Goal: Task Accomplishment & Management: Manage account settings

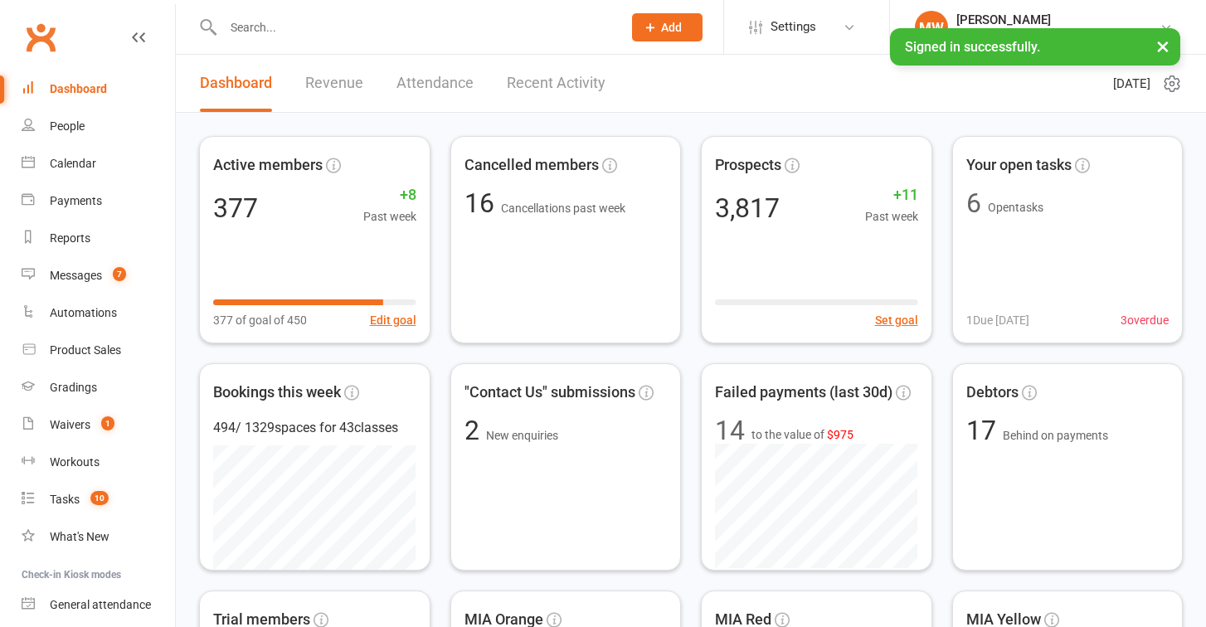
click at [1167, 47] on button "×" at bounding box center [1163, 46] width 30 height 36
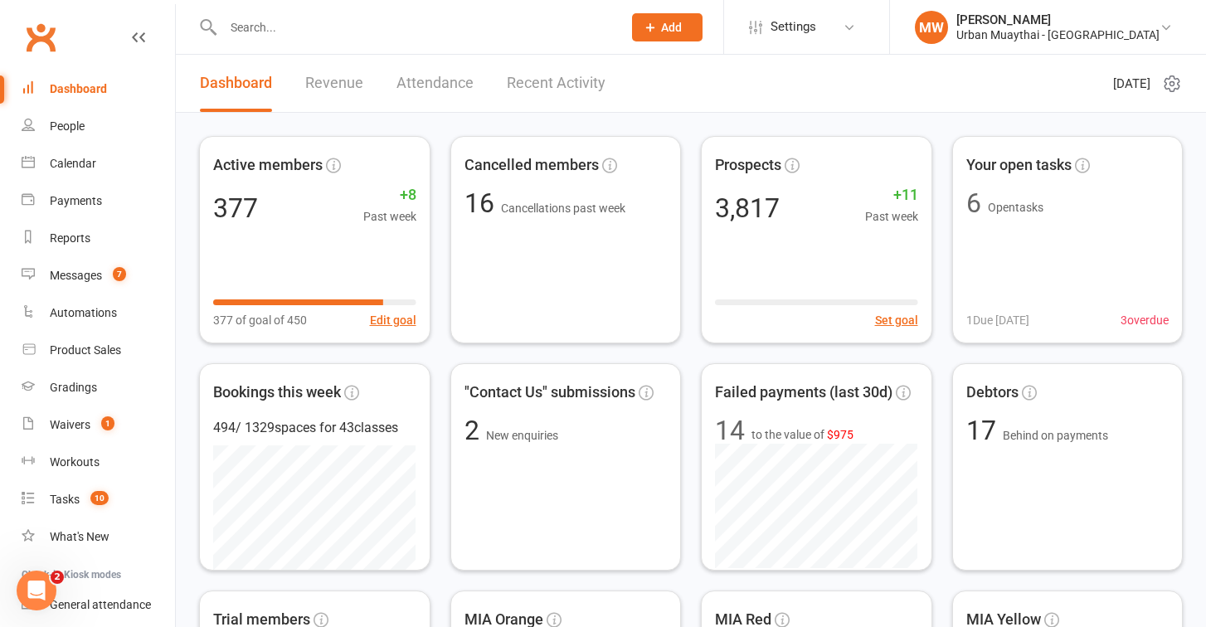
click at [530, 83] on link "Recent Activity" at bounding box center [556, 83] width 99 height 57
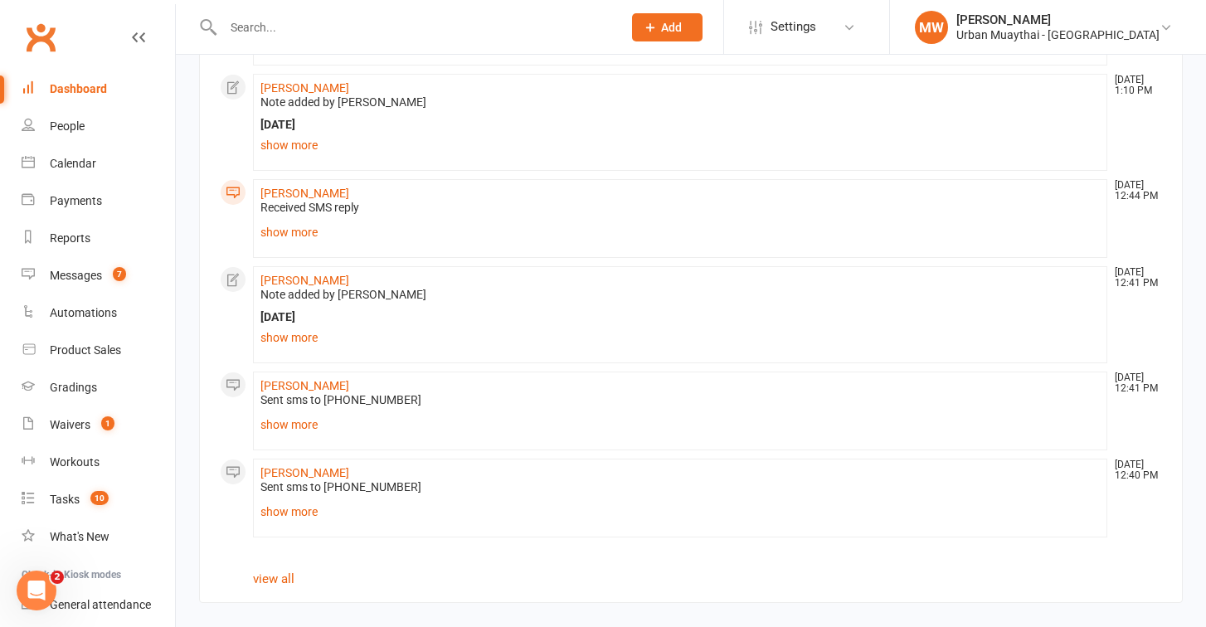
scroll to position [1294, 0]
click at [275, 571] on link "view all" at bounding box center [273, 578] width 41 height 15
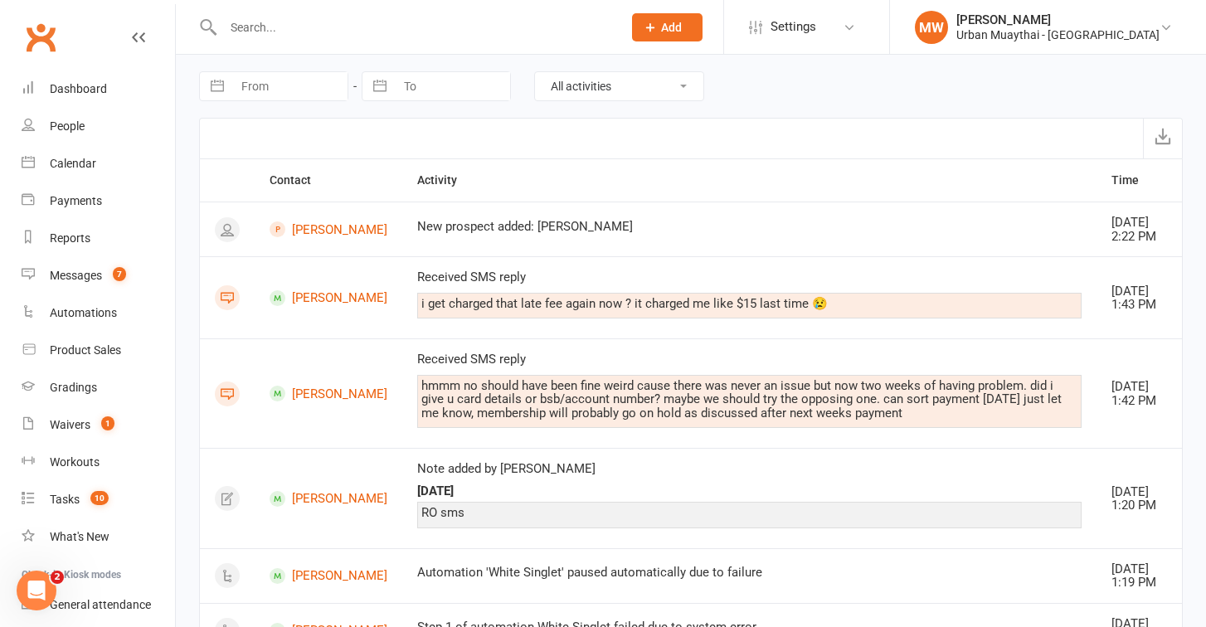
click at [216, 87] on button "button" at bounding box center [217, 86] width 30 height 28
select select "6"
select select "2025"
select select "7"
select select "2025"
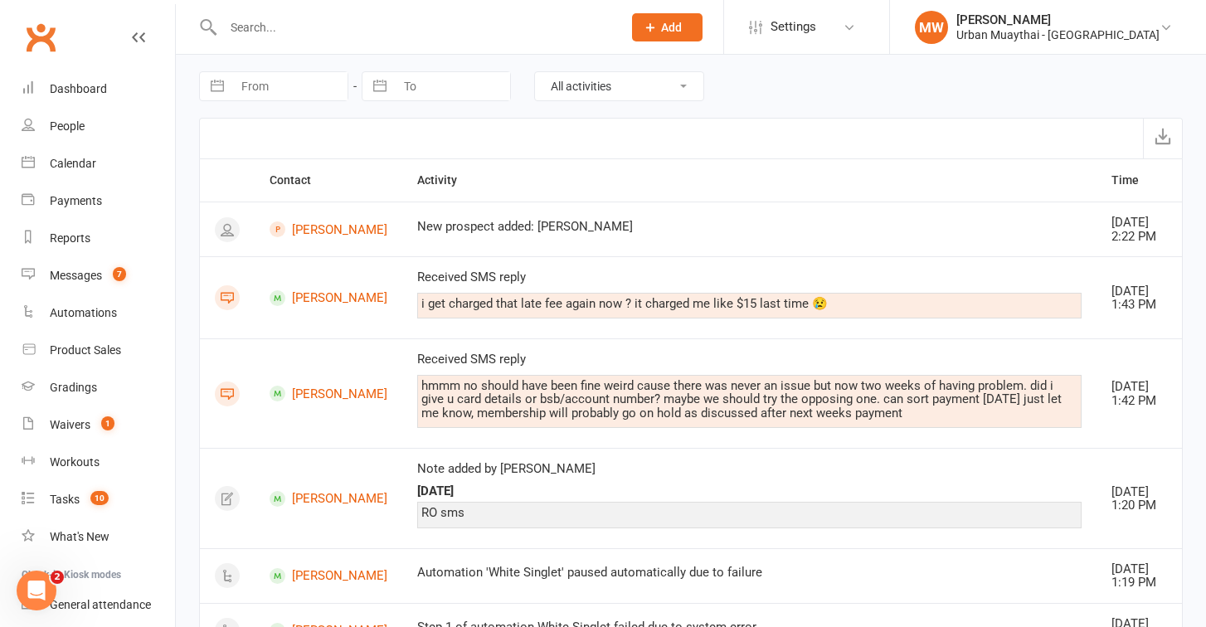
select select "8"
select select "2025"
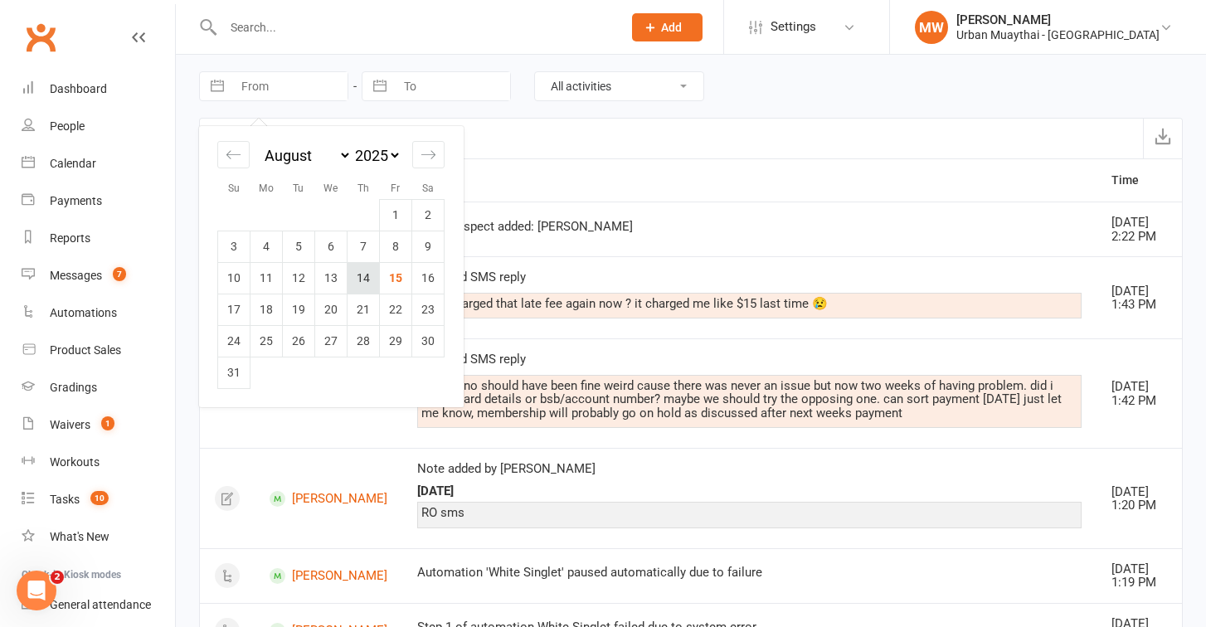
click at [368, 280] on td "14" at bounding box center [363, 278] width 32 height 32
type input "[DATE]"
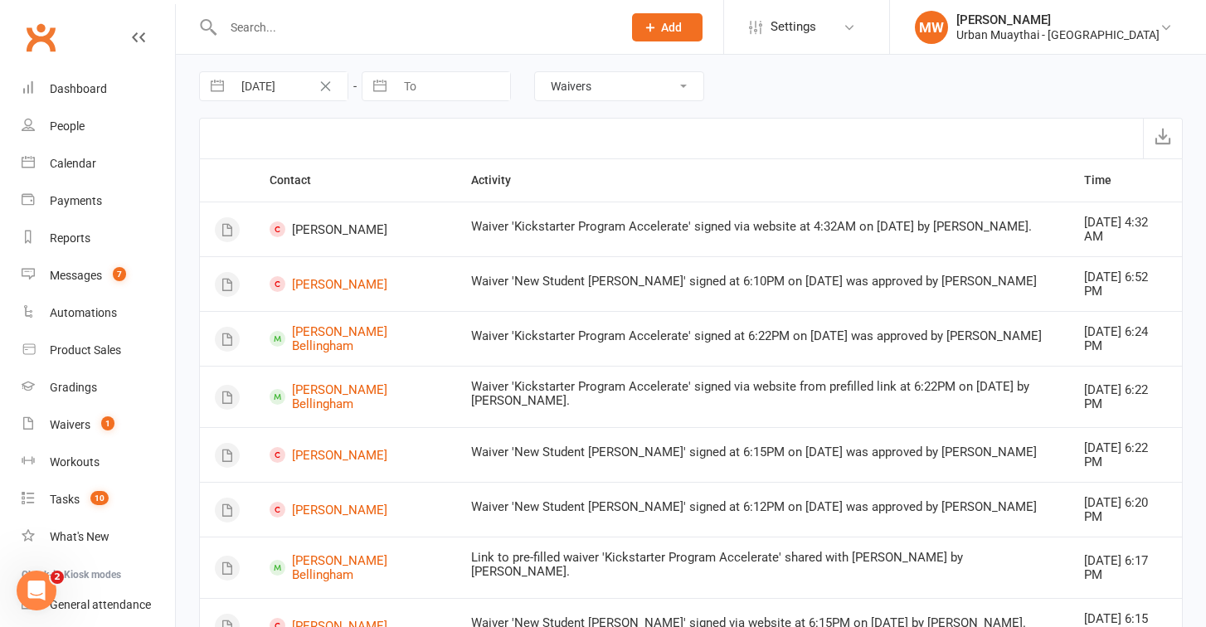
select select "MembershipLogEntry"
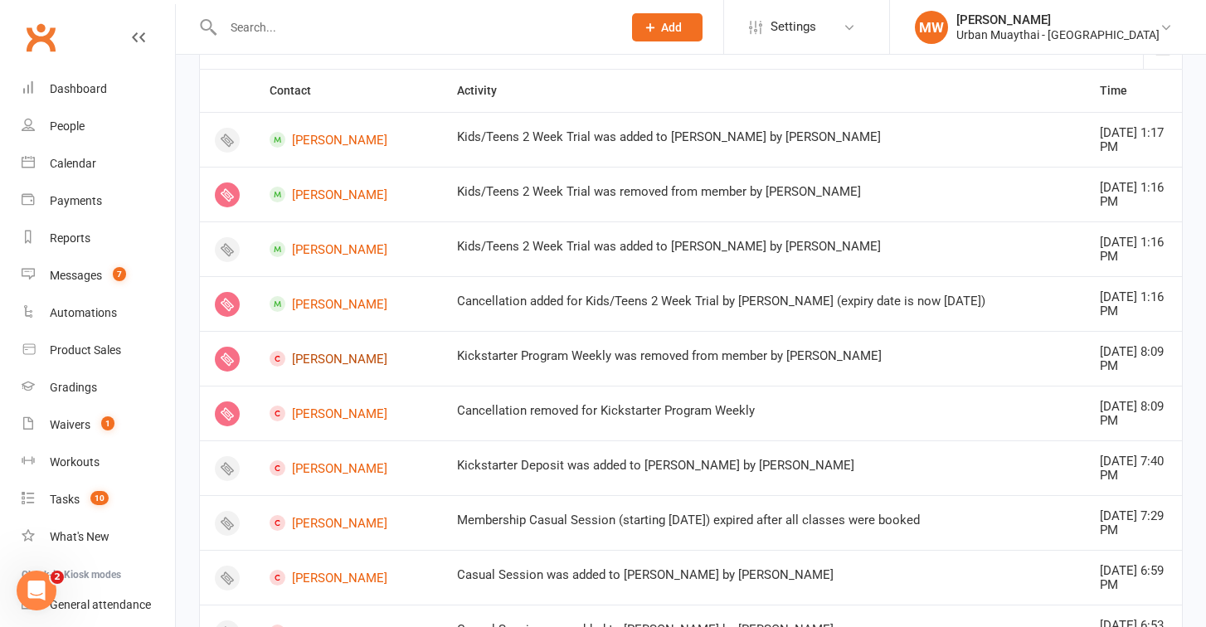
scroll to position [100, 0]
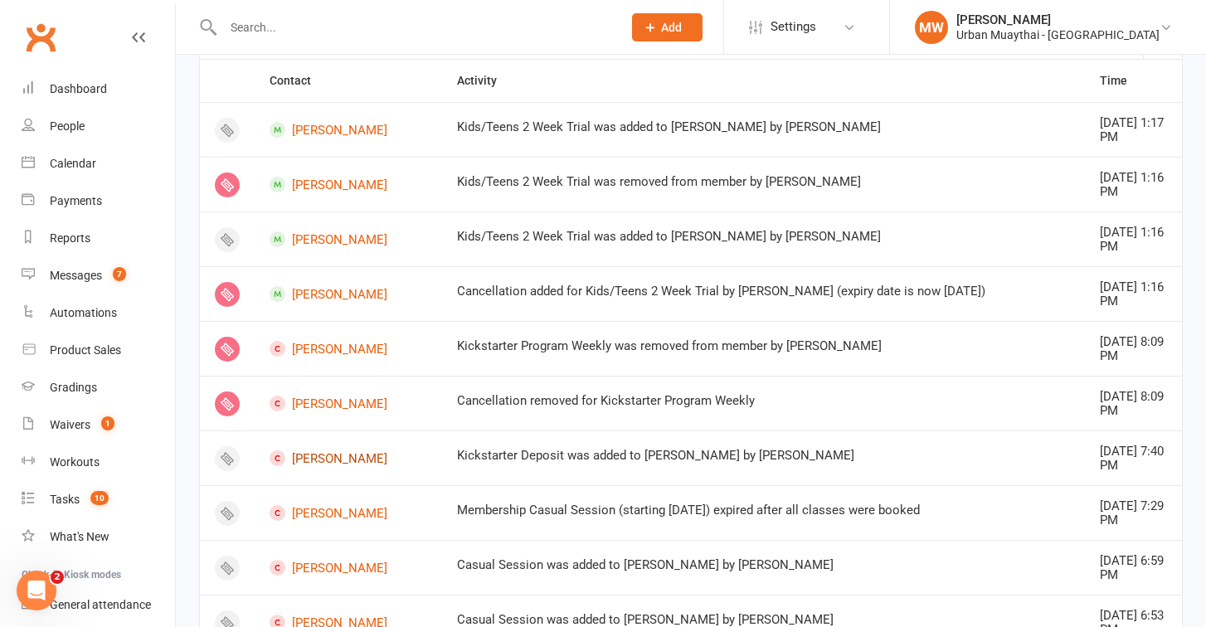
click at [330, 450] on link "Danny Rennie" at bounding box center [349, 458] width 158 height 16
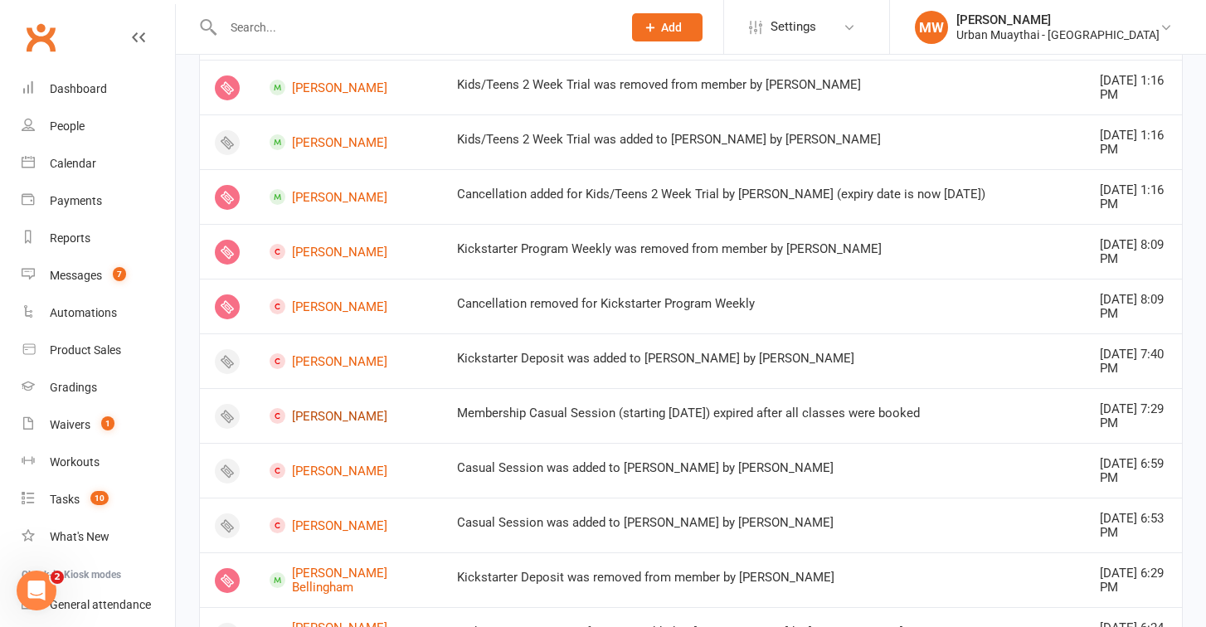
scroll to position [208, 0]
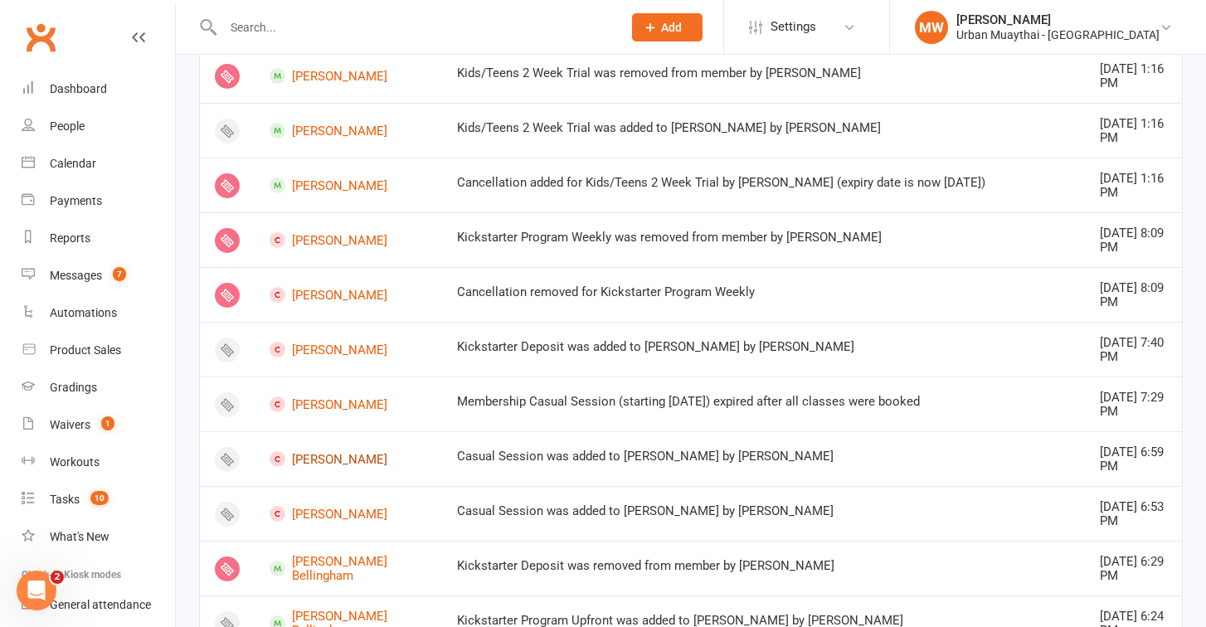
click at [324, 456] on link "Sammy Silva-Santisteban" at bounding box center [349, 459] width 158 height 16
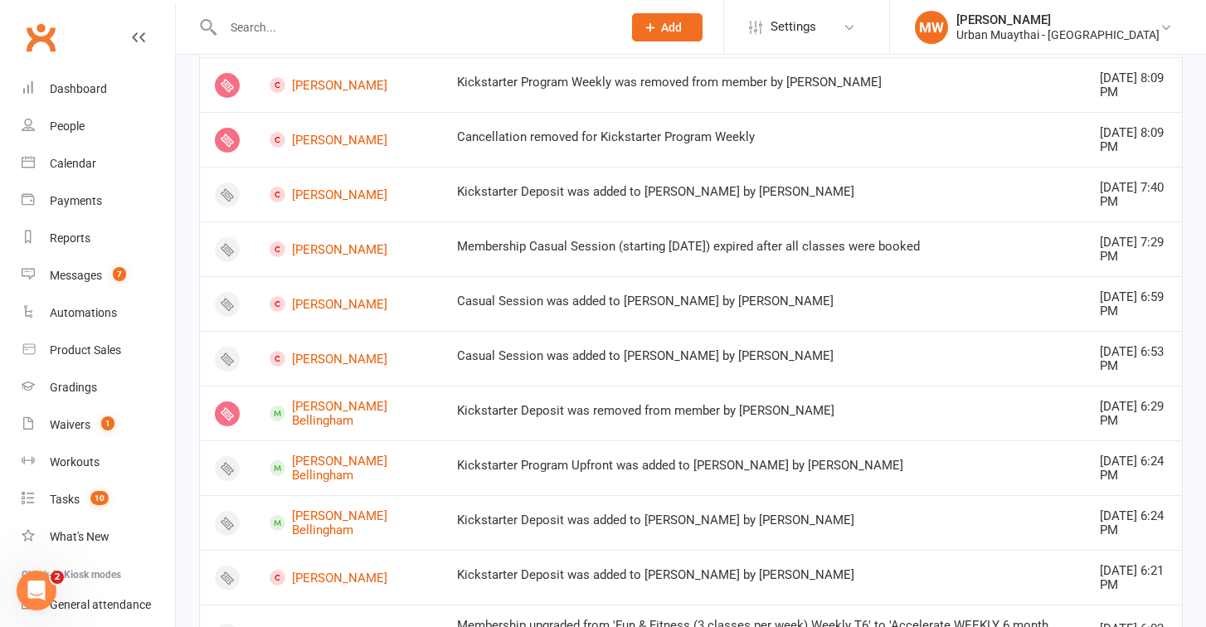
scroll to position [365, 0]
click at [310, 403] on link "Harlen Bellingham" at bounding box center [349, 411] width 158 height 27
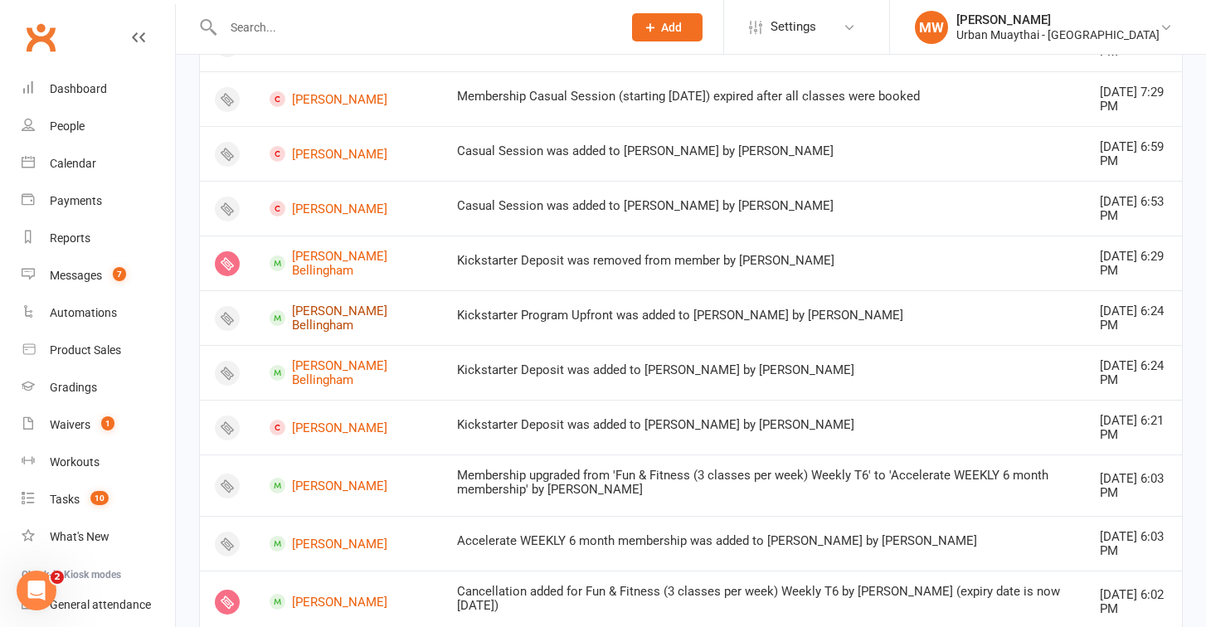
scroll to position [537, 0]
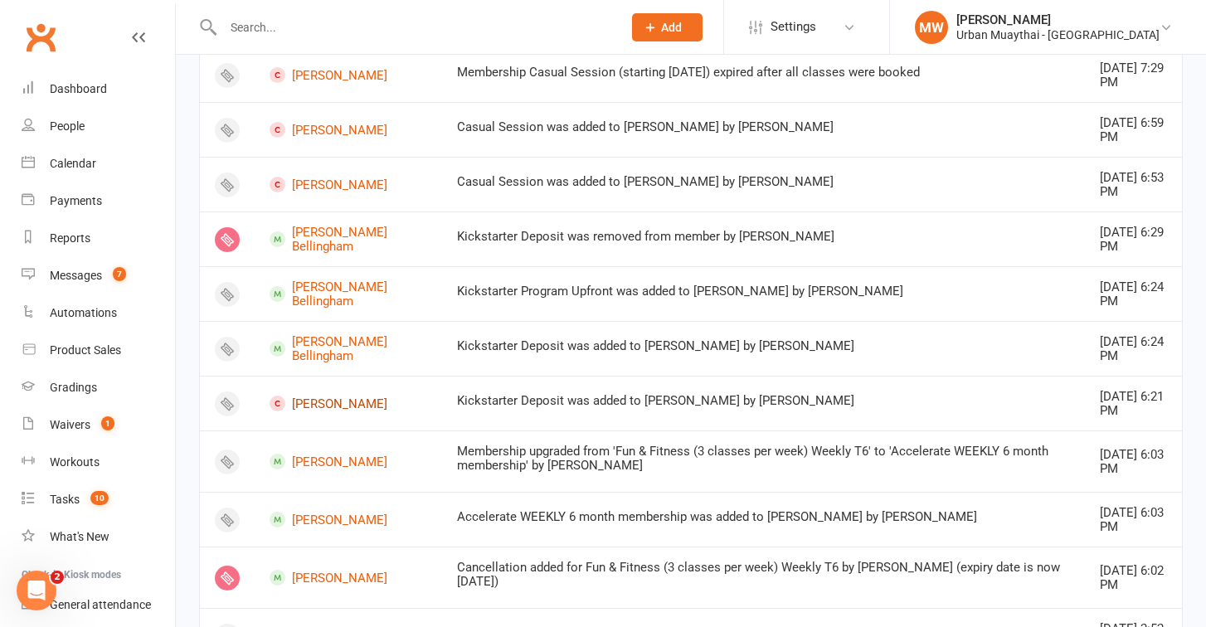
click at [317, 396] on link "aaron booth" at bounding box center [349, 404] width 158 height 16
click at [321, 454] on link "[PERSON_NAME]" at bounding box center [349, 462] width 158 height 16
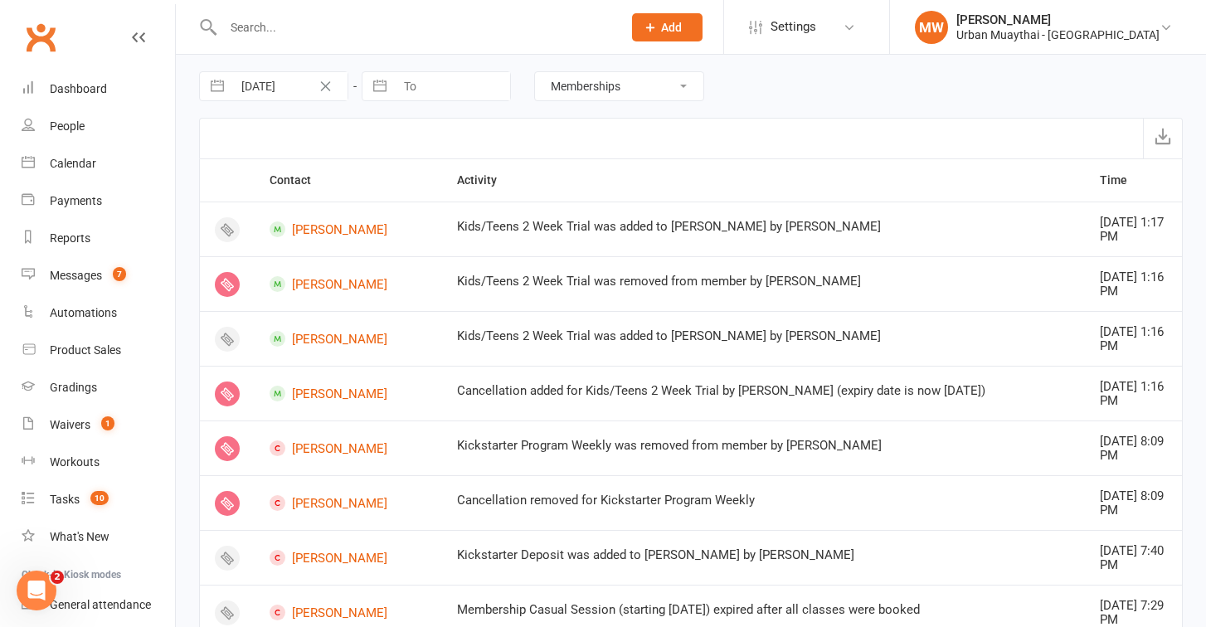
scroll to position [0, 0]
click at [69, 424] on div "Waivers" at bounding box center [70, 424] width 41 height 13
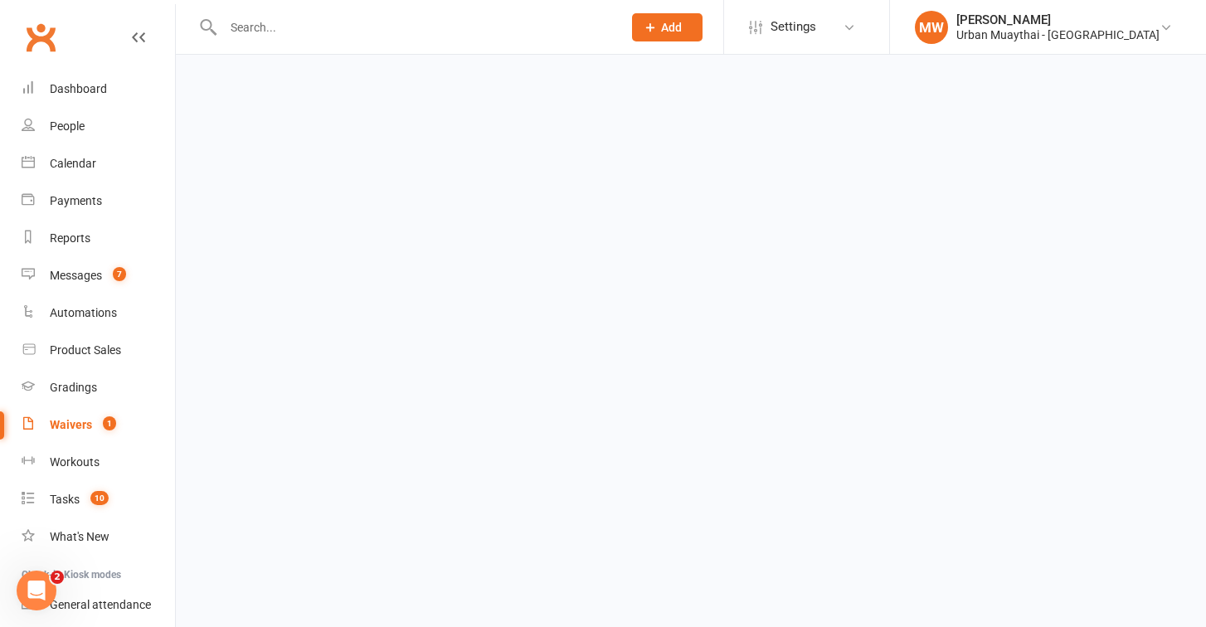
select select "50"
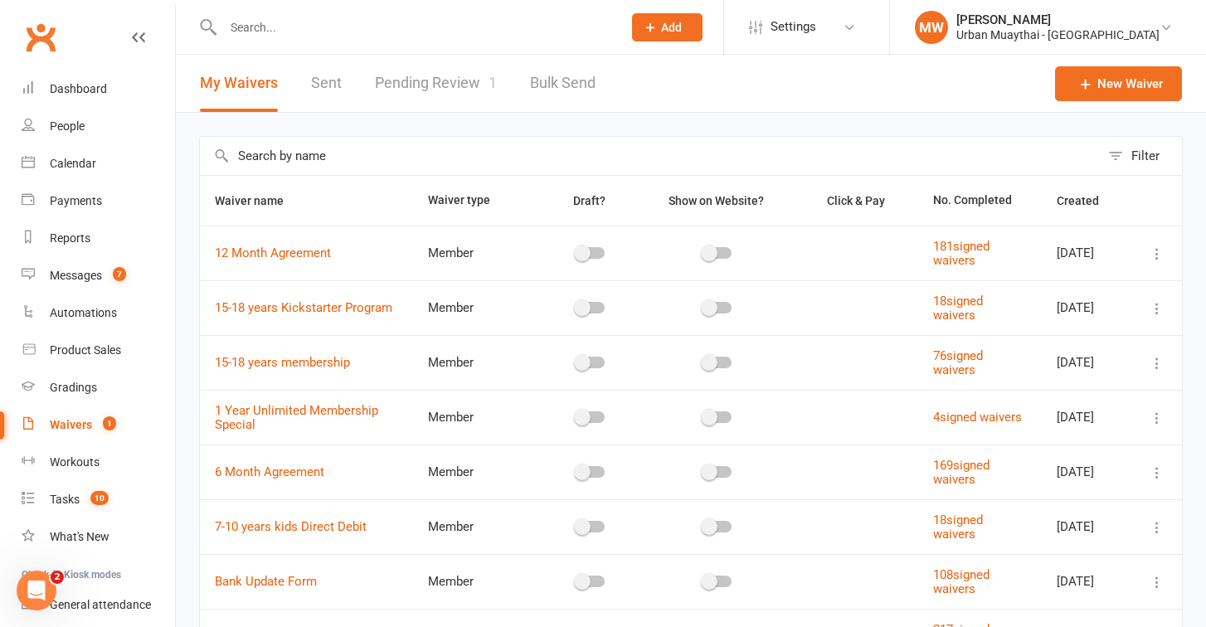
click at [406, 83] on link "Pending Review 1" at bounding box center [436, 83] width 122 height 57
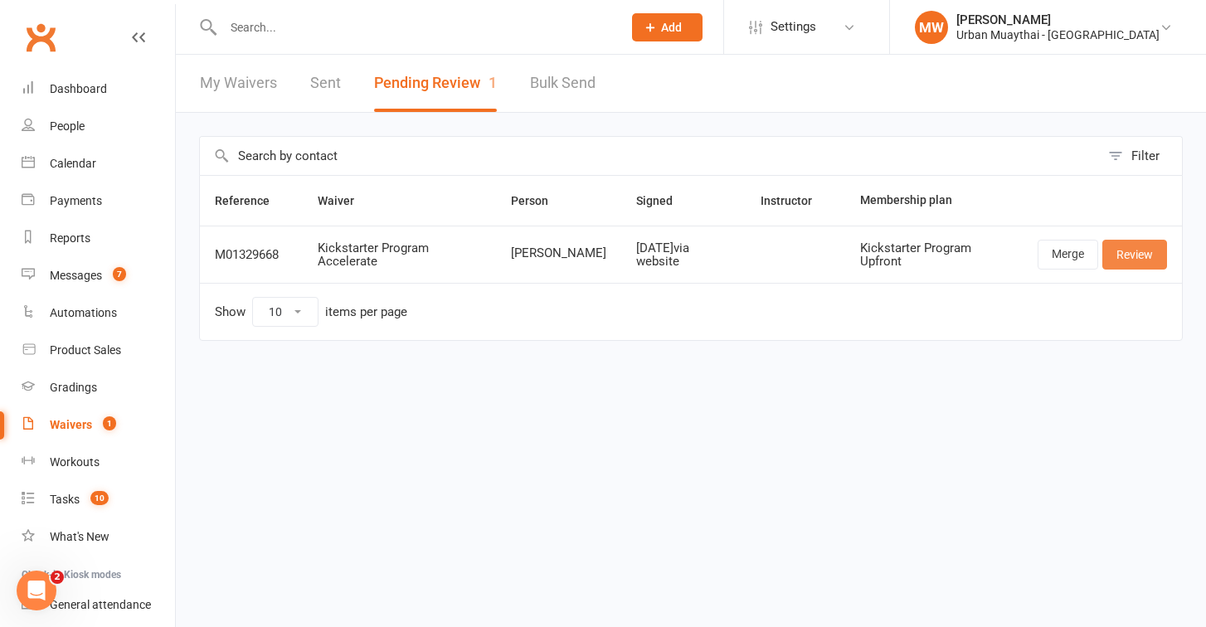
click at [1134, 255] on link "Review" at bounding box center [1134, 255] width 65 height 30
click at [1055, 250] on link "Merge" at bounding box center [1067, 255] width 61 height 30
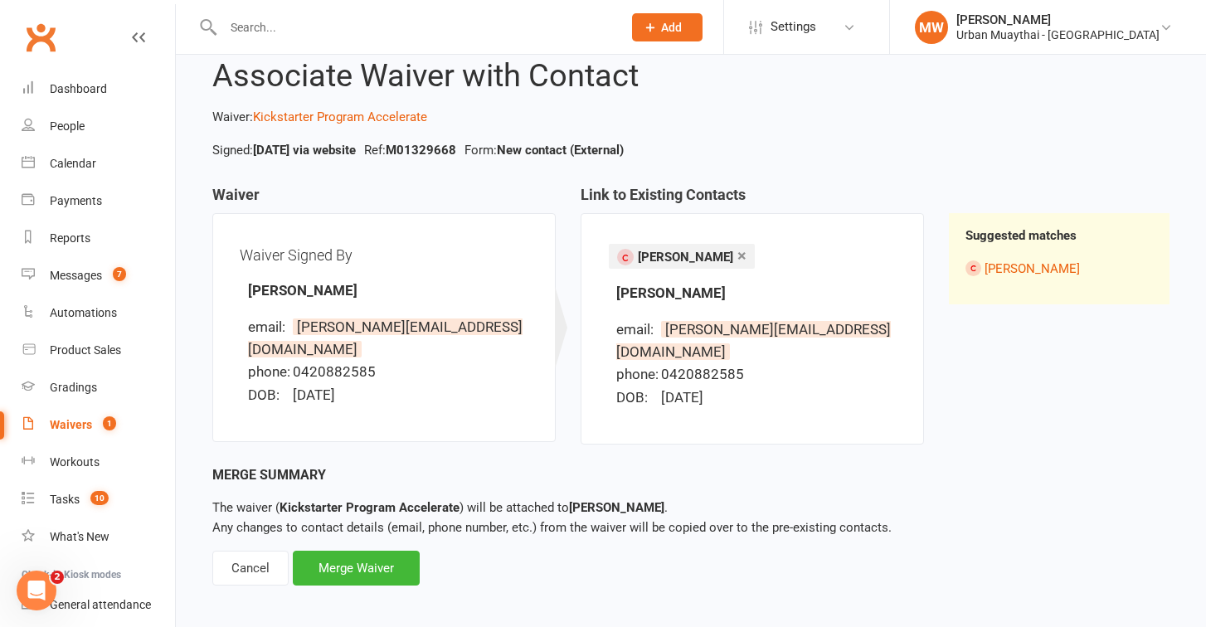
scroll to position [45, 0]
click at [382, 551] on div "Merge Waiver" at bounding box center [356, 568] width 127 height 35
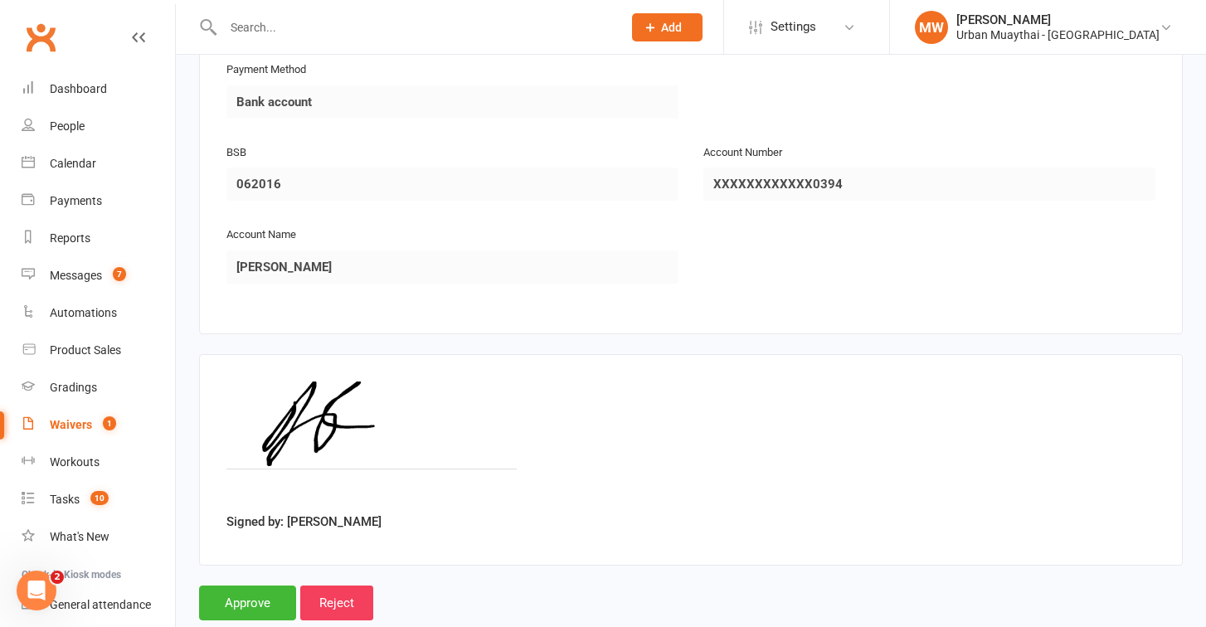
scroll to position [2613, 0]
click at [240, 586] on input "Approve" at bounding box center [247, 603] width 97 height 35
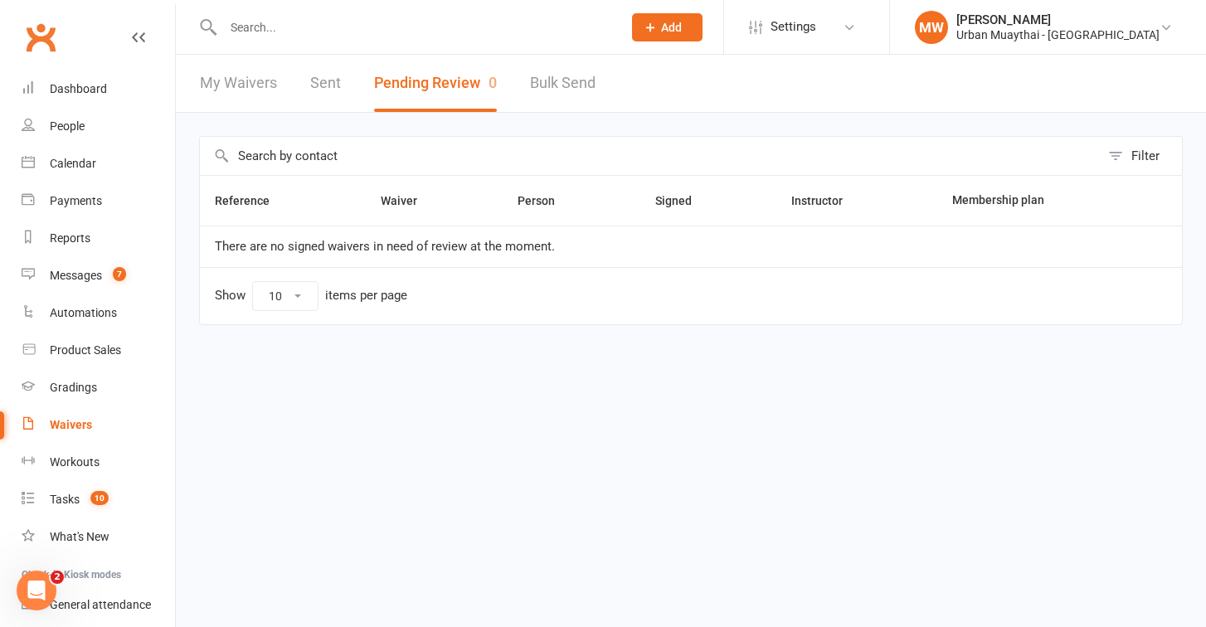
click at [285, 32] on input "text" at bounding box center [414, 27] width 392 height 23
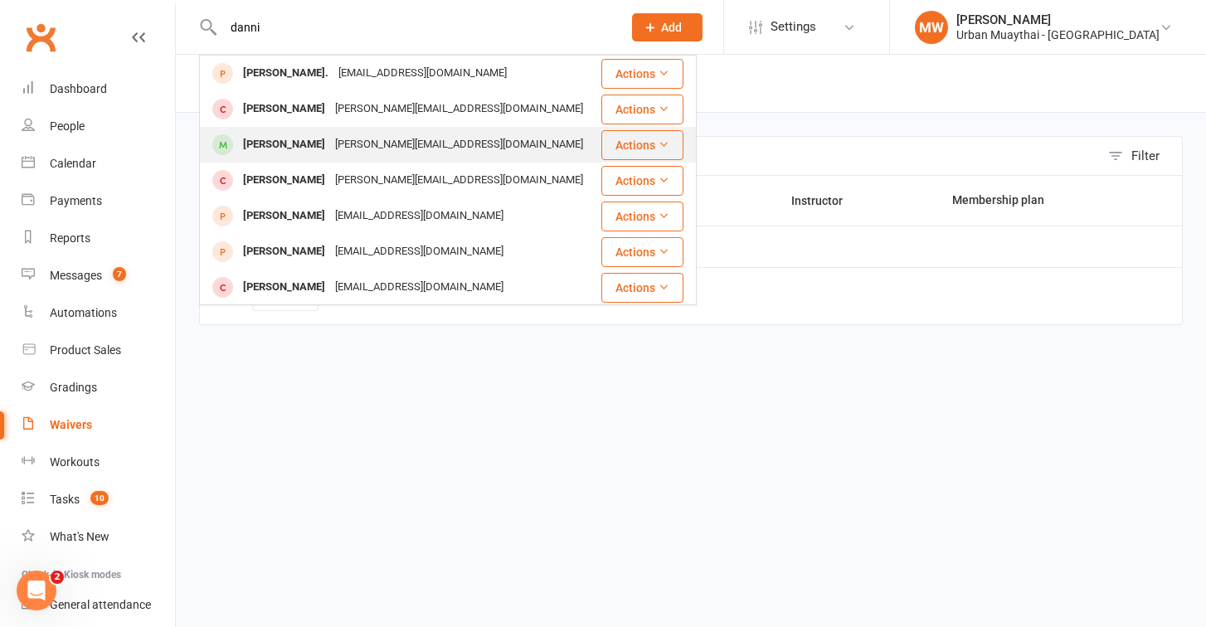
type input "danni"
click at [253, 140] on div "Danny Rennie" at bounding box center [284, 145] width 92 height 24
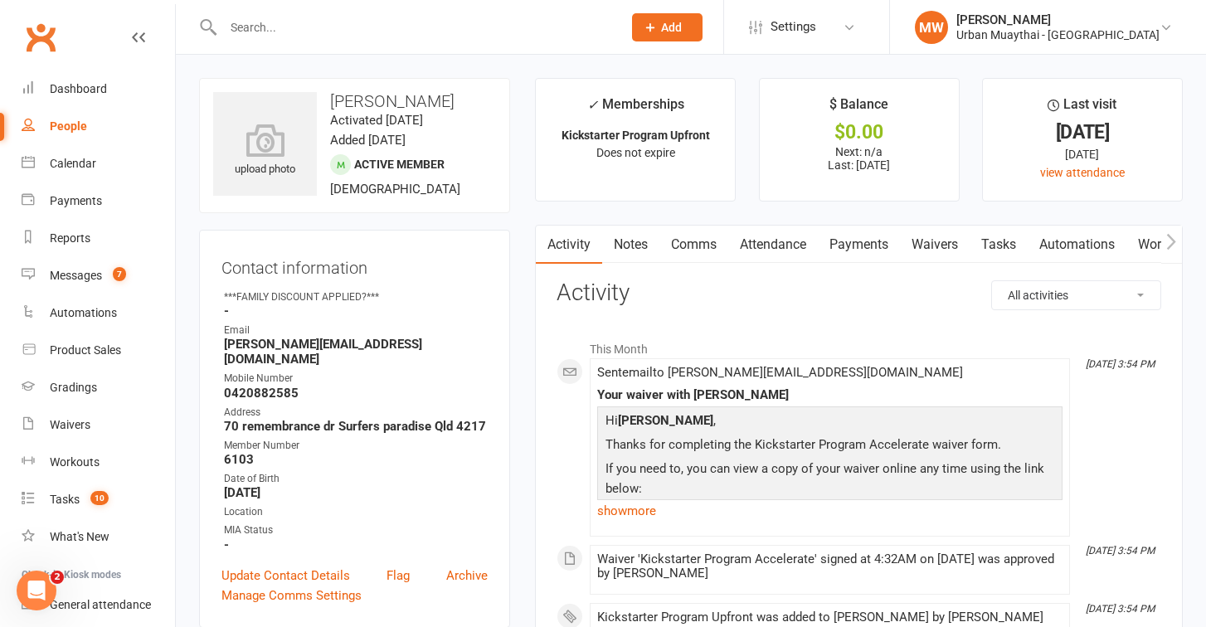
click at [849, 247] on link "Payments" at bounding box center [859, 245] width 82 height 38
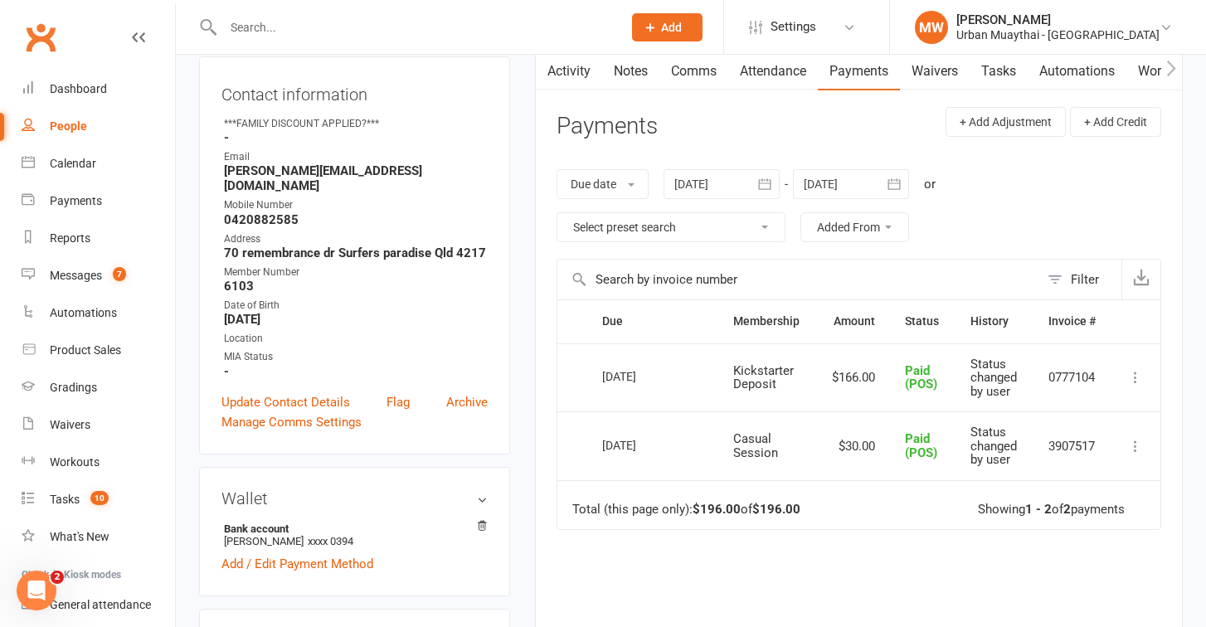
scroll to position [105, 0]
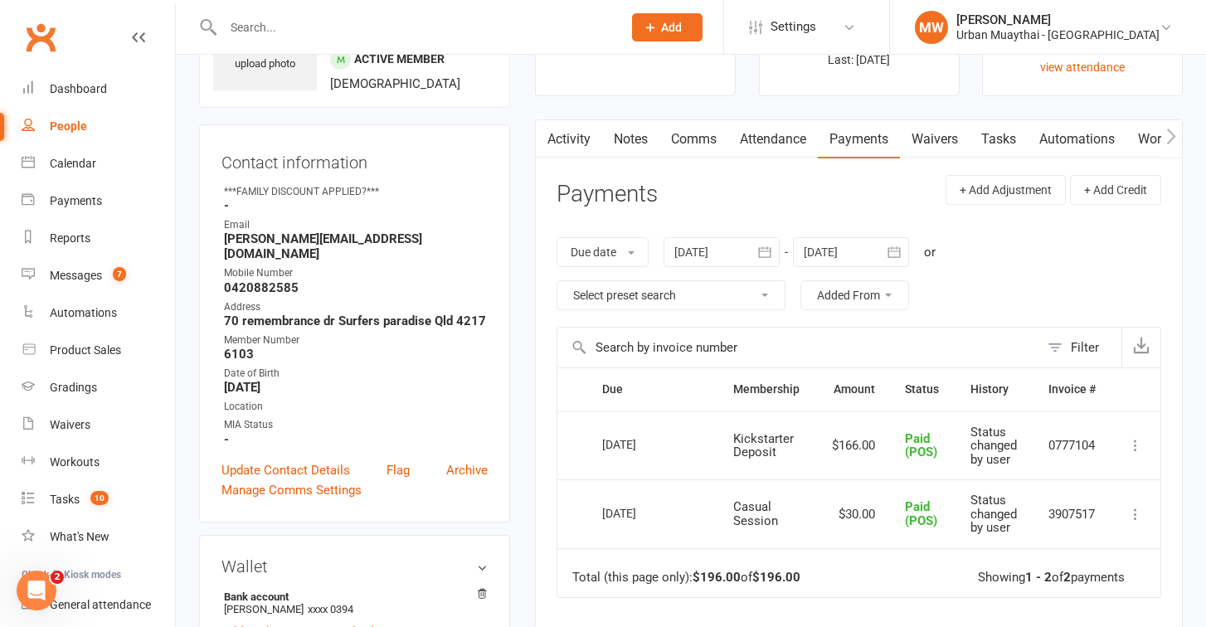
click at [928, 129] on link "Waivers" at bounding box center [935, 139] width 70 height 38
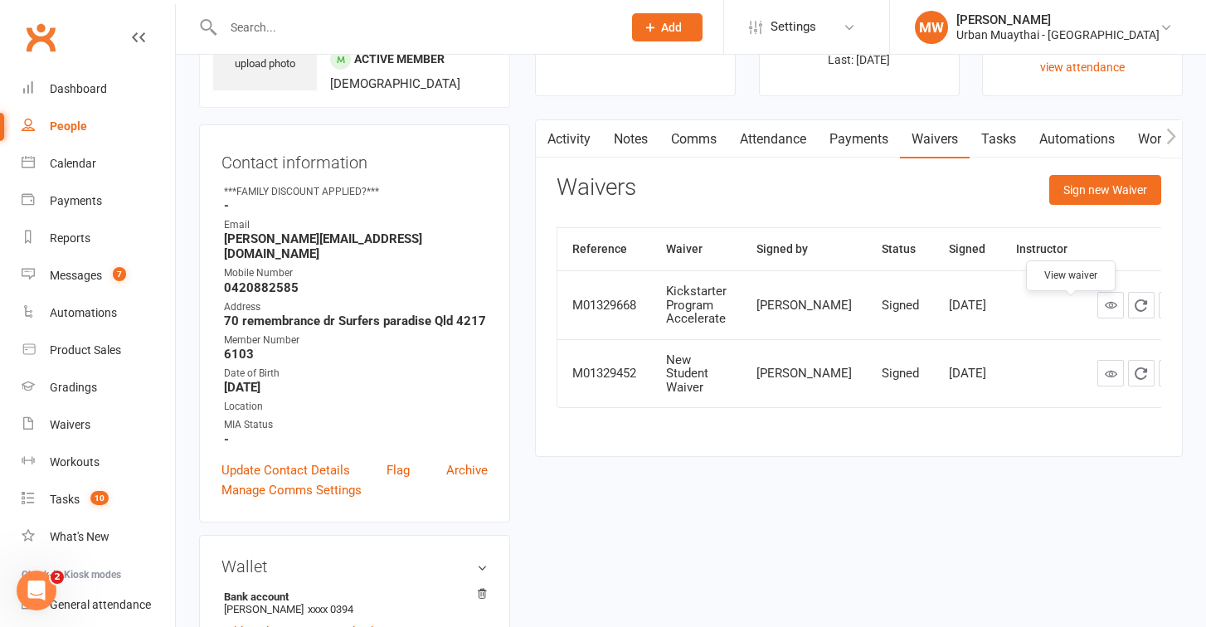
click at [1097, 307] on link at bounding box center [1110, 305] width 27 height 27
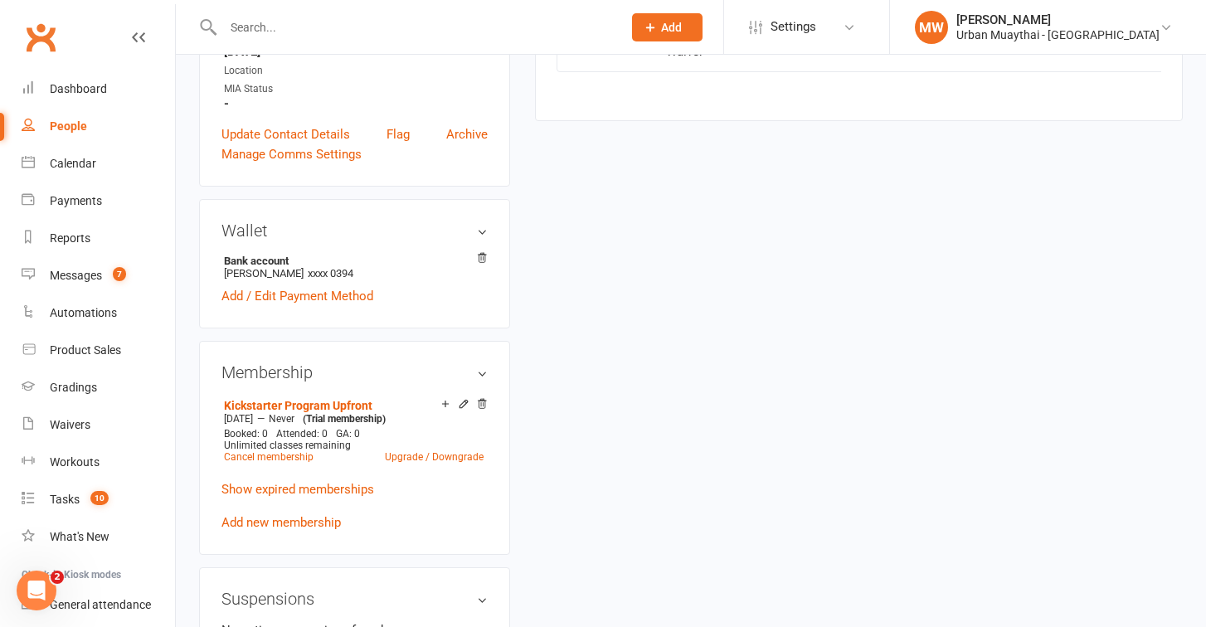
scroll to position [438, 0]
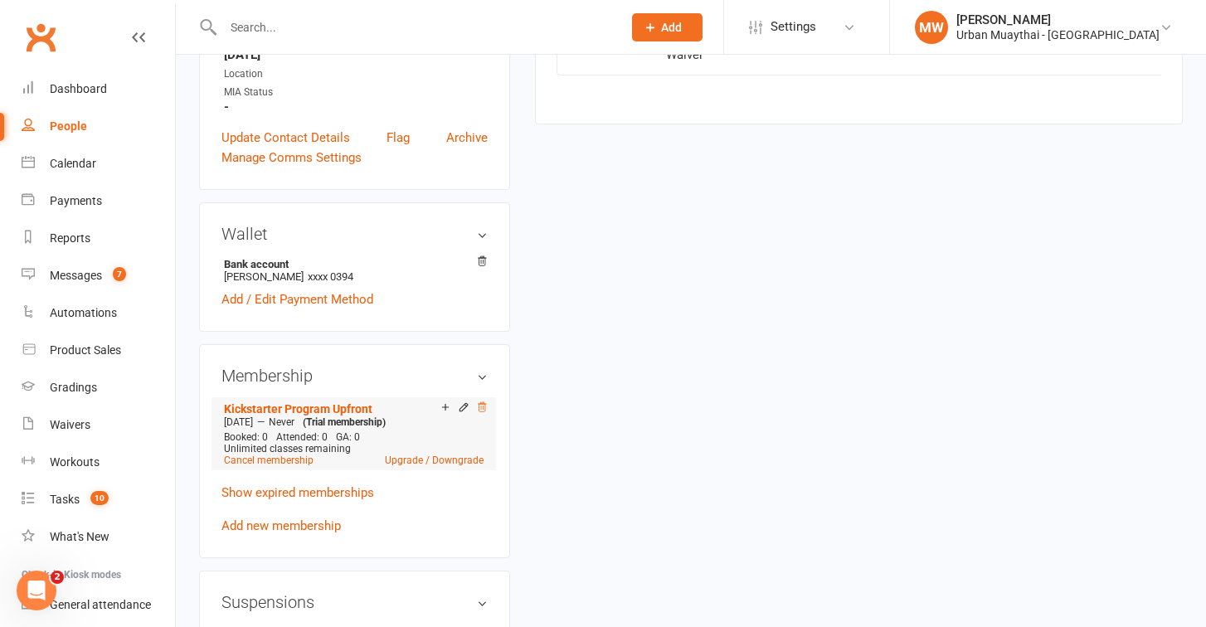
click at [483, 402] on icon at bounding box center [482, 406] width 8 height 9
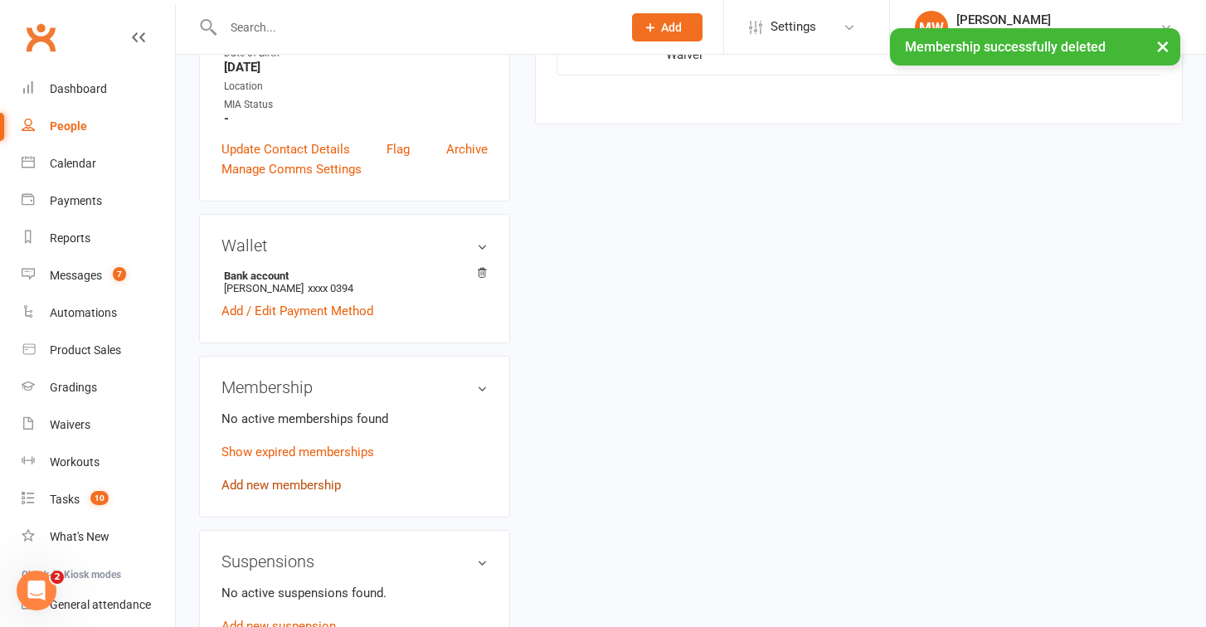
click at [305, 478] on link "Add new membership" at bounding box center [280, 485] width 119 height 15
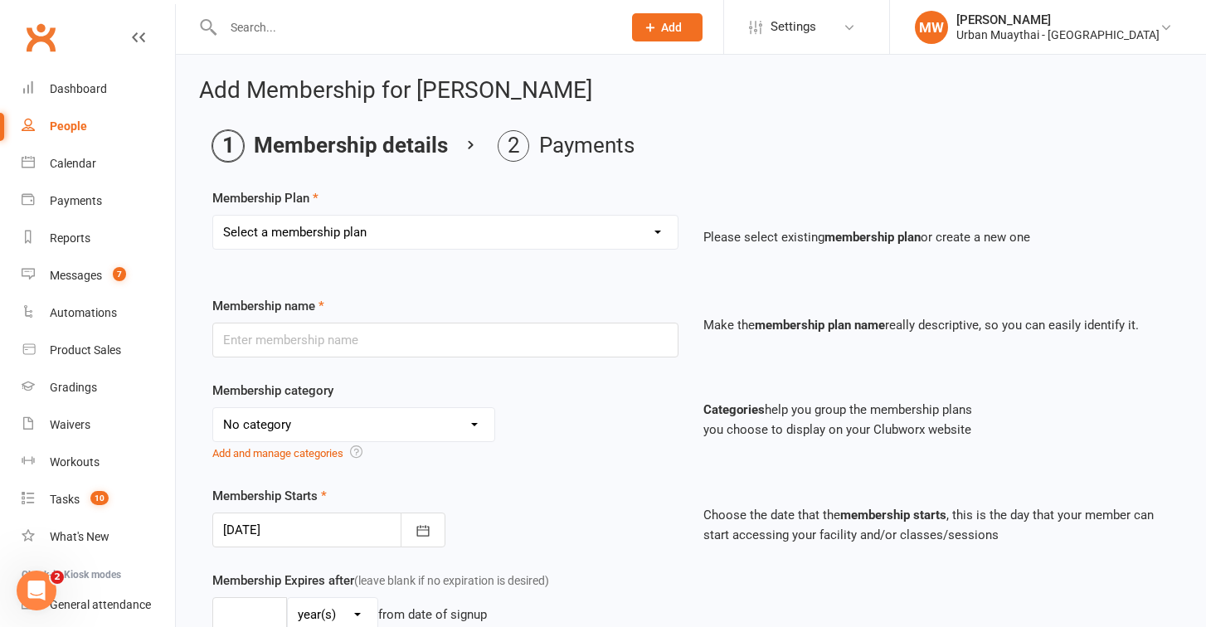
select select "24"
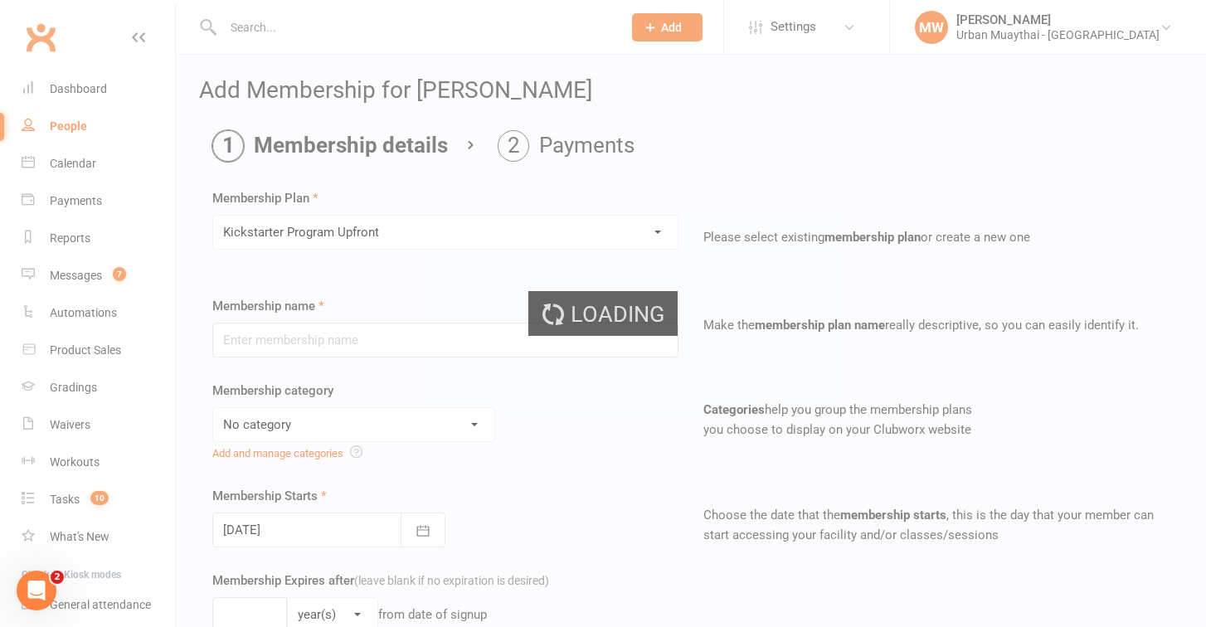
type input "Kickstarter Program Upfront"
type input "0"
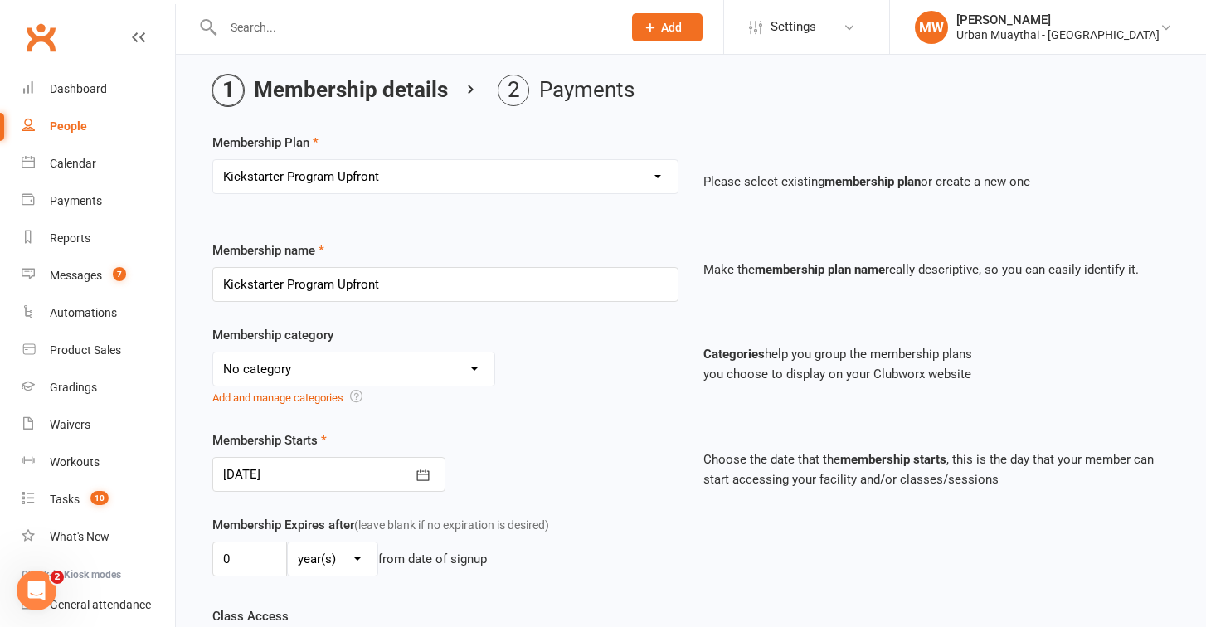
scroll to position [74, 0]
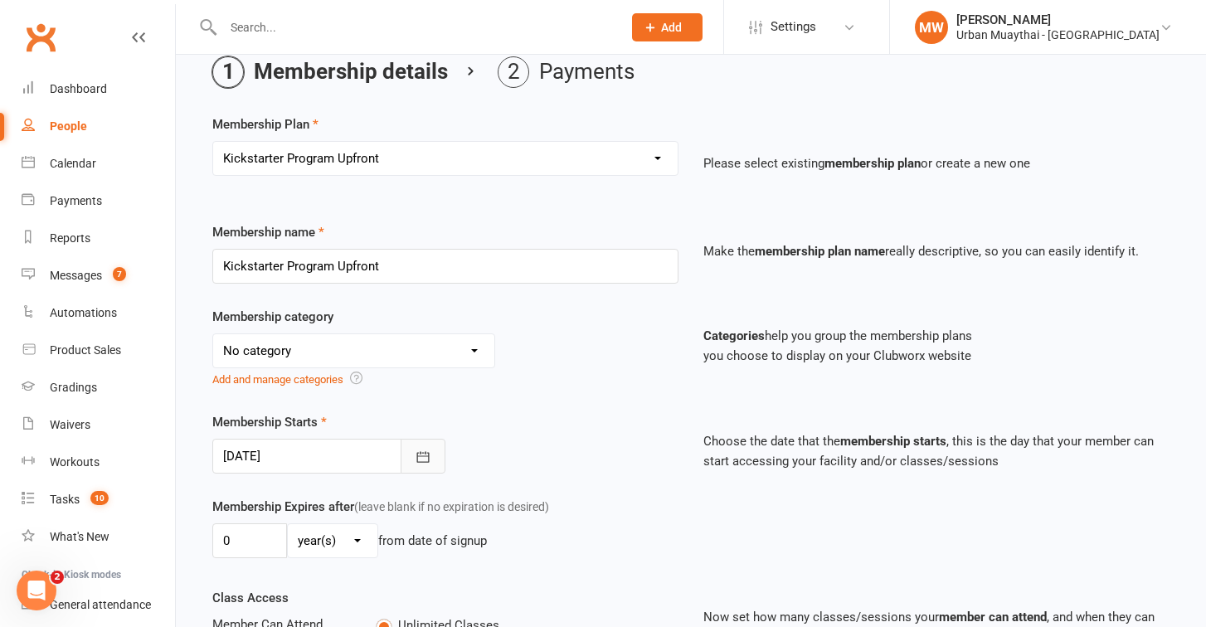
click at [415, 464] on button "button" at bounding box center [423, 456] width 45 height 35
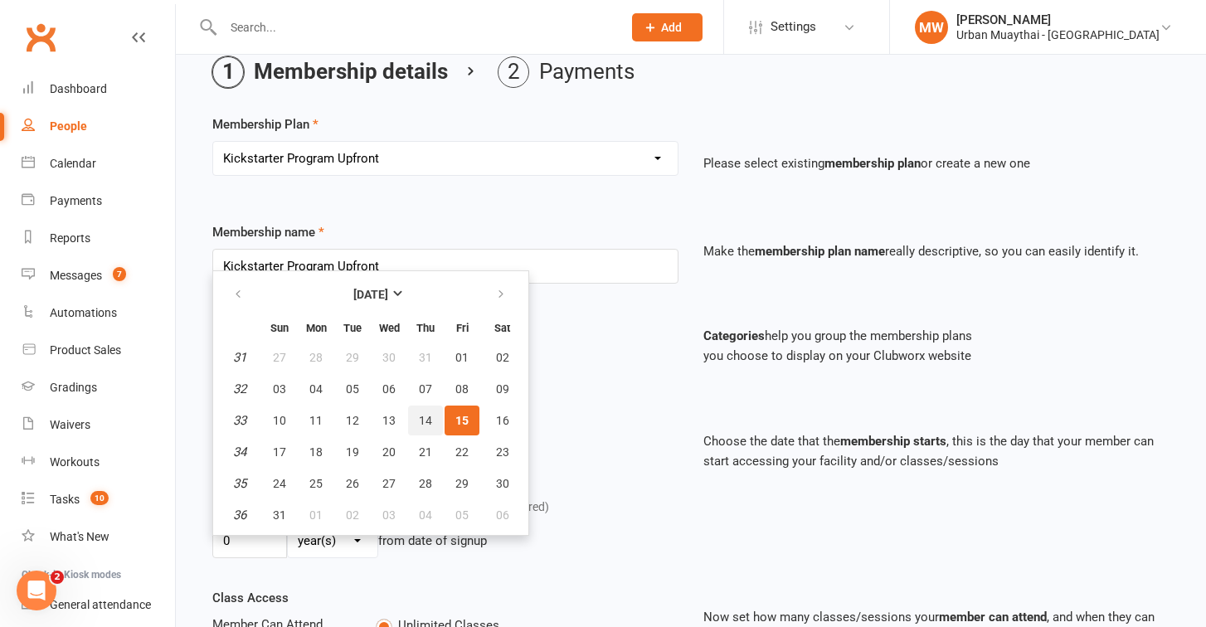
click at [417, 431] on button "14" at bounding box center [425, 420] width 35 height 30
type input "[DATE]"
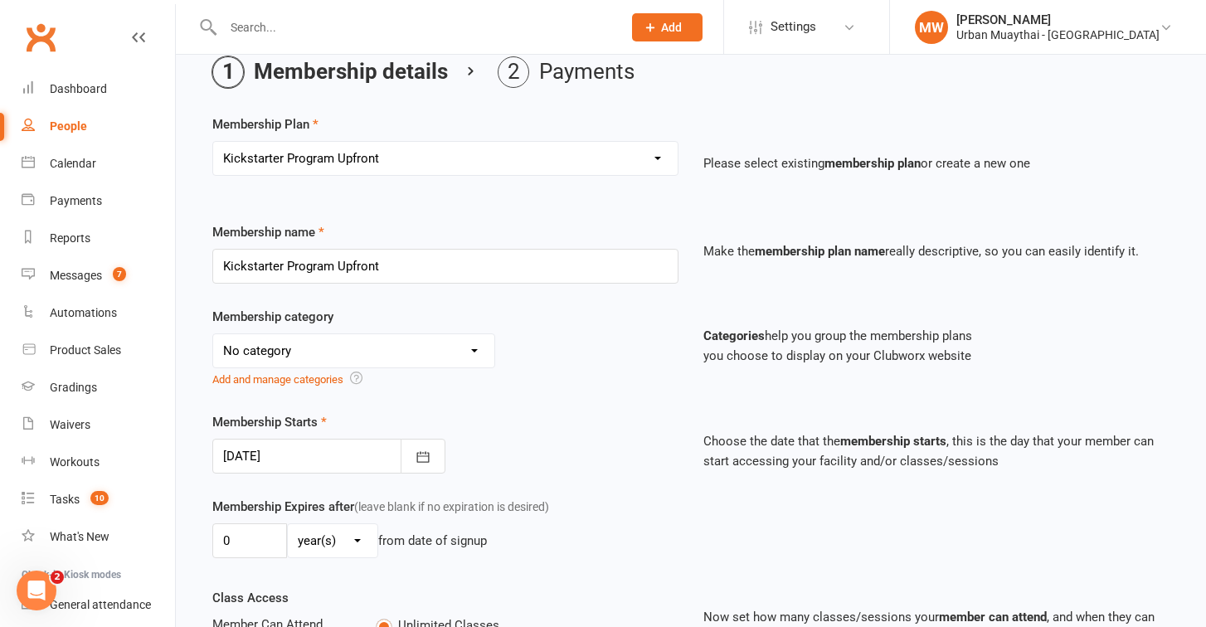
click at [525, 430] on div "Membership Starts 14 Aug 2025 August 2025 Sun Mon Tue Wed Thu Fri Sat 31 27 28 …" at bounding box center [445, 442] width 491 height 61
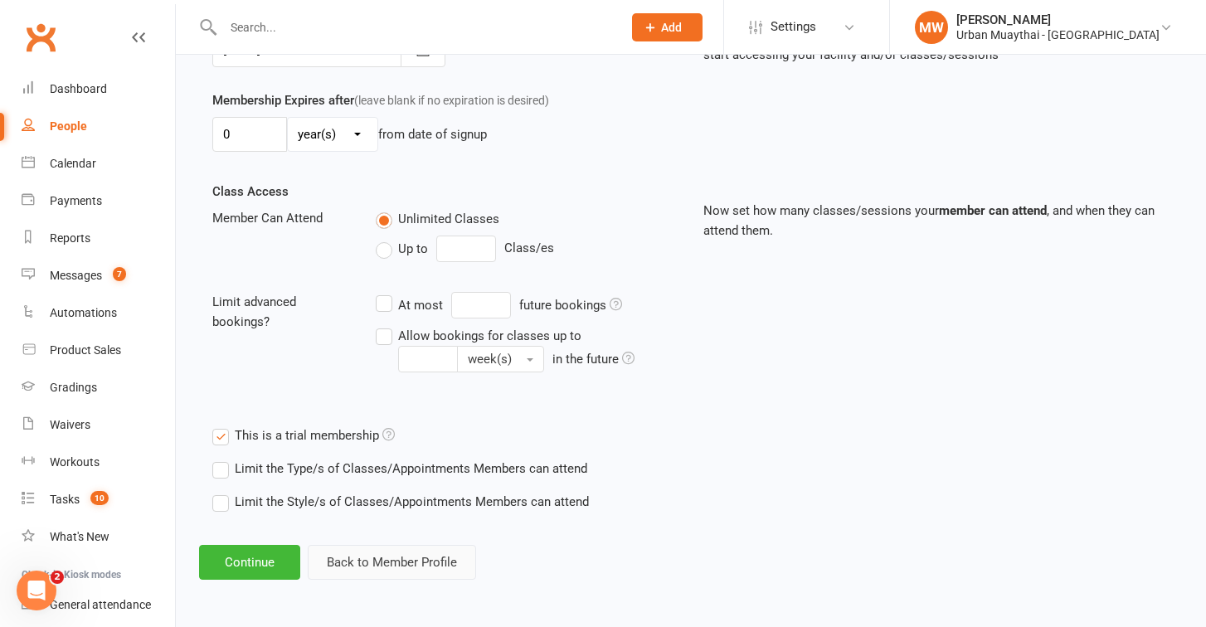
scroll to position [493, 0]
click at [270, 554] on button "Continue" at bounding box center [249, 562] width 101 height 35
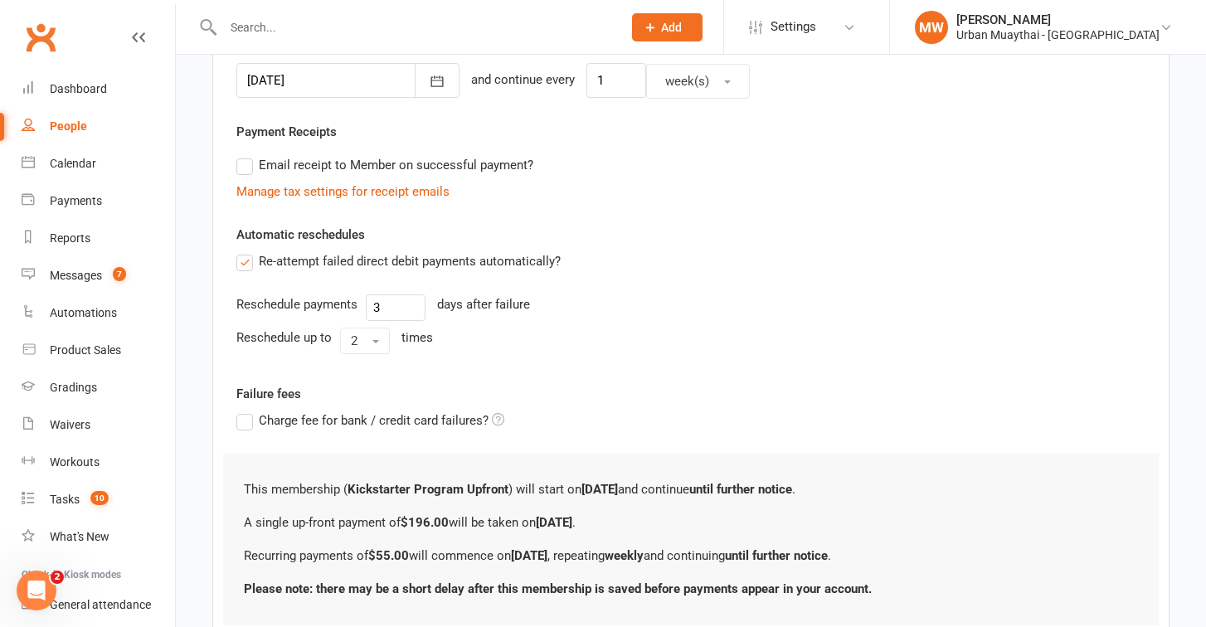
scroll to position [0, 0]
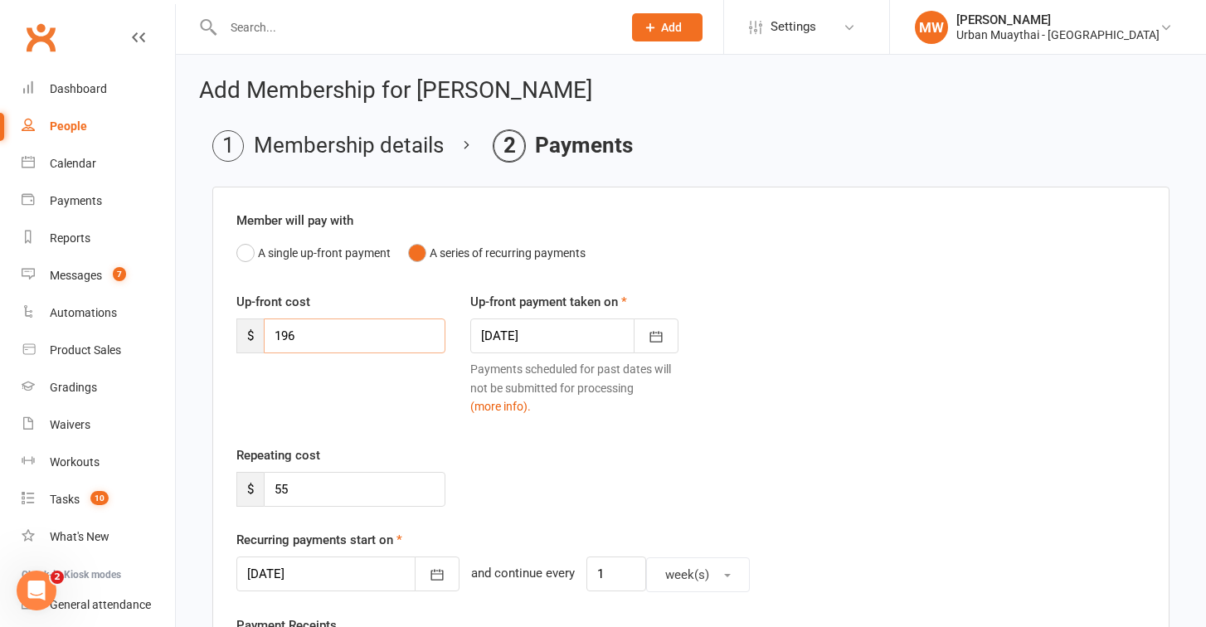
click at [293, 330] on input "196" at bounding box center [355, 335] width 182 height 35
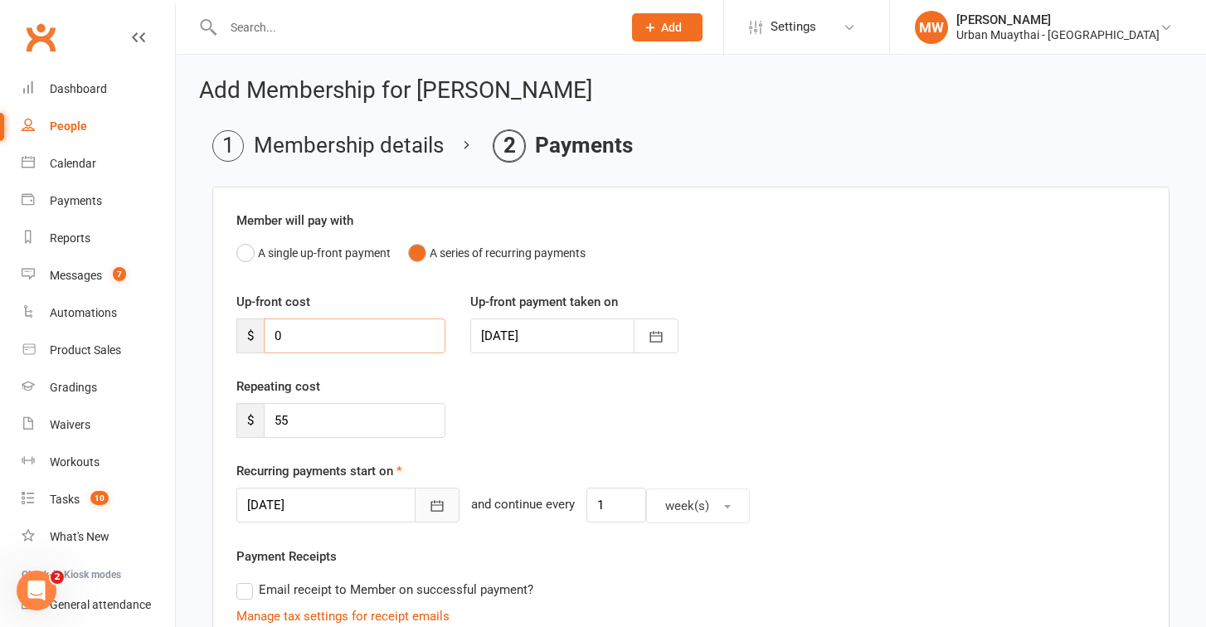
type input "0"
click at [431, 504] on icon "button" at bounding box center [437, 506] width 12 height 11
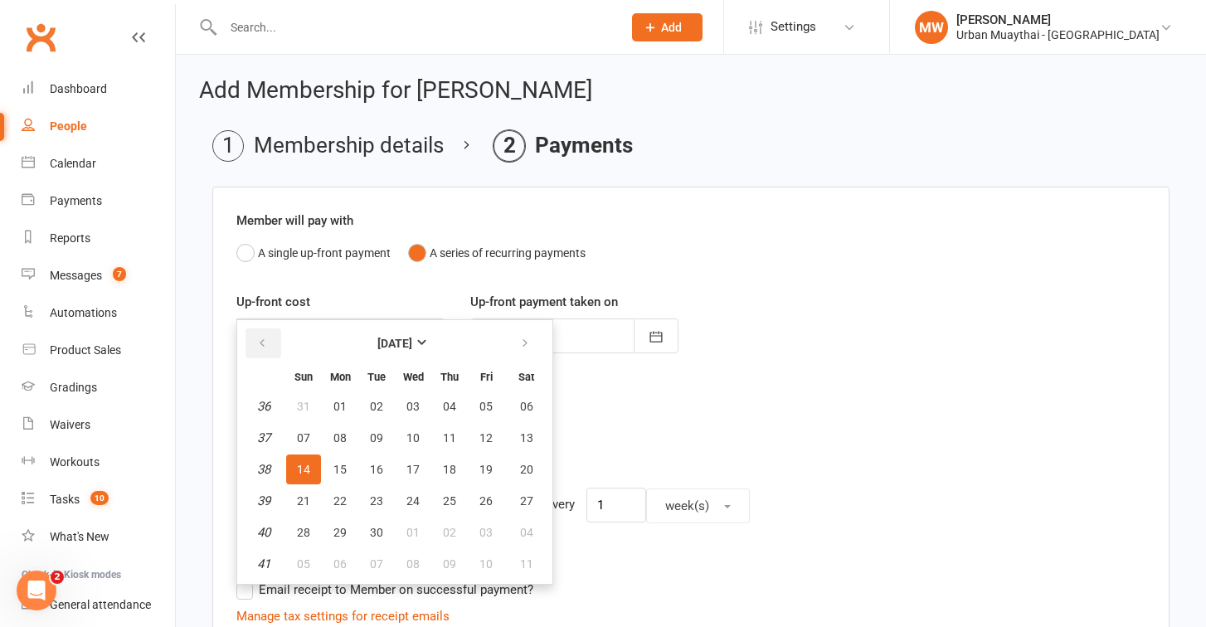
click at [260, 354] on button "button" at bounding box center [263, 343] width 36 height 30
click at [522, 344] on icon "button" at bounding box center [525, 343] width 12 height 13
click at [255, 351] on button "button" at bounding box center [263, 343] width 36 height 30
click at [526, 347] on icon "button" at bounding box center [525, 343] width 12 height 13
click at [451, 466] on span "18" at bounding box center [449, 469] width 13 height 13
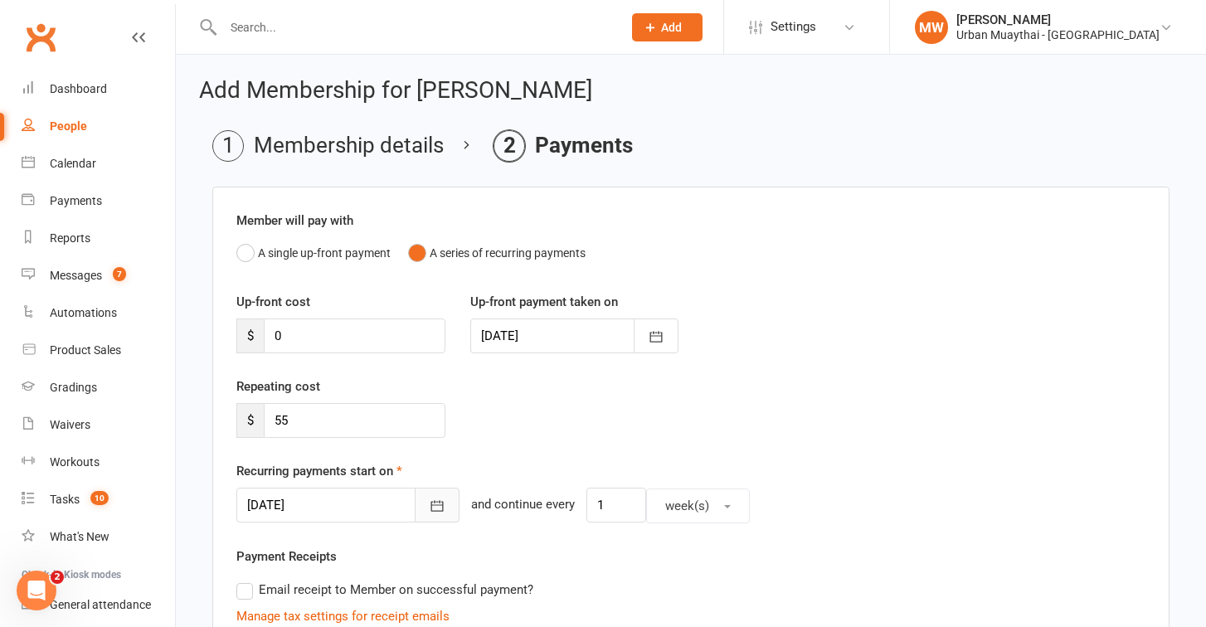
click at [429, 498] on icon "button" at bounding box center [437, 506] width 17 height 17
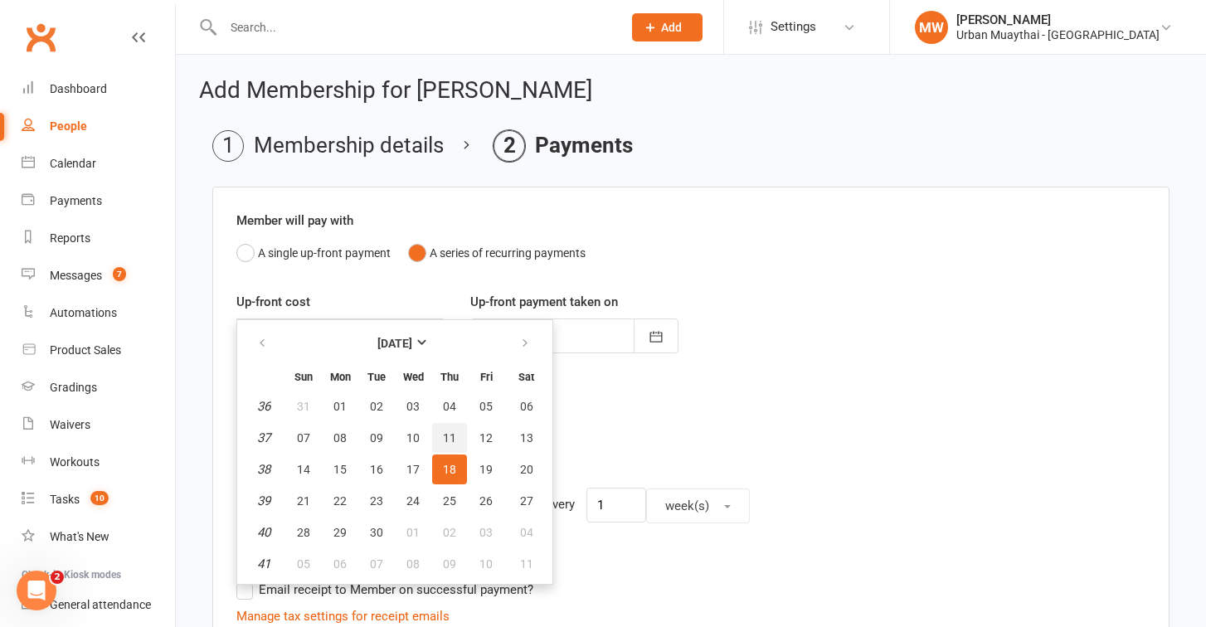
click at [450, 435] on span "11" at bounding box center [449, 437] width 13 height 13
type input "11 Sep 2025"
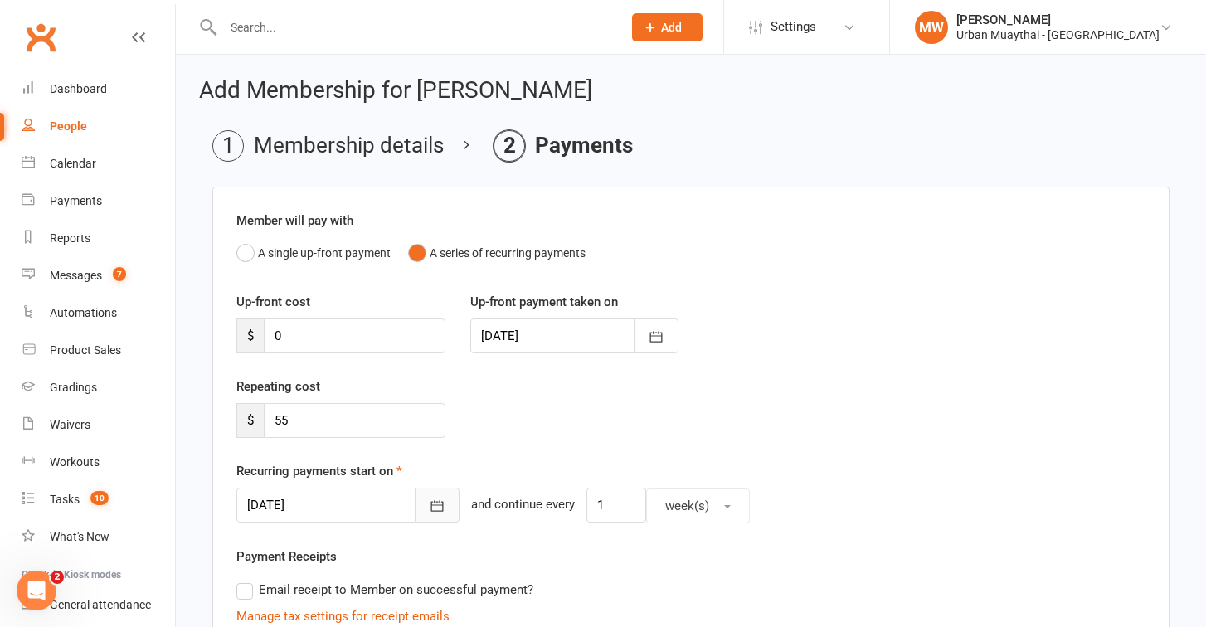
click at [429, 495] on button "button" at bounding box center [437, 505] width 45 height 35
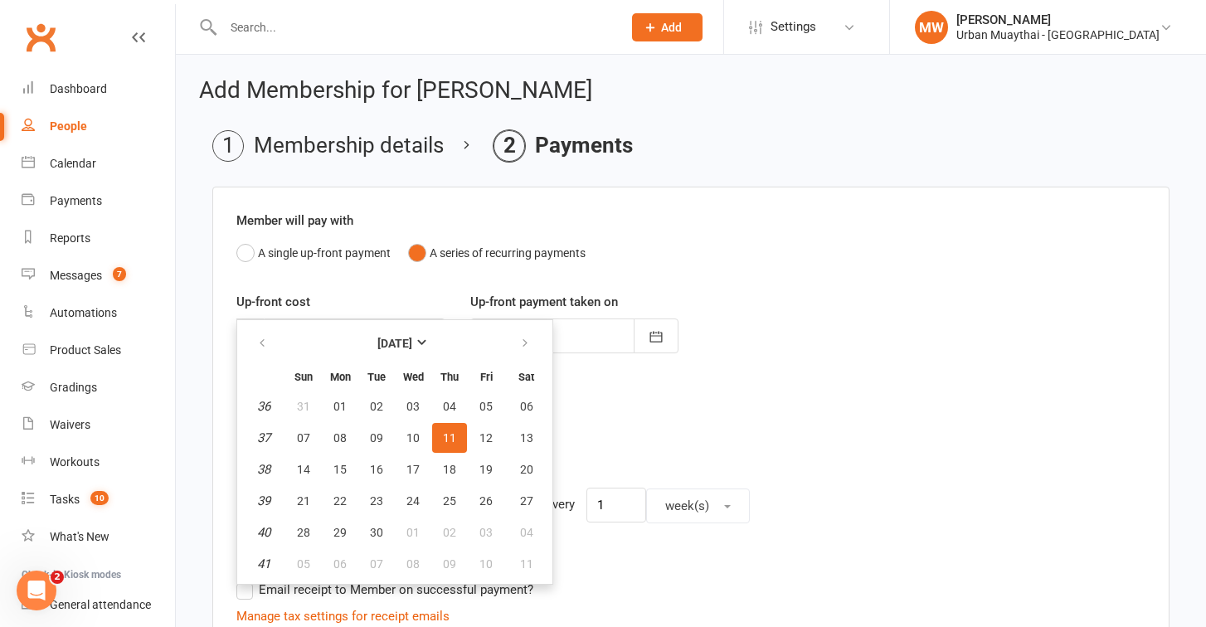
click at [441, 446] on button "11" at bounding box center [449, 438] width 35 height 30
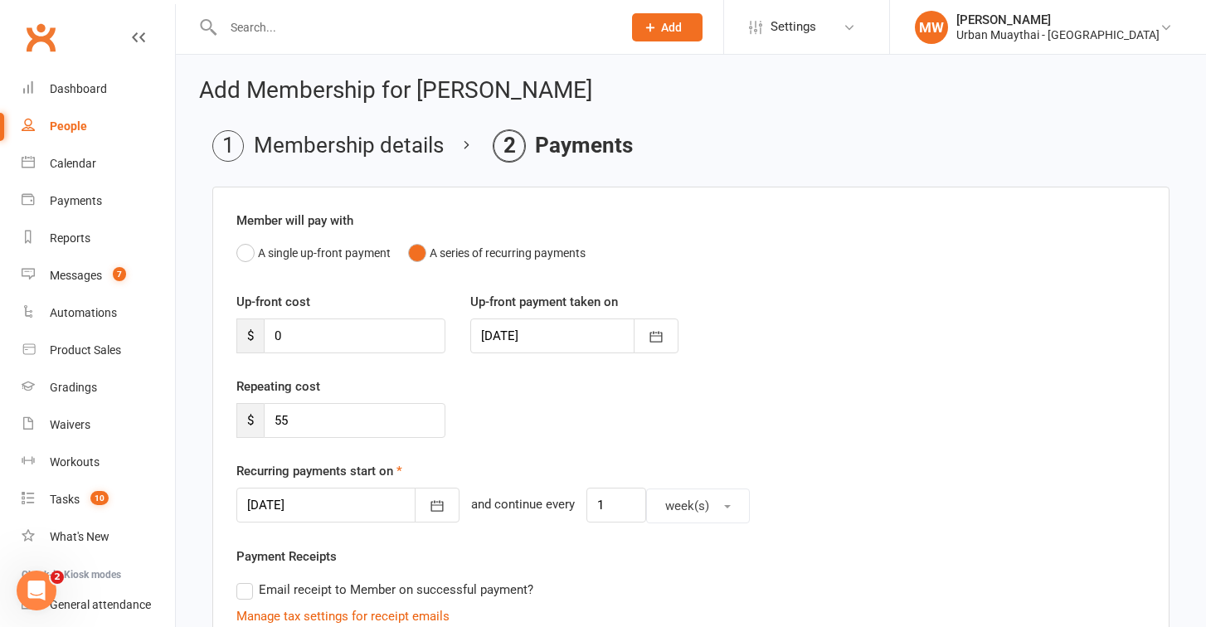
click at [515, 438] on div "Repeating cost $ 55" at bounding box center [691, 418] width 934 height 85
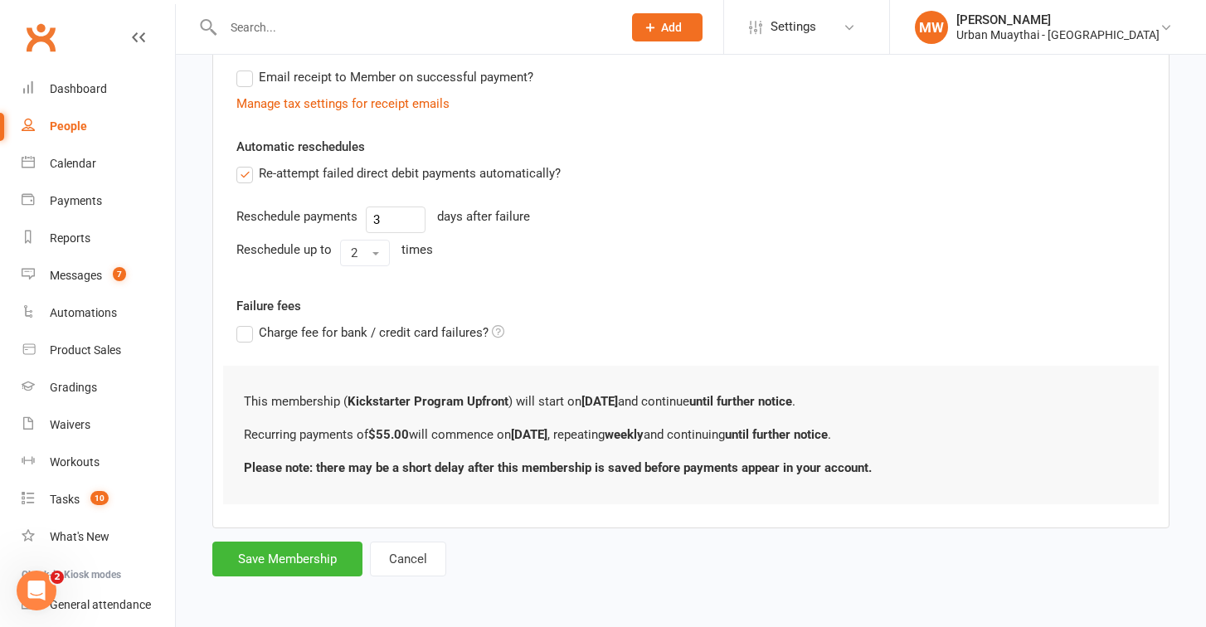
scroll to position [526, 0]
click at [330, 555] on button "Save Membership" at bounding box center [287, 558] width 150 height 35
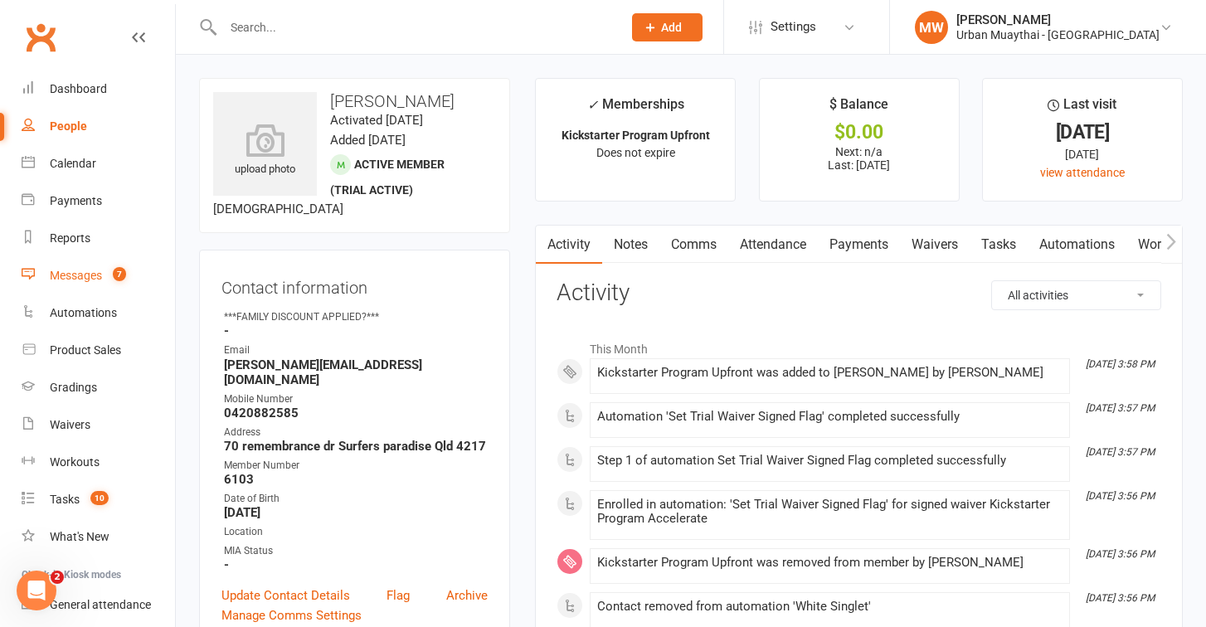
click at [85, 270] on div "Messages" at bounding box center [76, 275] width 52 height 13
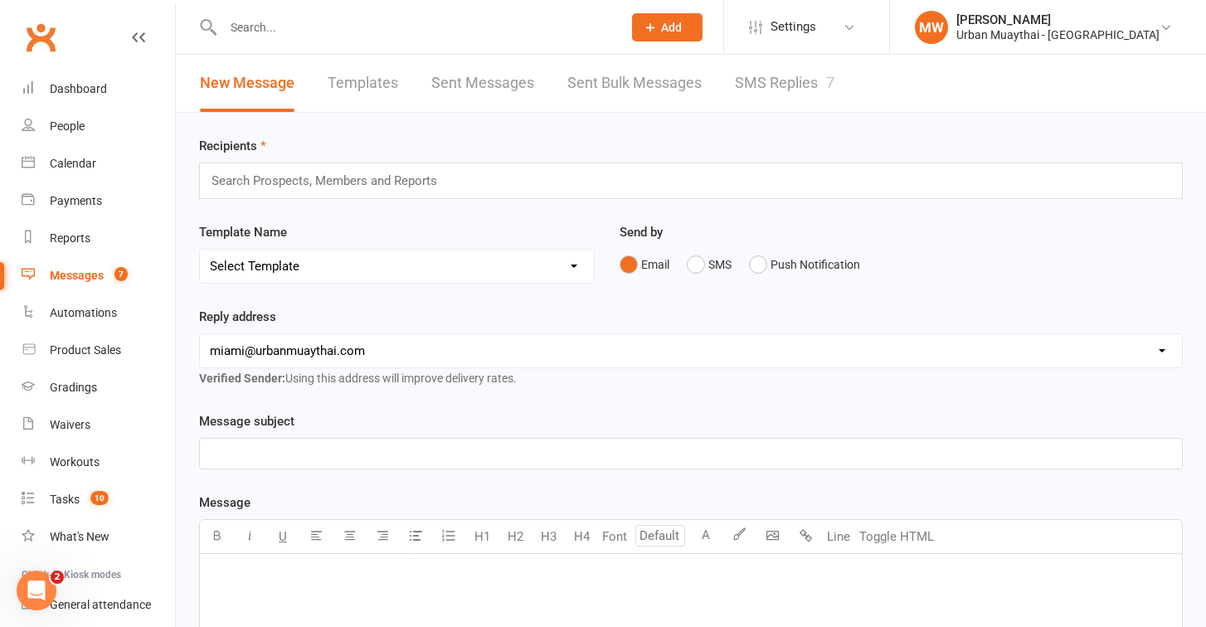
click at [794, 71] on link "SMS Replies 7" at bounding box center [785, 83] width 100 height 57
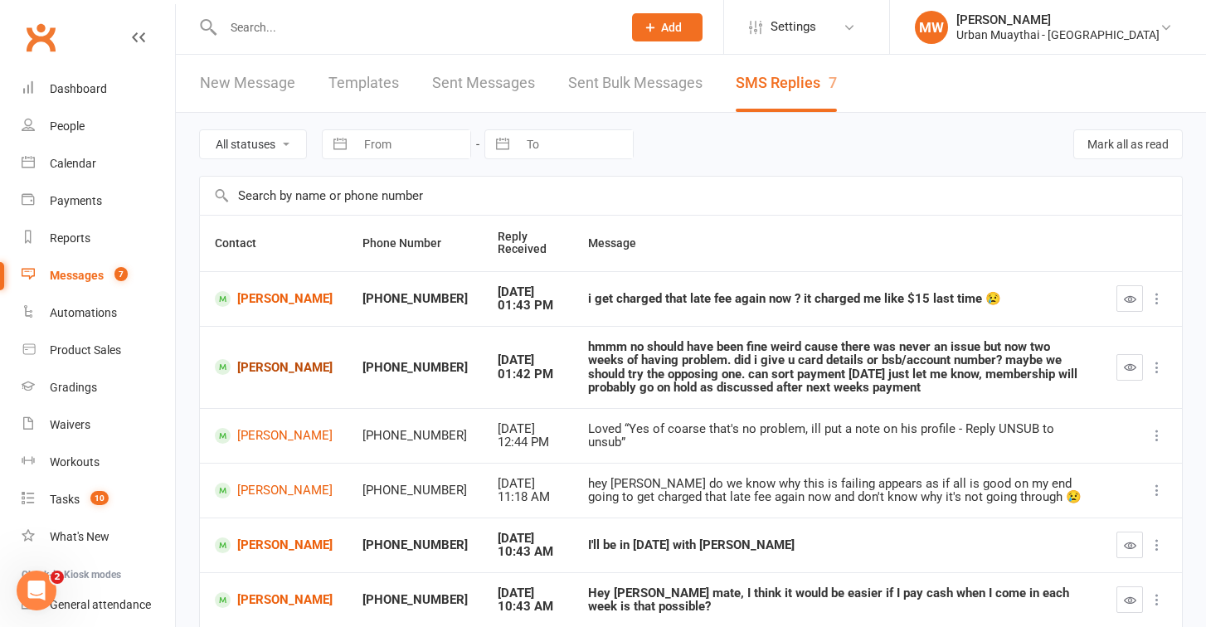
click at [256, 362] on link "Josh Minassian" at bounding box center [274, 367] width 118 height 16
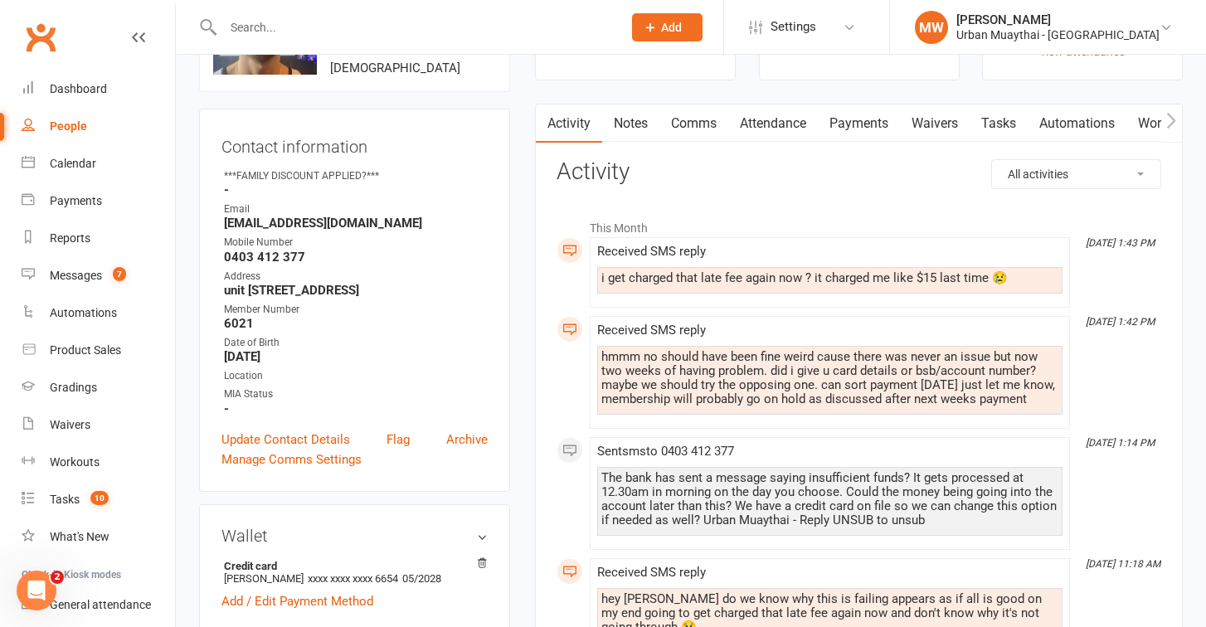
scroll to position [119, 0]
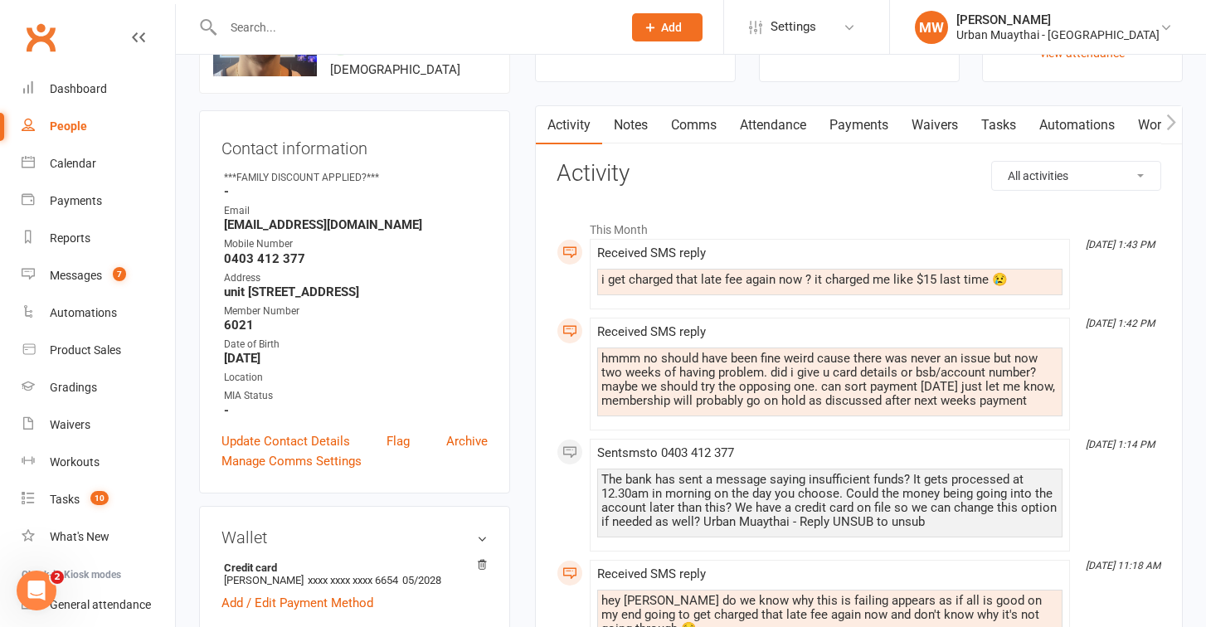
click at [936, 121] on link "Waivers" at bounding box center [935, 125] width 70 height 38
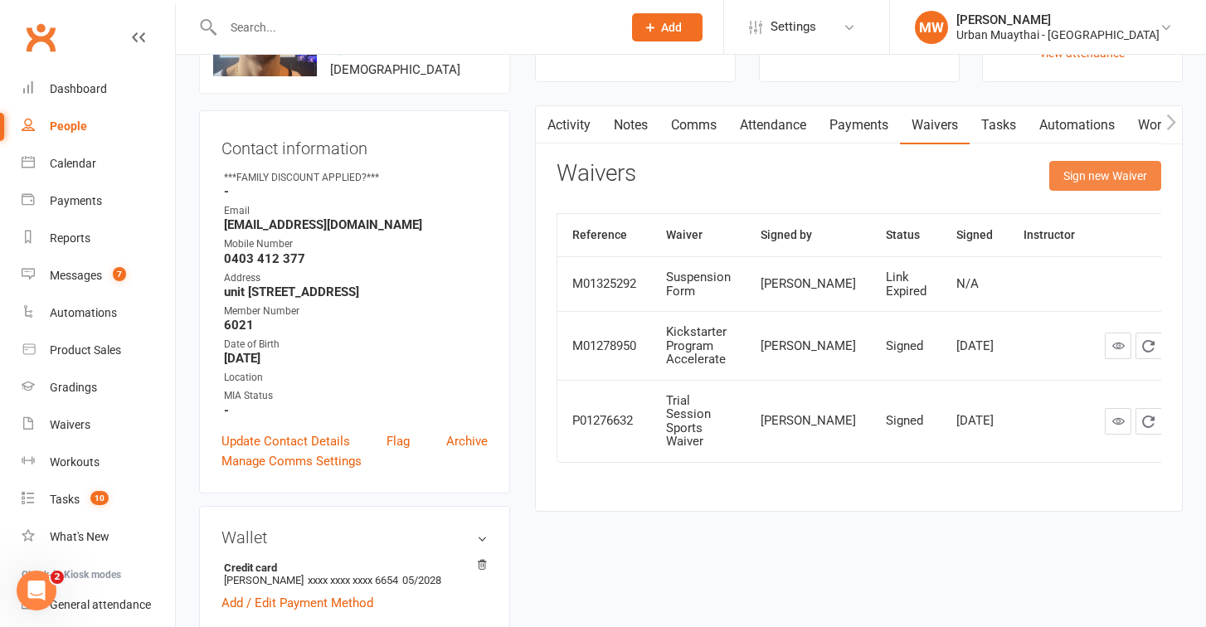
click at [1071, 182] on button "Sign new Waiver" at bounding box center [1105, 176] width 112 height 30
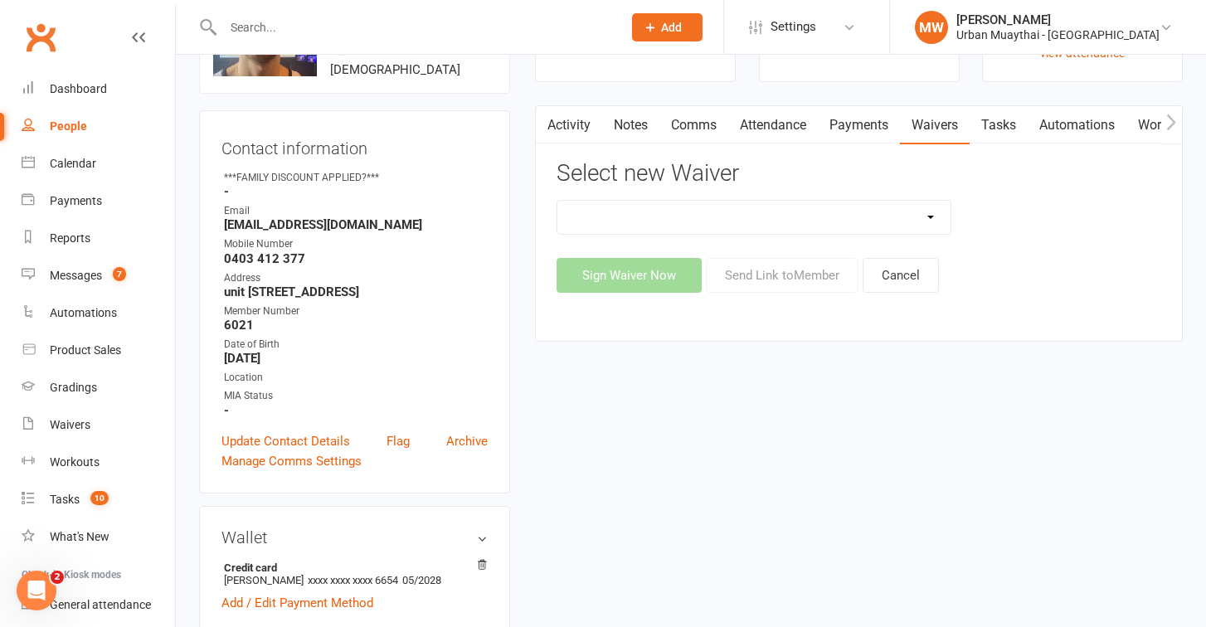
select select "10301"
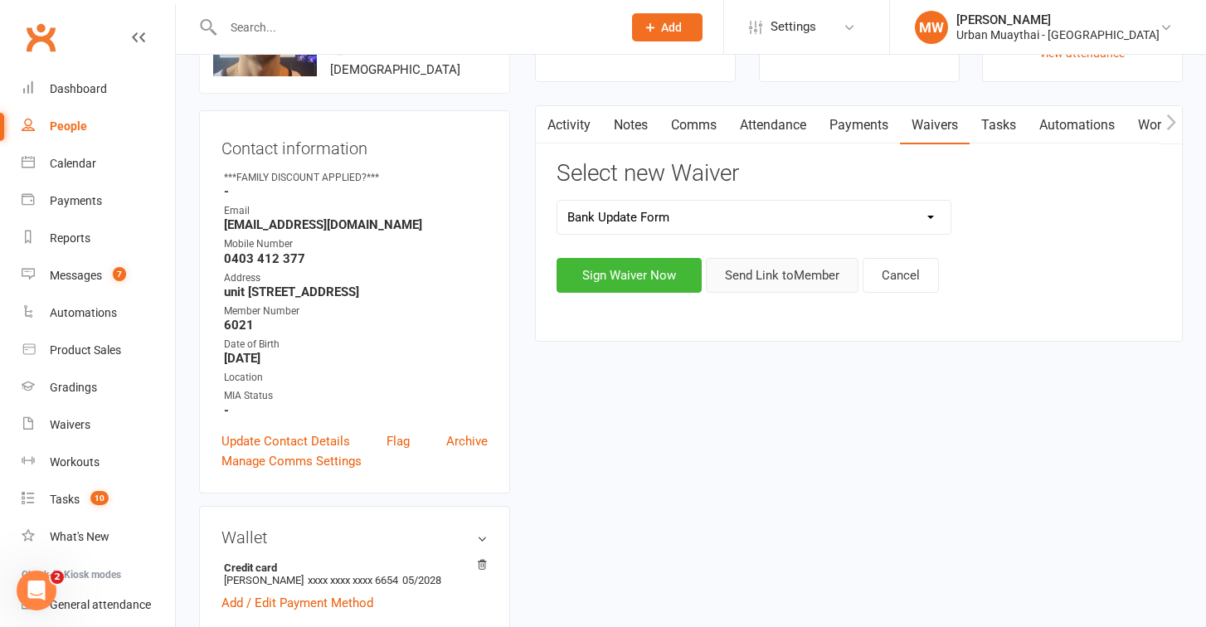
click at [784, 278] on button "Send Link to Member" at bounding box center [782, 275] width 153 height 35
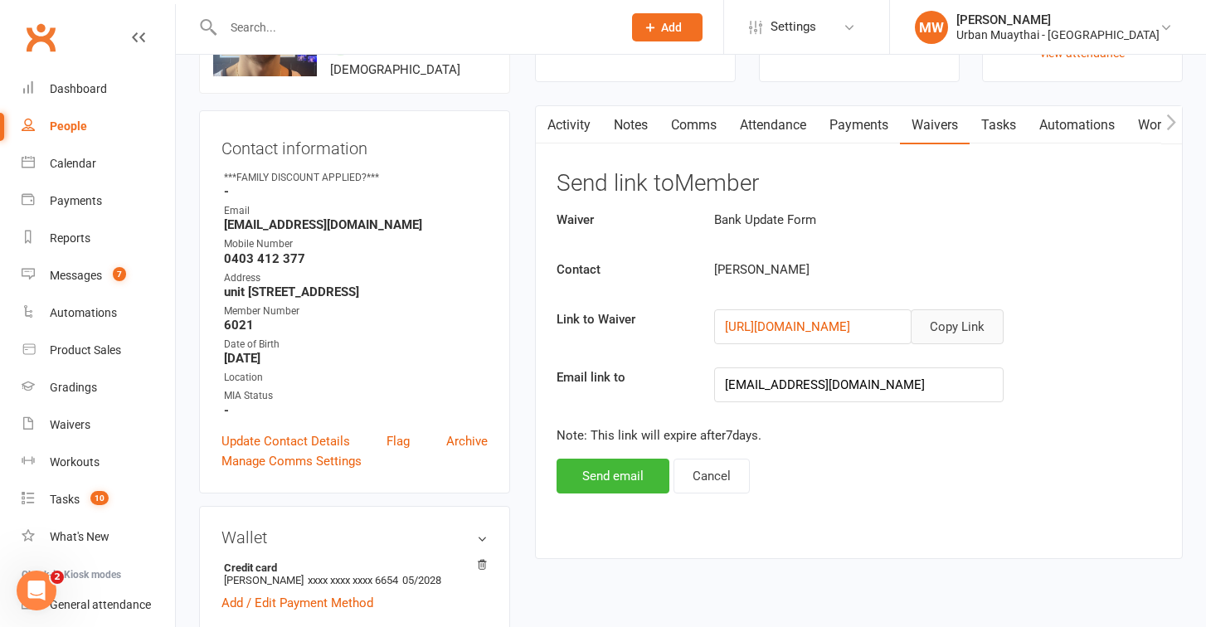
click at [958, 335] on button "Copy Link" at bounding box center [956, 326] width 93 height 35
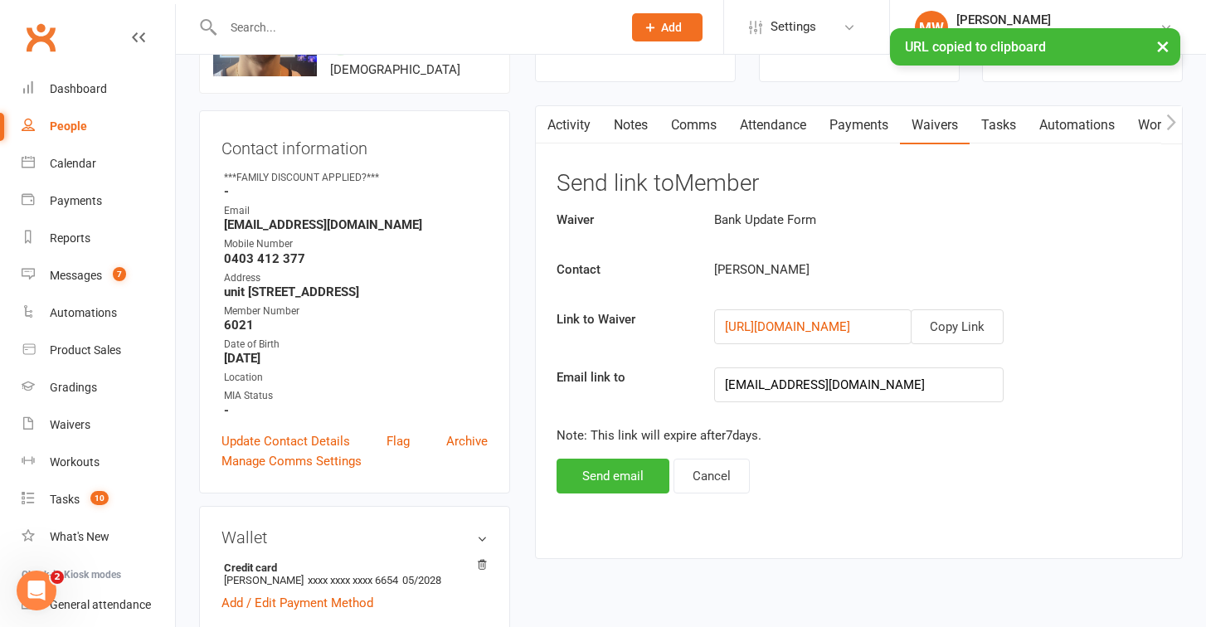
click at [684, 124] on link "Comms" at bounding box center [693, 125] width 69 height 38
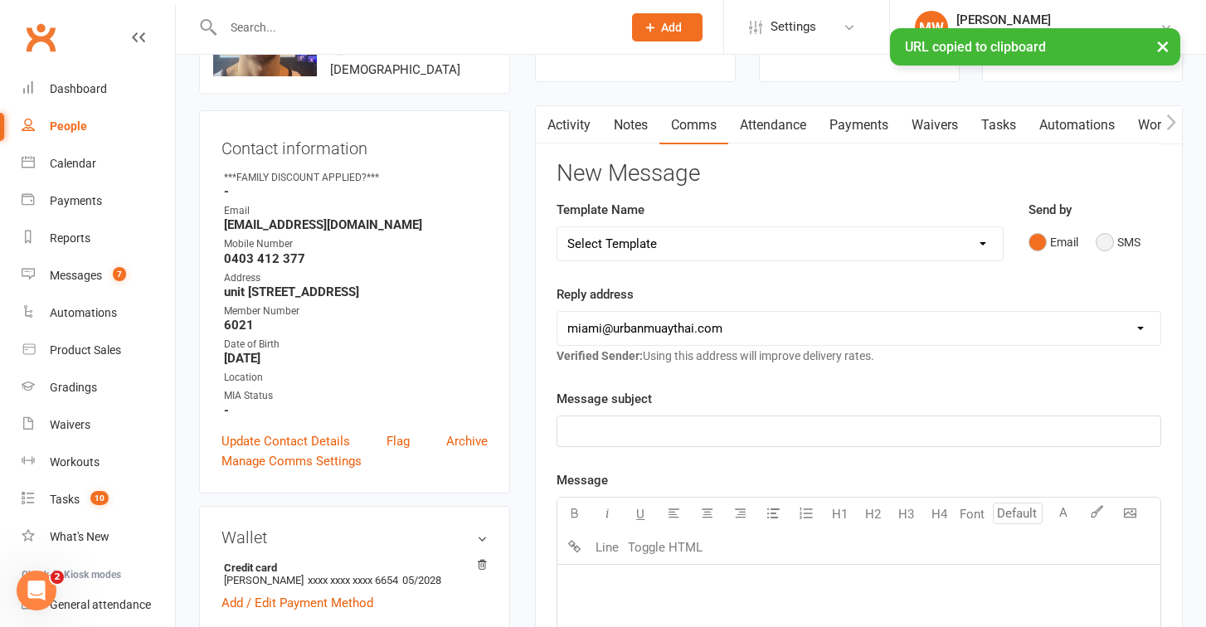
click at [1100, 245] on button "SMS" at bounding box center [1117, 242] width 45 height 32
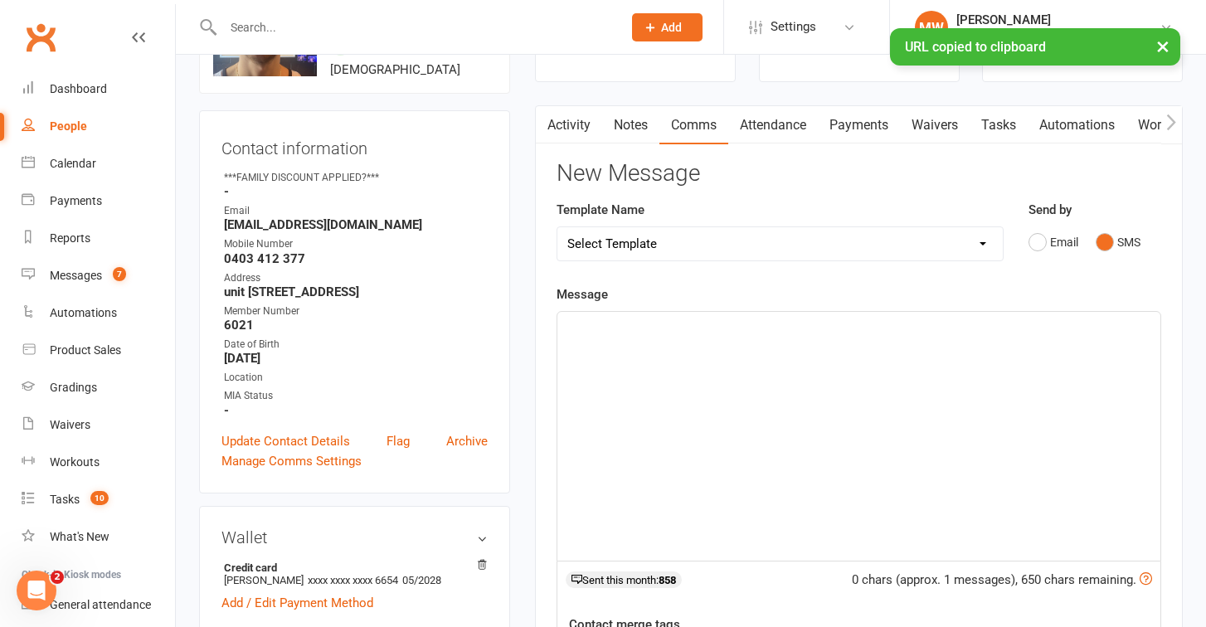
click at [896, 318] on p "﻿" at bounding box center [858, 327] width 583 height 20
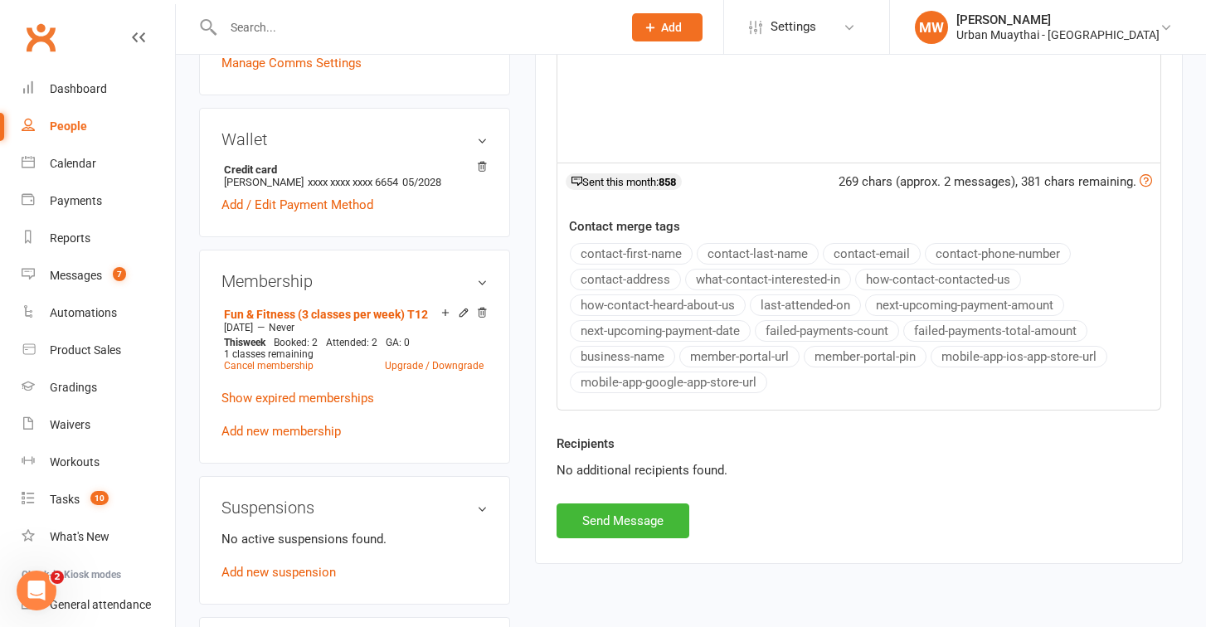
scroll to position [563, 0]
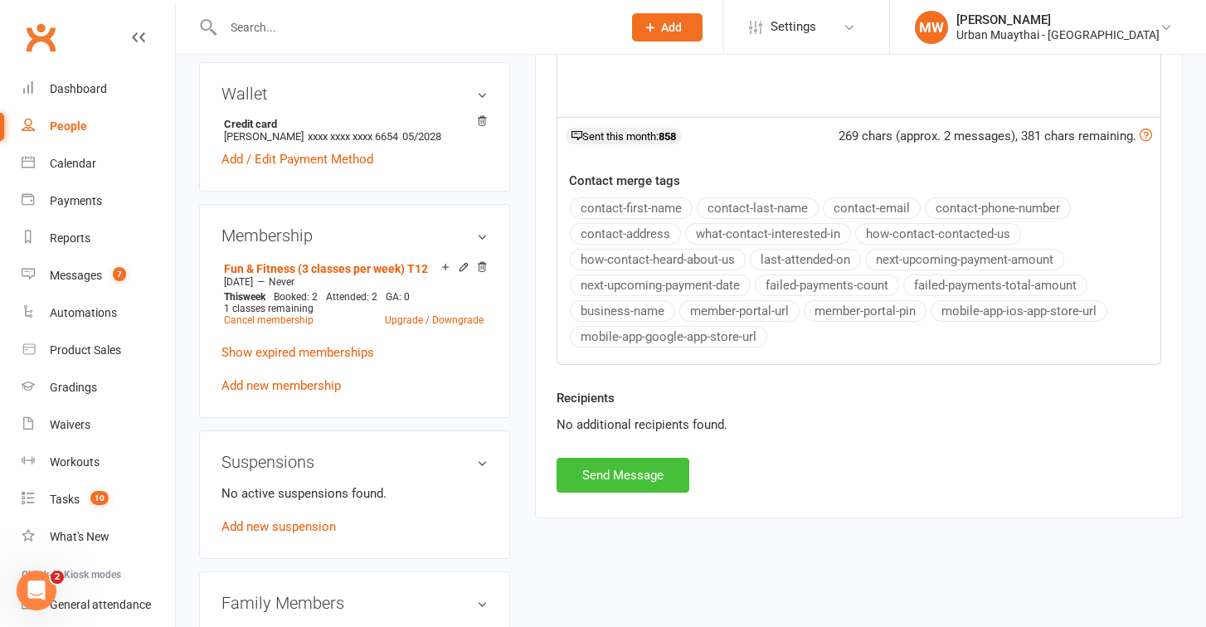
click at [667, 463] on button "Send Message" at bounding box center [622, 475] width 133 height 35
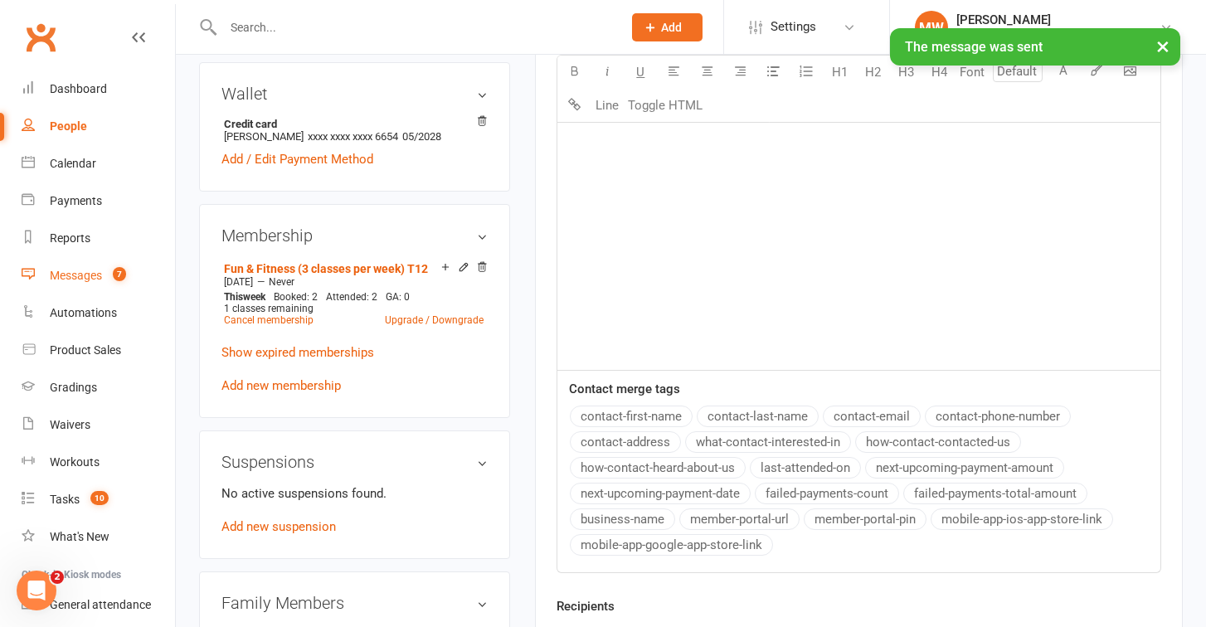
click at [77, 267] on link "Messages 7" at bounding box center [98, 275] width 153 height 37
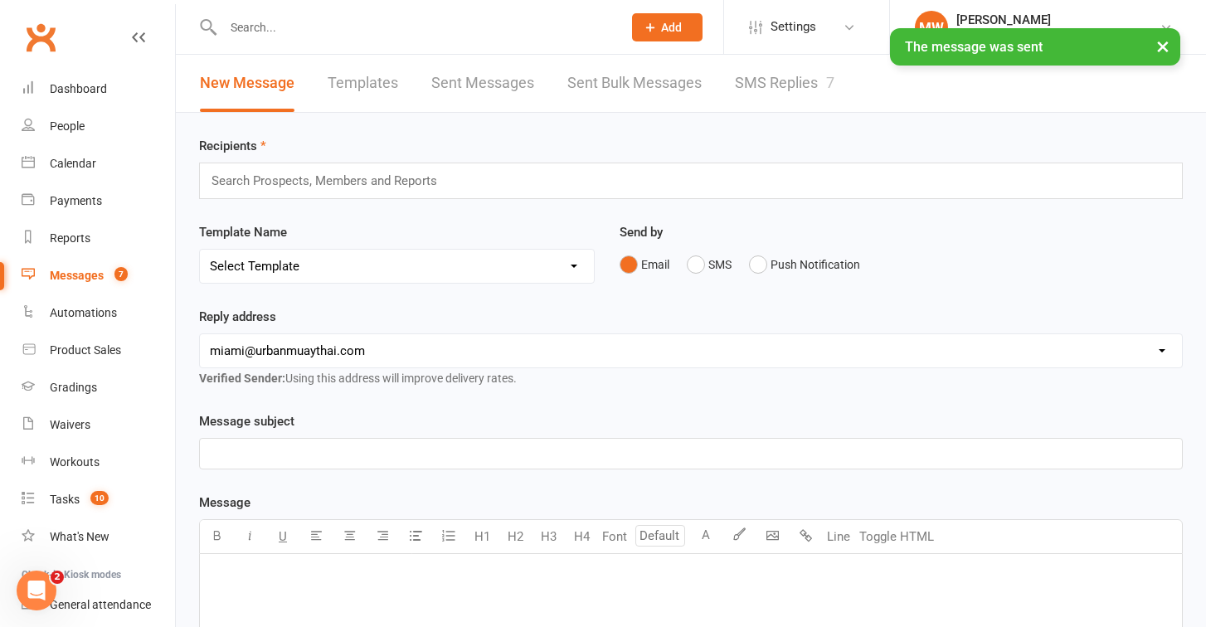
click at [760, 85] on link "SMS Replies 7" at bounding box center [785, 83] width 100 height 57
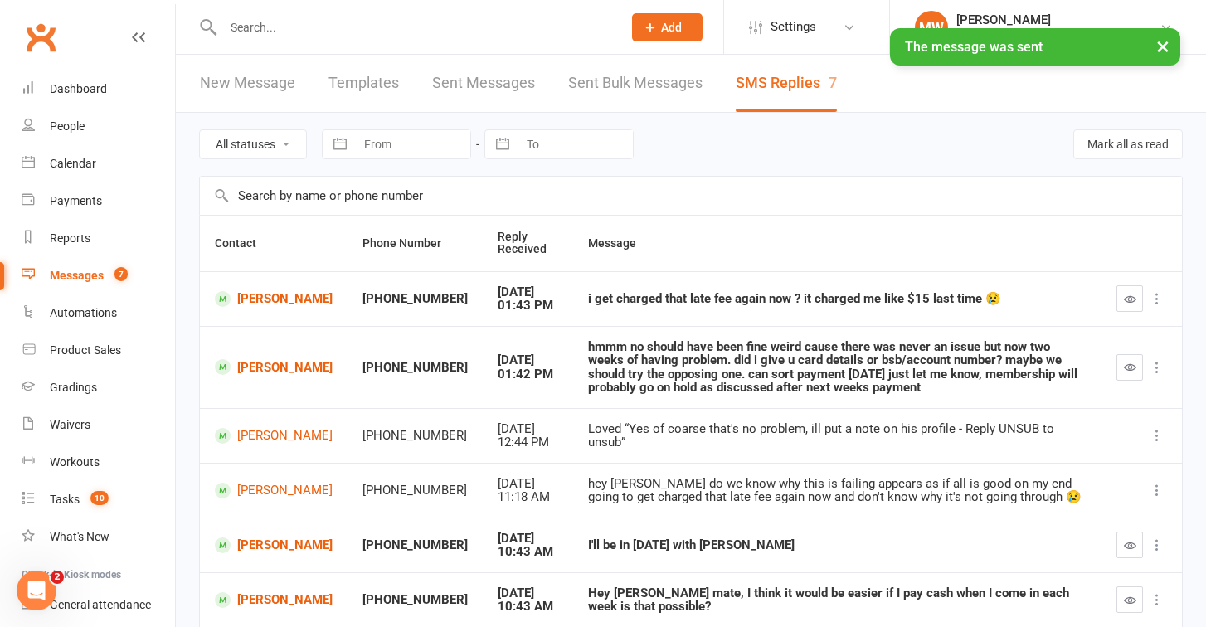
click at [1128, 296] on icon "button" at bounding box center [1130, 299] width 12 height 12
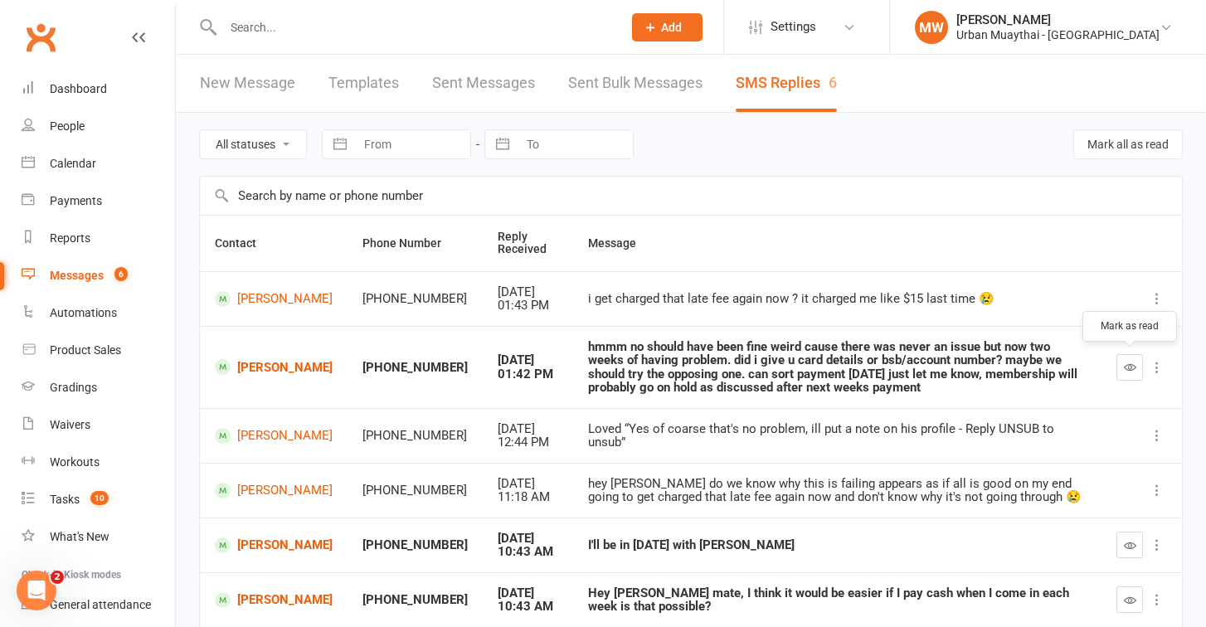
click at [1125, 365] on icon "button" at bounding box center [1130, 367] width 12 height 12
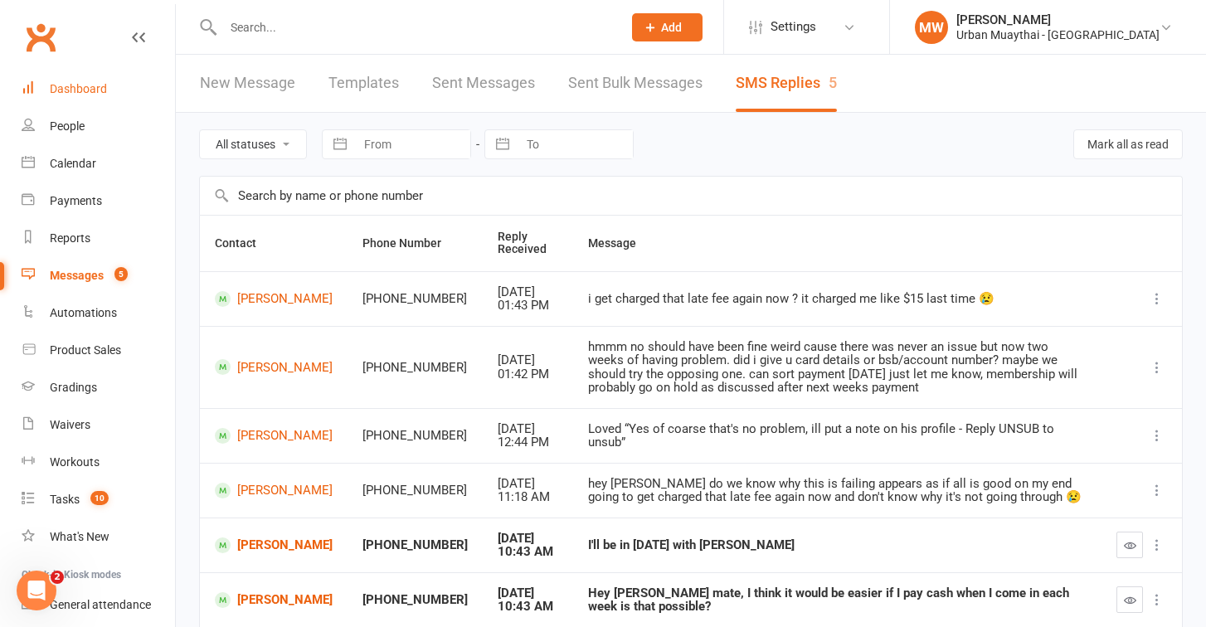
click at [97, 81] on link "Dashboard" at bounding box center [98, 88] width 153 height 37
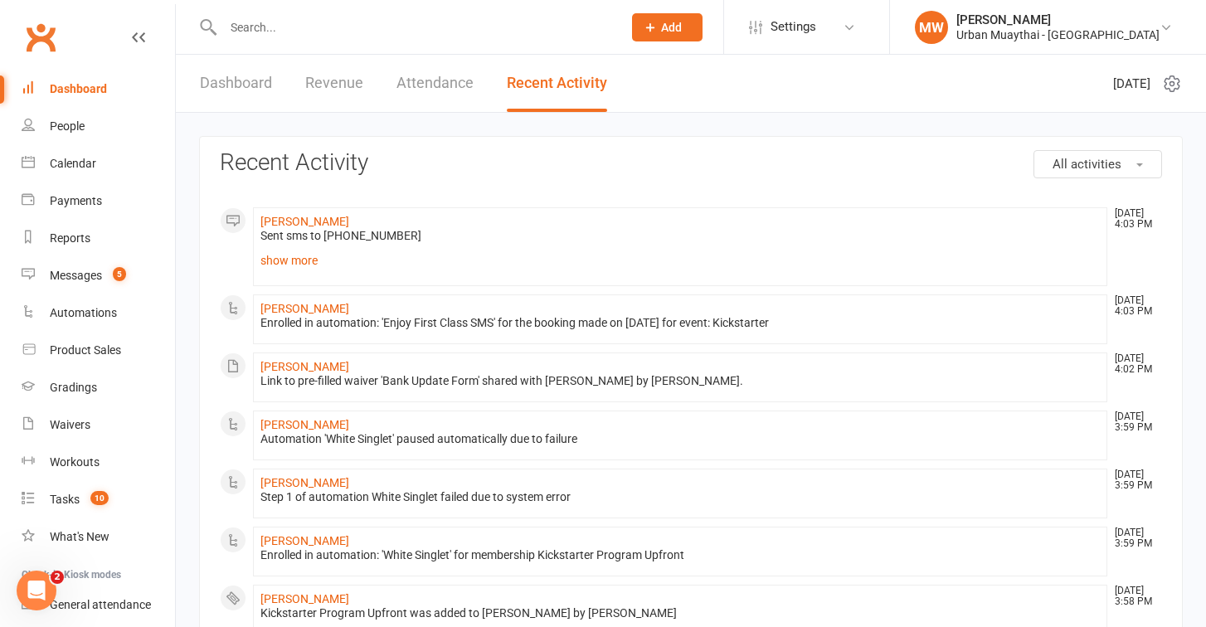
click at [311, 32] on input "text" at bounding box center [414, 27] width 392 height 23
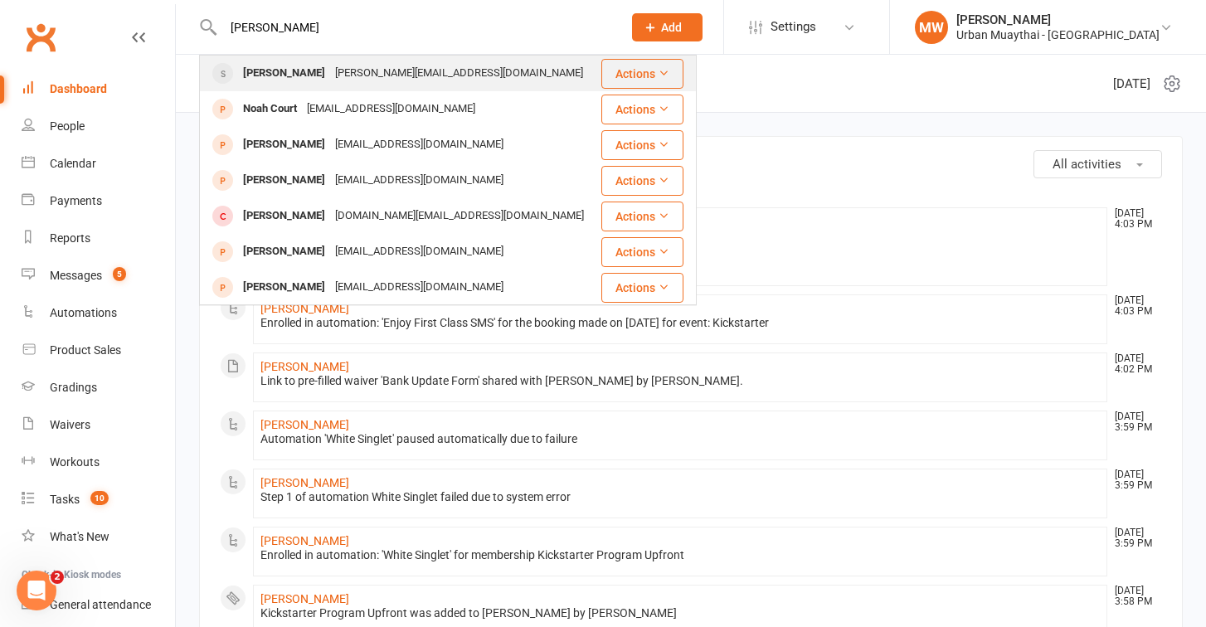
type input "noah pimetel"
click at [250, 73] on div "Noah Pimental" at bounding box center [284, 73] width 92 height 24
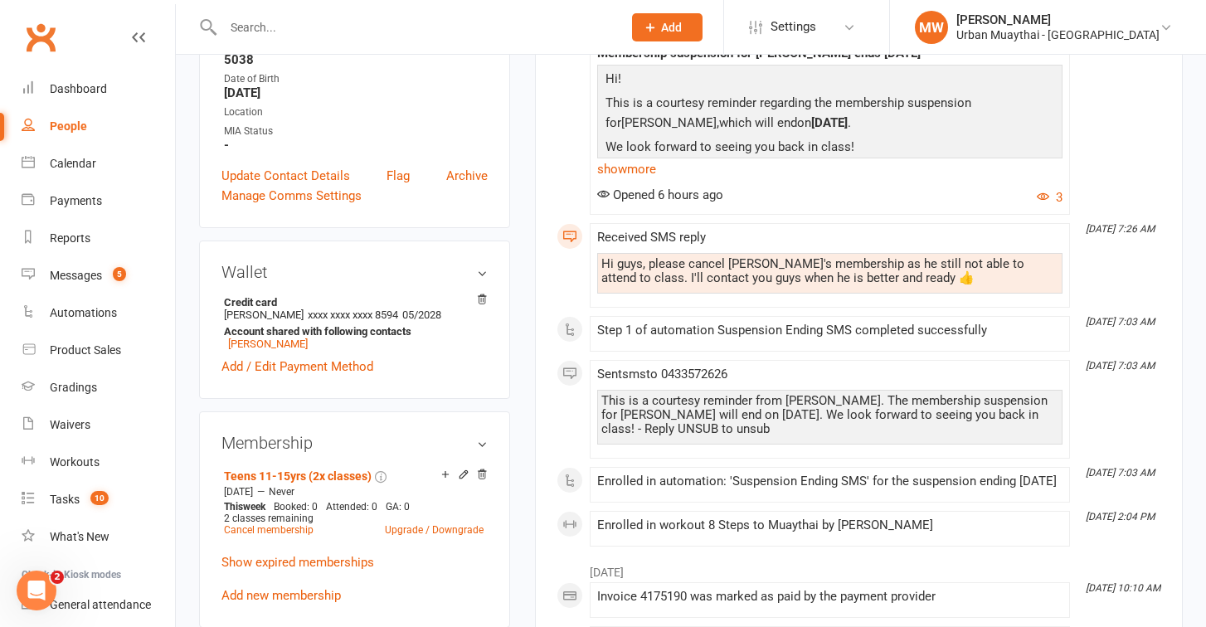
scroll to position [430, 0]
click at [265, 523] on link "Cancel membership" at bounding box center [269, 529] width 90 height 12
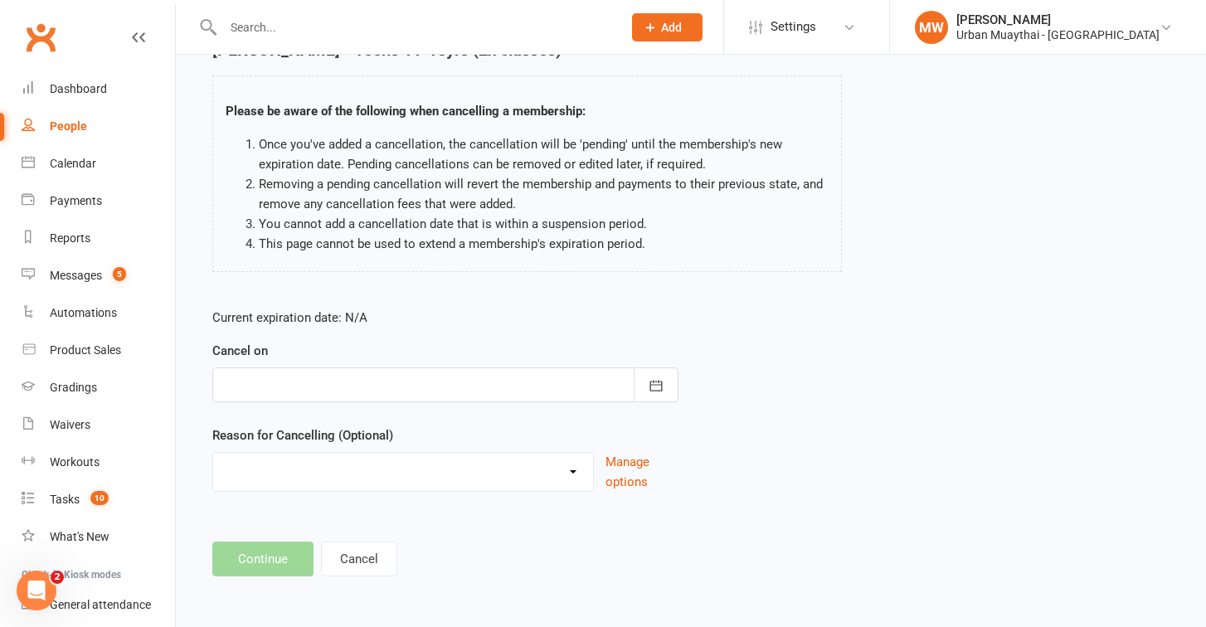
scroll to position [103, 0]
click at [653, 367] on button "button" at bounding box center [656, 384] width 45 height 35
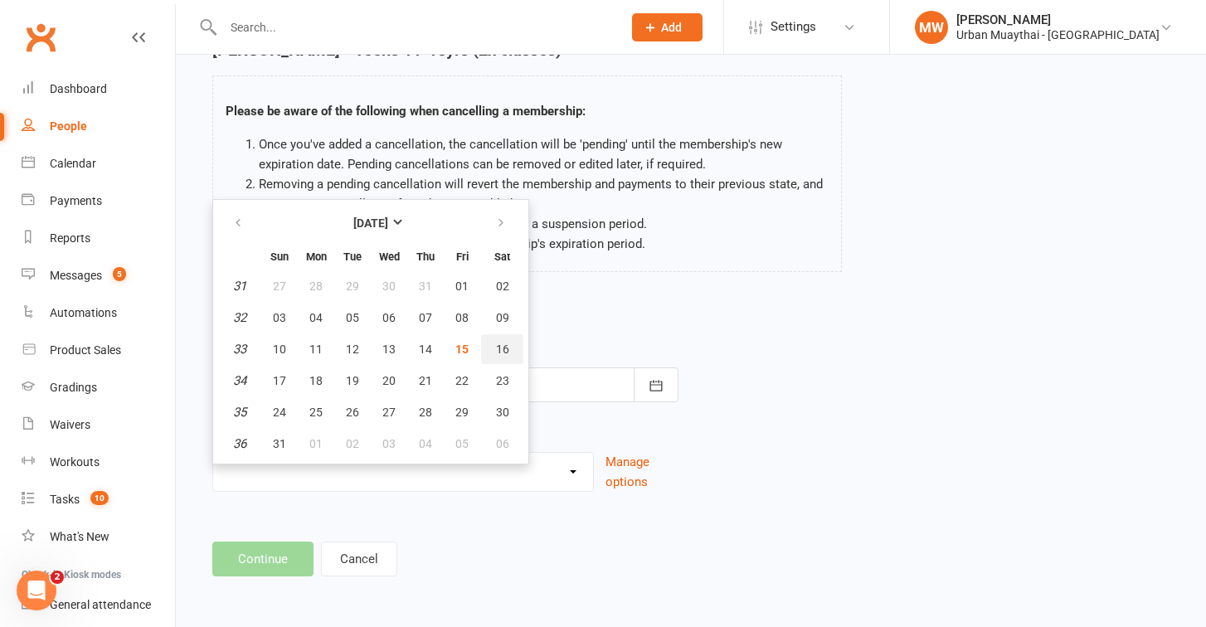
click at [492, 337] on button "16" at bounding box center [502, 349] width 42 height 30
type input "16 Aug 2025"
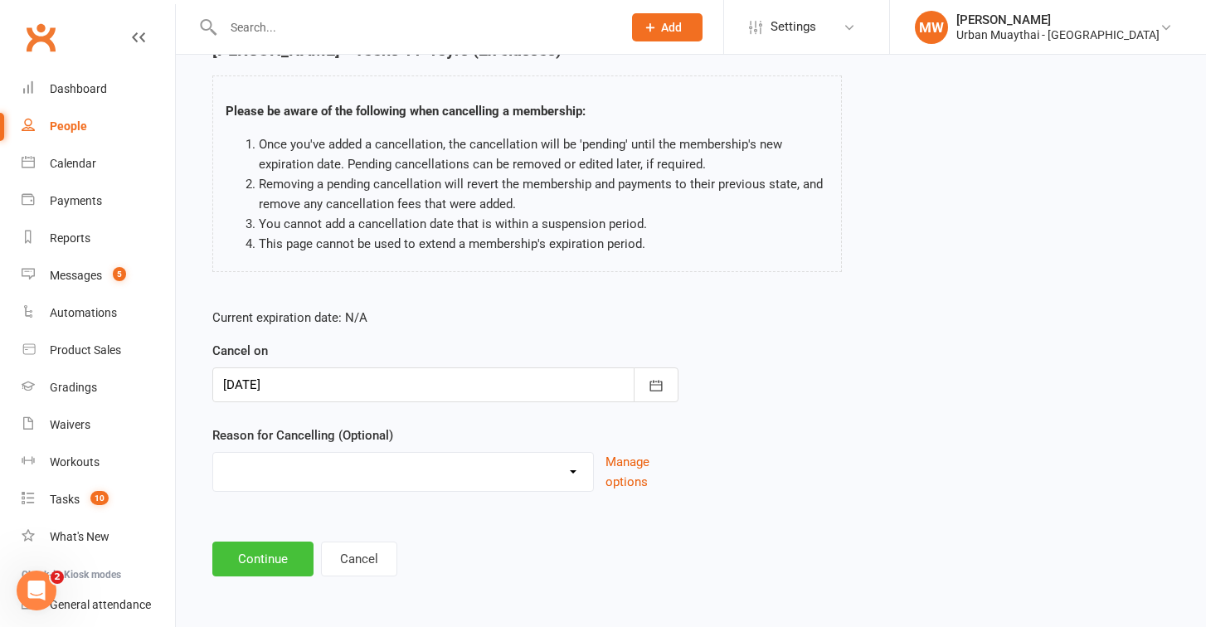
click at [254, 541] on button "Continue" at bounding box center [262, 558] width 101 height 35
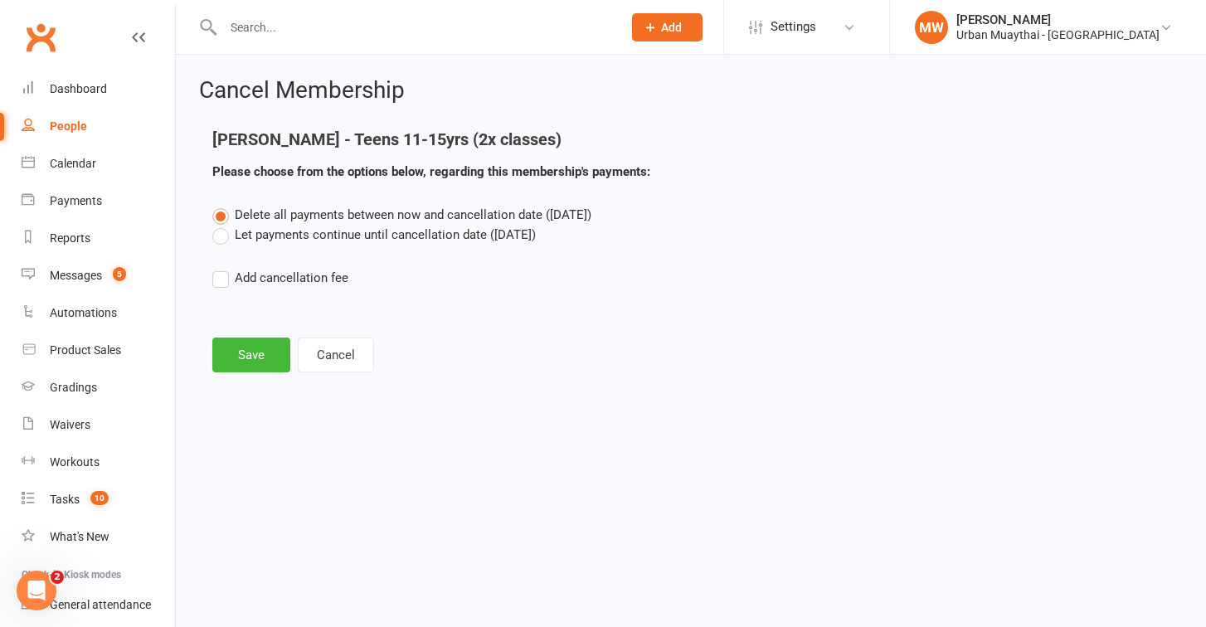
scroll to position [0, 0]
click at [224, 239] on label "Let payments continue until cancellation date (Aug 16, 2025)" at bounding box center [373, 235] width 323 height 20
click at [223, 225] on input "Let payments continue until cancellation date (Aug 16, 2025)" at bounding box center [217, 225] width 11 height 0
click at [236, 353] on button "Save" at bounding box center [251, 354] width 78 height 35
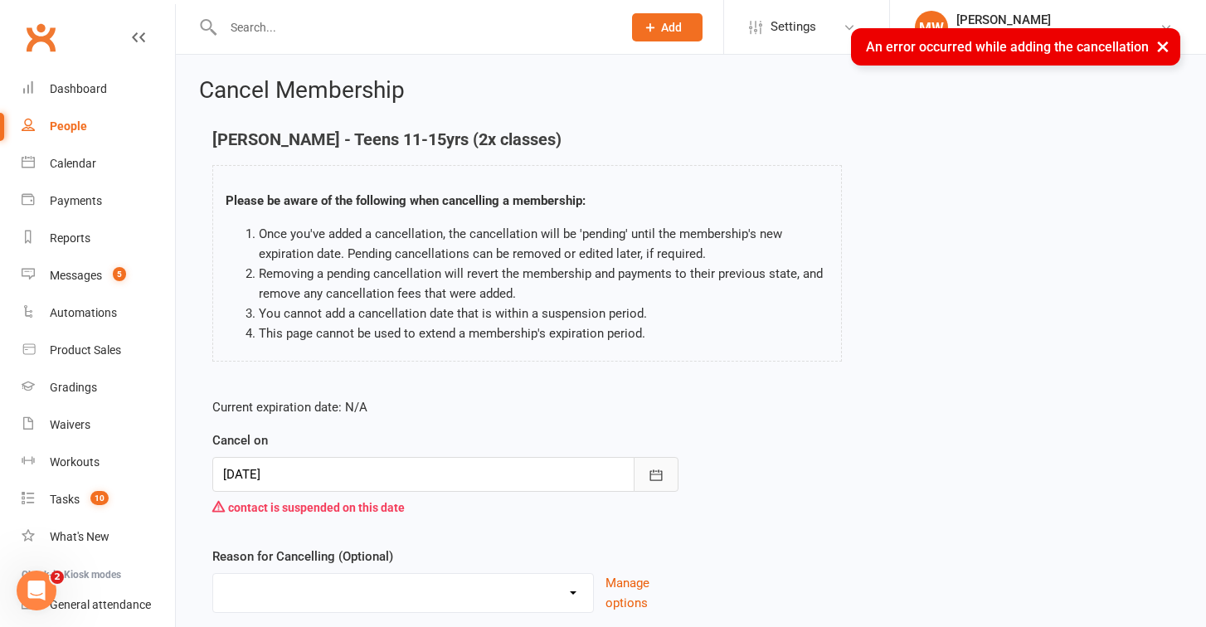
click at [649, 476] on icon "button" at bounding box center [656, 475] width 17 height 17
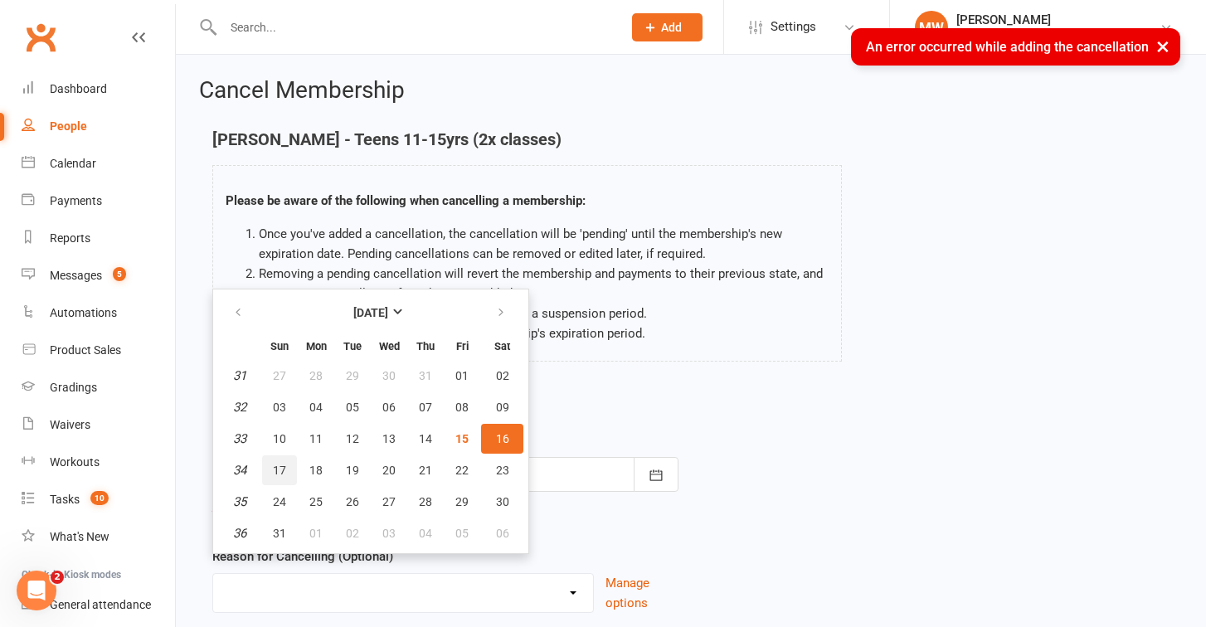
click at [278, 467] on span "17" at bounding box center [279, 470] width 13 height 13
type input "17 Aug 2025"
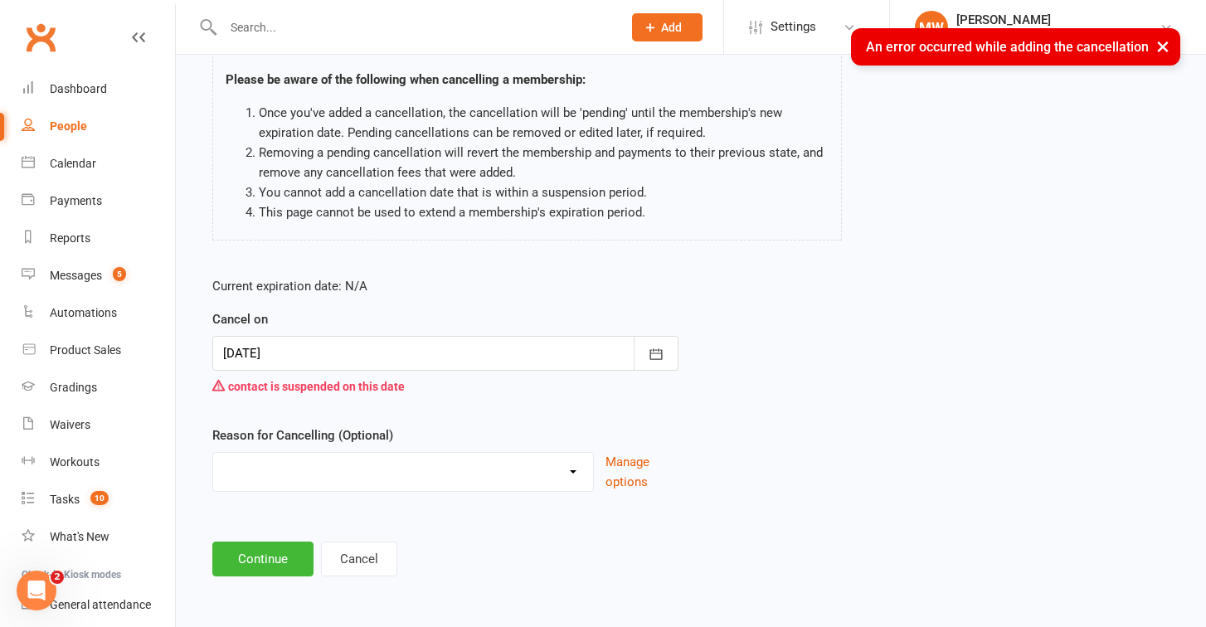
scroll to position [134, 0]
click at [275, 544] on button "Continue" at bounding box center [262, 558] width 101 height 35
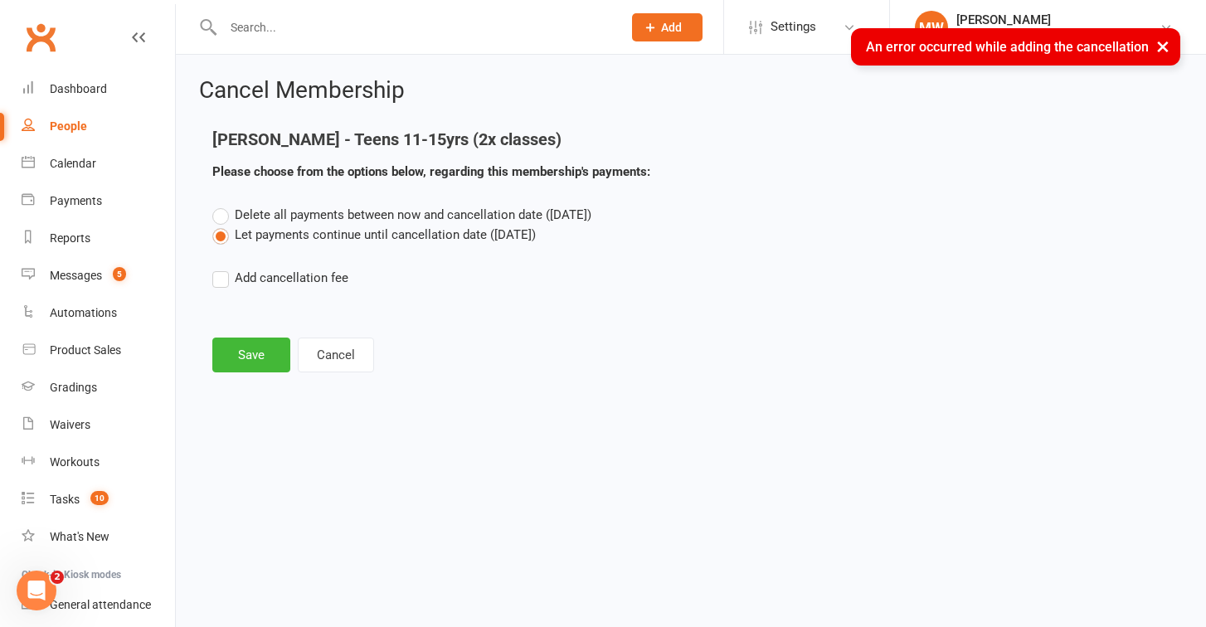
scroll to position [0, 0]
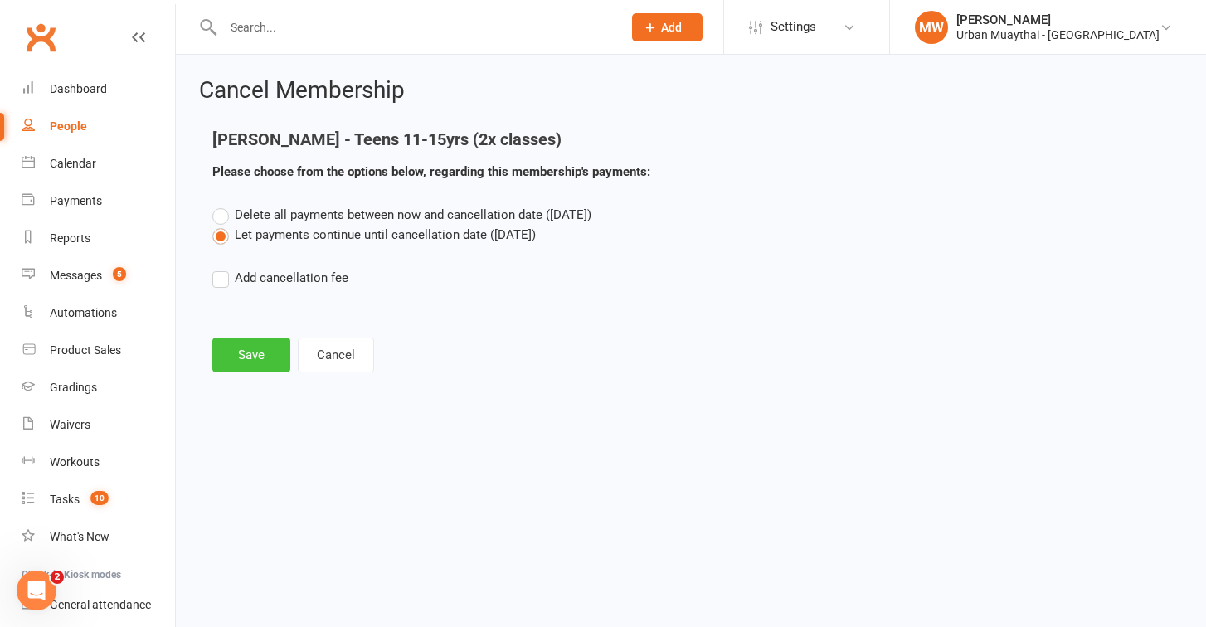
click at [265, 366] on button "Save" at bounding box center [251, 354] width 78 height 35
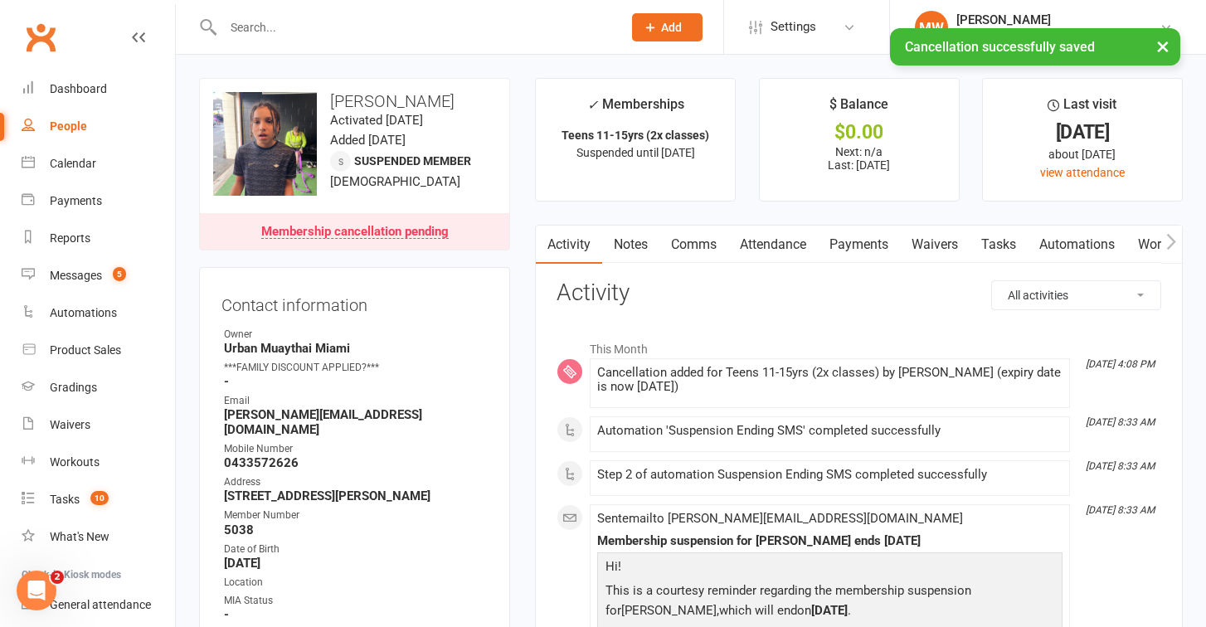
click at [846, 235] on link "Payments" at bounding box center [859, 245] width 82 height 38
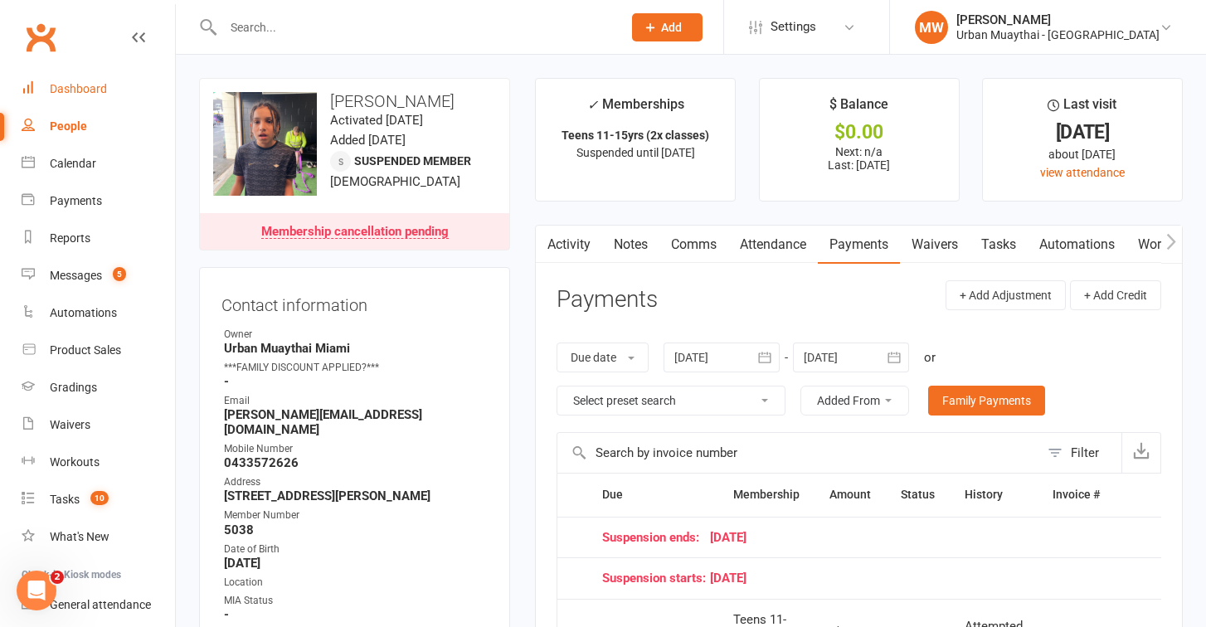
click at [77, 88] on div "Dashboard" at bounding box center [78, 88] width 57 height 13
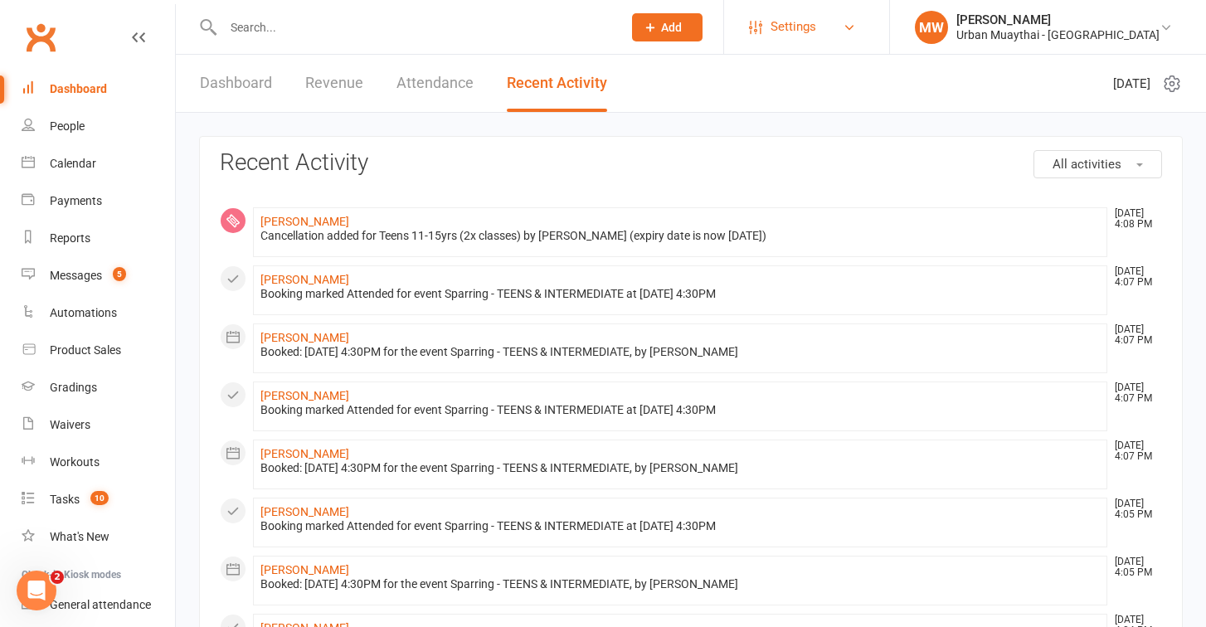
click at [816, 28] on span "Settings" at bounding box center [793, 26] width 46 height 37
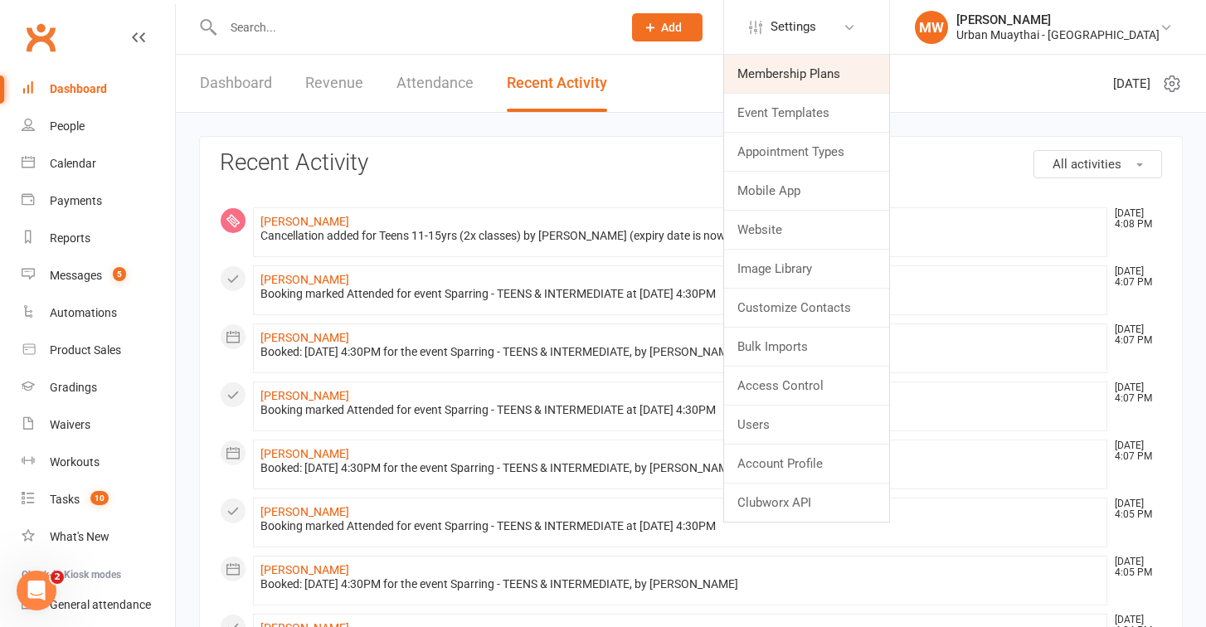
click at [856, 76] on link "Membership Plans" at bounding box center [806, 74] width 165 height 38
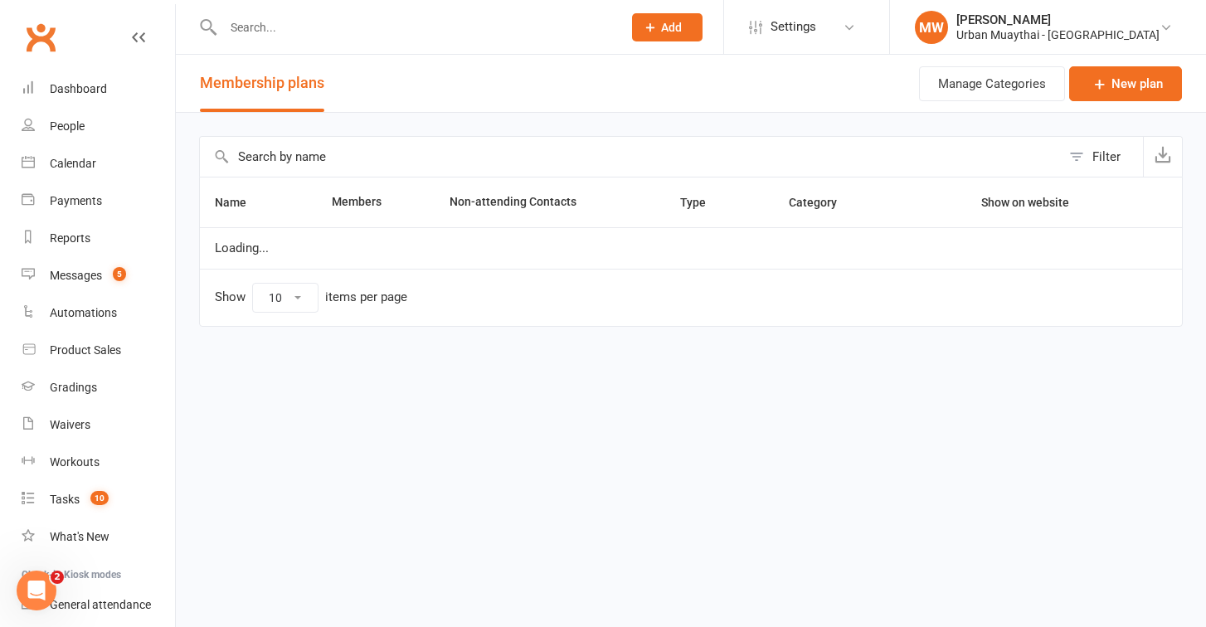
select select "100"
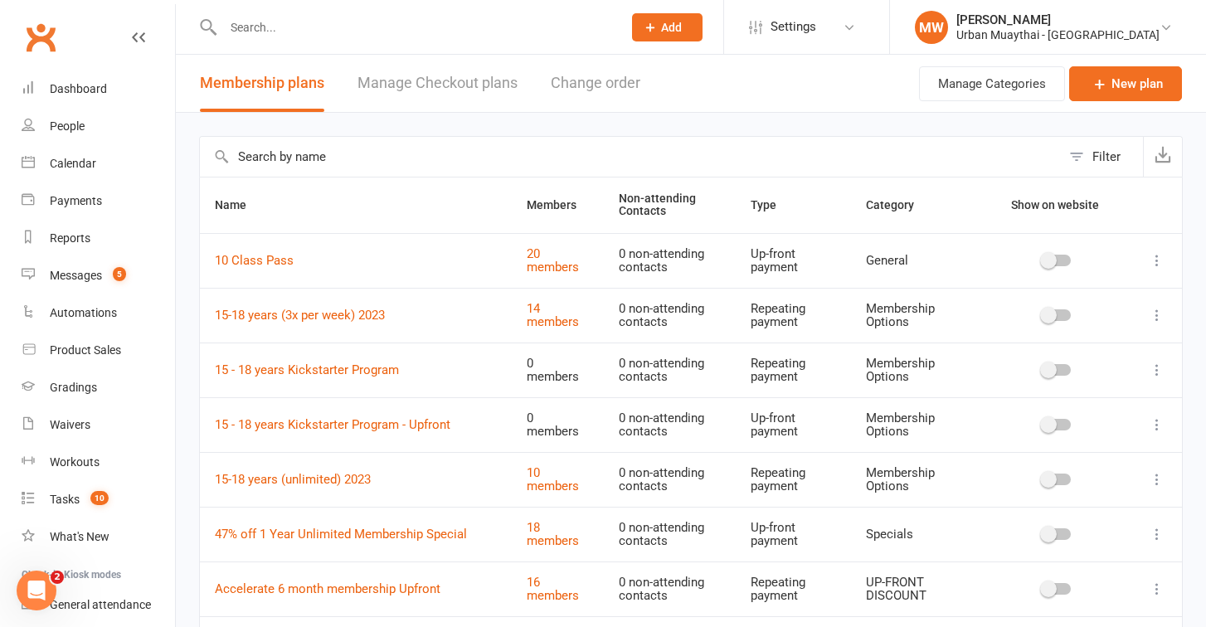
click at [324, 34] on input "text" at bounding box center [414, 27] width 392 height 23
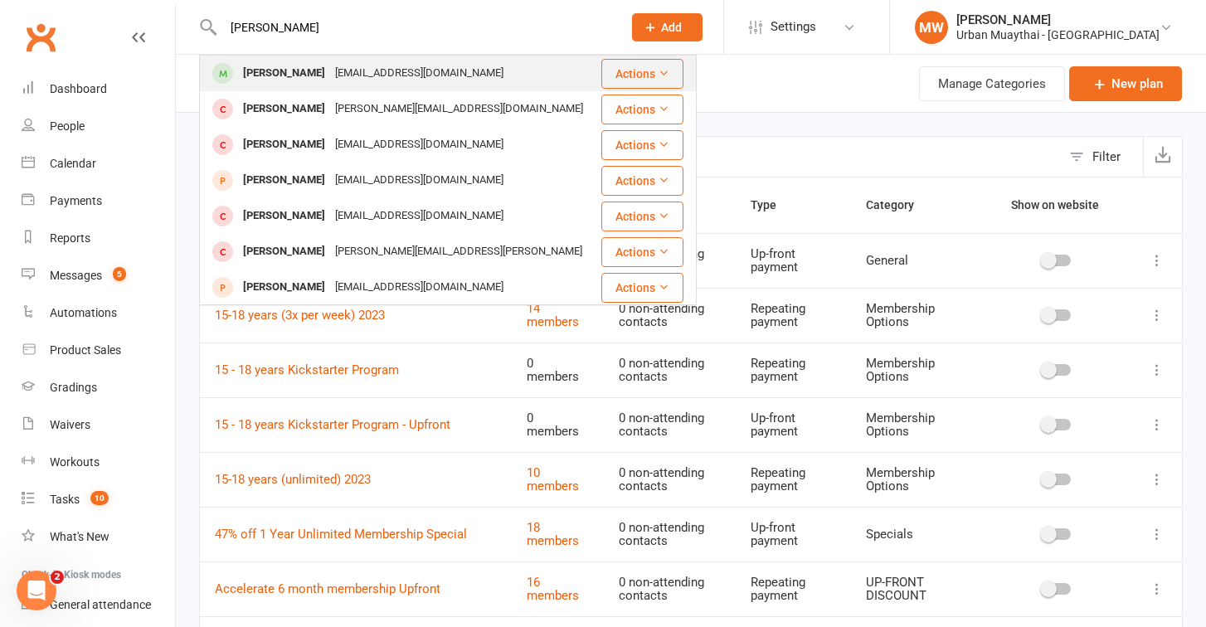
type input "Adam brad"
click at [382, 81] on div "bradshawadam0@gmail.com" at bounding box center [419, 73] width 178 height 24
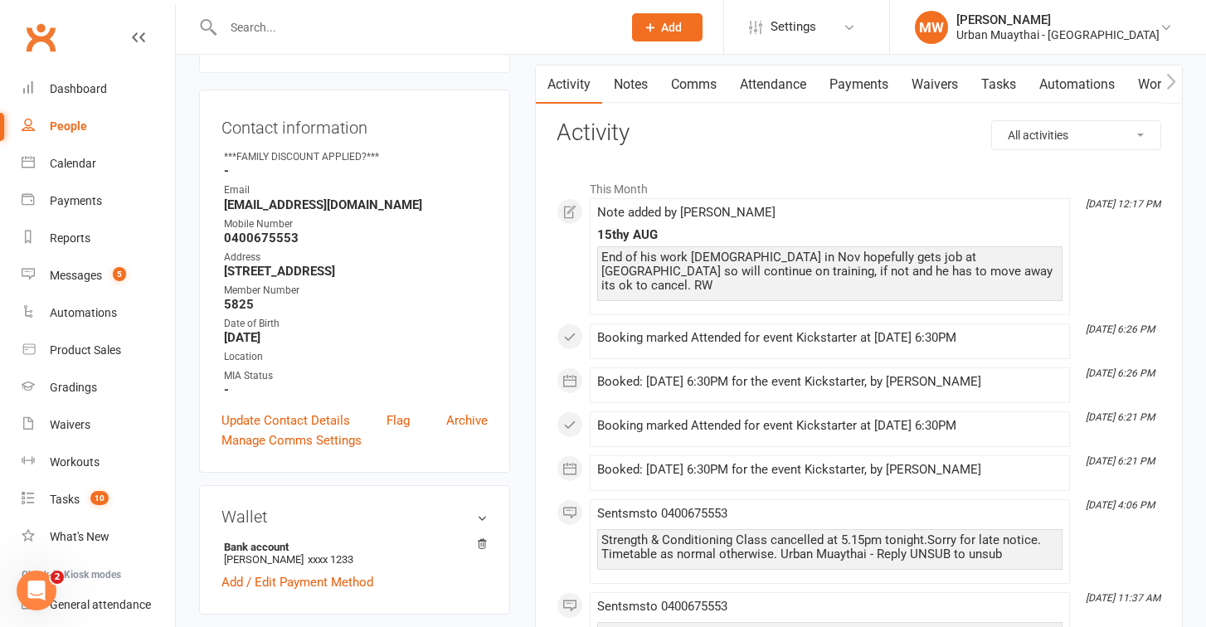
scroll to position [135, 0]
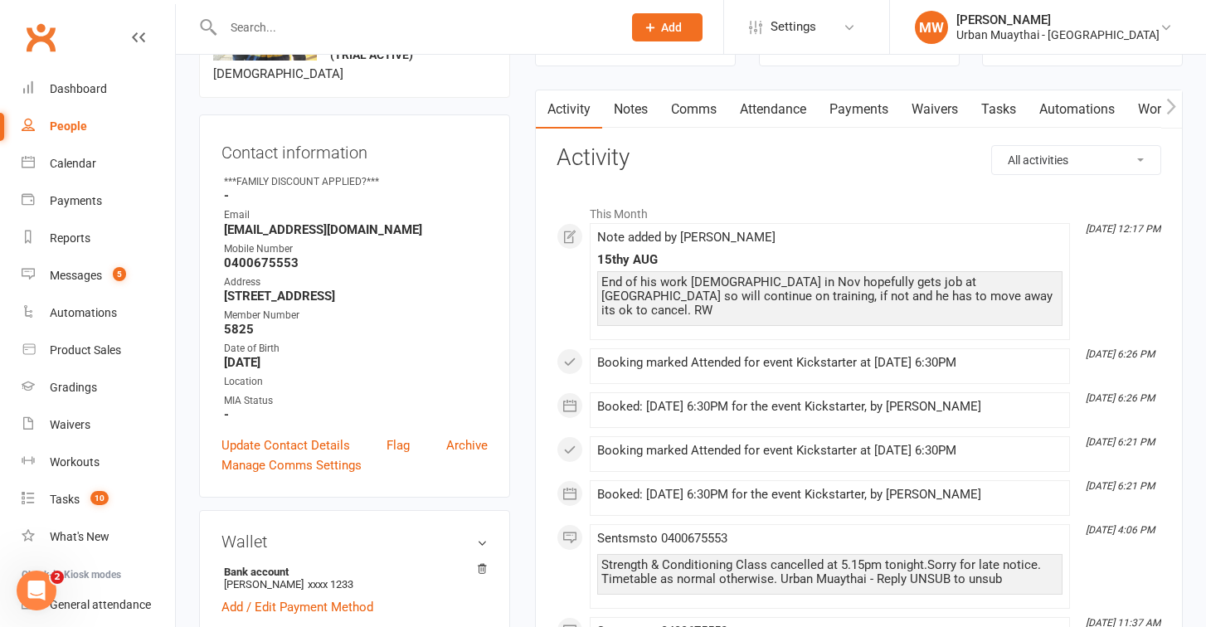
click at [873, 107] on link "Payments" at bounding box center [859, 109] width 82 height 38
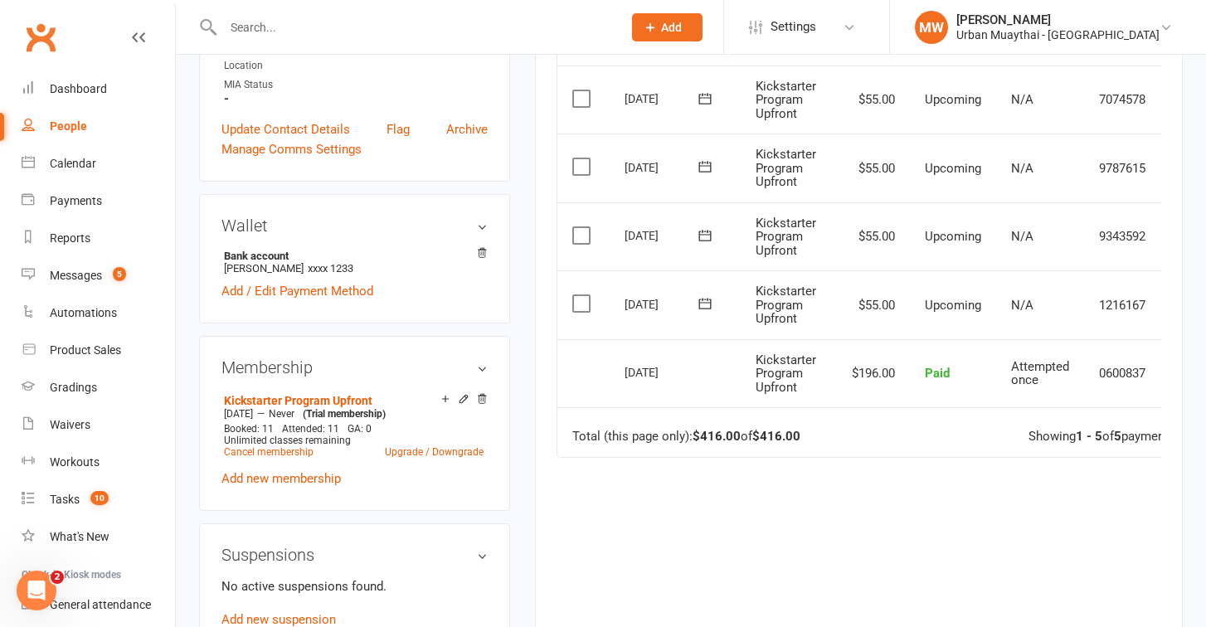
scroll to position [484, 0]
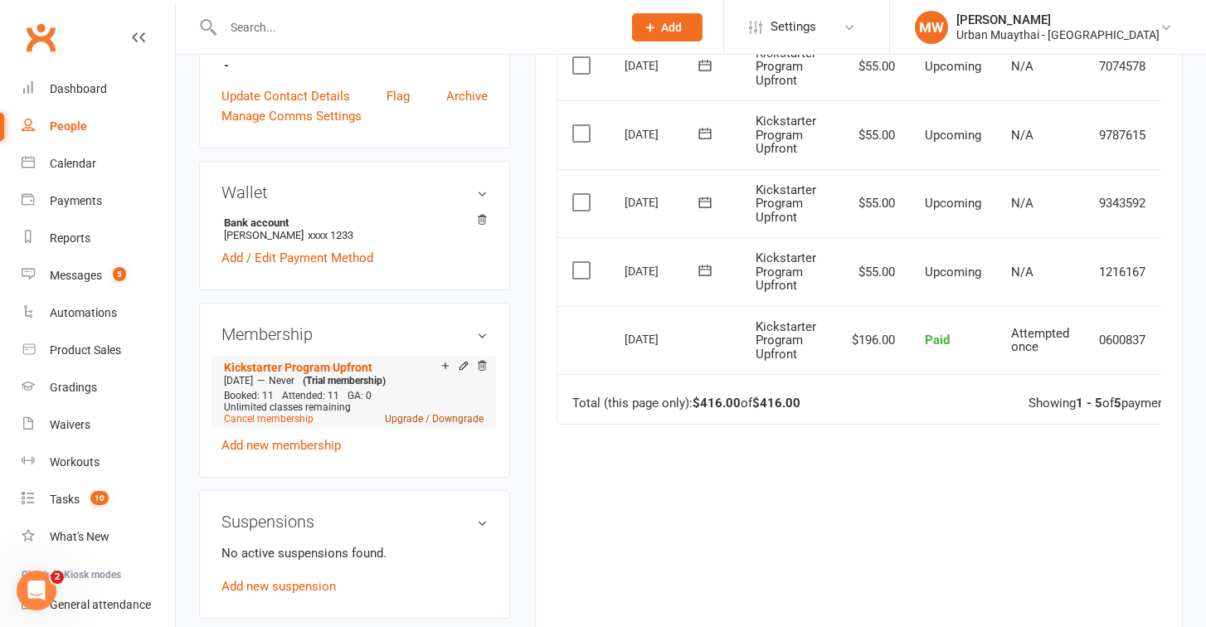
click at [438, 413] on link "Upgrade / Downgrade" at bounding box center [434, 419] width 99 height 12
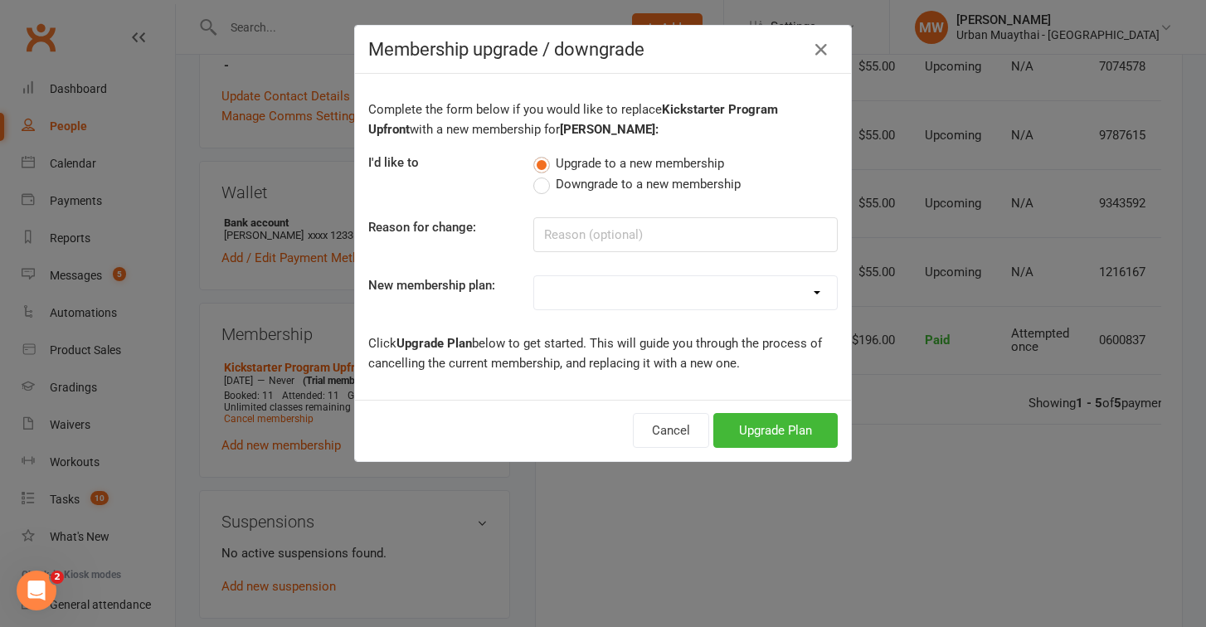
select select "2"
click at [749, 428] on button "Upgrade Plan" at bounding box center [775, 430] width 124 height 35
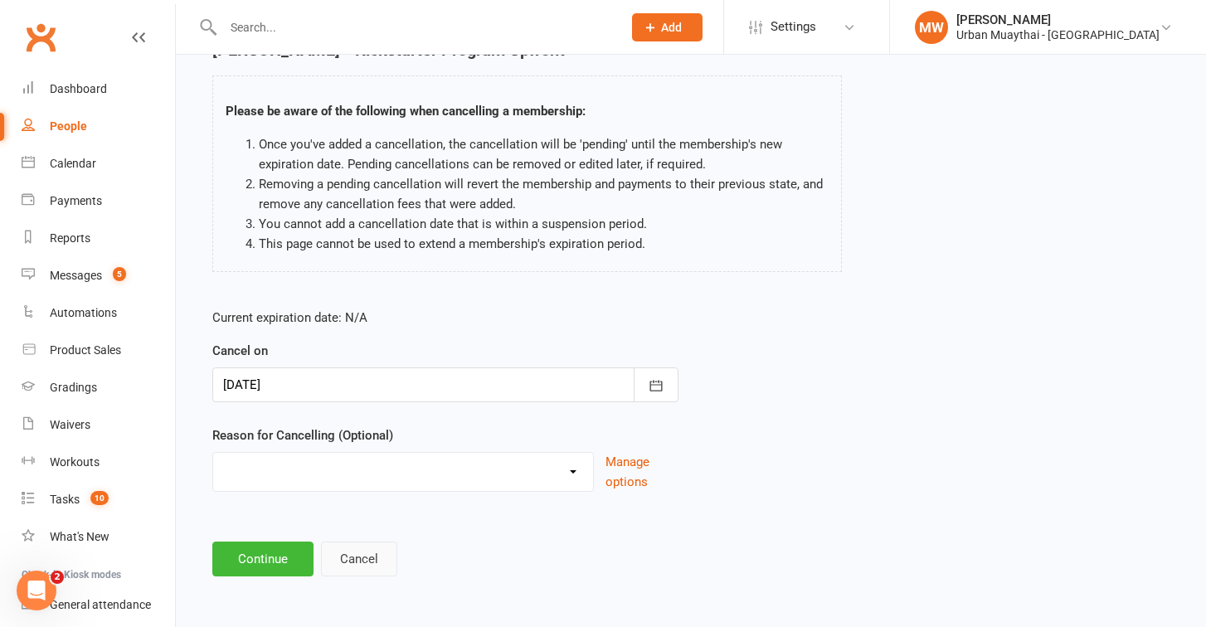
scroll to position [103, 0]
click at [267, 546] on button "Continue" at bounding box center [262, 558] width 101 height 35
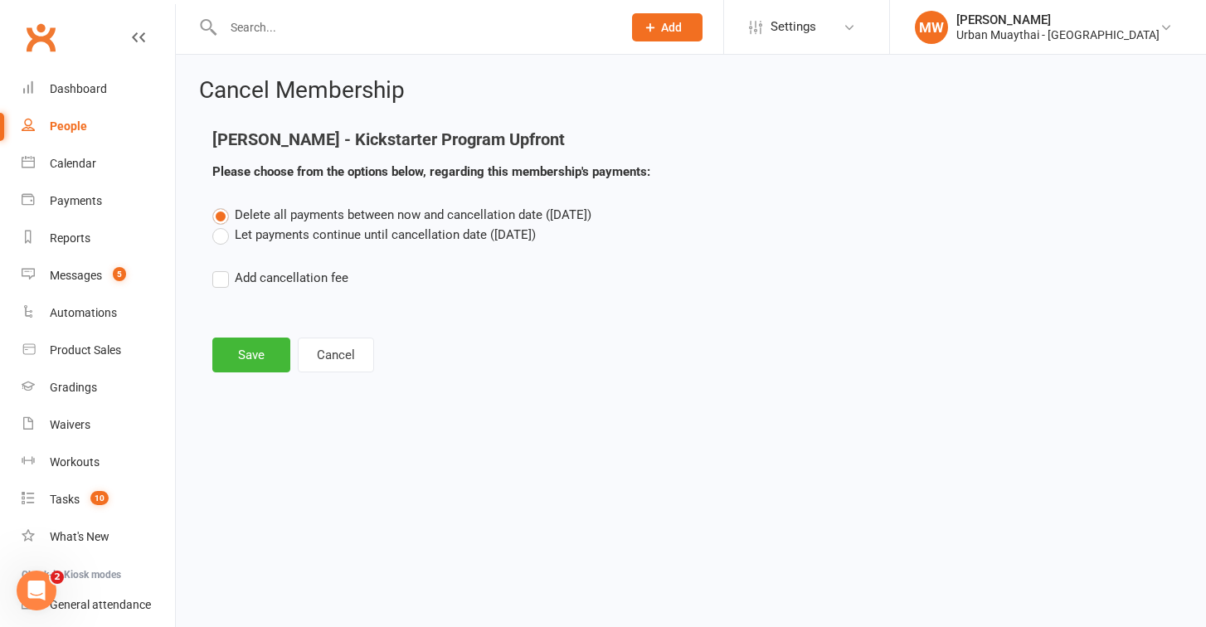
click at [224, 239] on label "Let payments continue until cancellation date (Aug 15, 2025)" at bounding box center [373, 235] width 323 height 20
click at [223, 225] on input "Let payments continue until cancellation date (Aug 15, 2025)" at bounding box center [217, 225] width 11 height 0
click at [241, 356] on button "Save" at bounding box center [251, 354] width 78 height 35
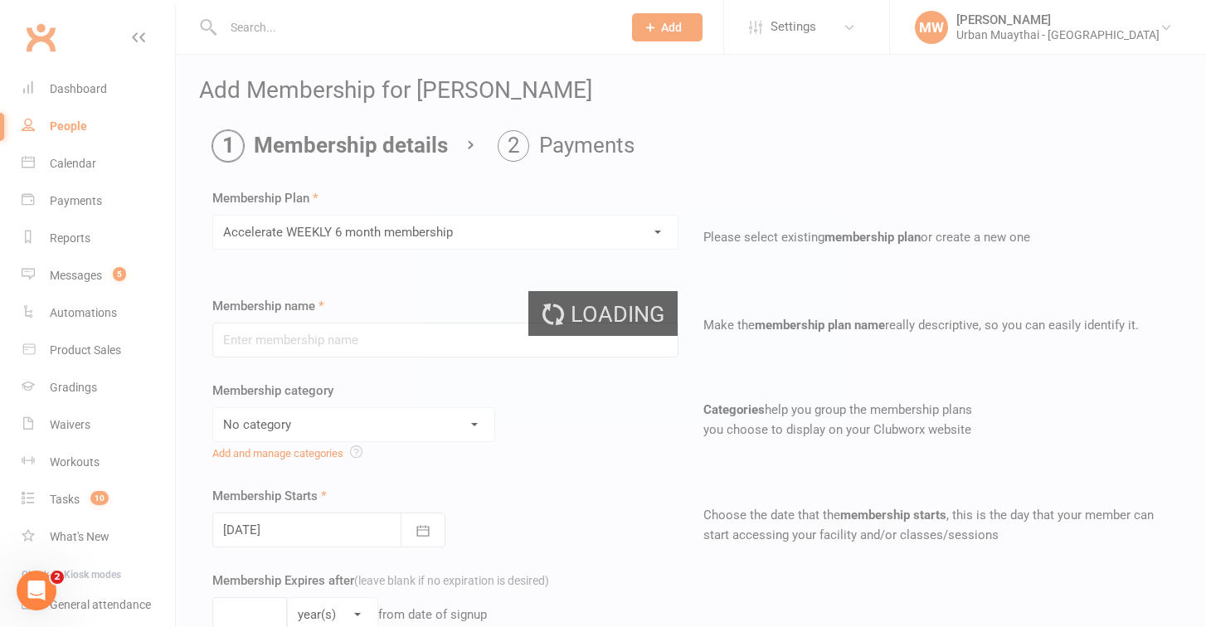
type input "Accelerate WEEKLY 6 month membership"
select select "4"
select select "2"
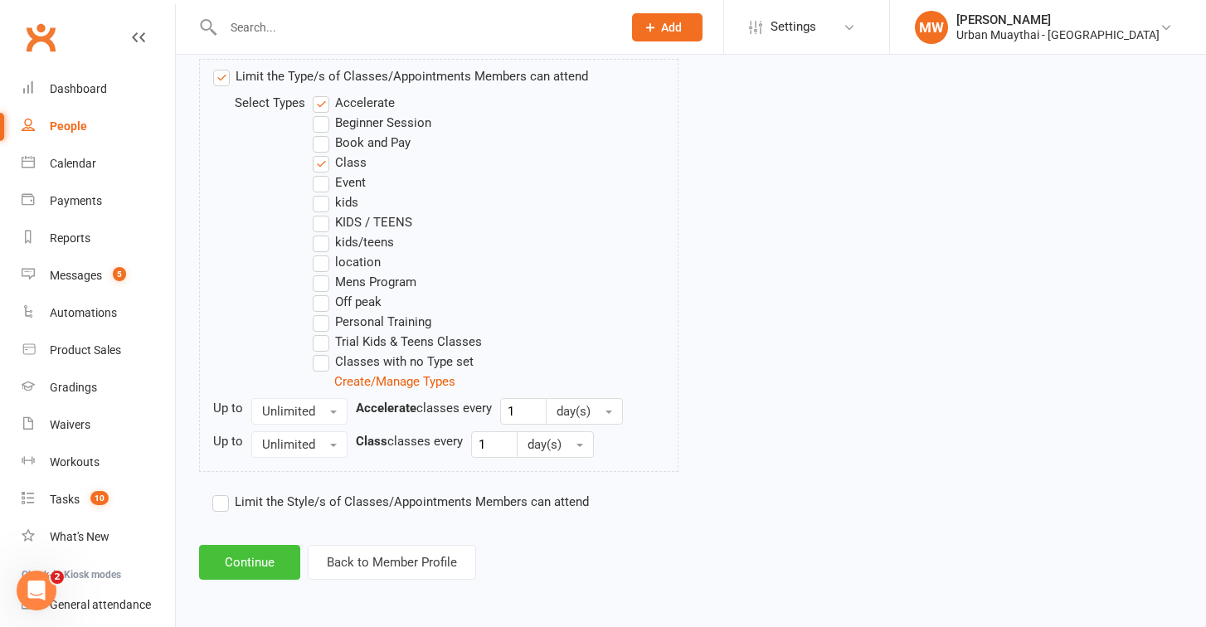
scroll to position [886, 0]
click at [249, 553] on button "Continue" at bounding box center [249, 562] width 101 height 35
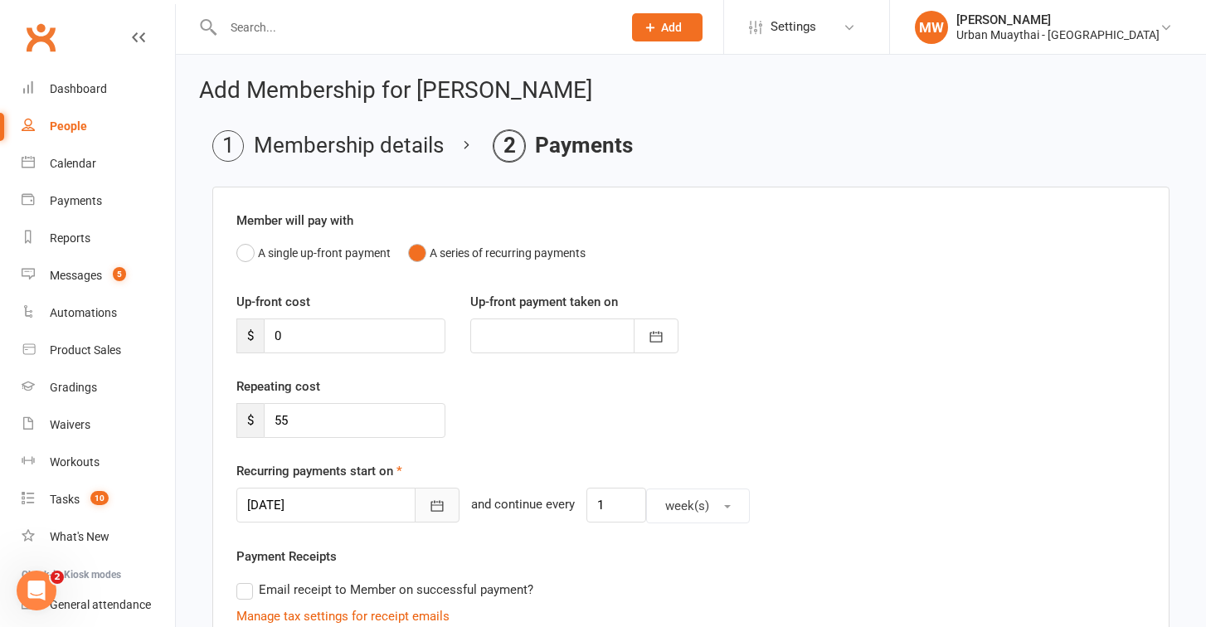
click at [415, 510] on button "button" at bounding box center [437, 505] width 45 height 35
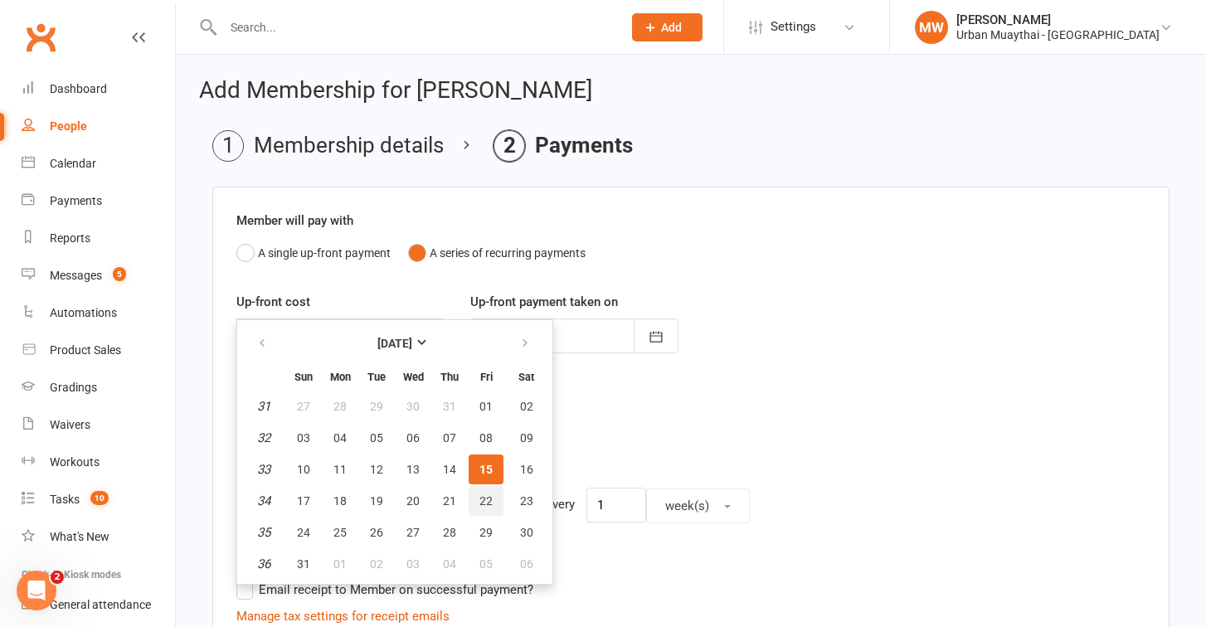
click at [479, 502] on span "22" at bounding box center [485, 500] width 13 height 13
type input "22 Aug 2025"
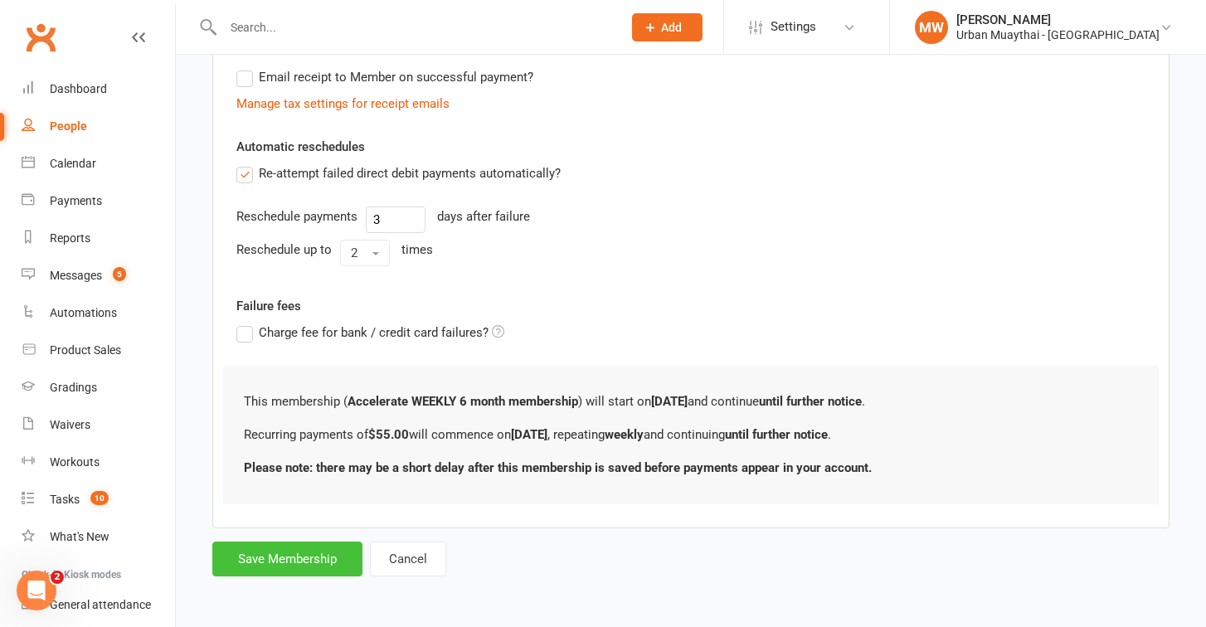
scroll to position [526, 0]
click at [280, 541] on button "Save Membership" at bounding box center [287, 558] width 150 height 35
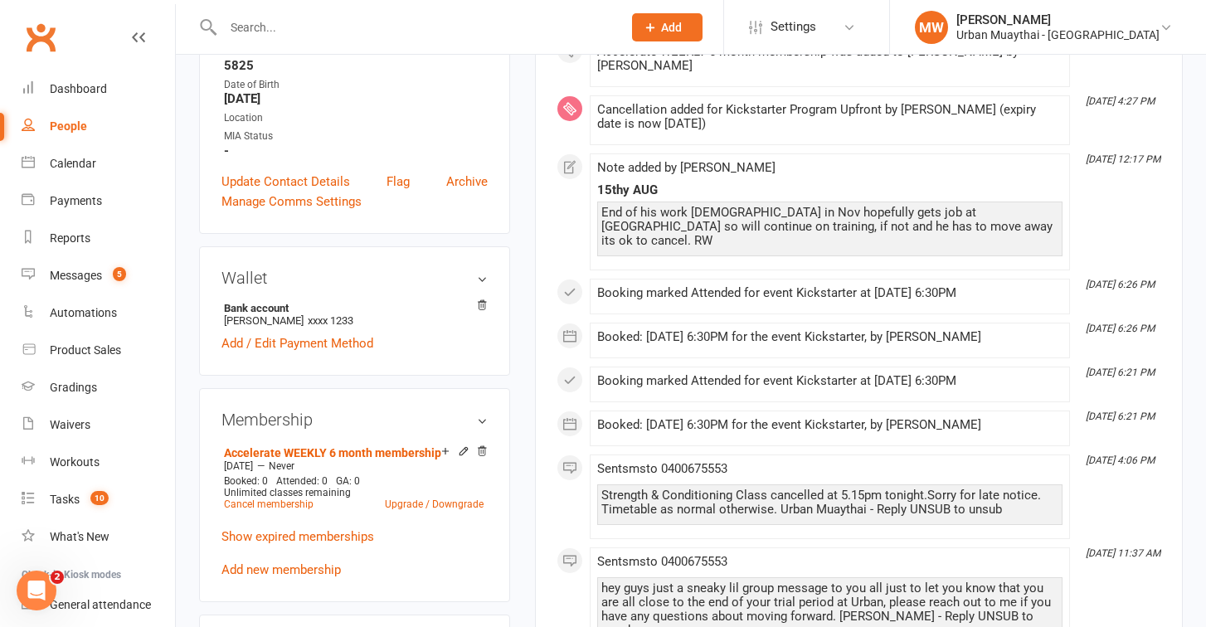
scroll to position [380, 0]
click at [487, 32] on input "text" at bounding box center [414, 27] width 392 height 23
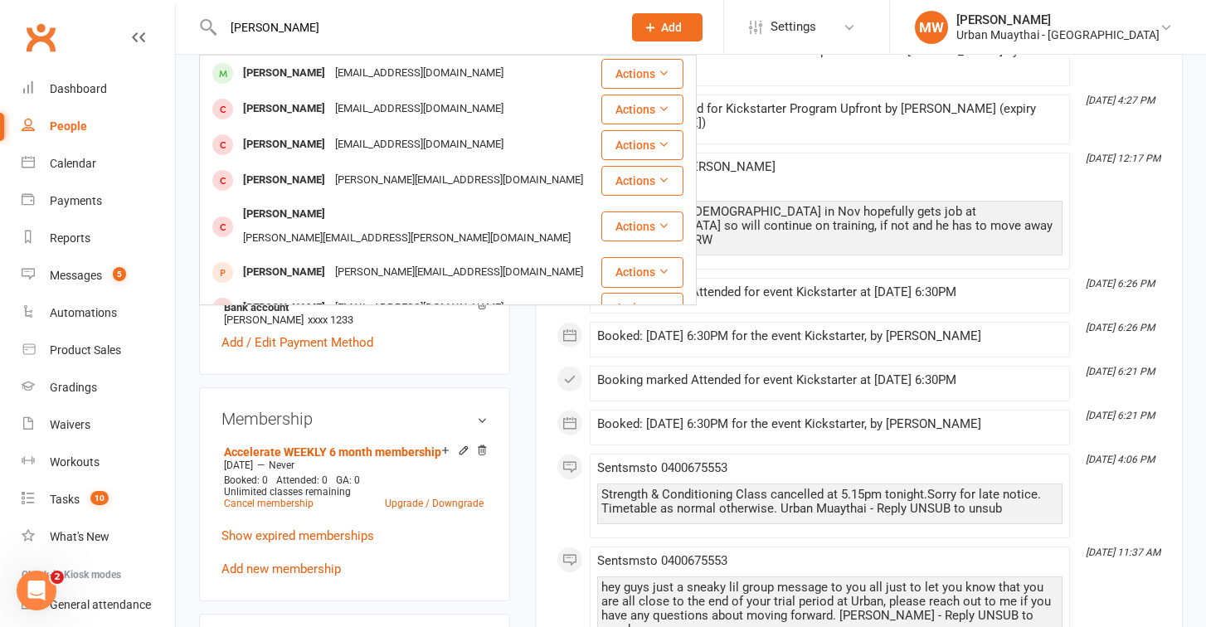
type input "baily Wilson"
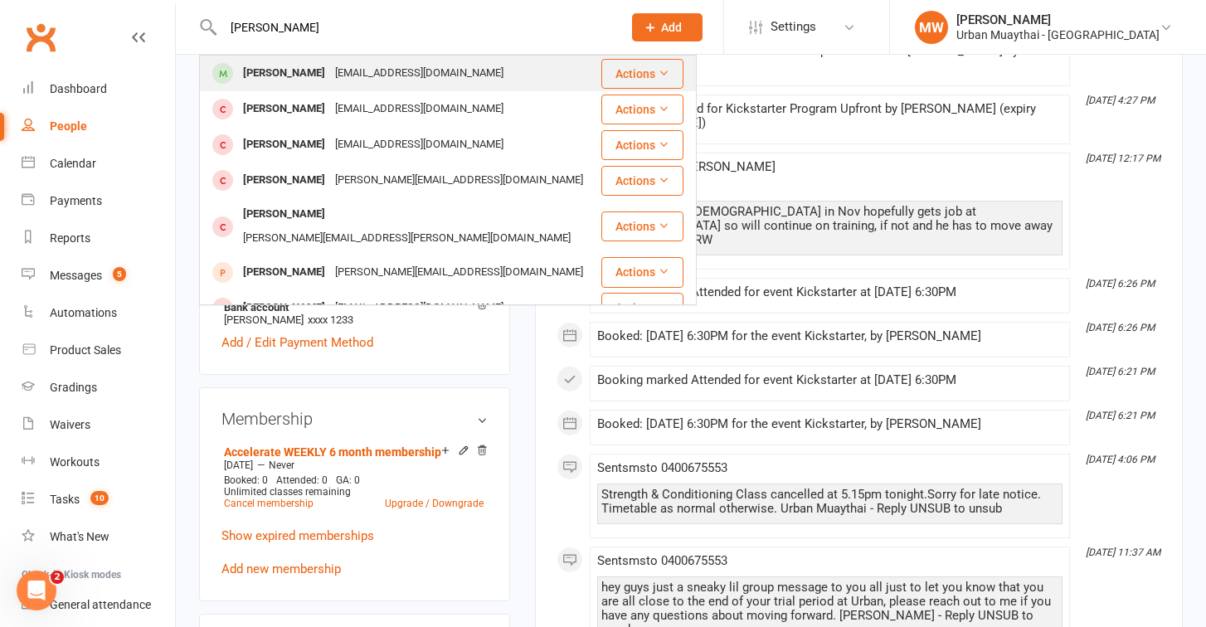
drag, startPoint x: 487, startPoint y: 32, endPoint x: 457, endPoint y: 73, distance: 50.4
click at [457, 73] on div "baileyjwilson07@gmail.com" at bounding box center [419, 73] width 178 height 24
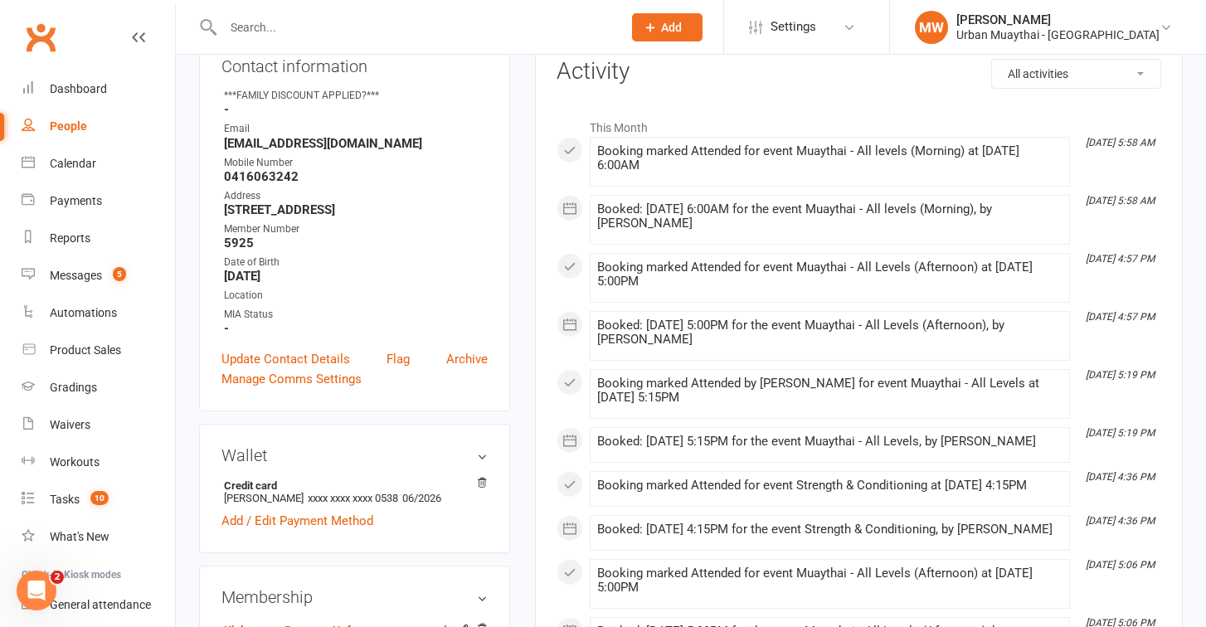
scroll to position [100, 0]
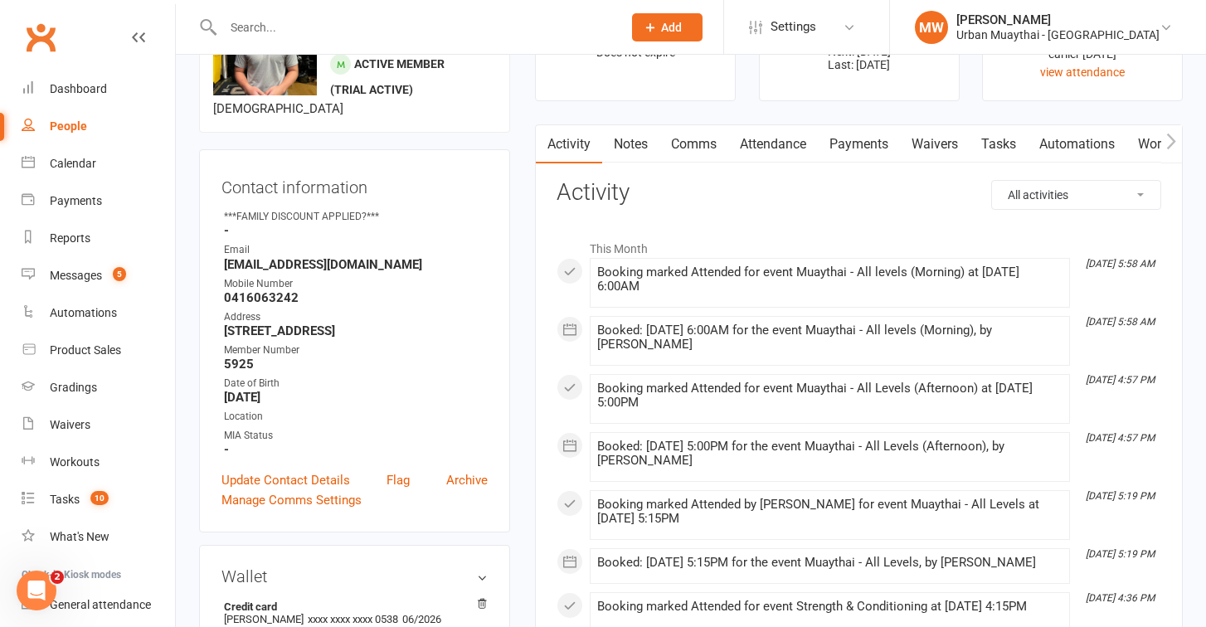
click at [631, 139] on link "Notes" at bounding box center [630, 144] width 57 height 38
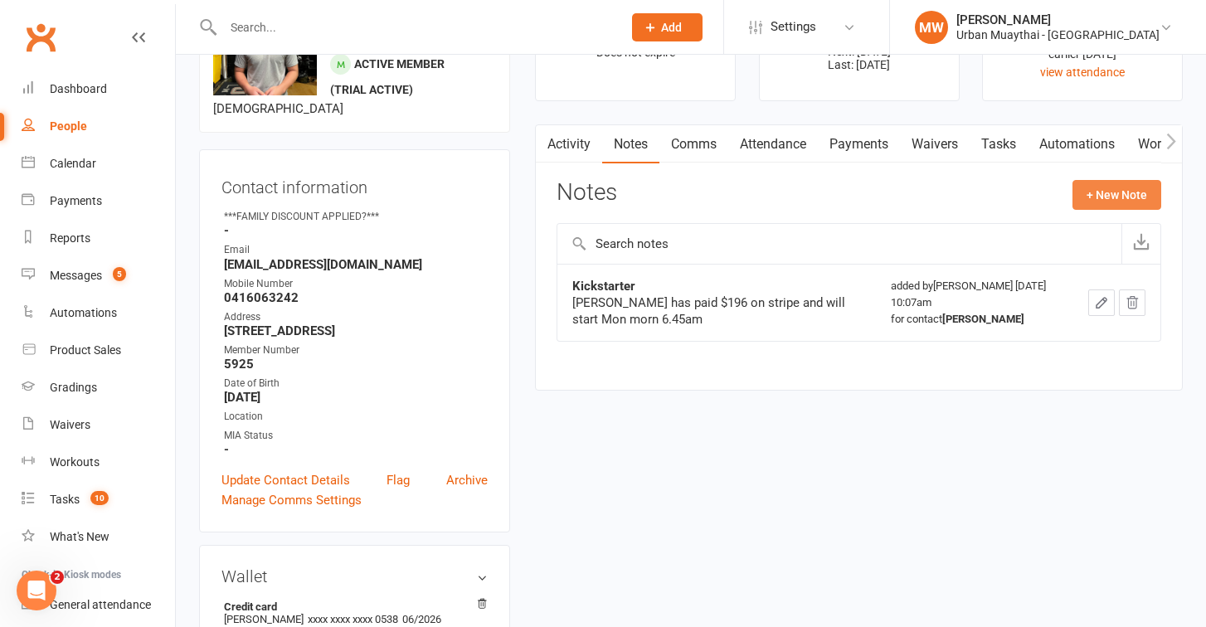
click at [1102, 199] on button "+ New Note" at bounding box center [1116, 195] width 89 height 30
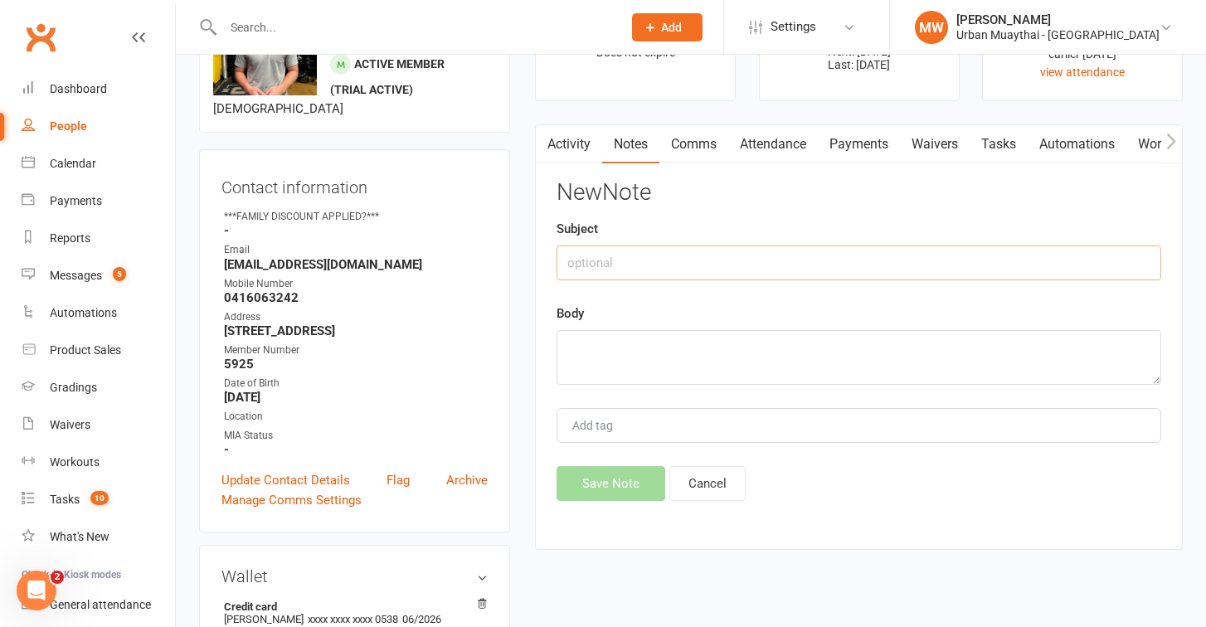
click at [619, 255] on input "text" at bounding box center [858, 262] width 605 height 35
type input "Roll Over"
click at [591, 349] on textarea at bounding box center [858, 357] width 605 height 55
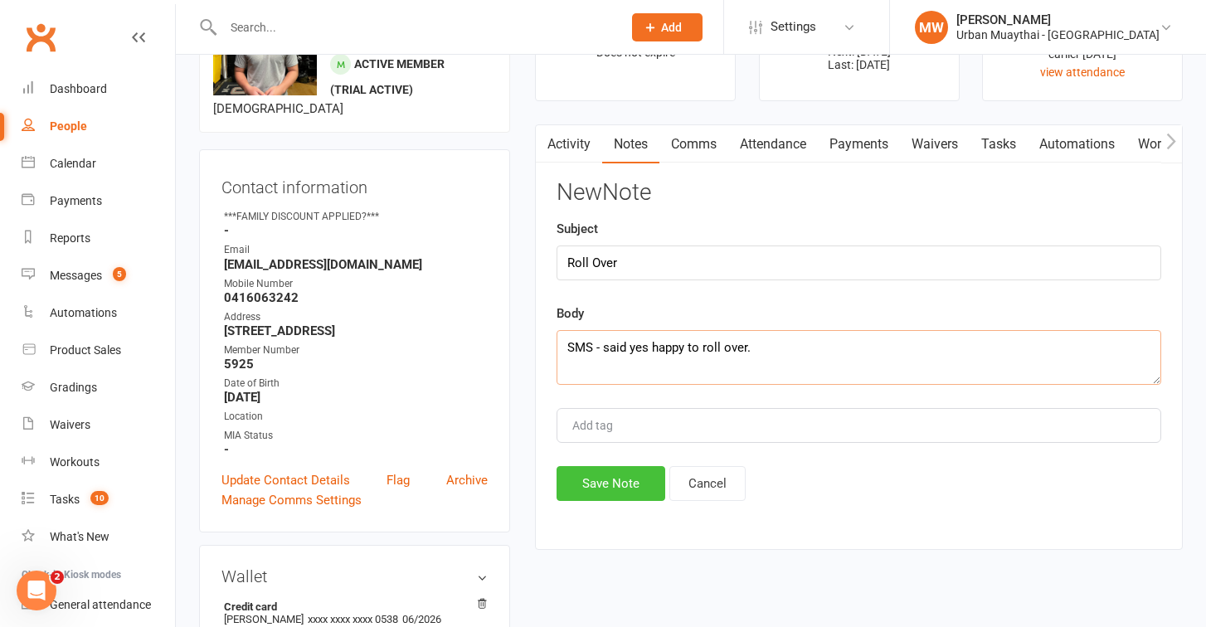
type textarea "SMS - said yes happy to roll over."
click at [599, 488] on button "Save Note" at bounding box center [610, 483] width 109 height 35
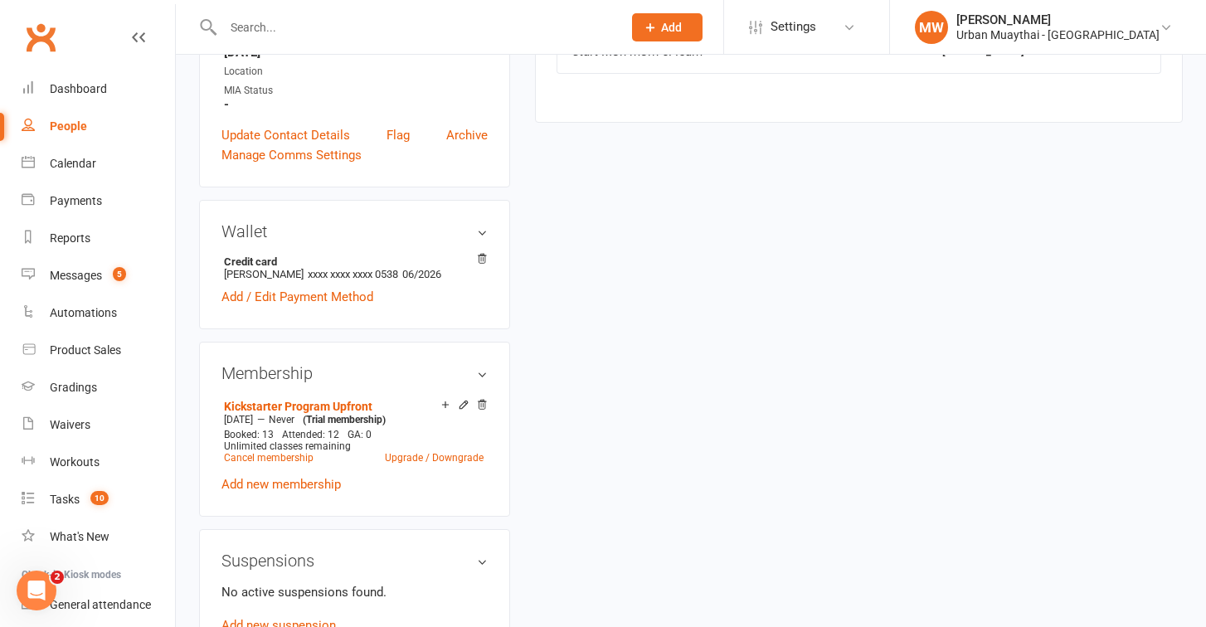
scroll to position [446, 0]
click at [397, 452] on link "Upgrade / Downgrade" at bounding box center [434, 457] width 99 height 12
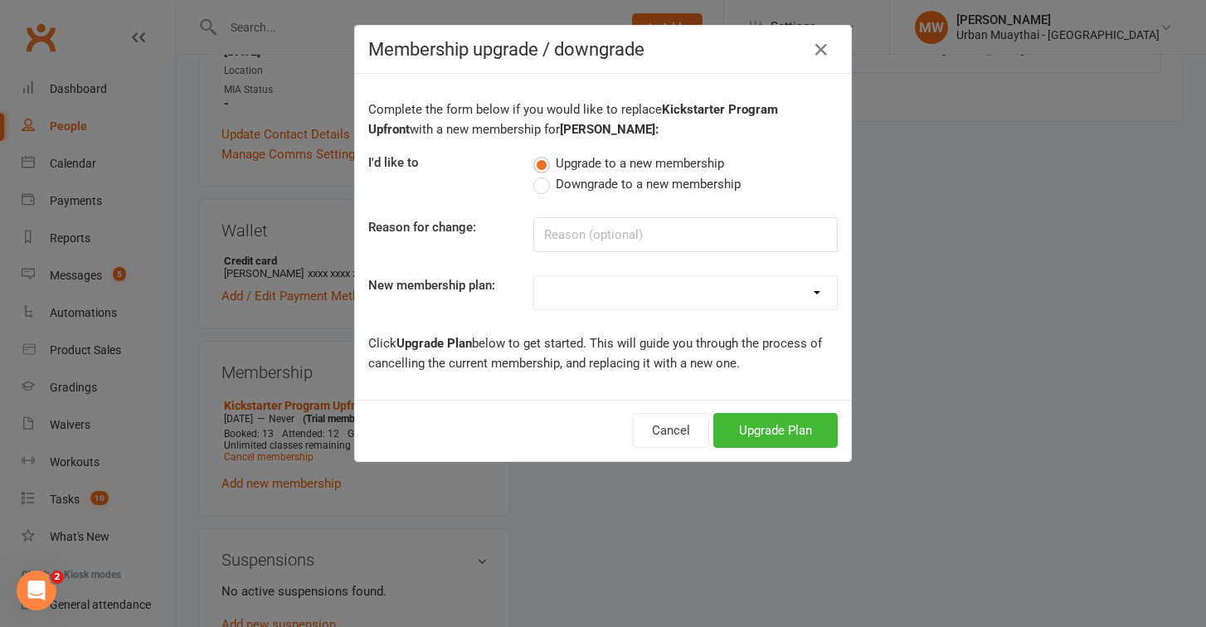
click at [541, 183] on label "Downgrade to a new membership" at bounding box center [636, 184] width 207 height 20
click at [541, 174] on input "Downgrade to a new membership" at bounding box center [538, 174] width 11 height 0
select select "15"
click at [764, 428] on button "Downgrade Plan" at bounding box center [767, 430] width 141 height 35
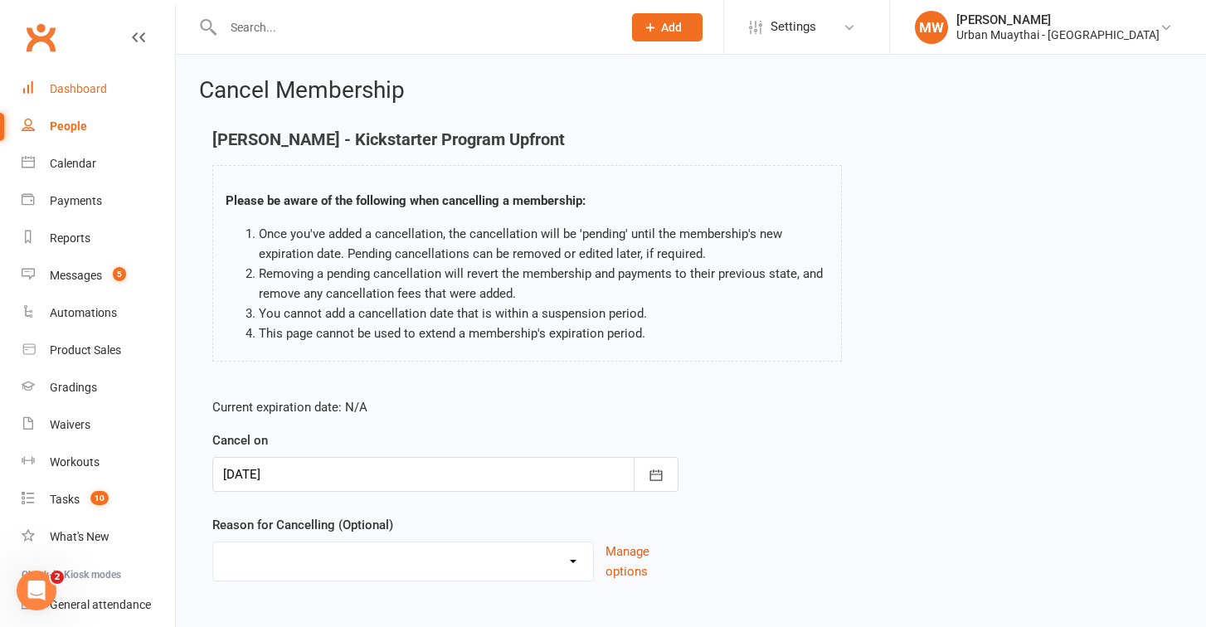
click at [74, 87] on div "Dashboard" at bounding box center [78, 88] width 57 height 13
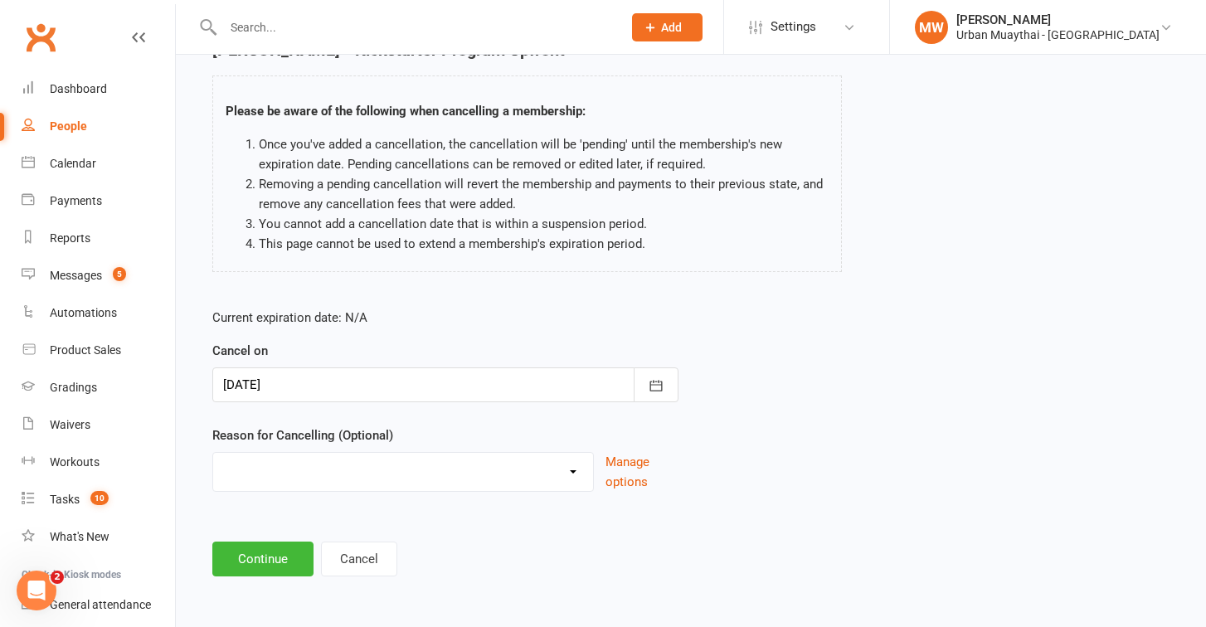
scroll to position [103, 0]
click at [263, 556] on button "Continue" at bounding box center [262, 558] width 101 height 35
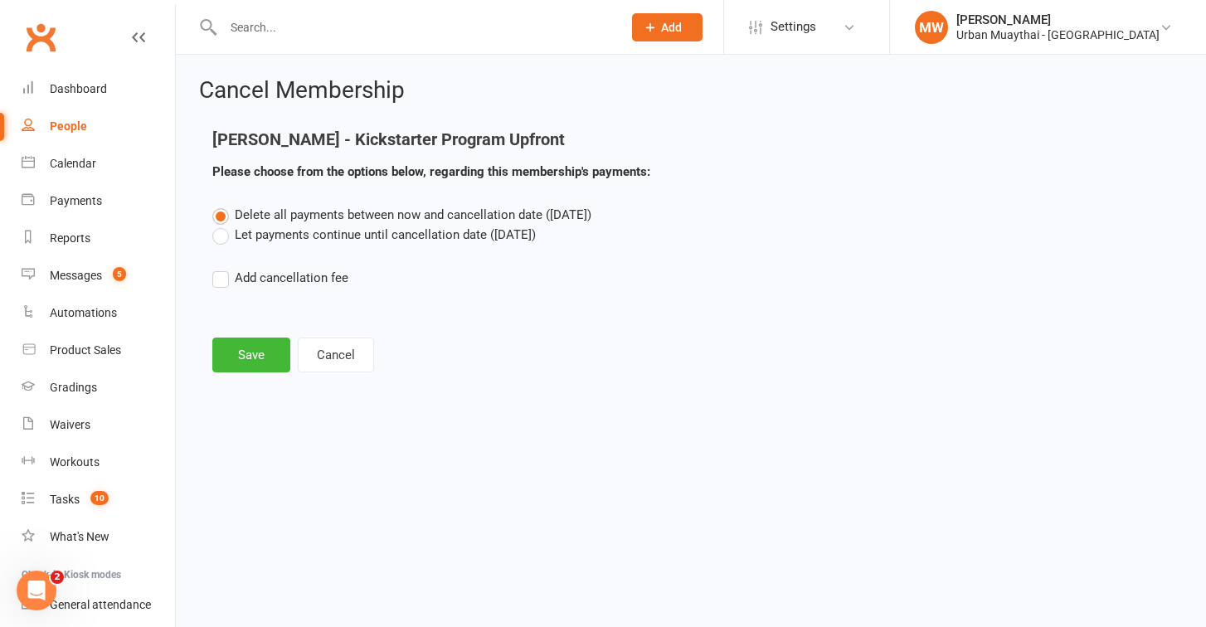
click at [216, 245] on div "Delete all payments between now and cancellation date (Aug 15, 2025) Let paymen…" at bounding box center [691, 258] width 982 height 106
click at [218, 237] on label "Let payments continue until cancellation date (Aug 15, 2025)" at bounding box center [373, 235] width 323 height 20
click at [218, 225] on input "Let payments continue until cancellation date (Aug 15, 2025)" at bounding box center [217, 225] width 11 height 0
click at [243, 340] on button "Save" at bounding box center [251, 354] width 78 height 35
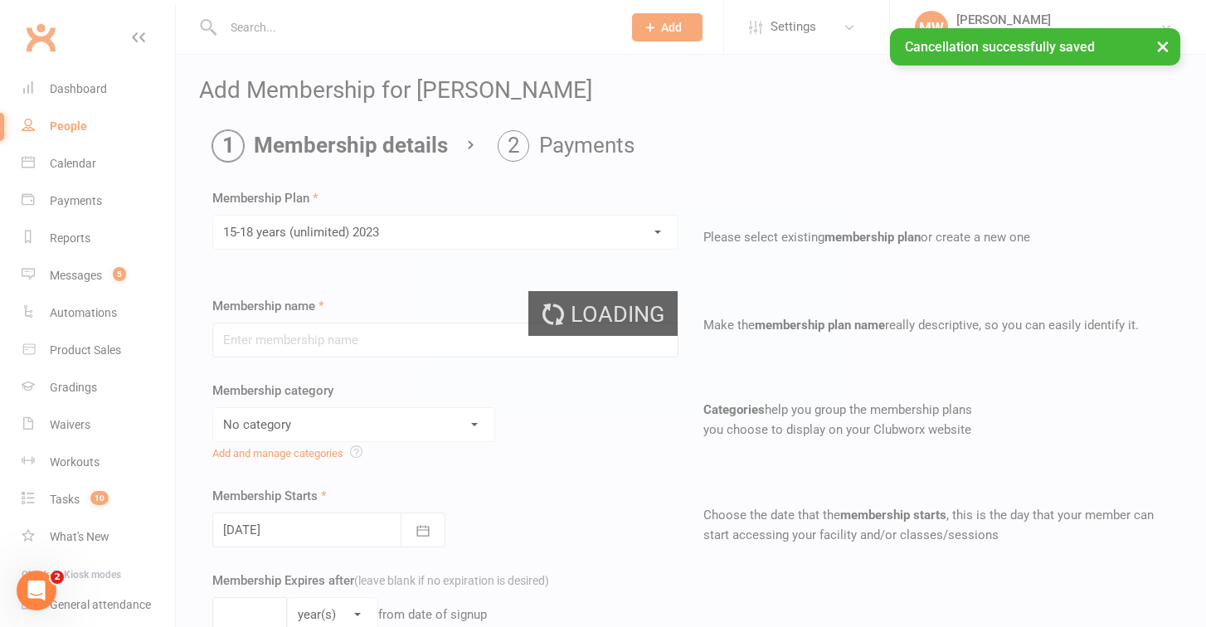
type input "15-18 years (unlimited) 2023"
select select "4"
type input "0"
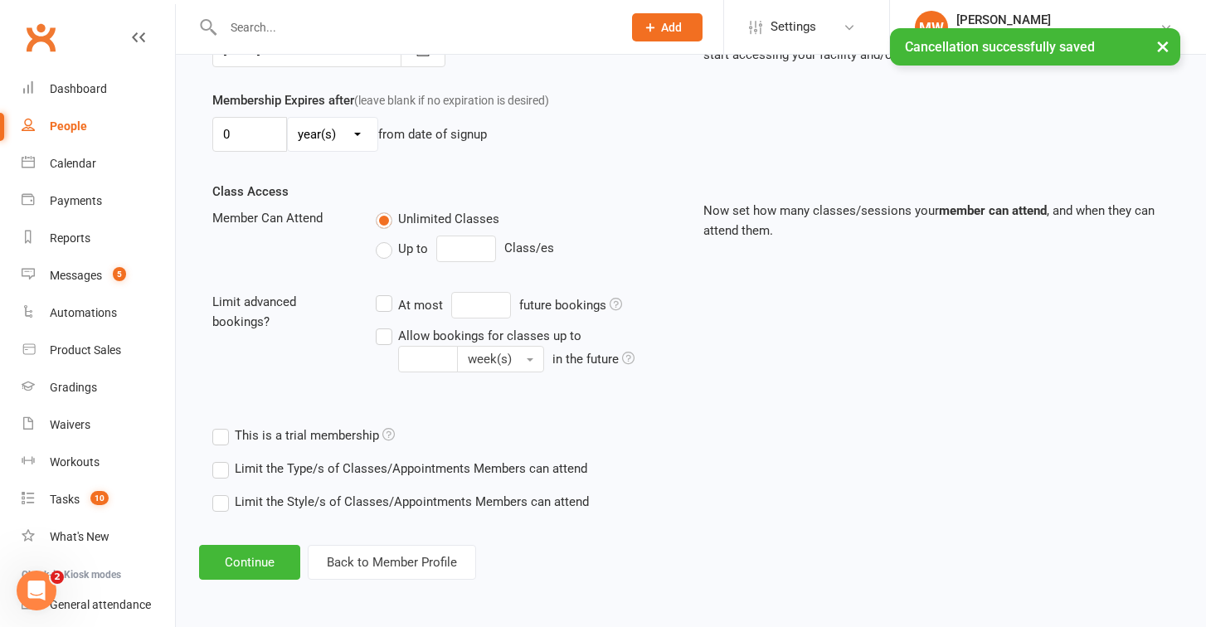
scroll to position [493, 0]
click at [265, 546] on button "Continue" at bounding box center [249, 562] width 101 height 35
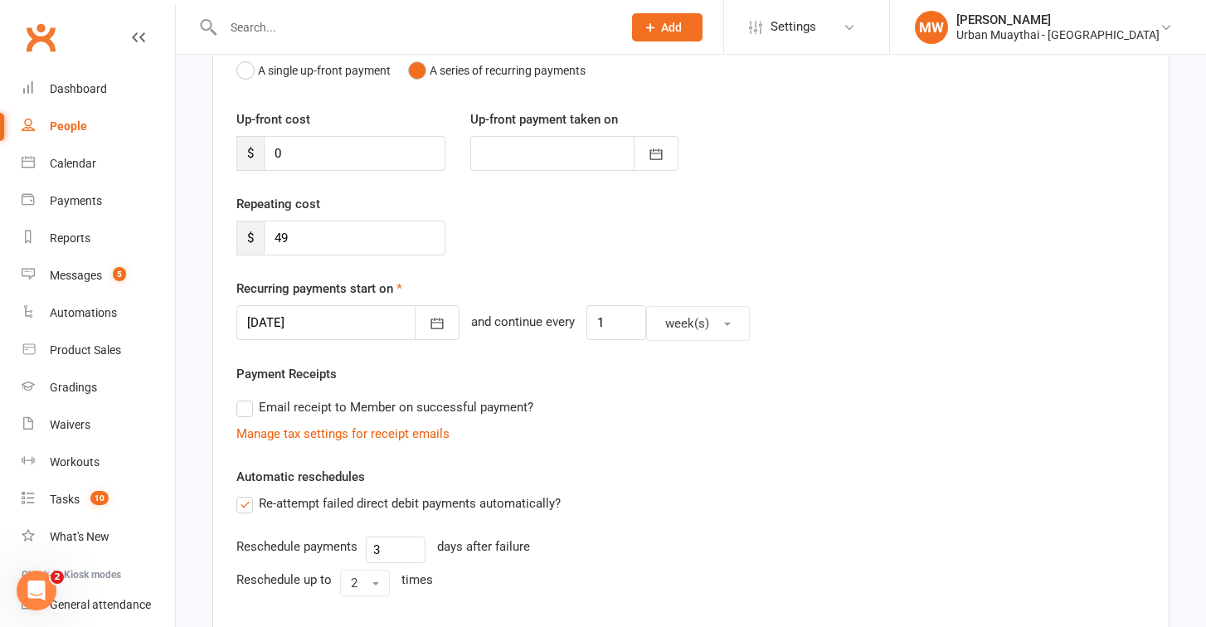
scroll to position [184, 0]
click at [429, 313] on icon "button" at bounding box center [437, 321] width 17 height 17
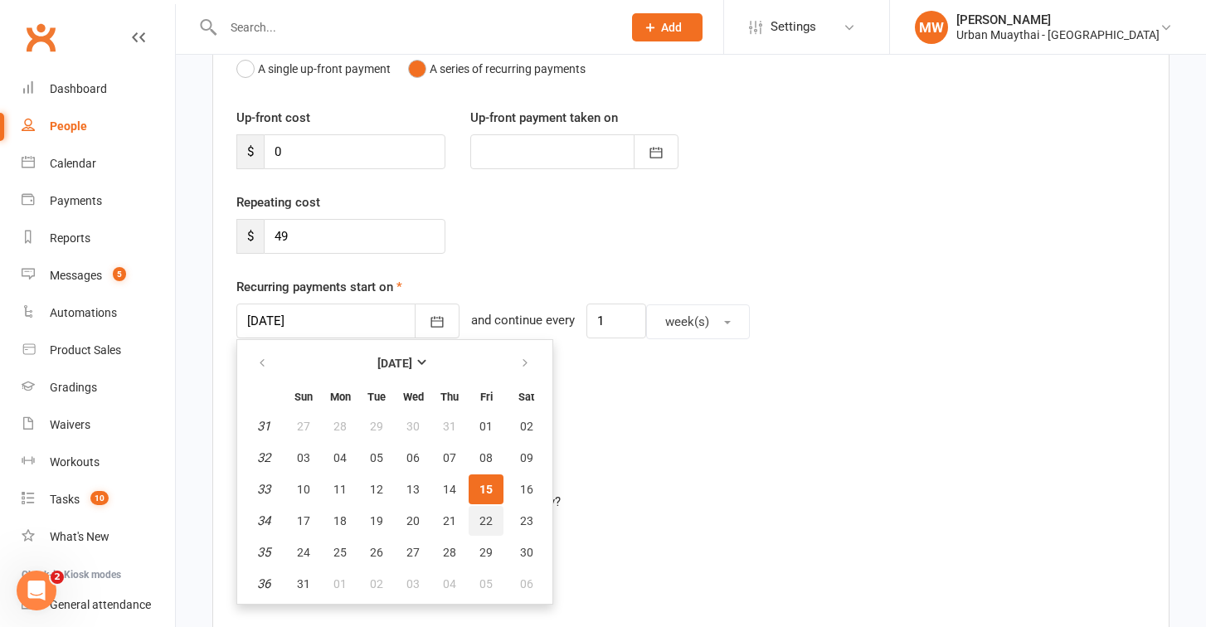
click at [488, 514] on span "22" at bounding box center [485, 520] width 13 height 13
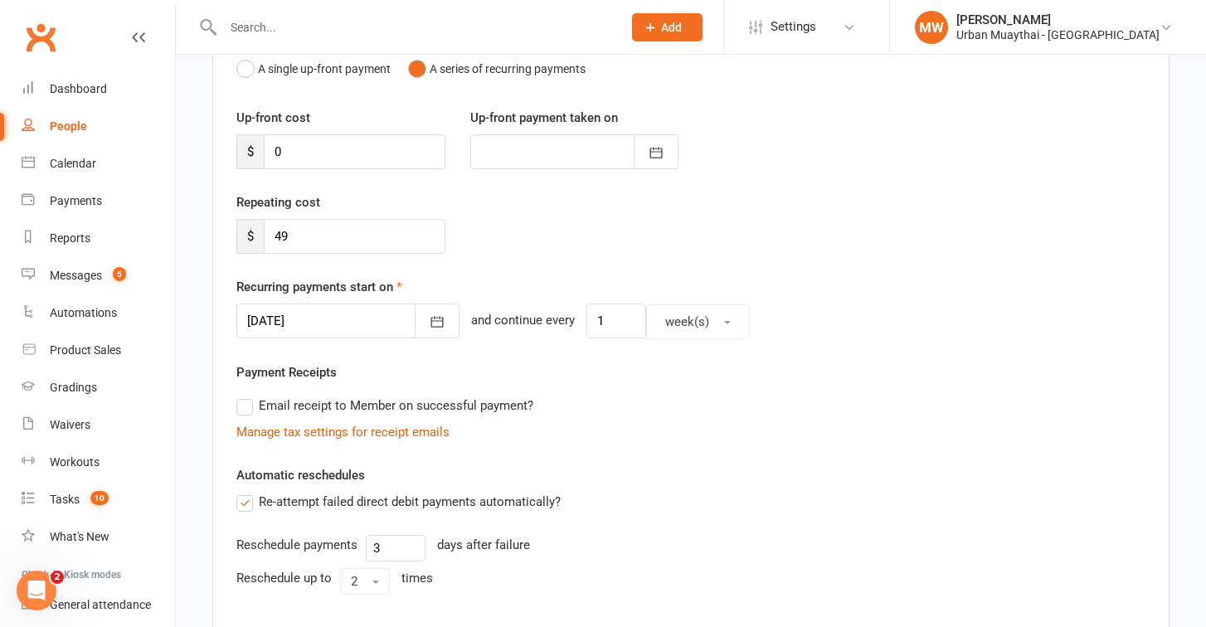
type input "22 Aug 2025"
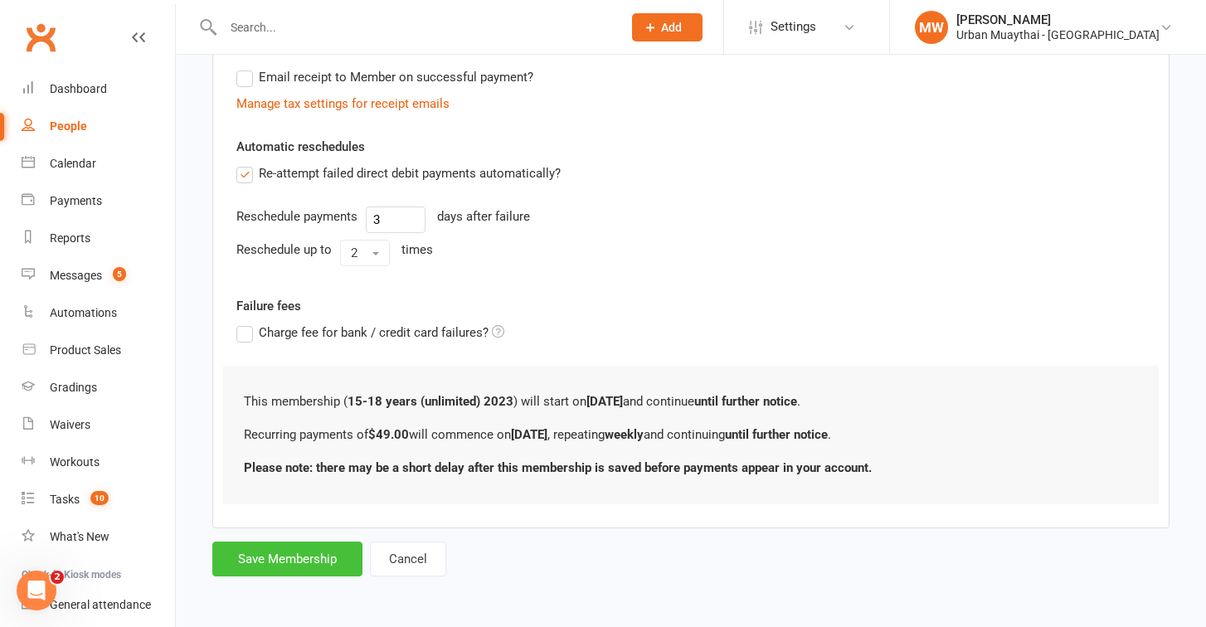
scroll to position [526, 0]
click at [284, 546] on button "Save Membership" at bounding box center [287, 558] width 150 height 35
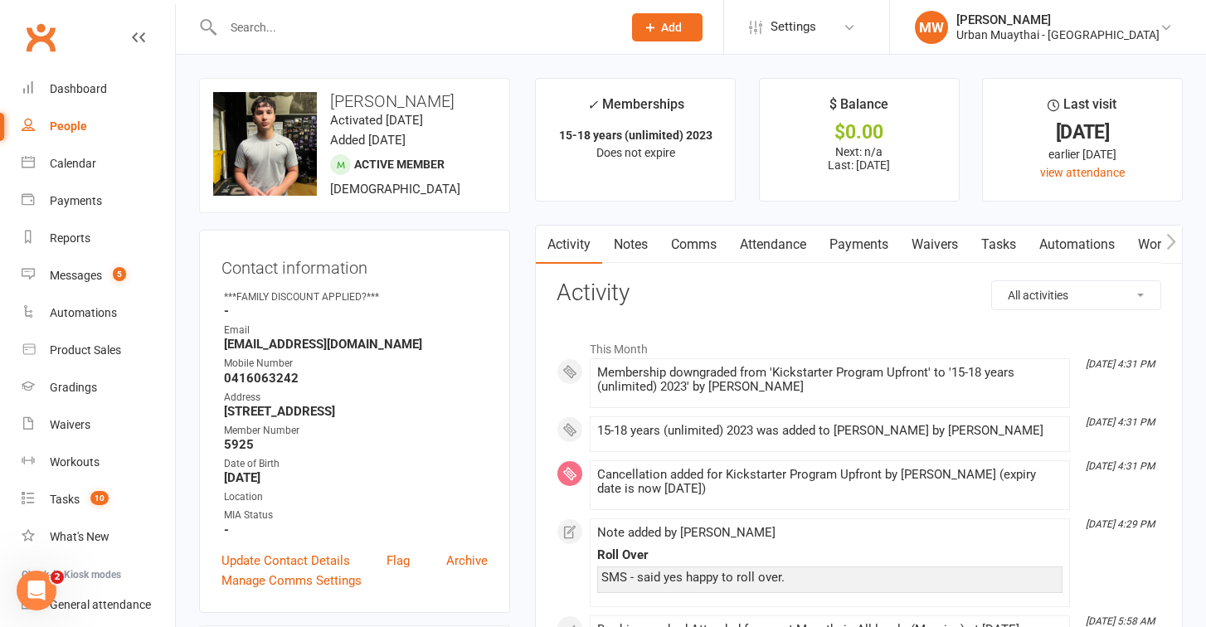
click at [561, 35] on input "text" at bounding box center [414, 27] width 392 height 23
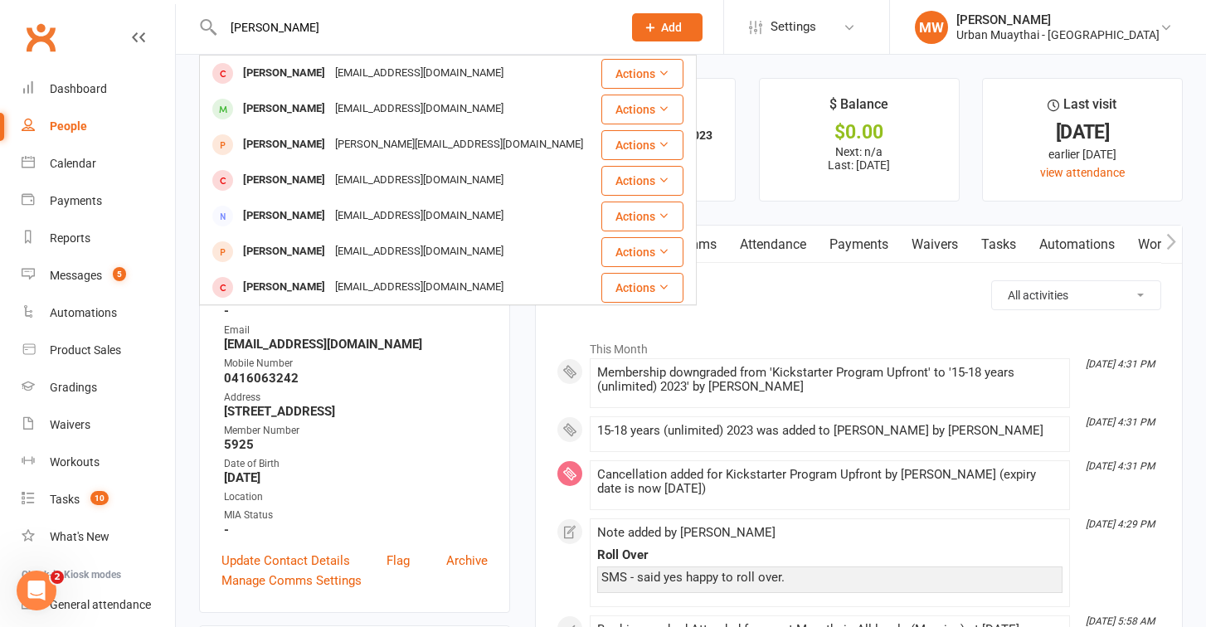
type input "Kirk"
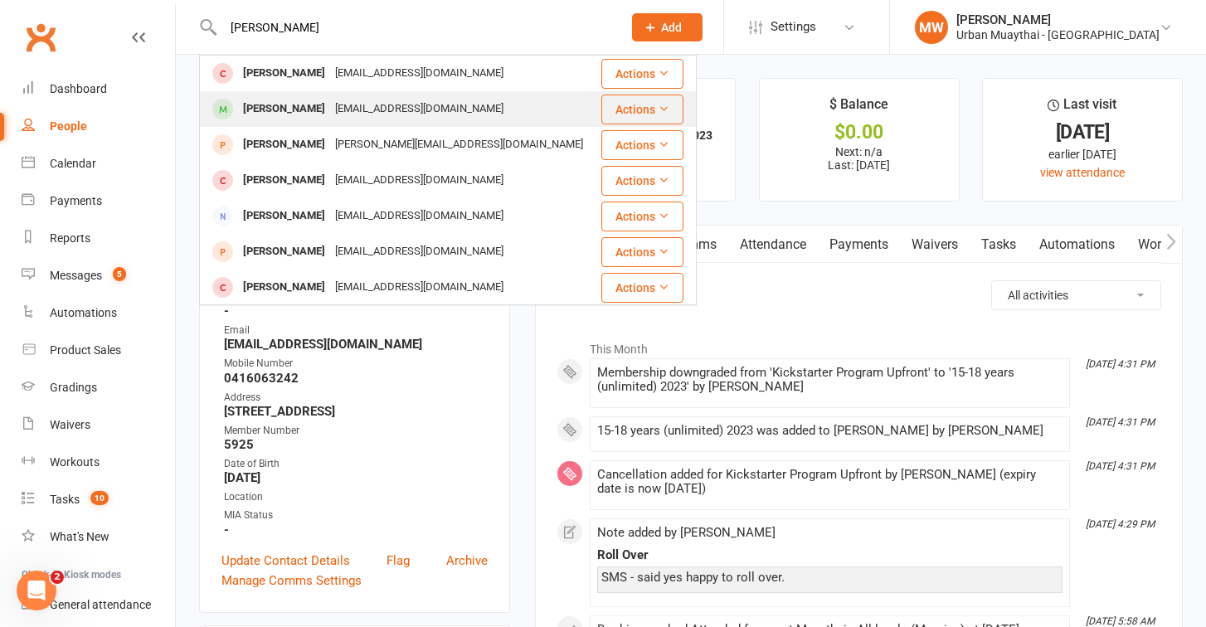
drag, startPoint x: 561, startPoint y: 35, endPoint x: 416, endPoint y: 109, distance: 162.8
click at [416, 109] on div "kirkcraigen@icloud.com" at bounding box center [419, 109] width 178 height 24
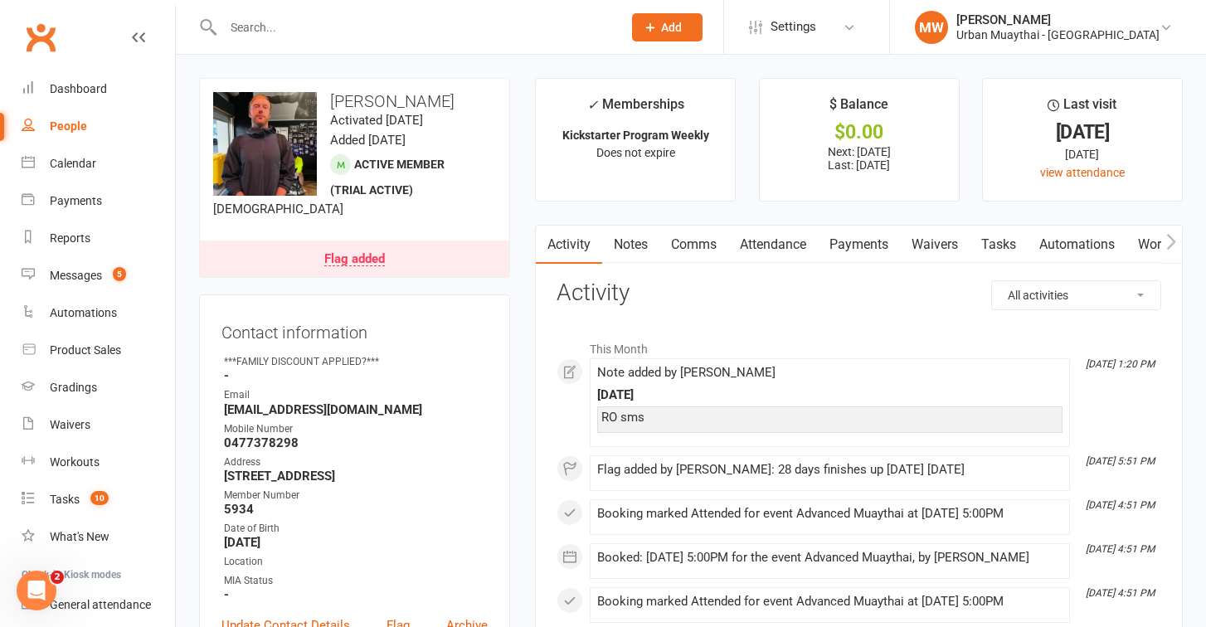
click at [840, 248] on link "Payments" at bounding box center [859, 245] width 82 height 38
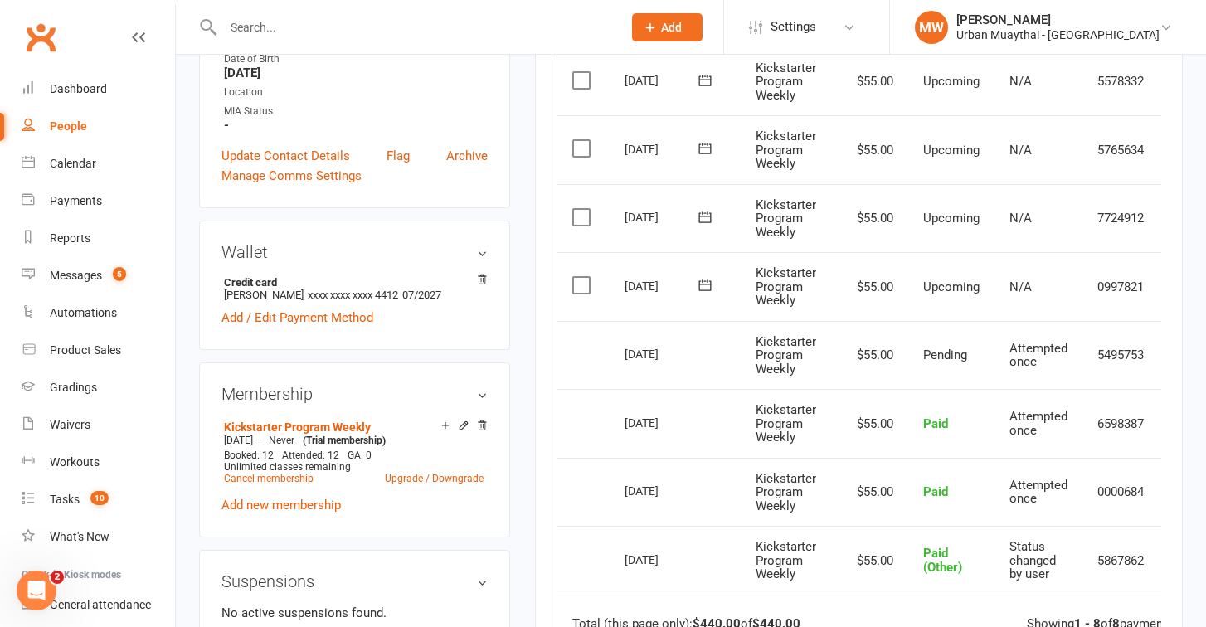
scroll to position [470, 0]
click at [424, 474] on link "Upgrade / Downgrade" at bounding box center [434, 478] width 99 height 12
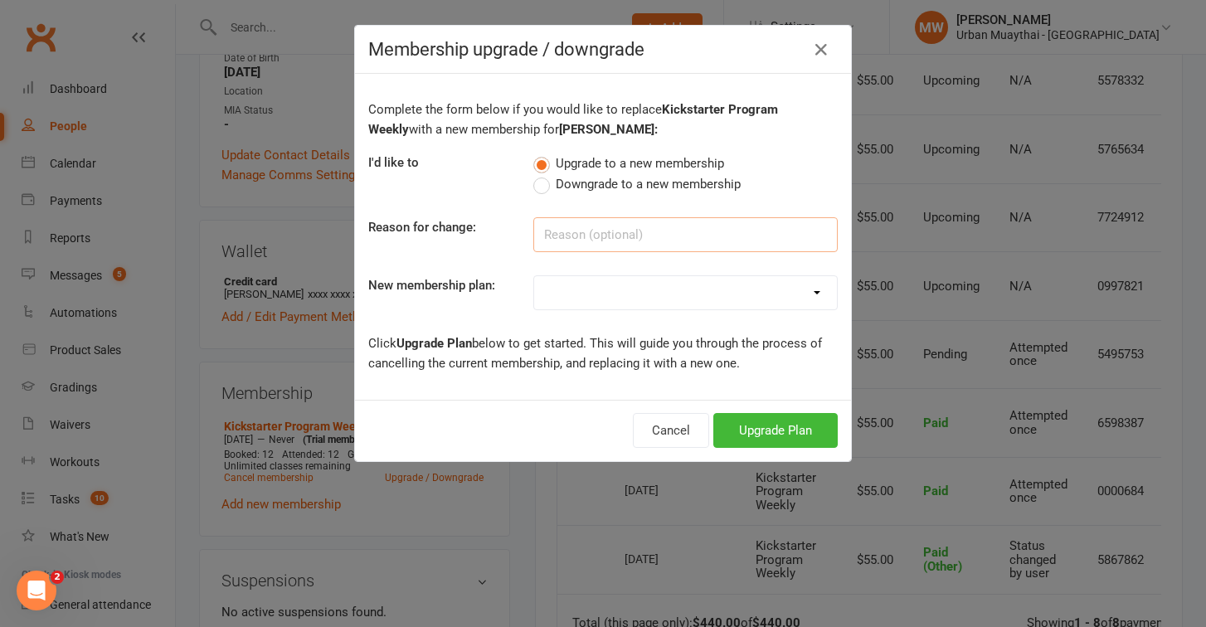
click at [567, 235] on input at bounding box center [685, 234] width 304 height 35
select select "2"
click at [773, 436] on button "Upgrade Plan" at bounding box center [775, 430] width 124 height 35
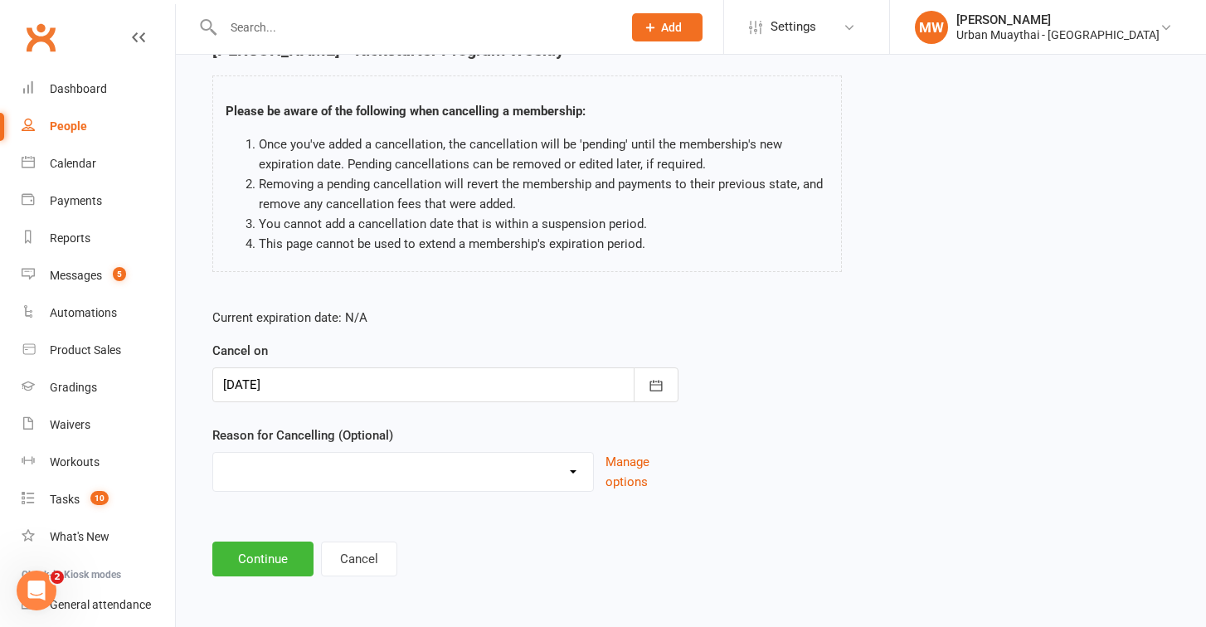
scroll to position [103, 0]
click at [274, 545] on button "Continue" at bounding box center [262, 558] width 101 height 35
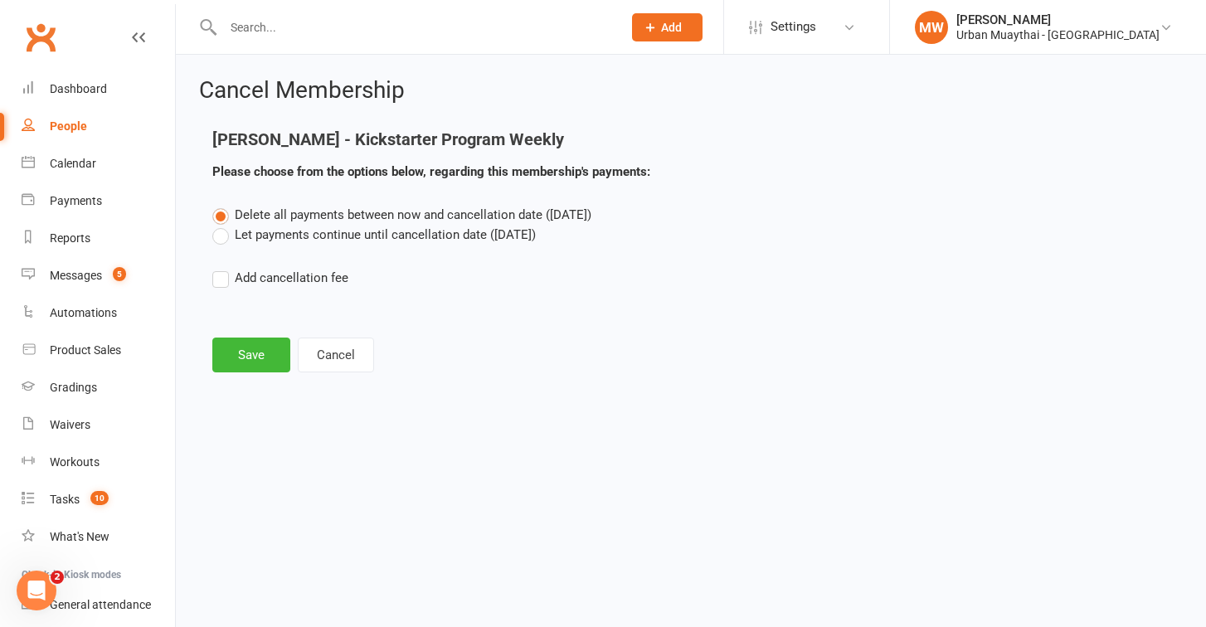
click at [220, 233] on label "Let payments continue until cancellation date (Aug 15, 2025)" at bounding box center [373, 235] width 323 height 20
click at [220, 225] on input "Let payments continue until cancellation date (Aug 15, 2025)" at bounding box center [217, 225] width 11 height 0
click at [243, 340] on button "Save" at bounding box center [251, 354] width 78 height 35
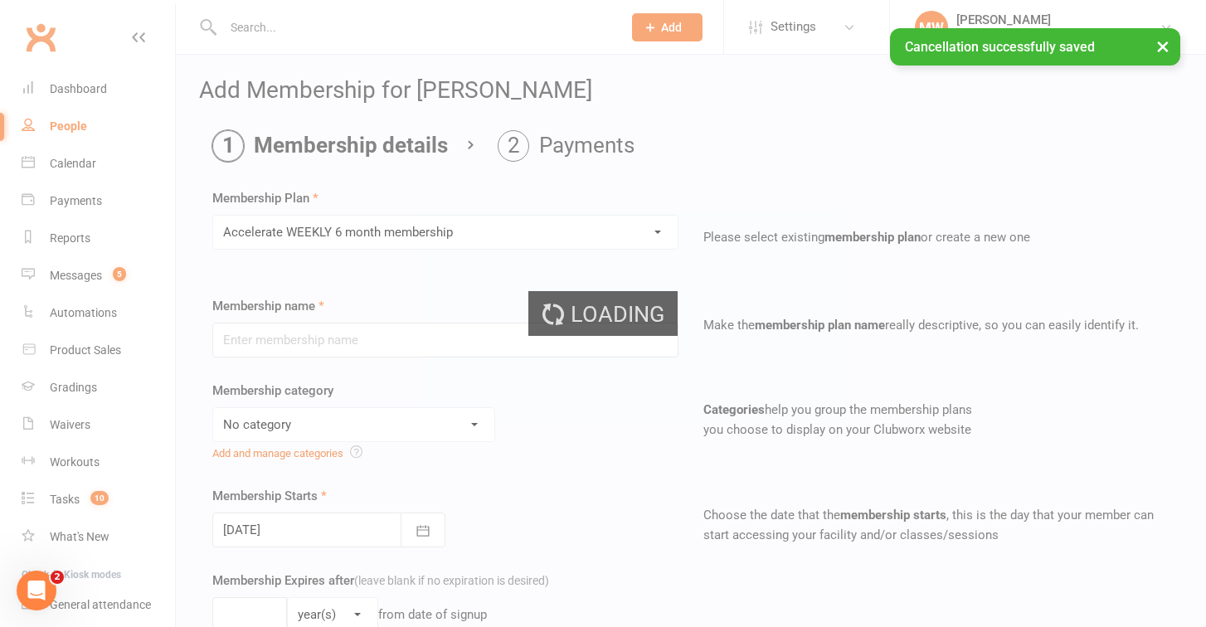
type input "Accelerate WEEKLY 6 month membership"
select select "4"
select select "2"
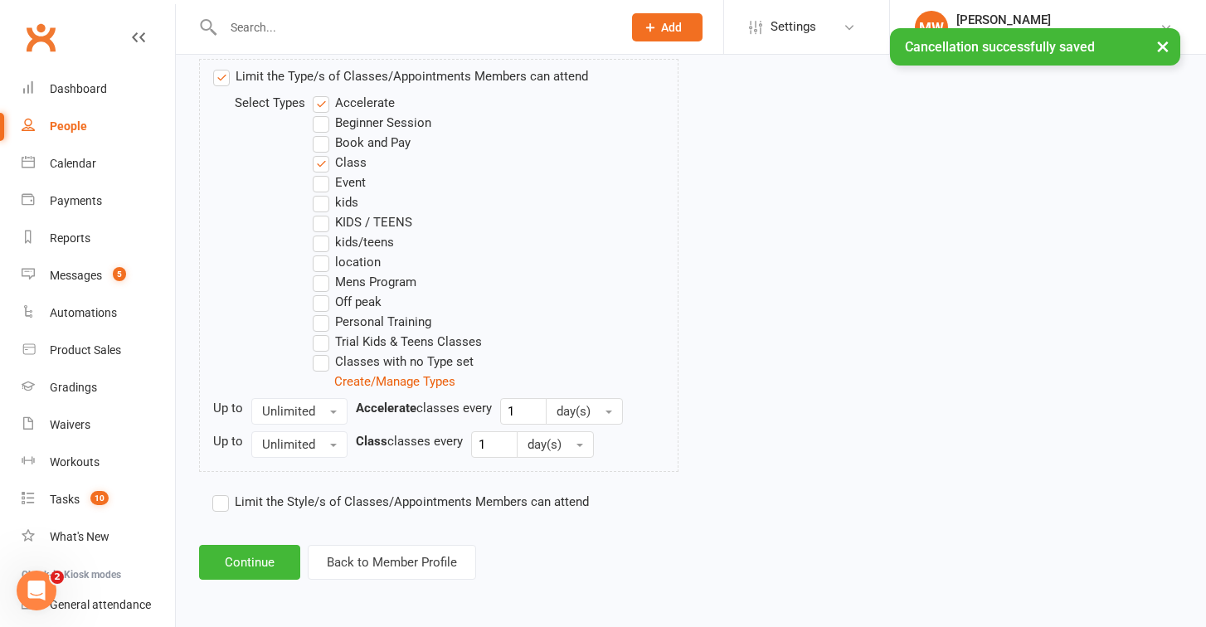
scroll to position [886, 0]
click at [275, 560] on button "Continue" at bounding box center [249, 562] width 101 height 35
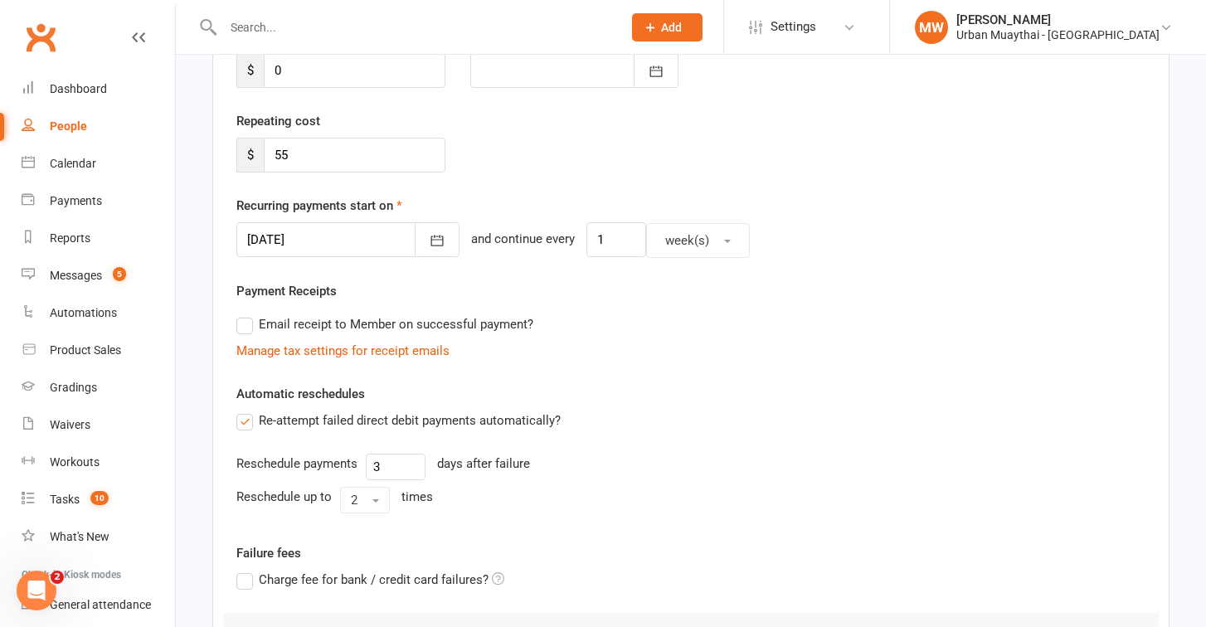
scroll to position [281, 0]
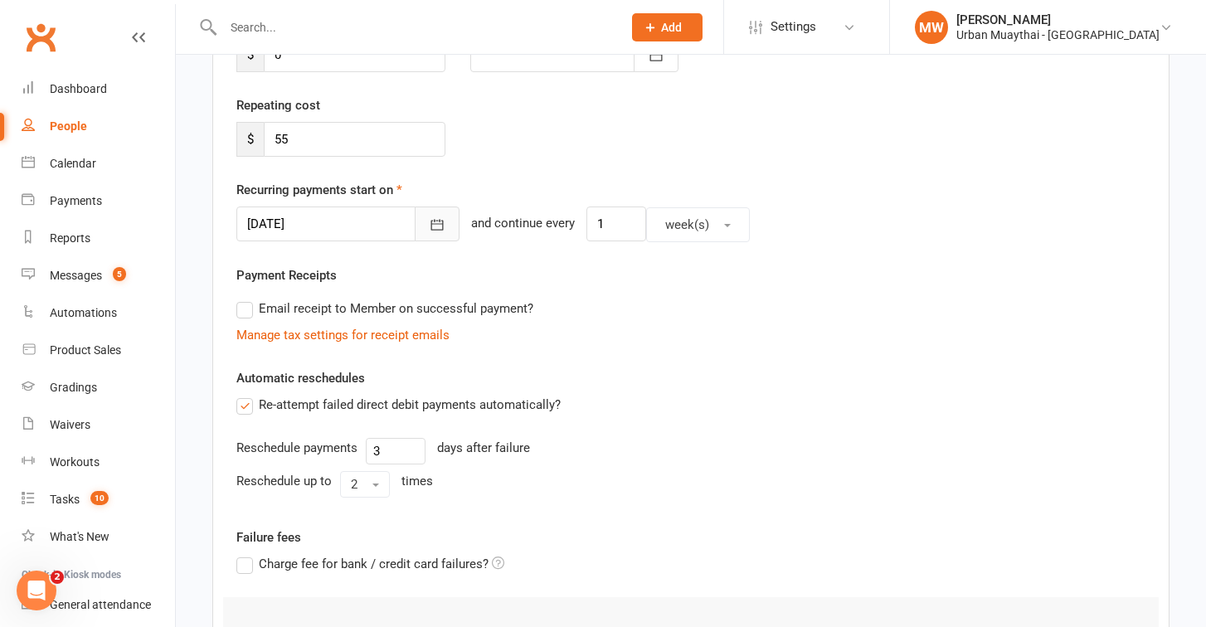
click at [415, 213] on button "button" at bounding box center [437, 223] width 45 height 35
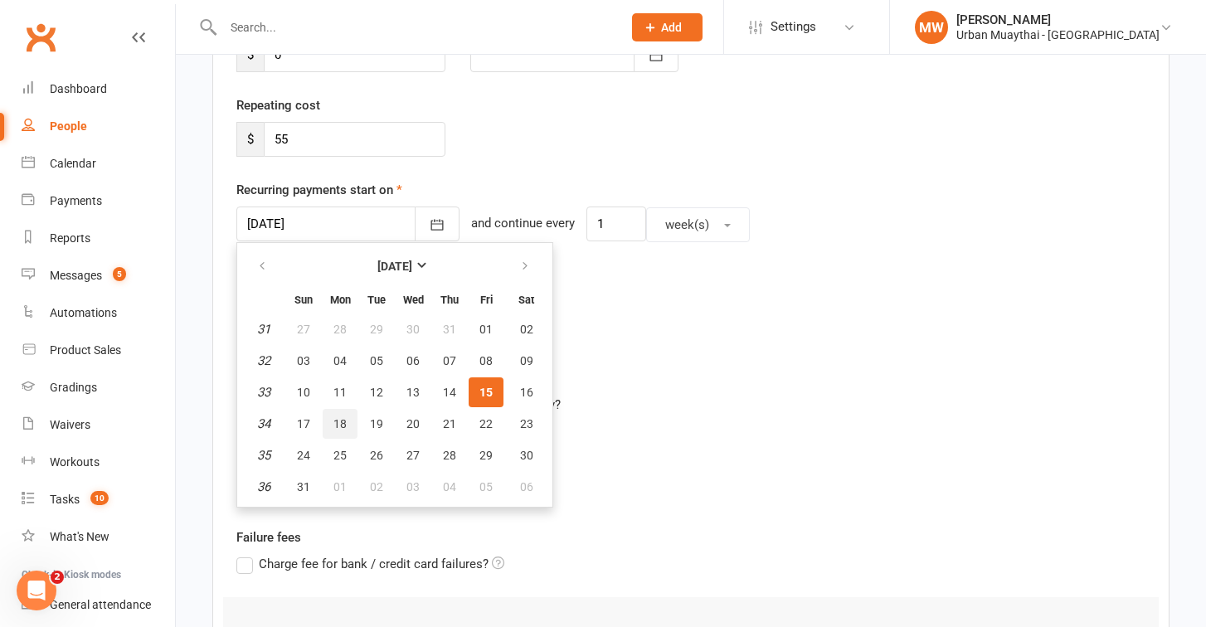
click at [332, 418] on button "18" at bounding box center [340, 424] width 35 height 30
type input "18 Aug 2025"
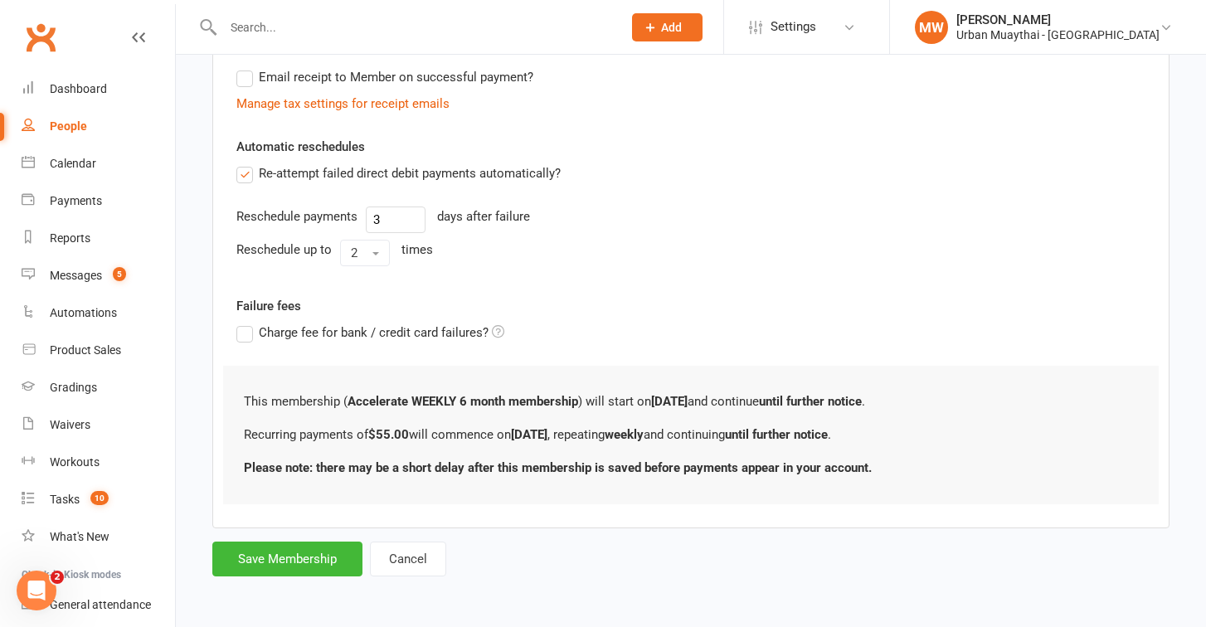
scroll to position [526, 0]
click at [257, 541] on button "Save Membership" at bounding box center [287, 558] width 150 height 35
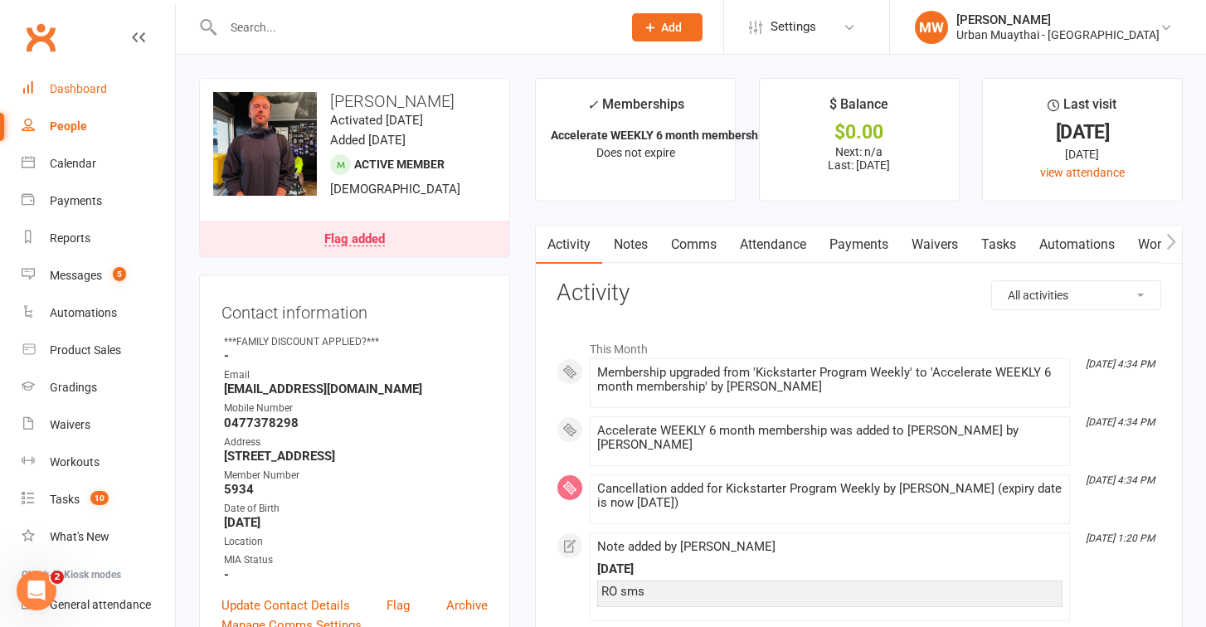
click at [60, 84] on div "Dashboard" at bounding box center [78, 88] width 57 height 13
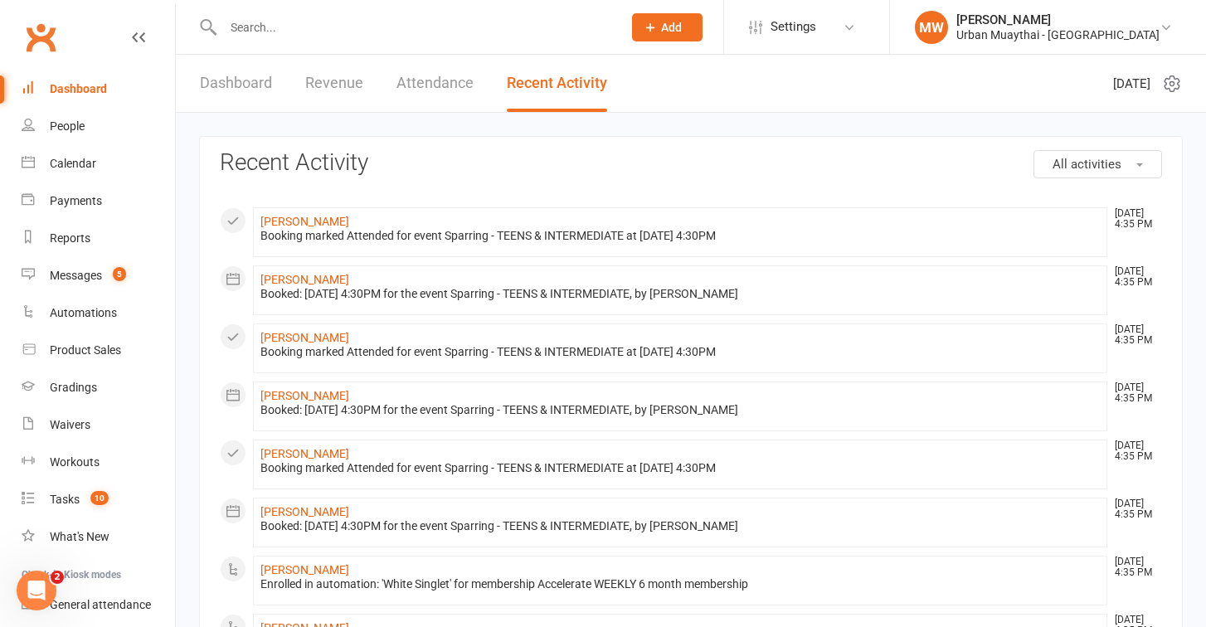
click at [257, 85] on link "Dashboard" at bounding box center [236, 83] width 72 height 57
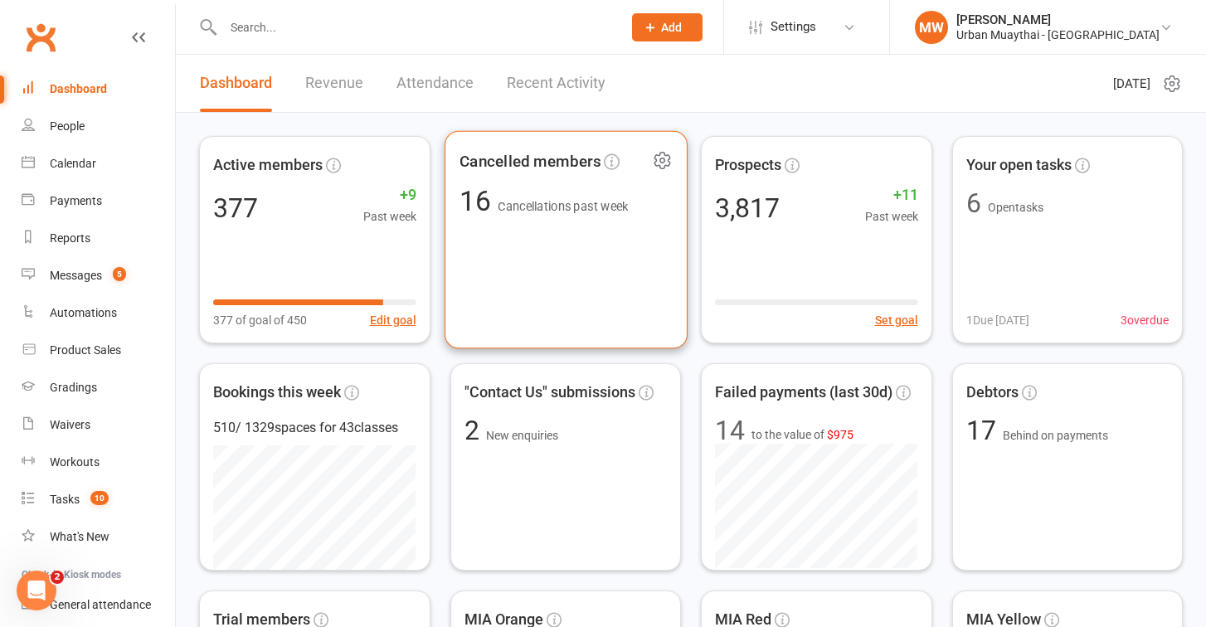
click at [558, 195] on div "16 Cancellations past week" at bounding box center [543, 201] width 169 height 28
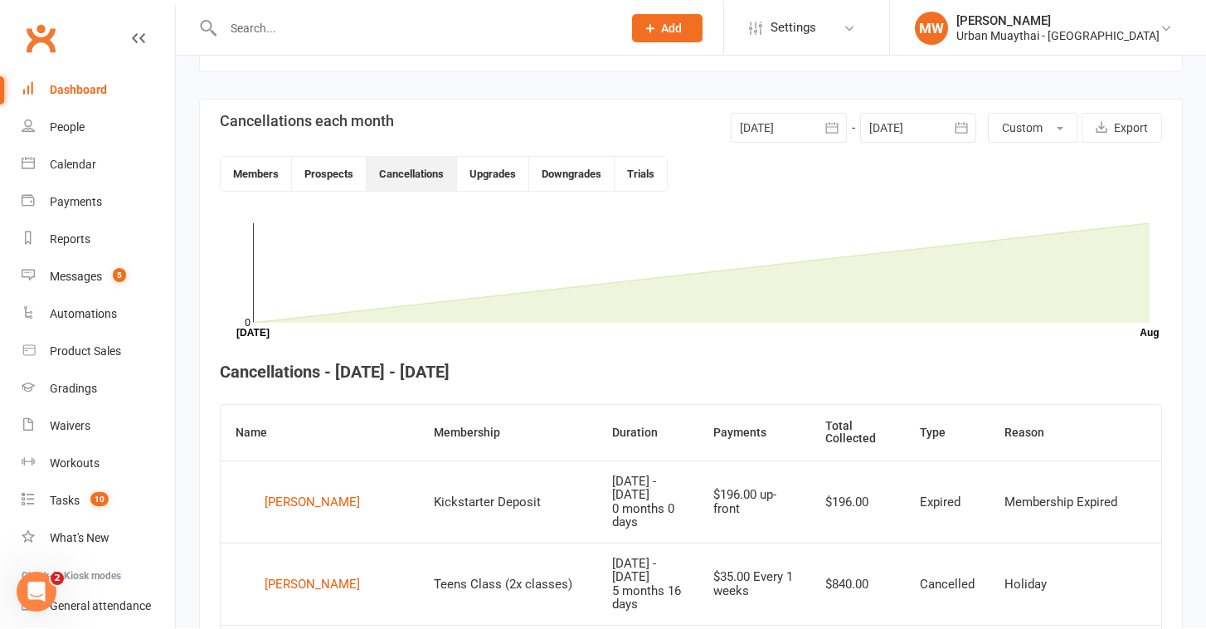
scroll to position [324, 0]
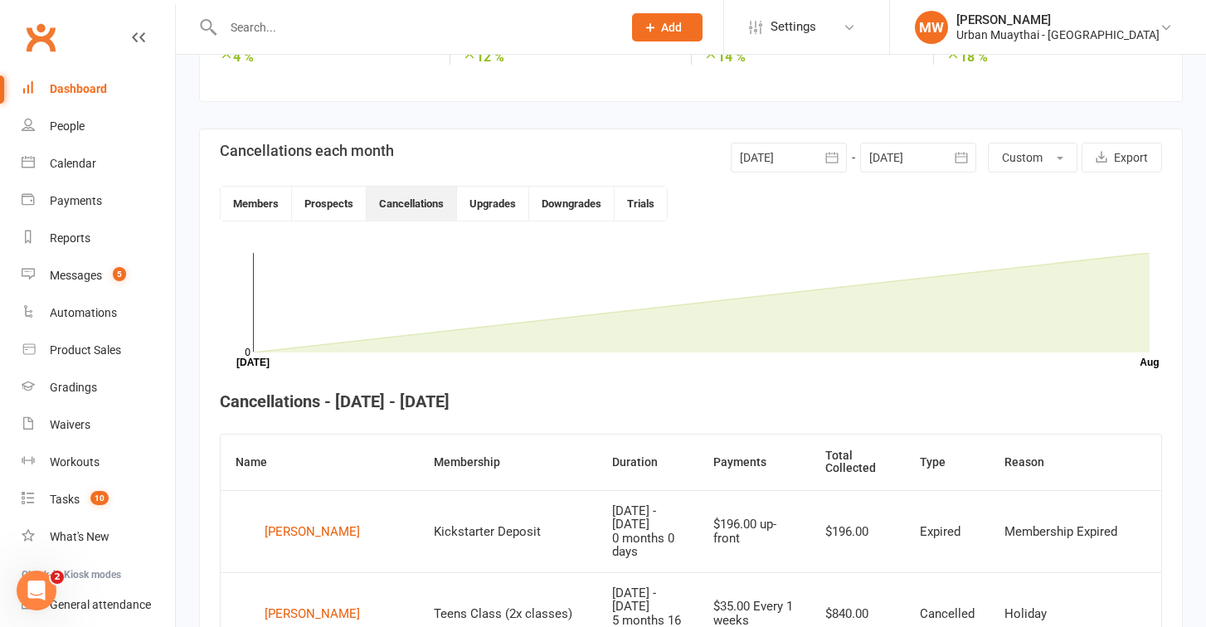
click at [823, 157] on icon "button" at bounding box center [831, 157] width 17 height 17
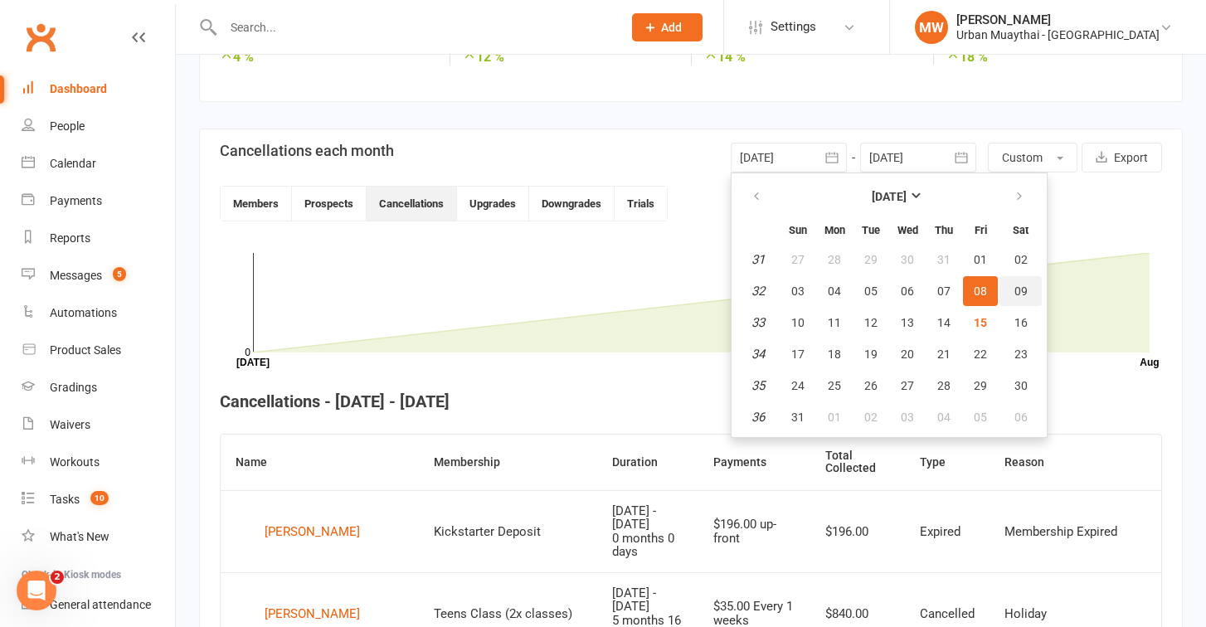
click at [1012, 291] on button "09" at bounding box center [1020, 291] width 42 height 30
type input "09 Aug 2025"
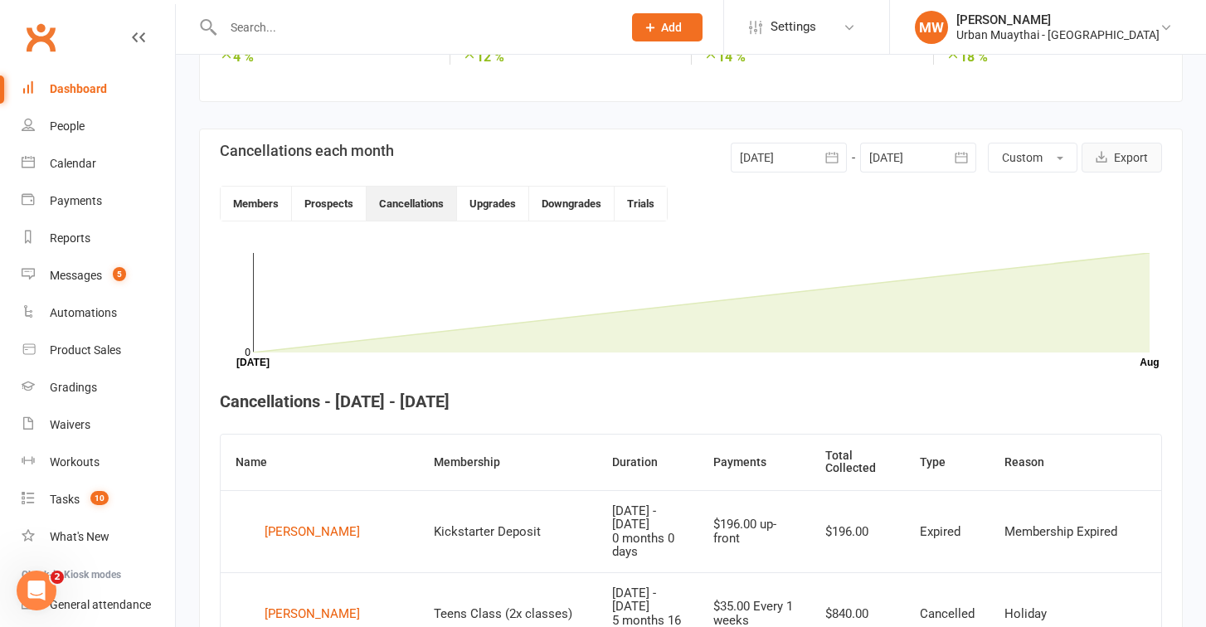
click at [1114, 158] on button "Export" at bounding box center [1121, 158] width 80 height 30
click at [61, 245] on link "Reports" at bounding box center [98, 238] width 153 height 37
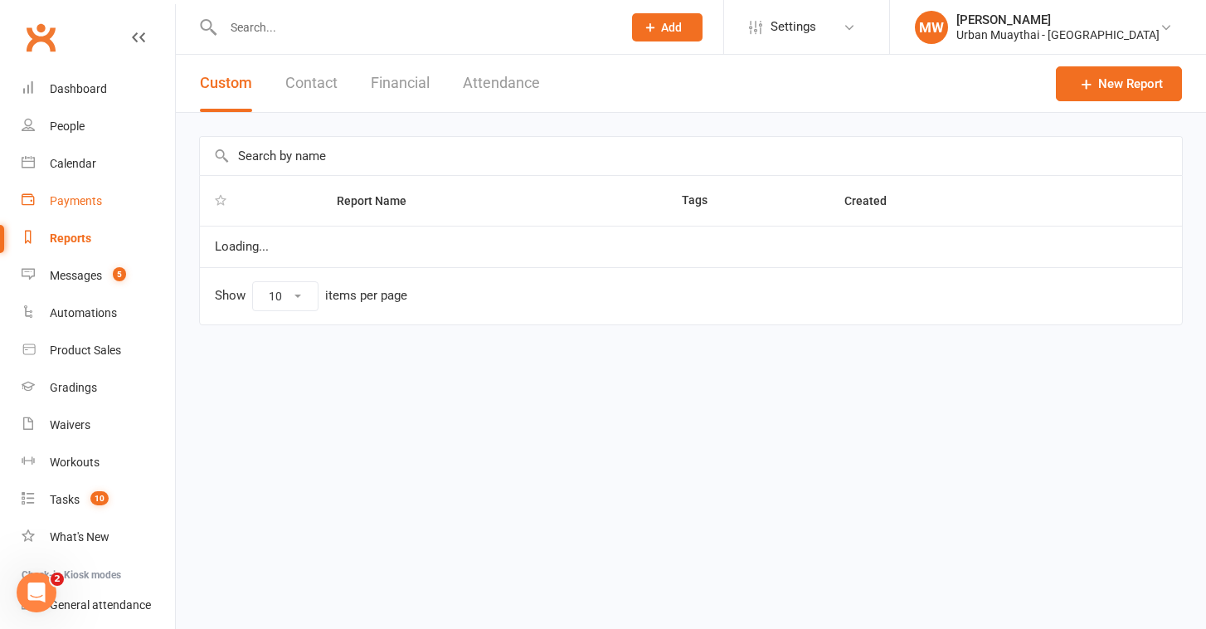
select select "100"
click at [294, 160] on input "text" at bounding box center [691, 156] width 982 height 38
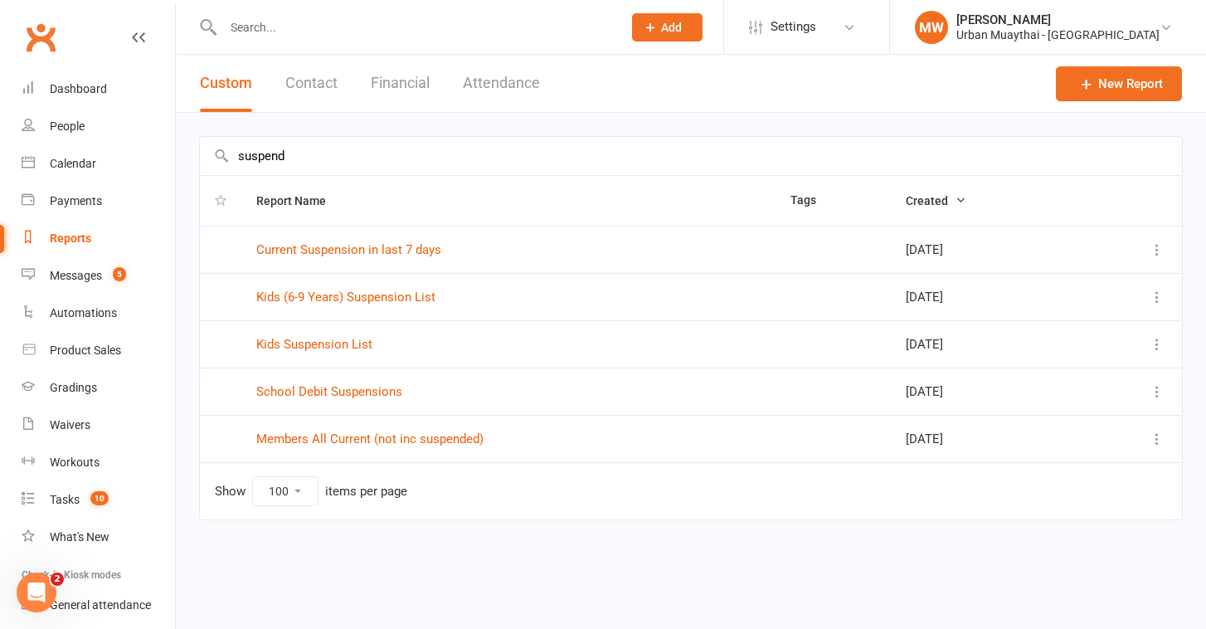
type input "suspend"
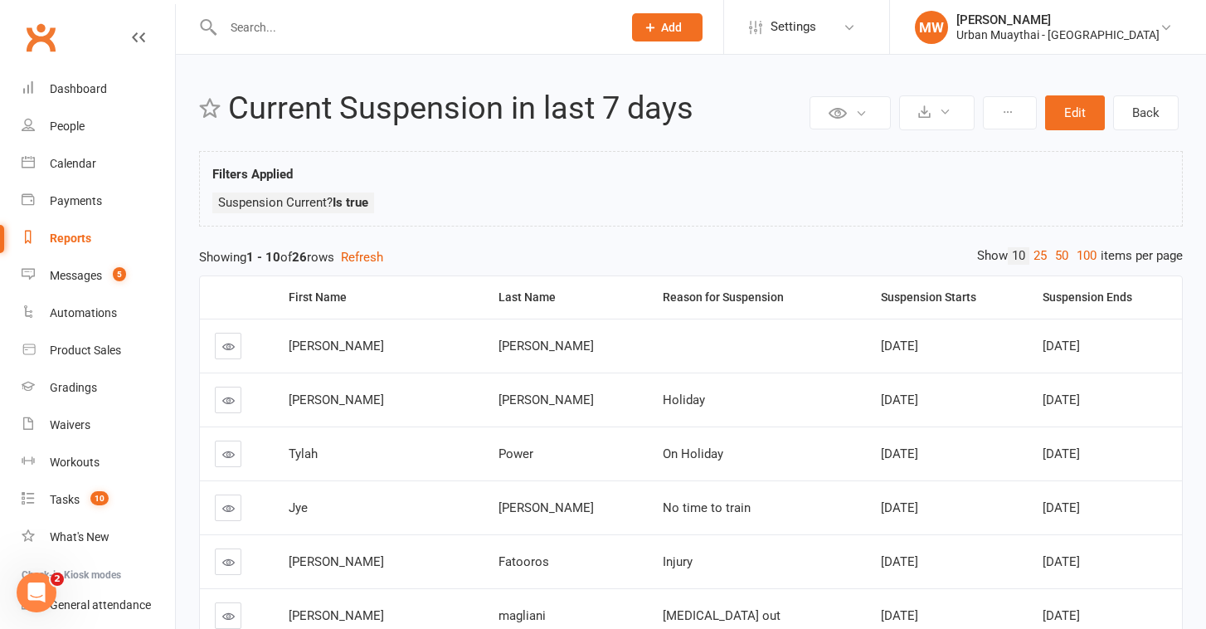
click at [87, 226] on link "Reports" at bounding box center [98, 238] width 153 height 37
select select "100"
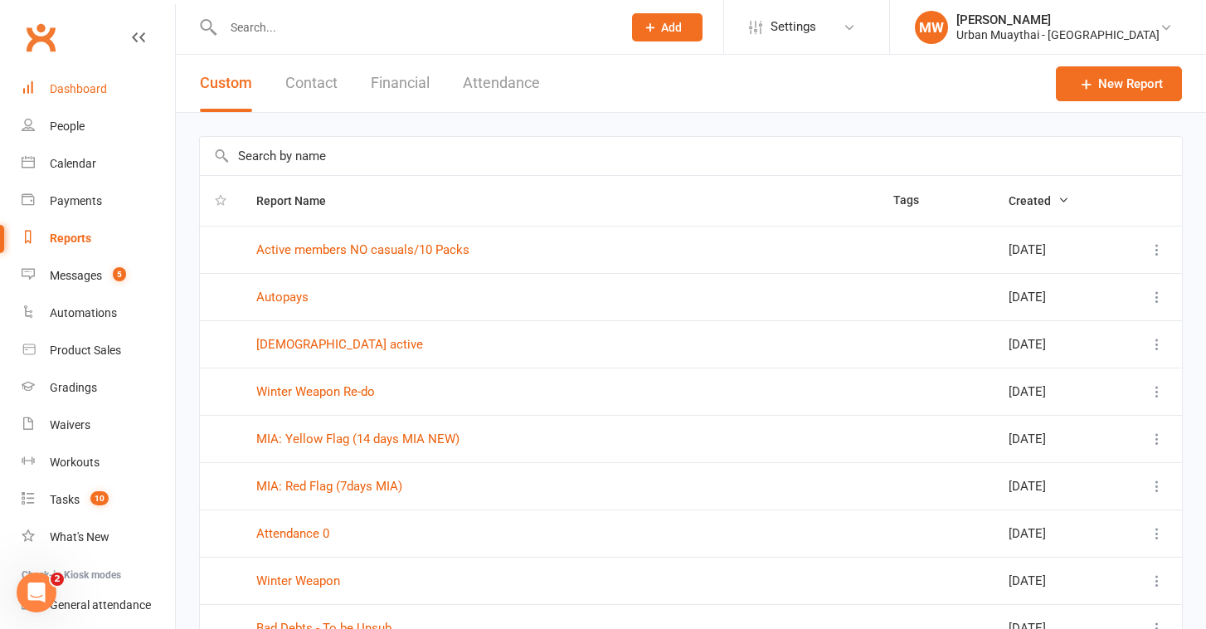
click at [75, 85] on div "Dashboard" at bounding box center [78, 88] width 57 height 13
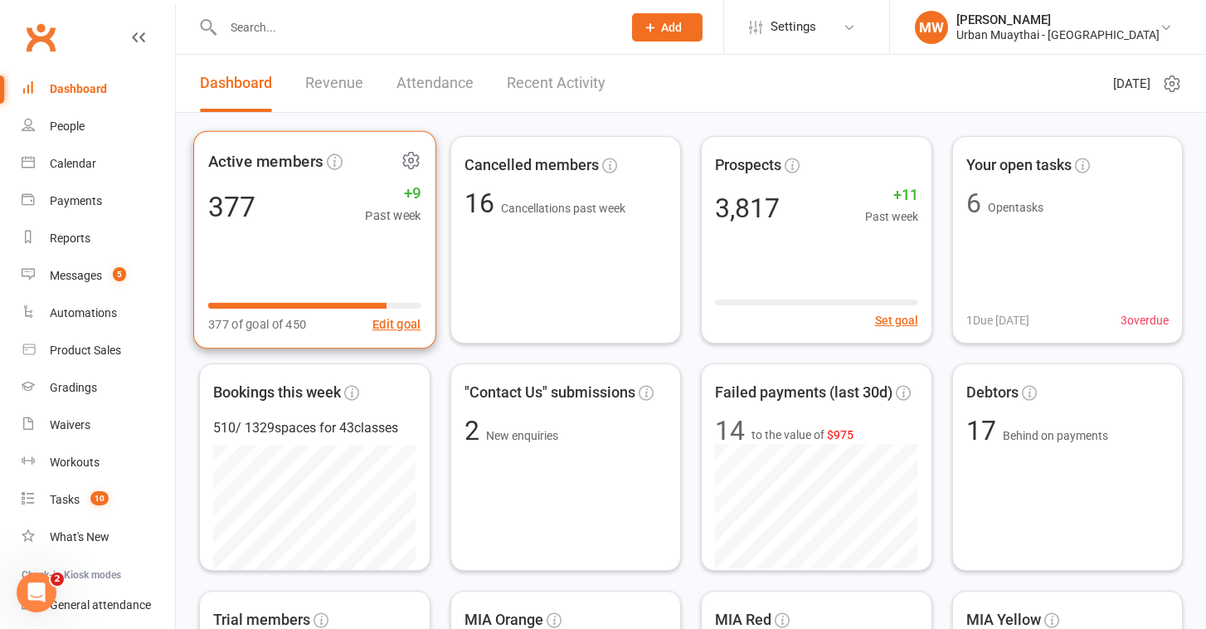
click at [363, 216] on div "377 +9 Past week" at bounding box center [314, 205] width 213 height 37
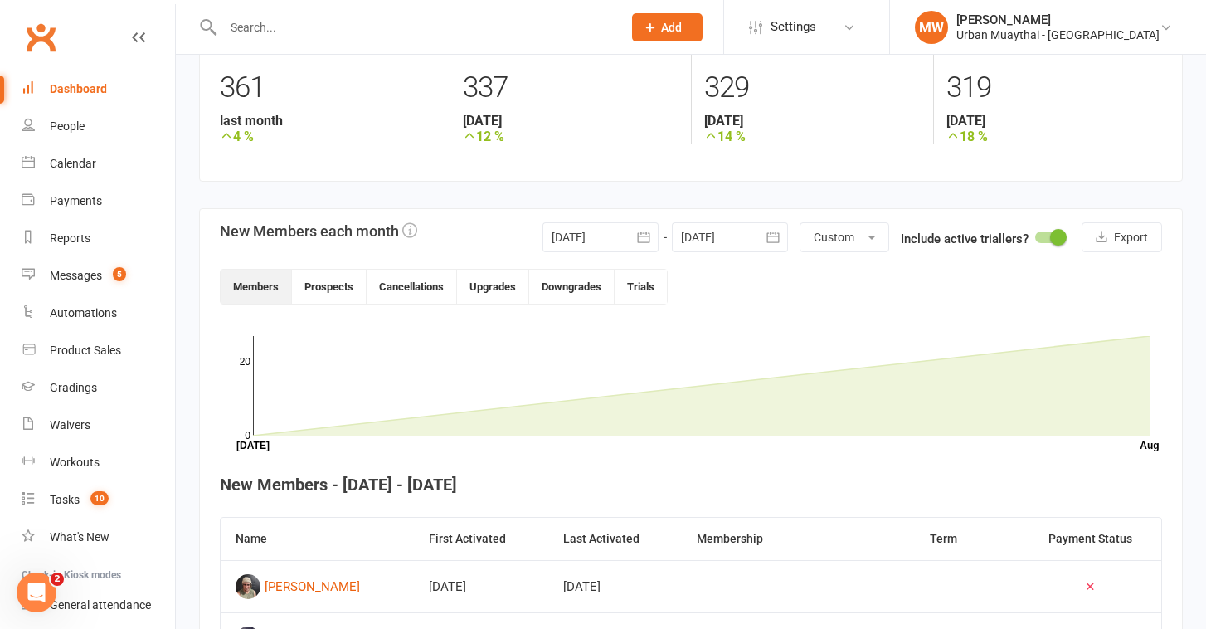
scroll to position [245, 0]
click at [649, 298] on button "Trials" at bounding box center [640, 287] width 52 height 34
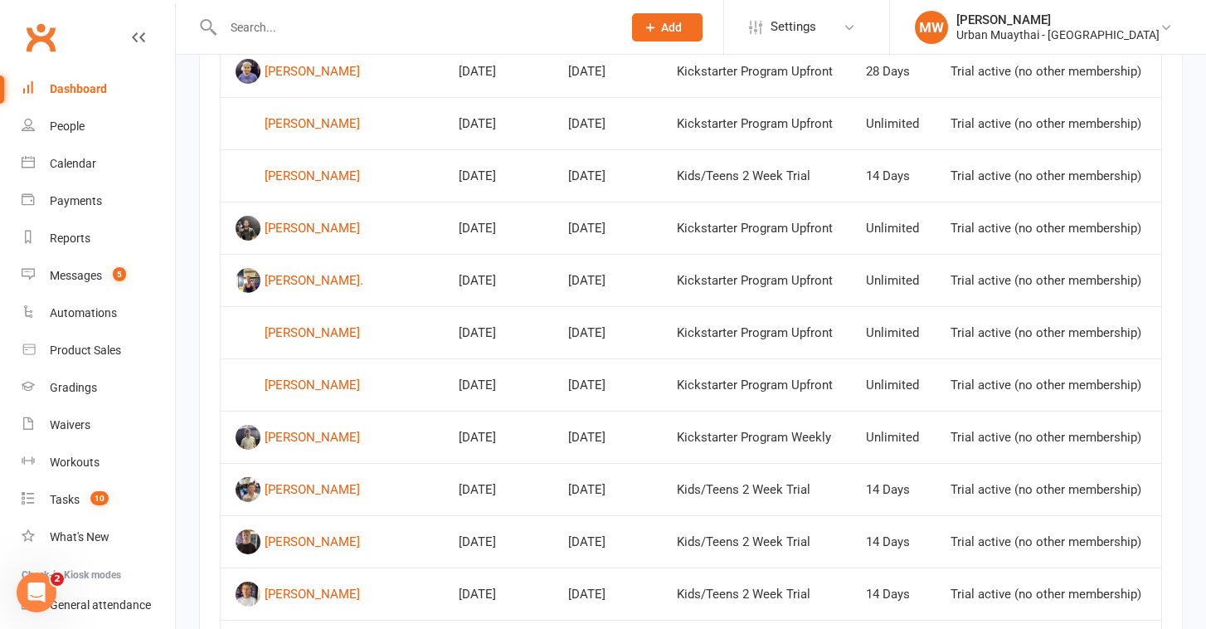
scroll to position [815, 0]
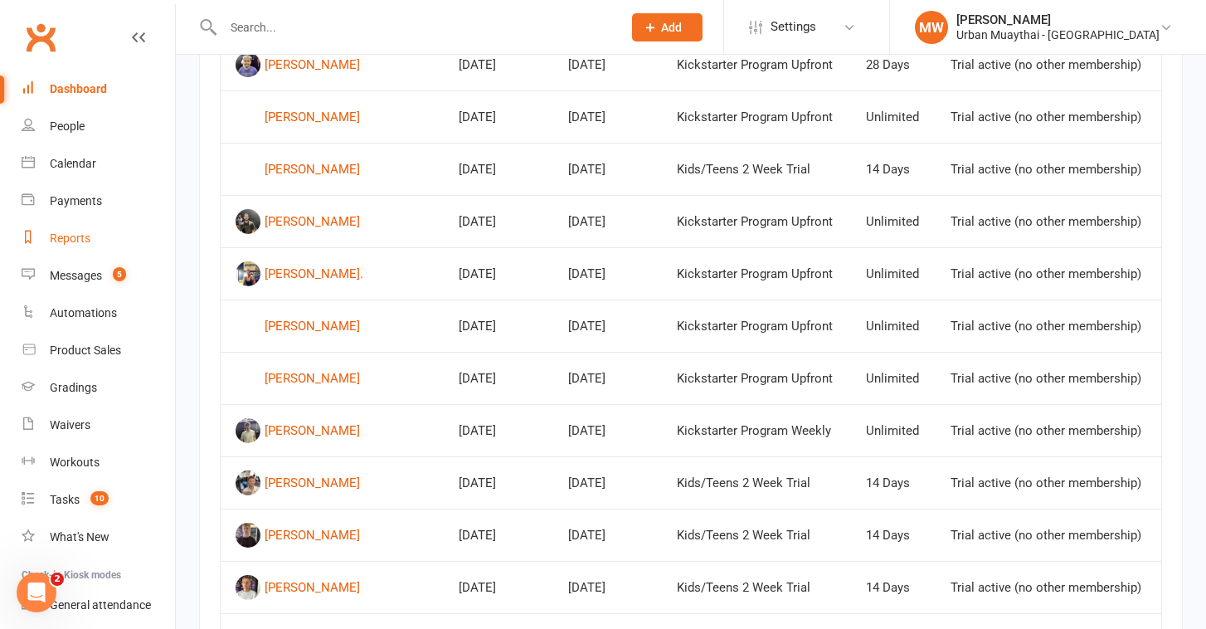
click at [63, 235] on div "Reports" at bounding box center [70, 237] width 41 height 13
select select "100"
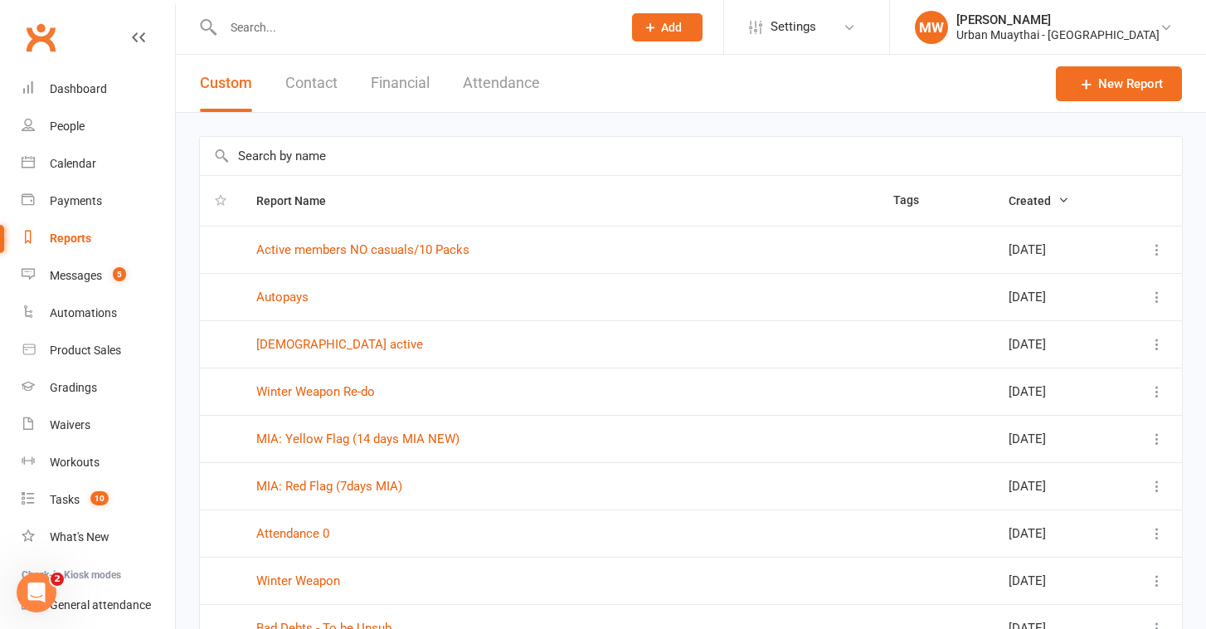
click at [376, 86] on button "Financial" at bounding box center [400, 83] width 59 height 57
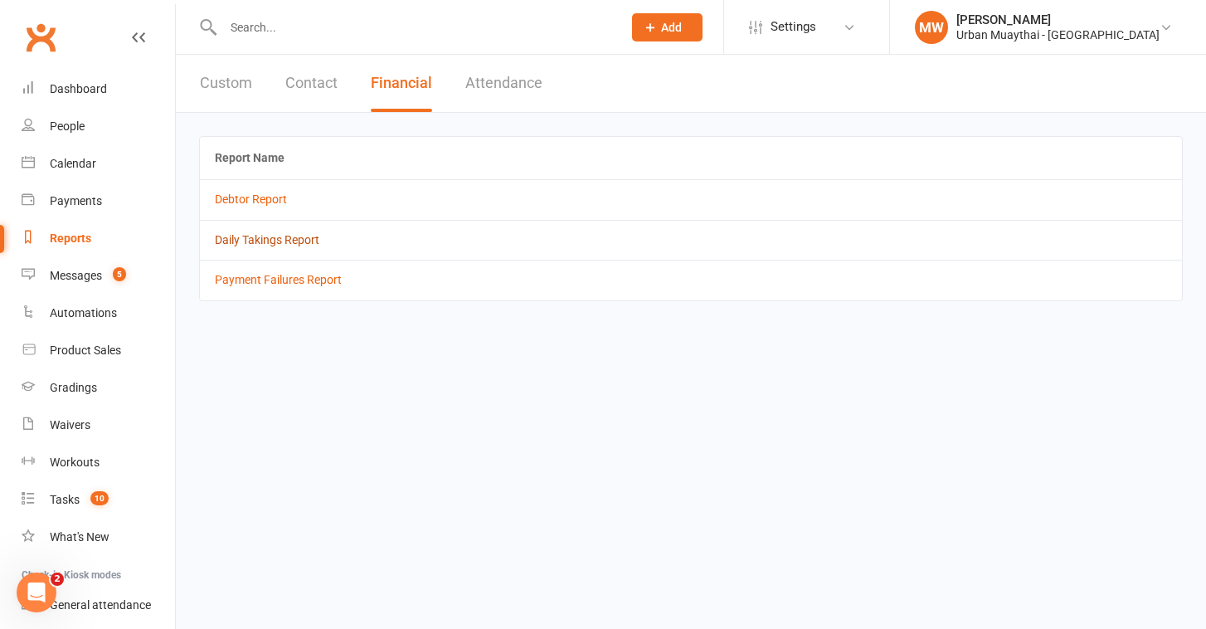
click at [268, 233] on link "Daily Takings Report" at bounding box center [267, 239] width 104 height 13
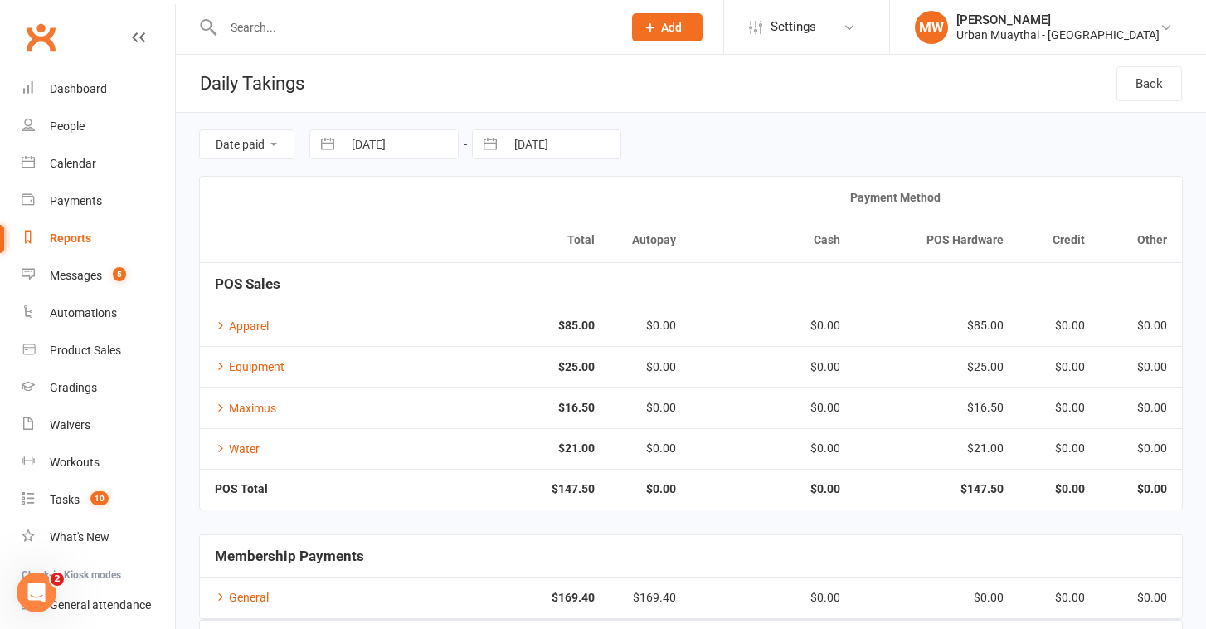
click at [320, 146] on button "button" at bounding box center [328, 144] width 30 height 28
select select "6"
select select "2025"
select select "7"
select select "2025"
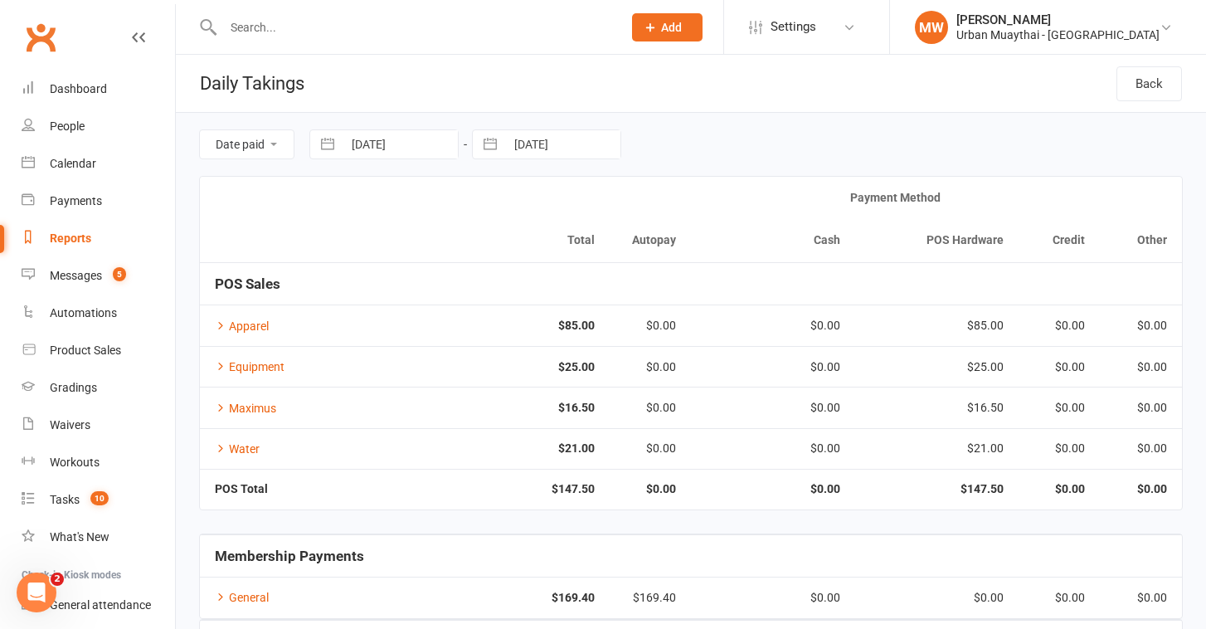
select select "8"
select select "2025"
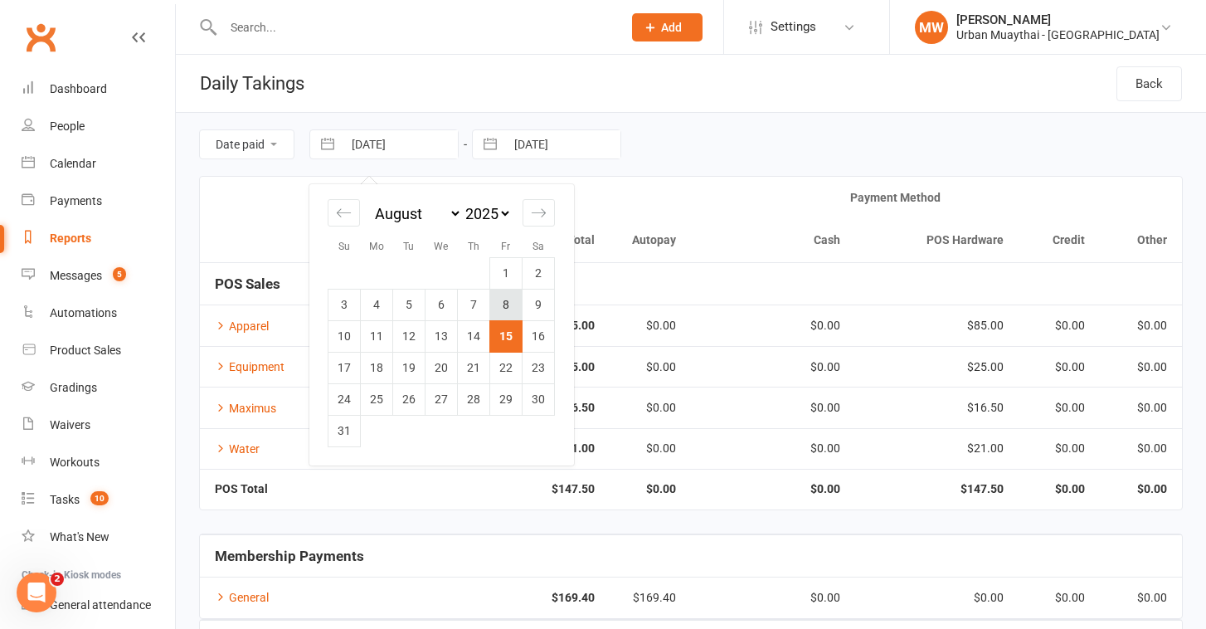
click at [512, 305] on td "8" at bounding box center [506, 305] width 32 height 32
type input "08 Aug 2025"
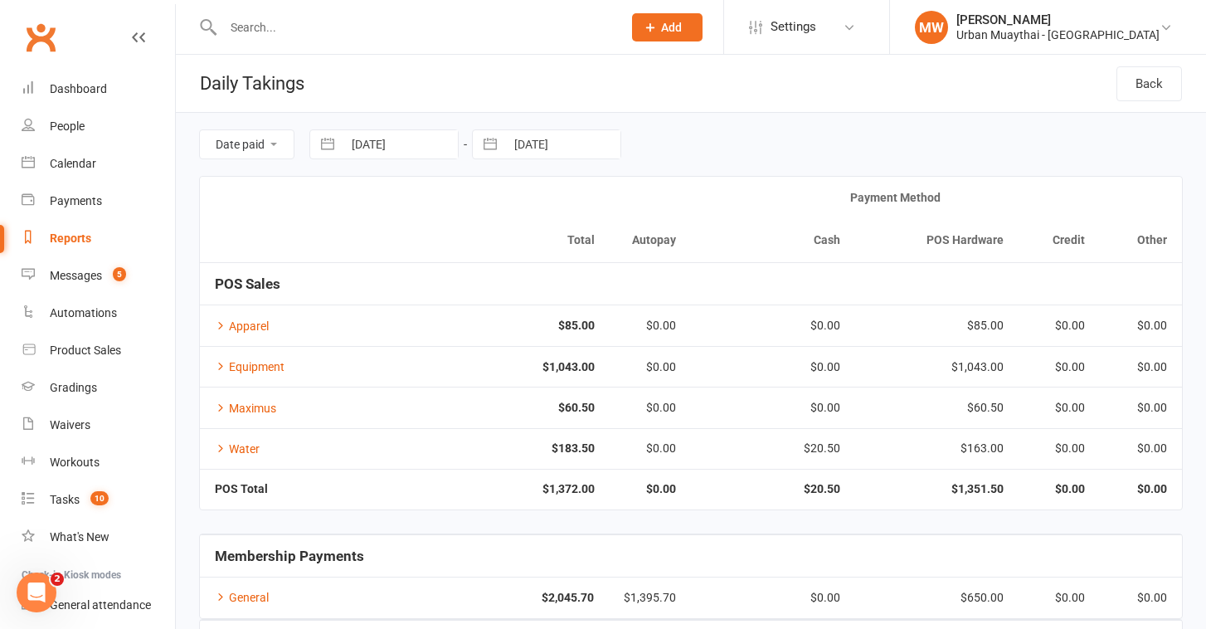
click at [501, 146] on button "button" at bounding box center [490, 144] width 30 height 28
select select "6"
select select "2025"
select select "7"
select select "2025"
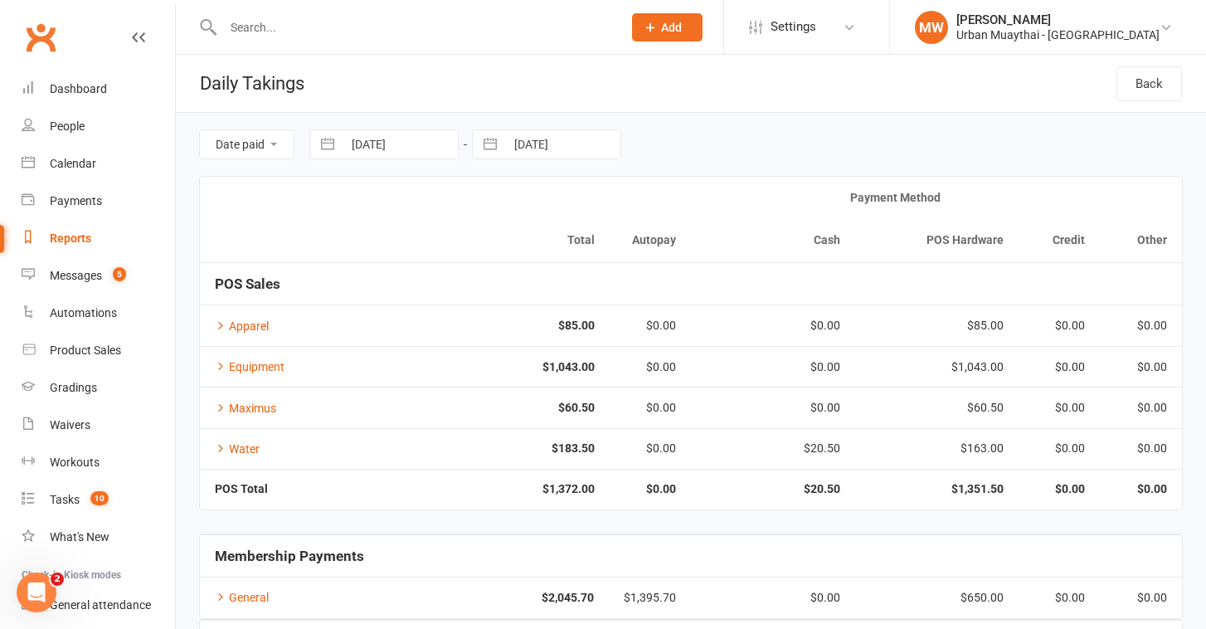
select select "8"
select select "2025"
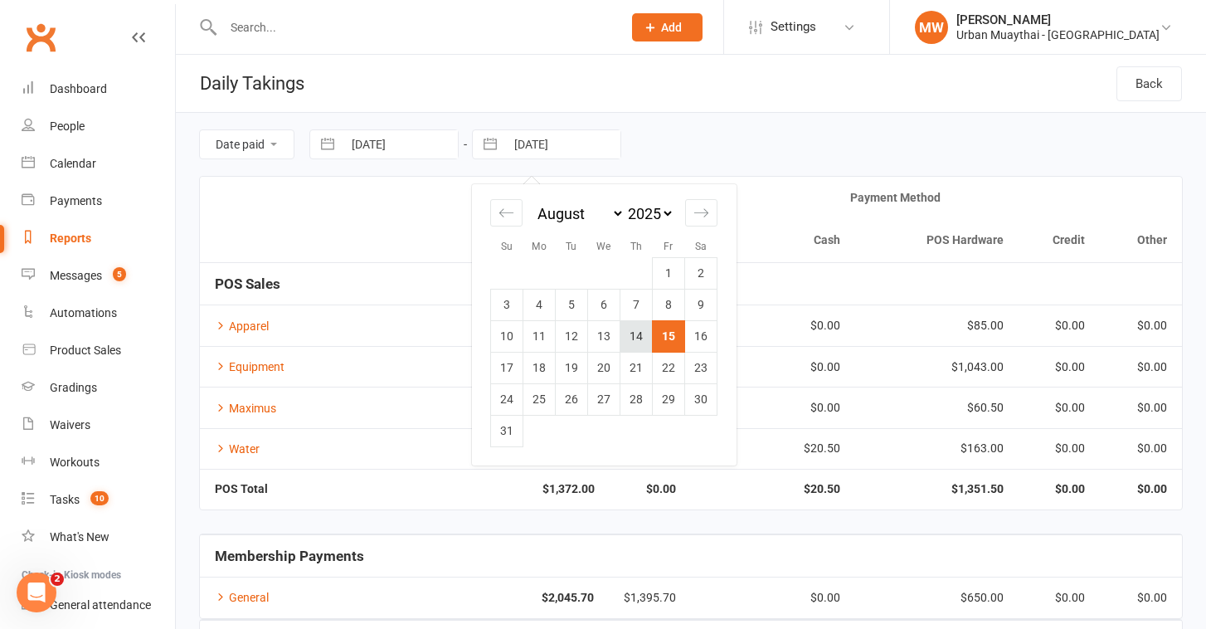
click at [634, 342] on td "14" at bounding box center [636, 336] width 32 height 32
type input "[DATE]"
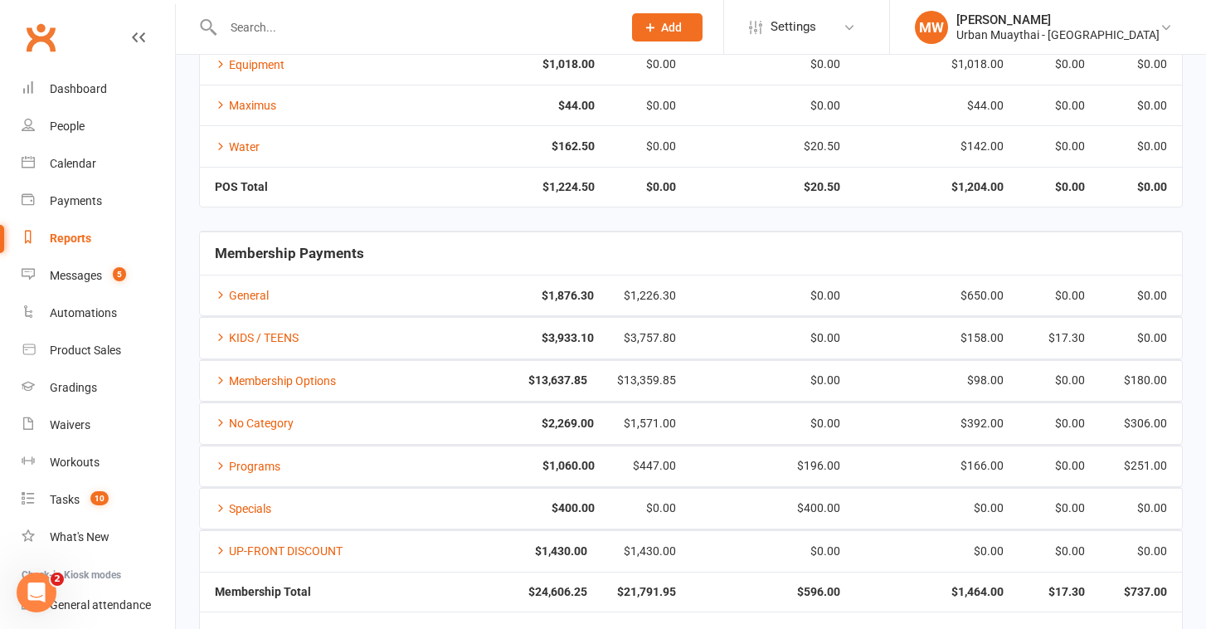
scroll to position [265, 0]
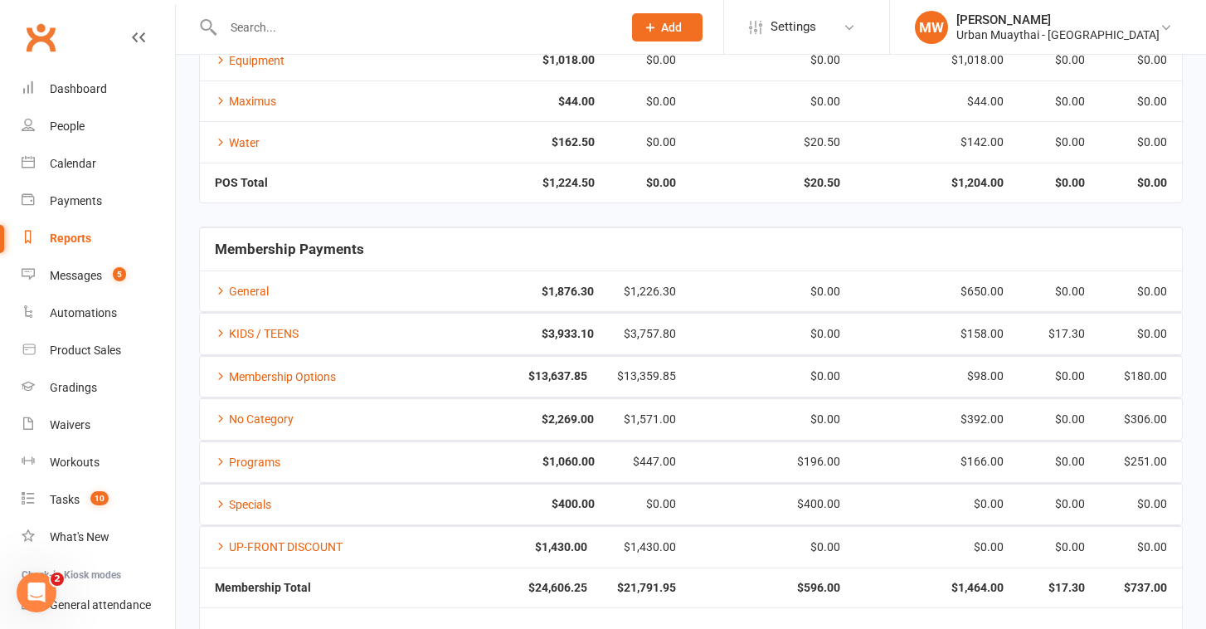
click at [556, 371] on strong "$13,637.85" at bounding box center [521, 376] width 134 height 12
click at [546, 581] on strong "$24,606.25" at bounding box center [521, 587] width 134 height 12
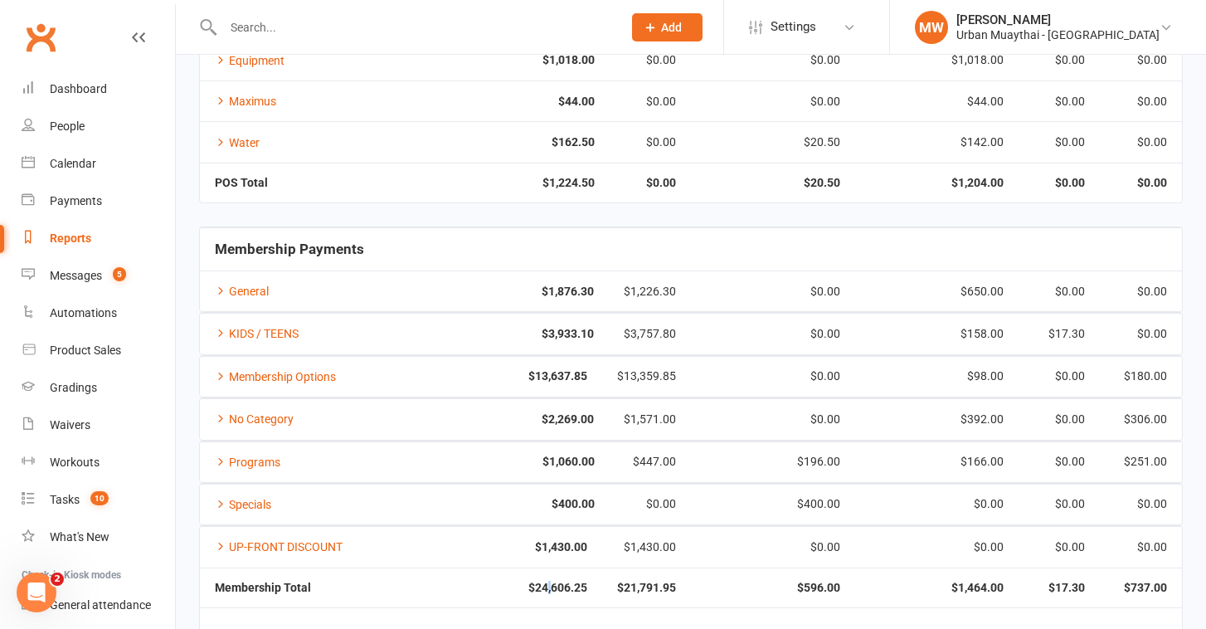
click at [546, 581] on strong "$24,606.25" at bounding box center [521, 587] width 134 height 12
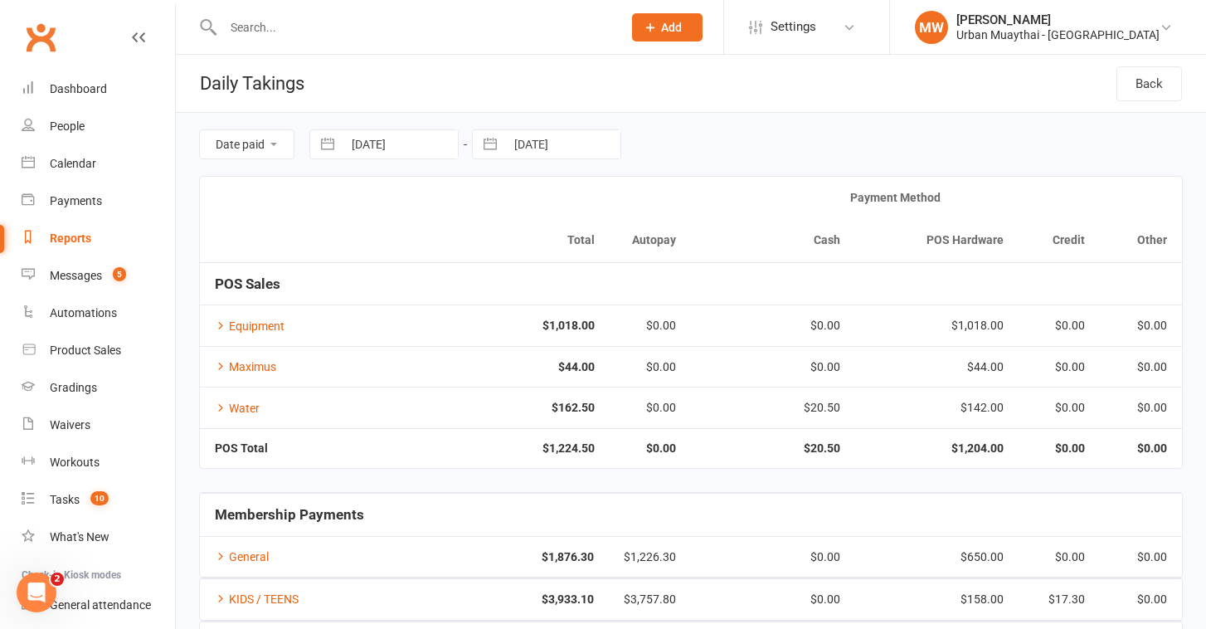
scroll to position [0, 0]
click at [385, 145] on input "08 Aug 2025" at bounding box center [399, 144] width 115 height 28
select select "6"
select select "2025"
select select "7"
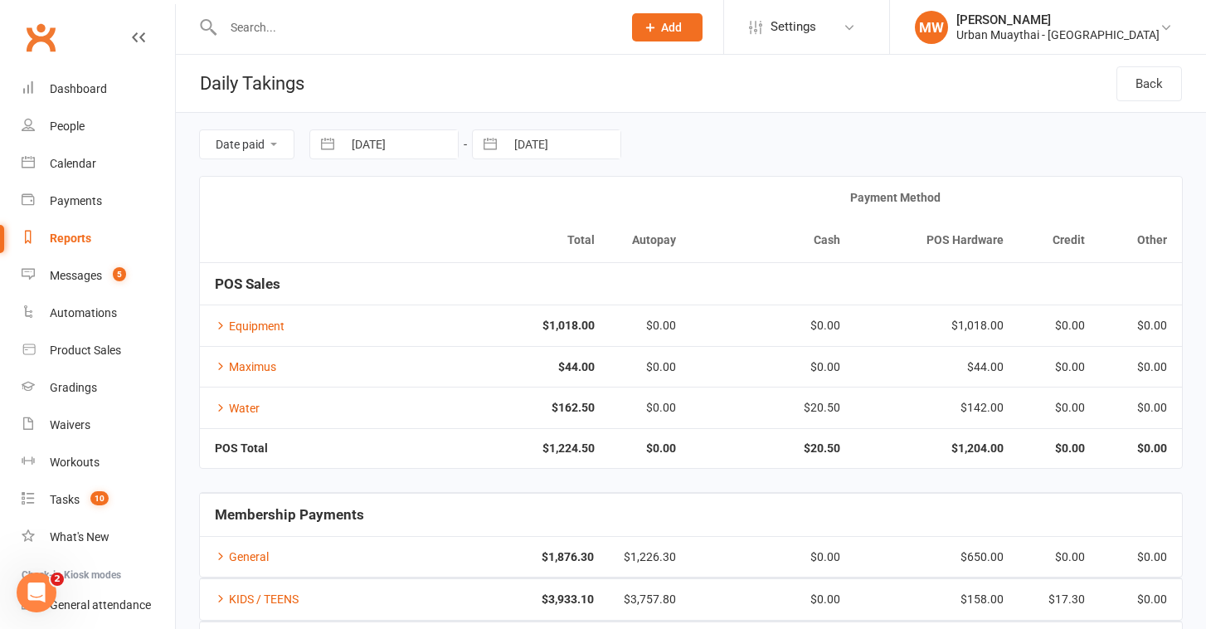
select select "2025"
select select "8"
select select "2025"
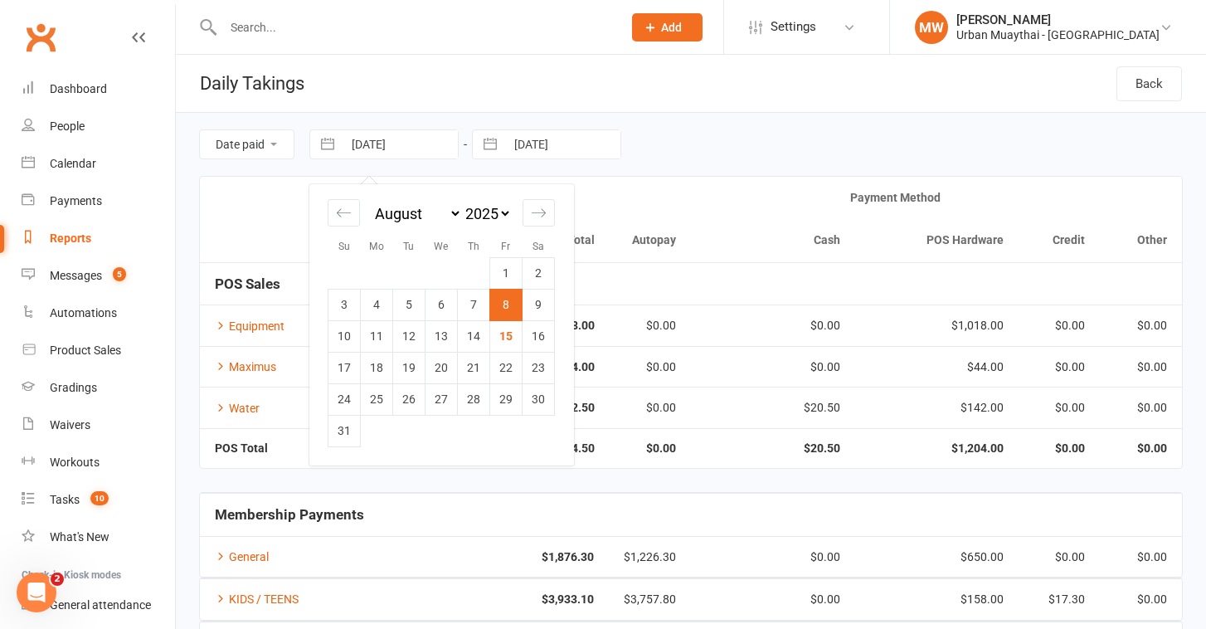
click at [385, 145] on input "08 Aug 2025" at bounding box center [399, 144] width 115 height 28
select select "6"
select select "2025"
select select "7"
select select "2025"
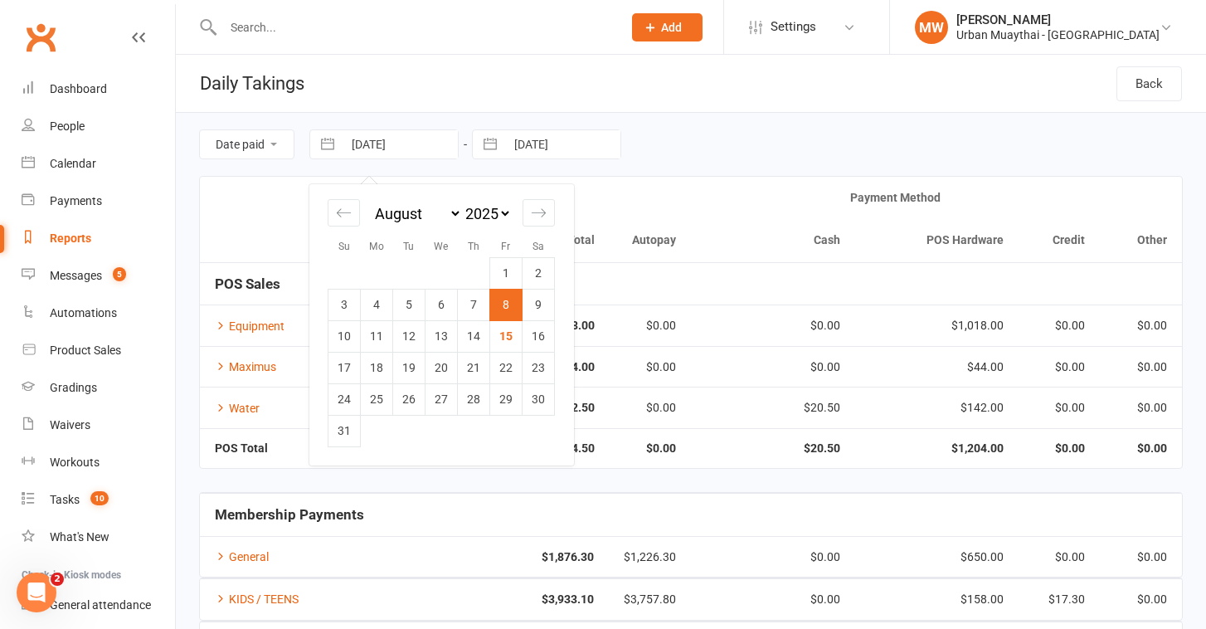
select select "8"
select select "2025"
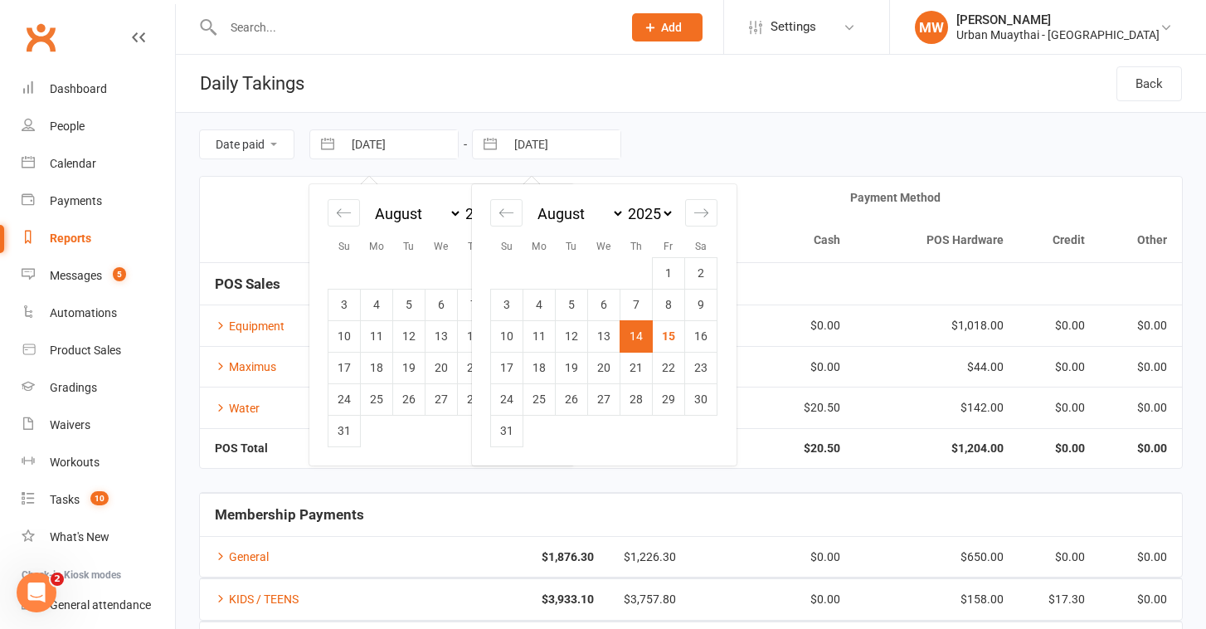
click at [522, 131] on input "[DATE]" at bounding box center [562, 144] width 115 height 28
click at [754, 150] on div "Date paid Due date 08 Aug 2025 Navigate forward to interact with the calendar a…" at bounding box center [690, 144] width 983 height 63
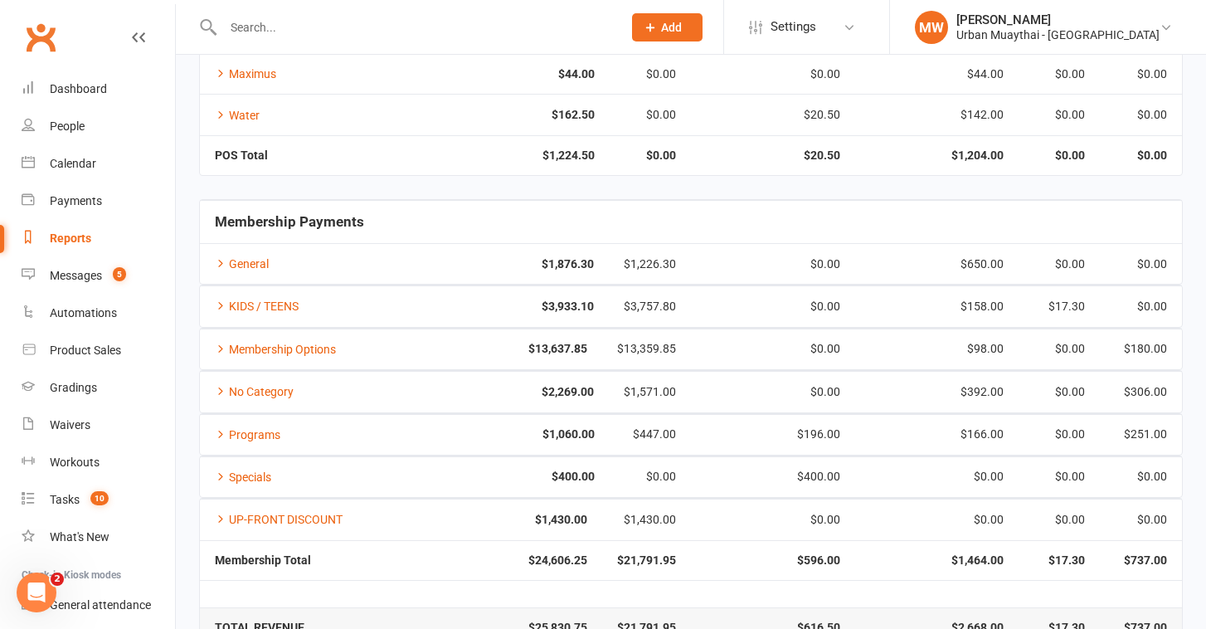
scroll to position [294, 0]
drag, startPoint x: 532, startPoint y: 343, endPoint x: 592, endPoint y: 346, distance: 60.6
click at [592, 346] on td "$13,637.85" at bounding box center [520, 347] width 163 height 41
click at [243, 344] on link "Membership Options" at bounding box center [275, 347] width 121 height 13
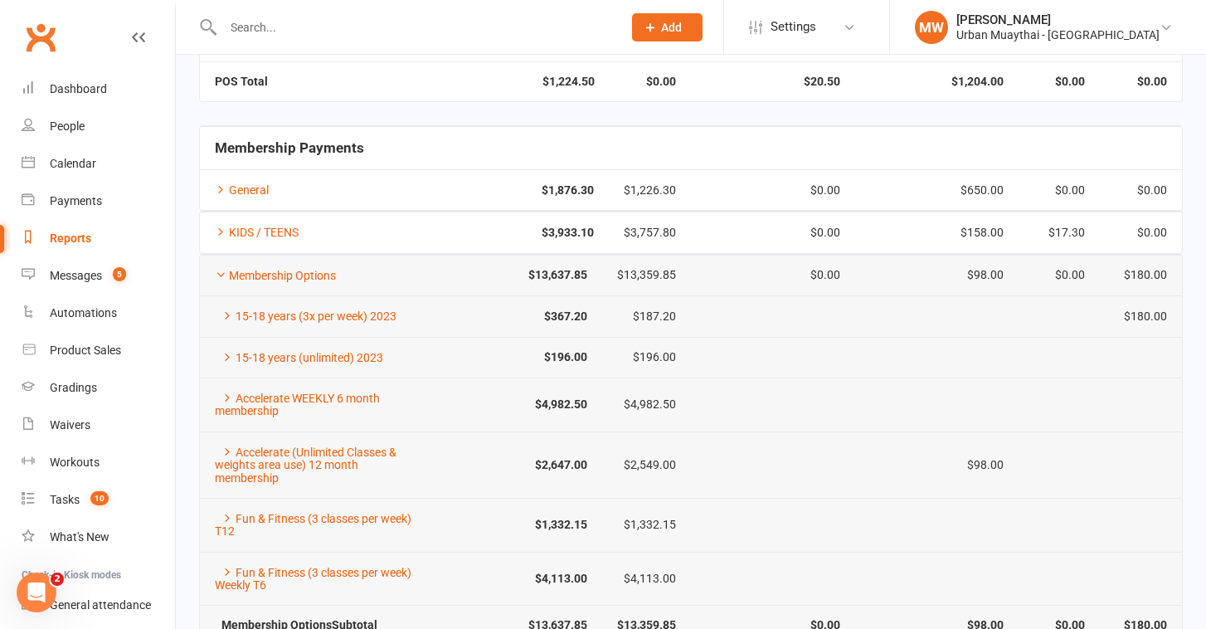
scroll to position [358, 0]
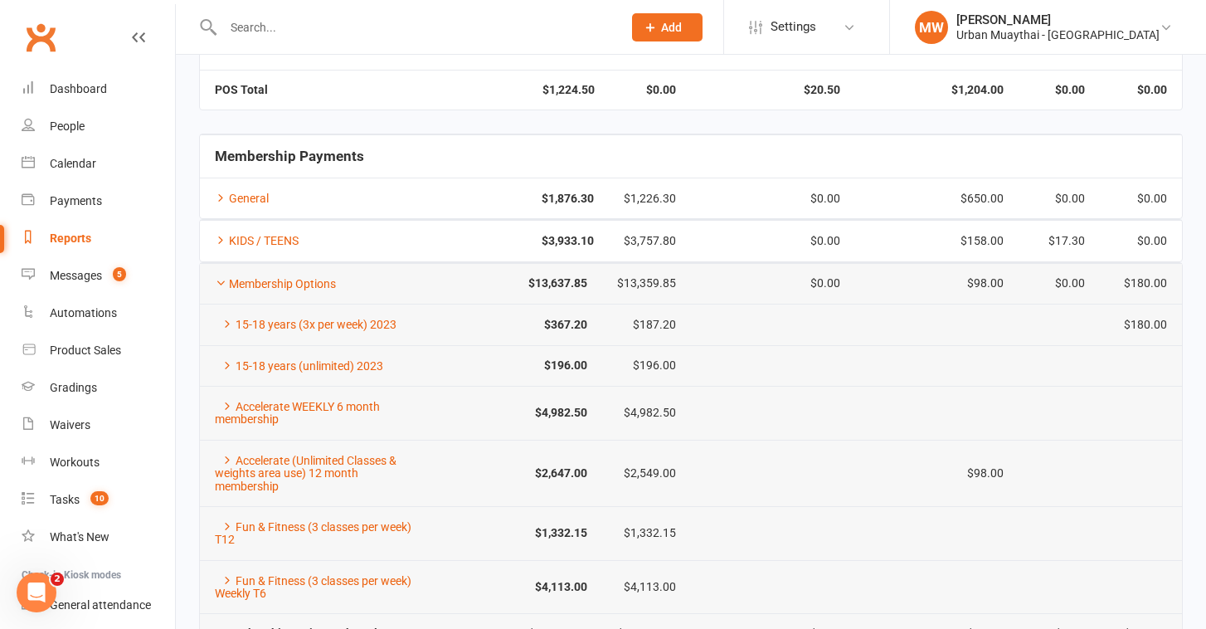
click at [289, 272] on td "Membership Options" at bounding box center [319, 283] width 239 height 41
click at [289, 278] on link "Membership Options" at bounding box center [275, 283] width 121 height 13
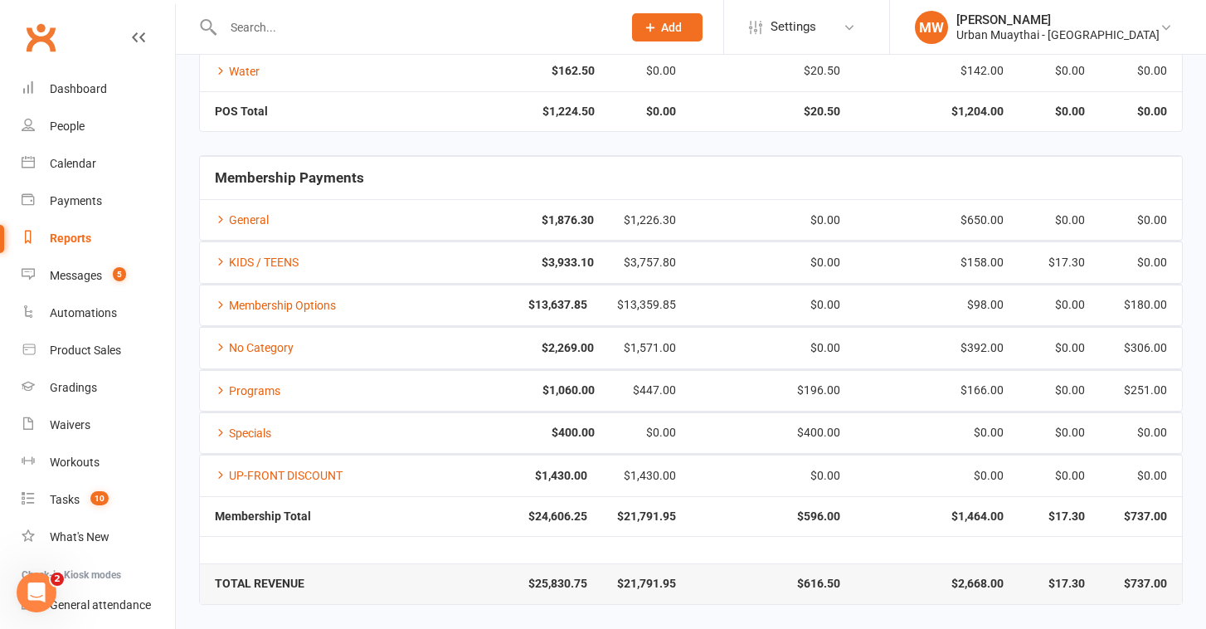
click at [280, 260] on td "KIDS / TEENS" at bounding box center [322, 261] width 245 height 41
click at [280, 255] on link "KIDS / TEENS" at bounding box center [257, 261] width 84 height 13
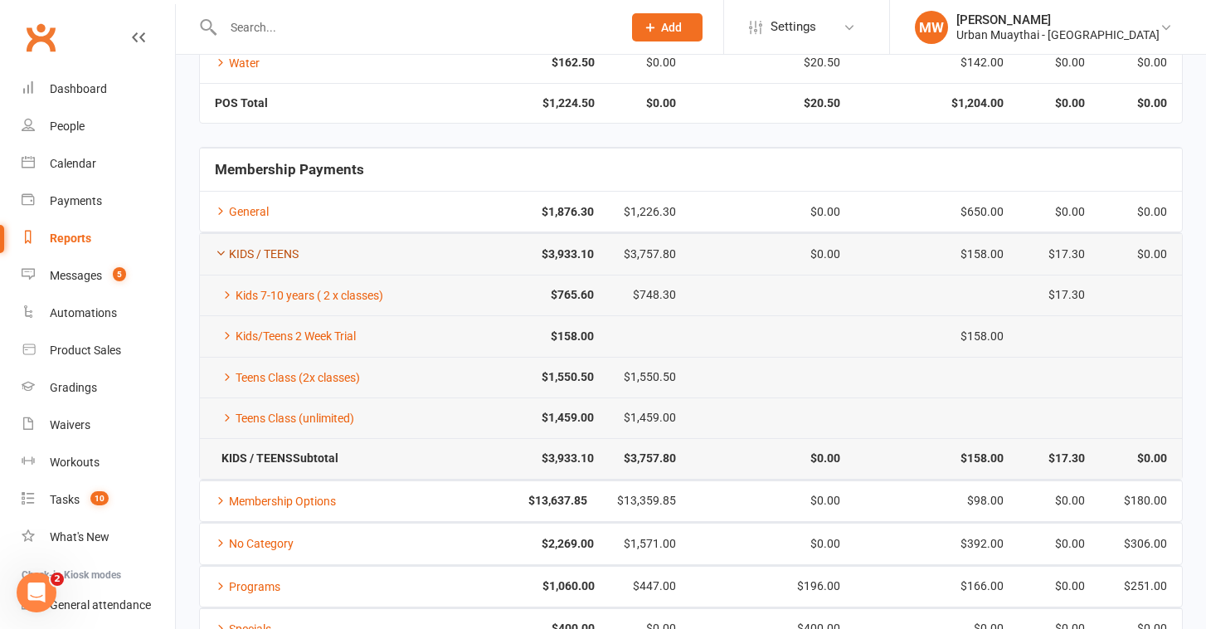
click at [280, 251] on link "KIDS / TEENS" at bounding box center [257, 253] width 84 height 13
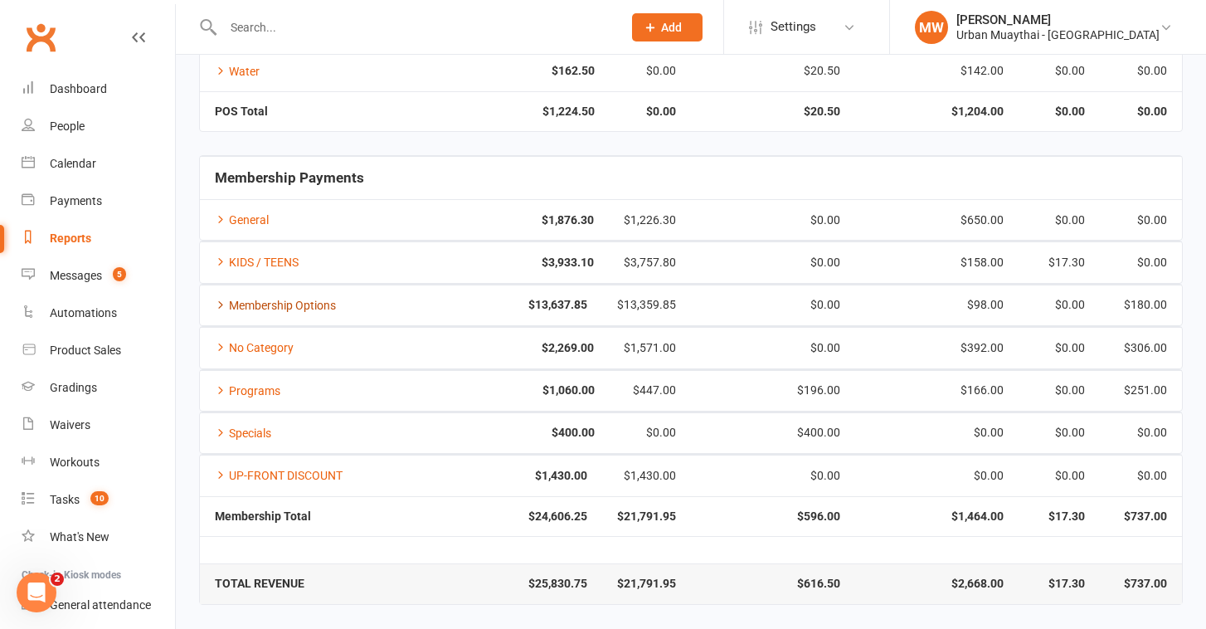
click at [280, 299] on link "Membership Options" at bounding box center [275, 305] width 121 height 13
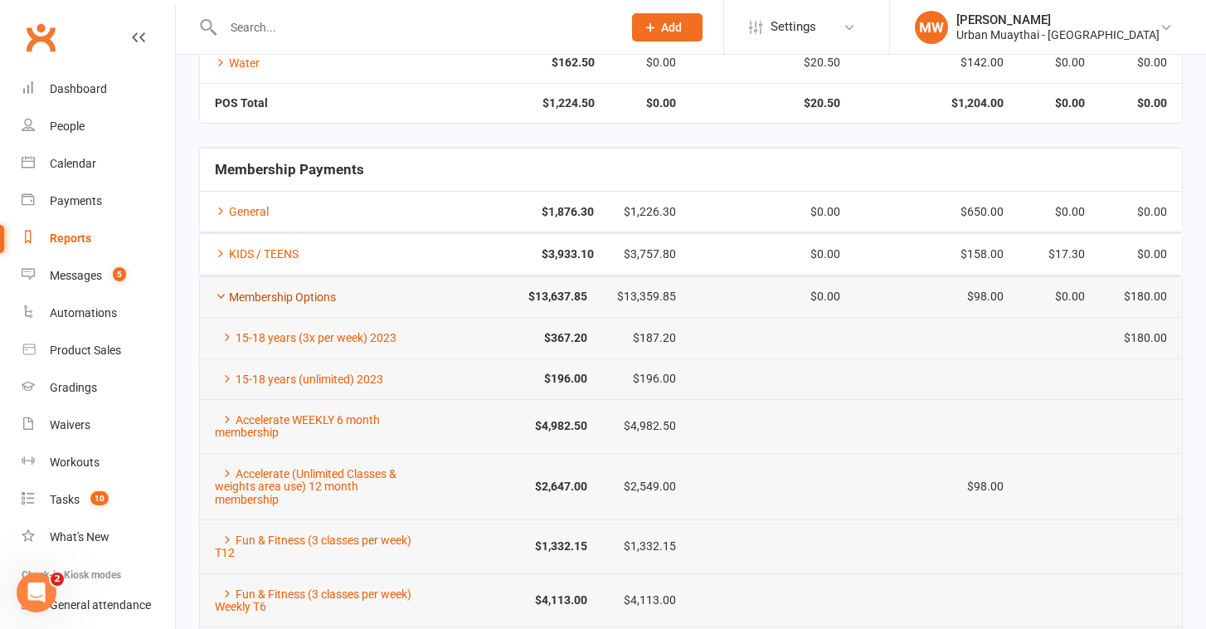
click at [280, 294] on link "Membership Options" at bounding box center [275, 296] width 121 height 13
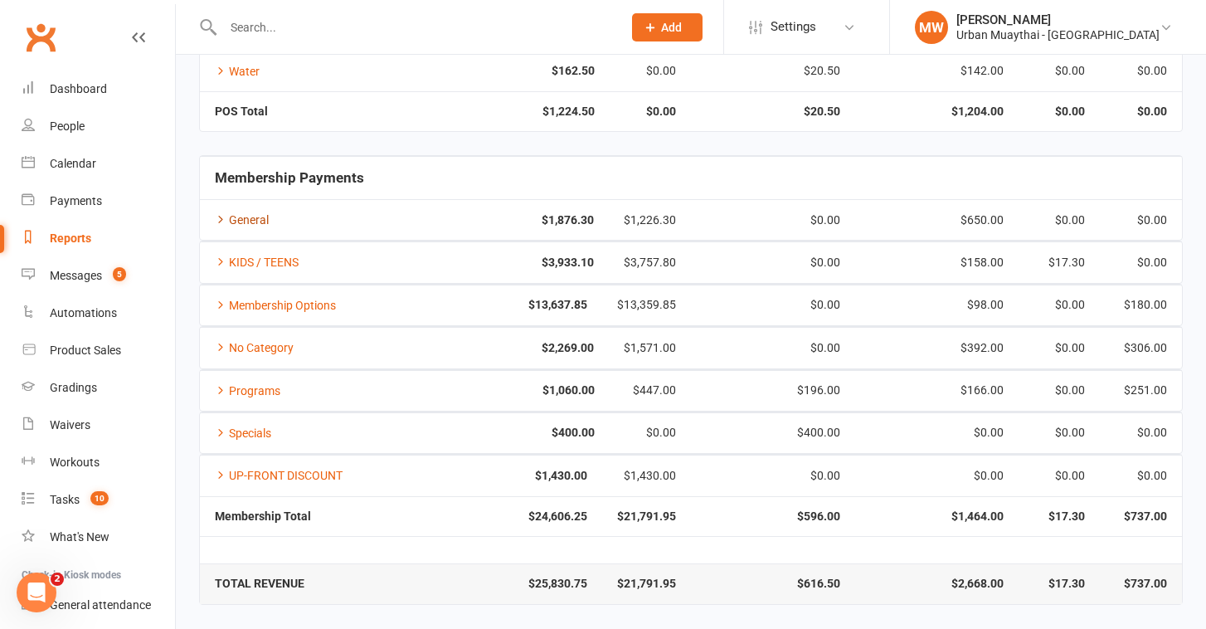
click at [237, 213] on link "General" at bounding box center [242, 219] width 54 height 13
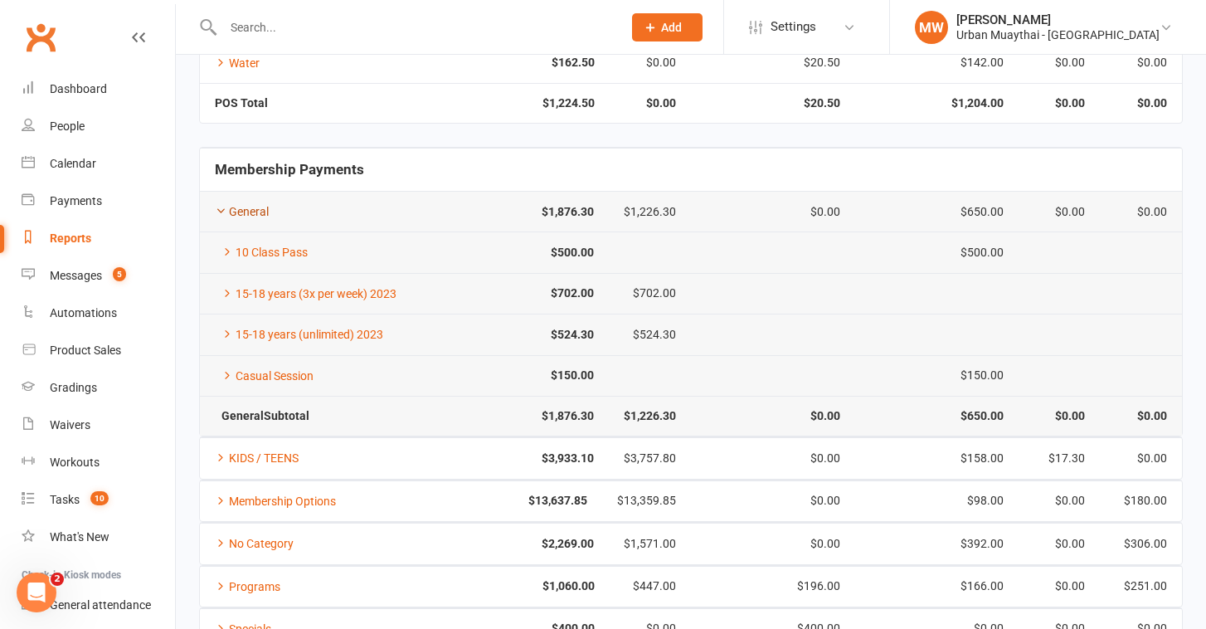
click at [243, 206] on link "General" at bounding box center [242, 211] width 54 height 13
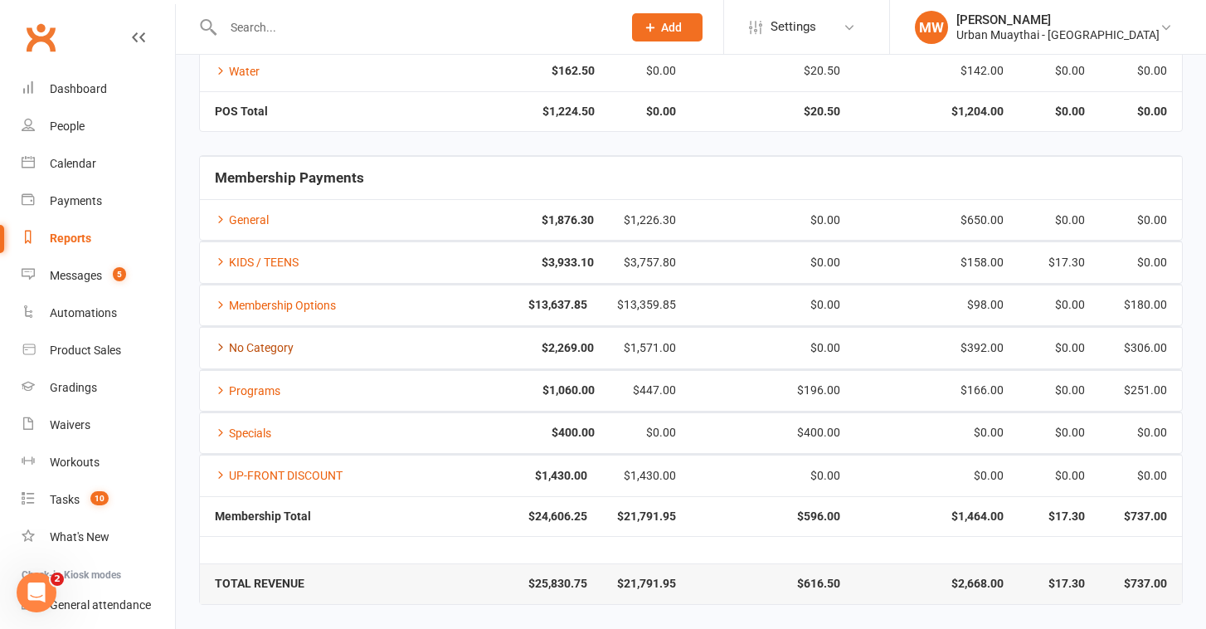
click at [259, 341] on link "No Category" at bounding box center [254, 347] width 79 height 13
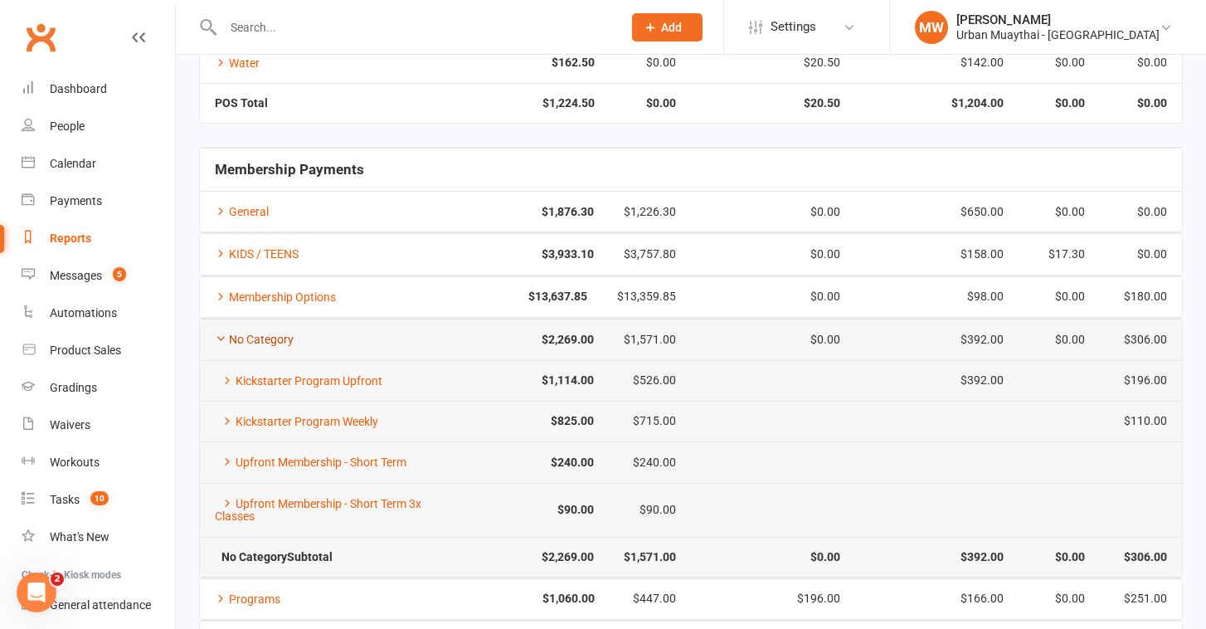
click at [259, 340] on link "No Category" at bounding box center [254, 339] width 79 height 13
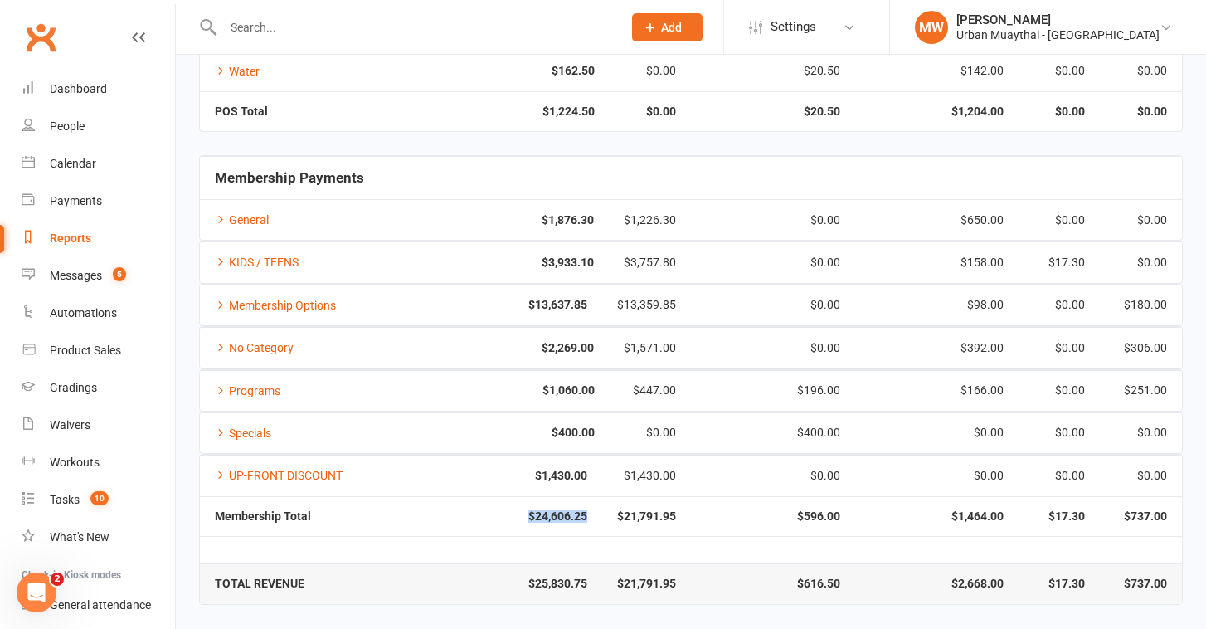
drag, startPoint x: 521, startPoint y: 503, endPoint x: 581, endPoint y: 509, distance: 60.8
click at [581, 509] on td "$24,606.25" at bounding box center [520, 516] width 163 height 40
click at [551, 284] on td "$13,637.85" at bounding box center [520, 304] width 163 height 41
click at [552, 299] on strong "$13,637.85" at bounding box center [521, 305] width 134 height 12
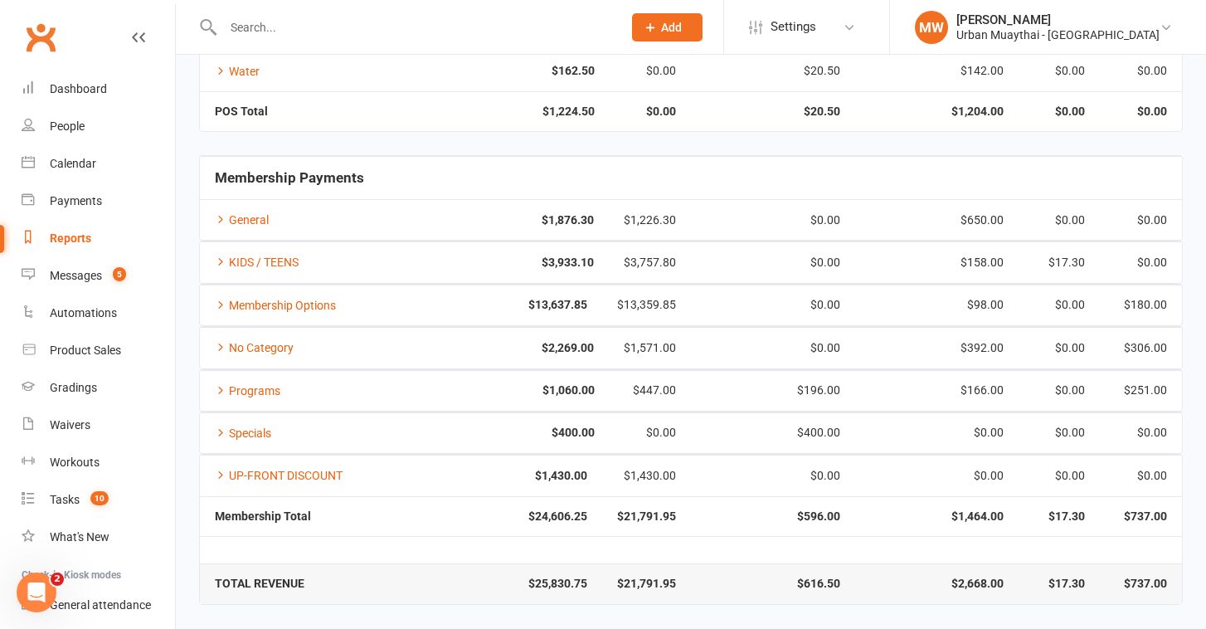
click at [566, 547] on td at bounding box center [691, 549] width 982 height 27
click at [556, 517] on strong "$24,606.25" at bounding box center [521, 517] width 134 height 12
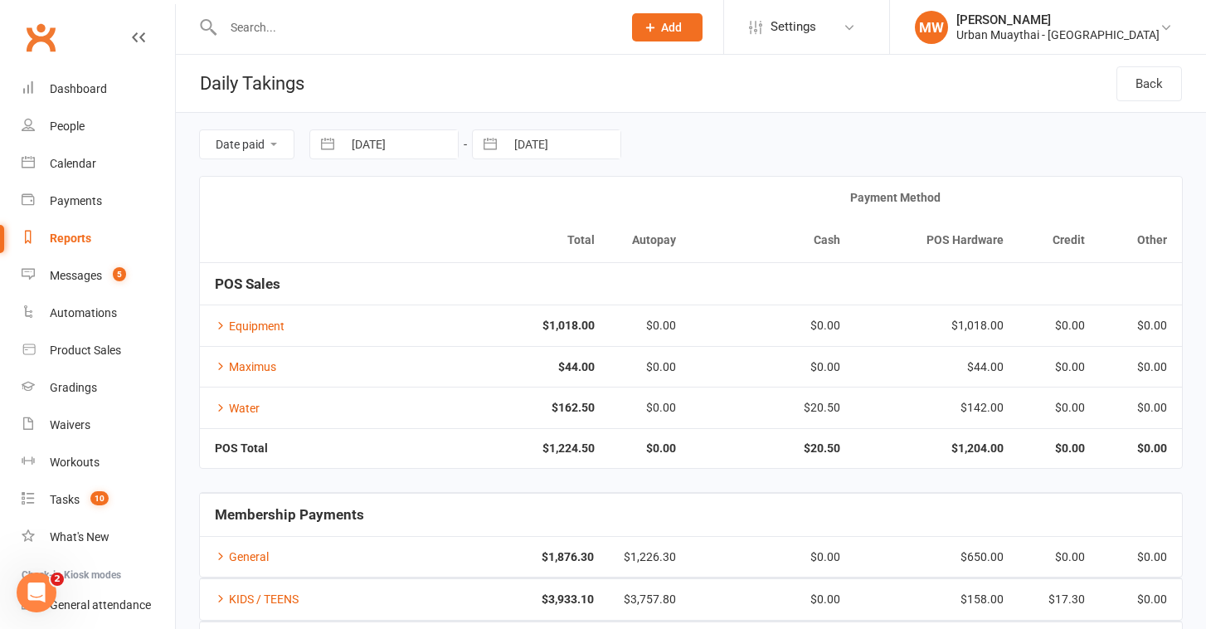
scroll to position [0, 0]
click at [323, 142] on button "button" at bounding box center [328, 144] width 30 height 28
select select "6"
select select "2025"
select select "7"
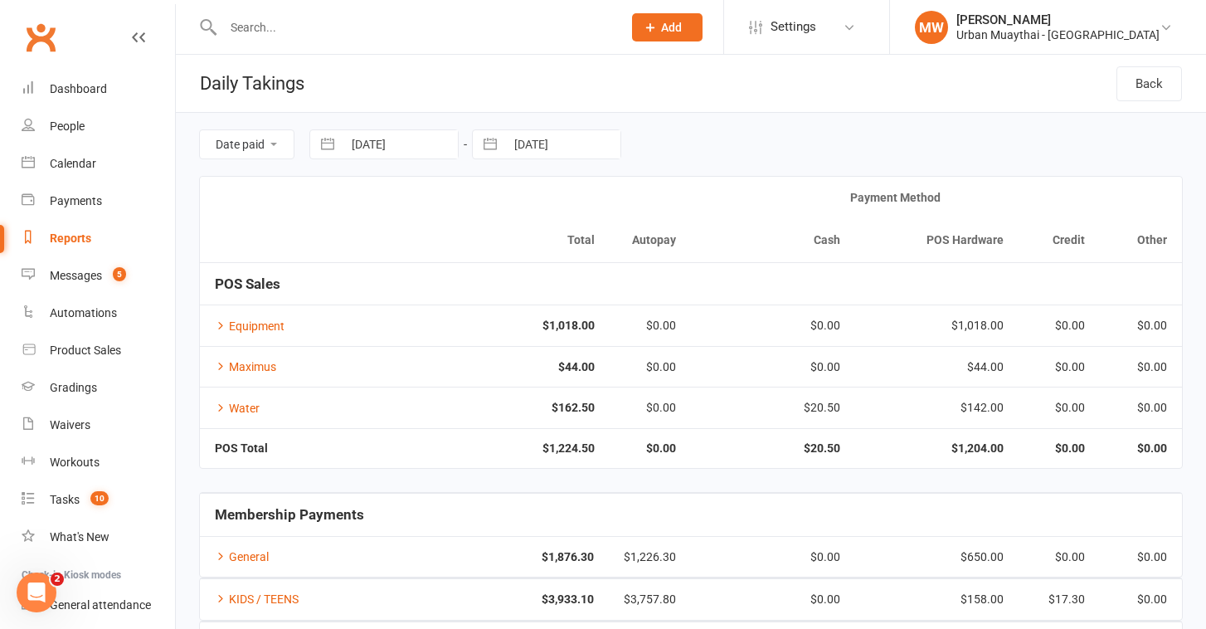
select select "2025"
select select "8"
select select "2025"
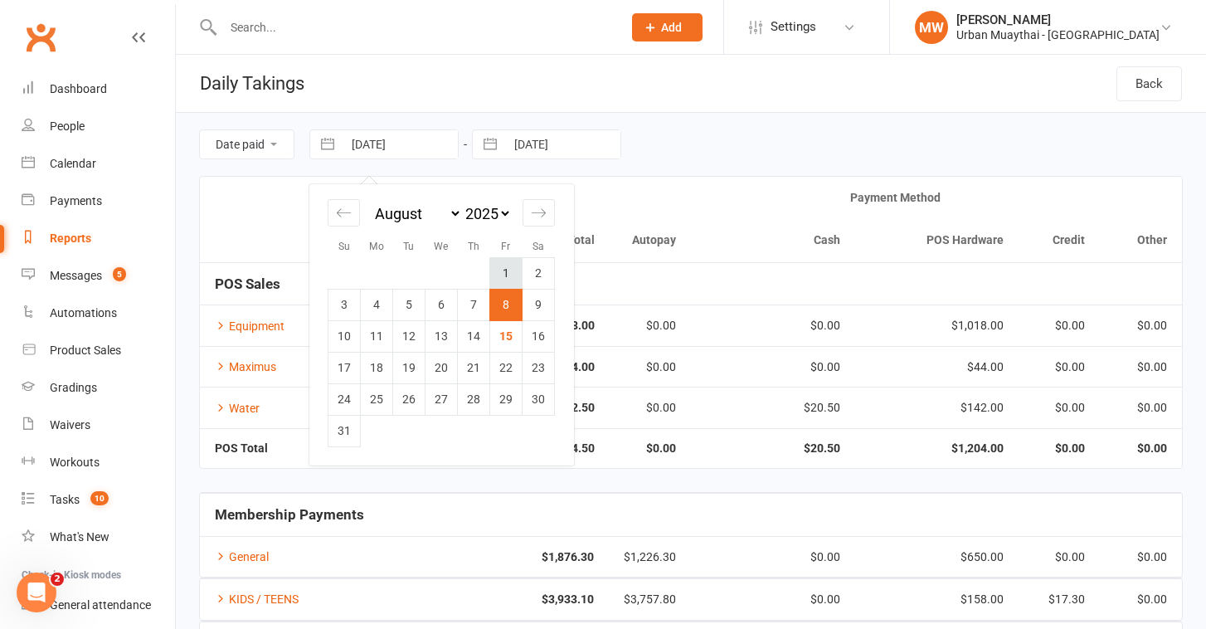
click at [503, 270] on td "1" at bounding box center [506, 273] width 32 height 32
type input "01 Aug 2025"
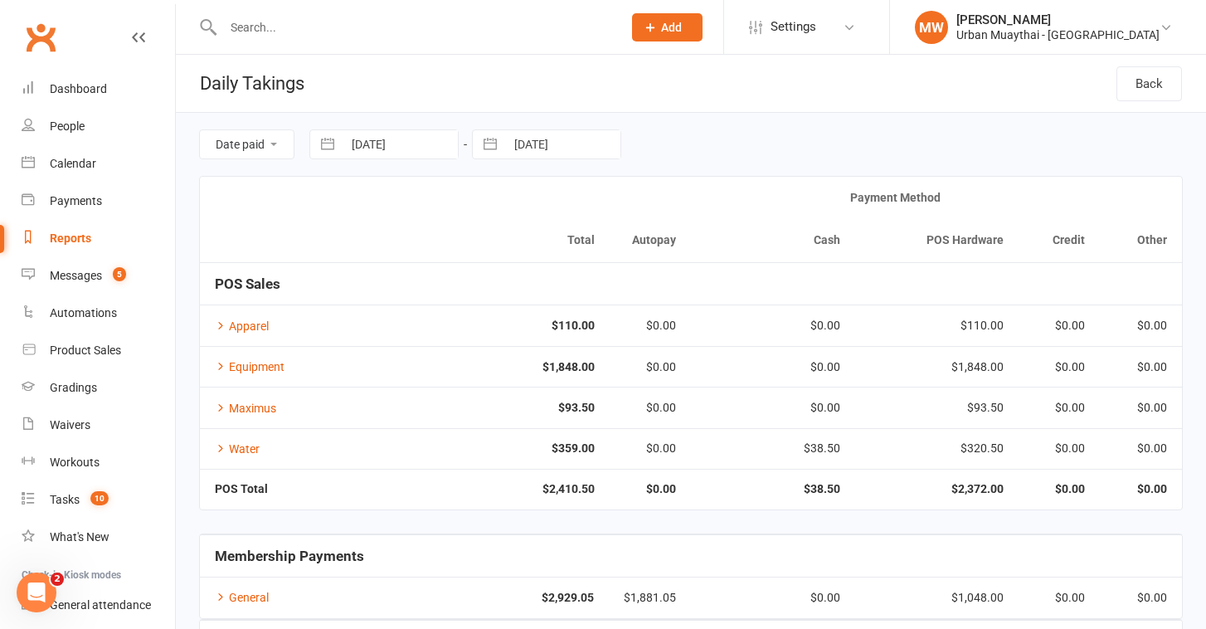
click at [496, 137] on button "button" at bounding box center [490, 144] width 30 height 28
select select "6"
select select "2025"
select select "7"
select select "2025"
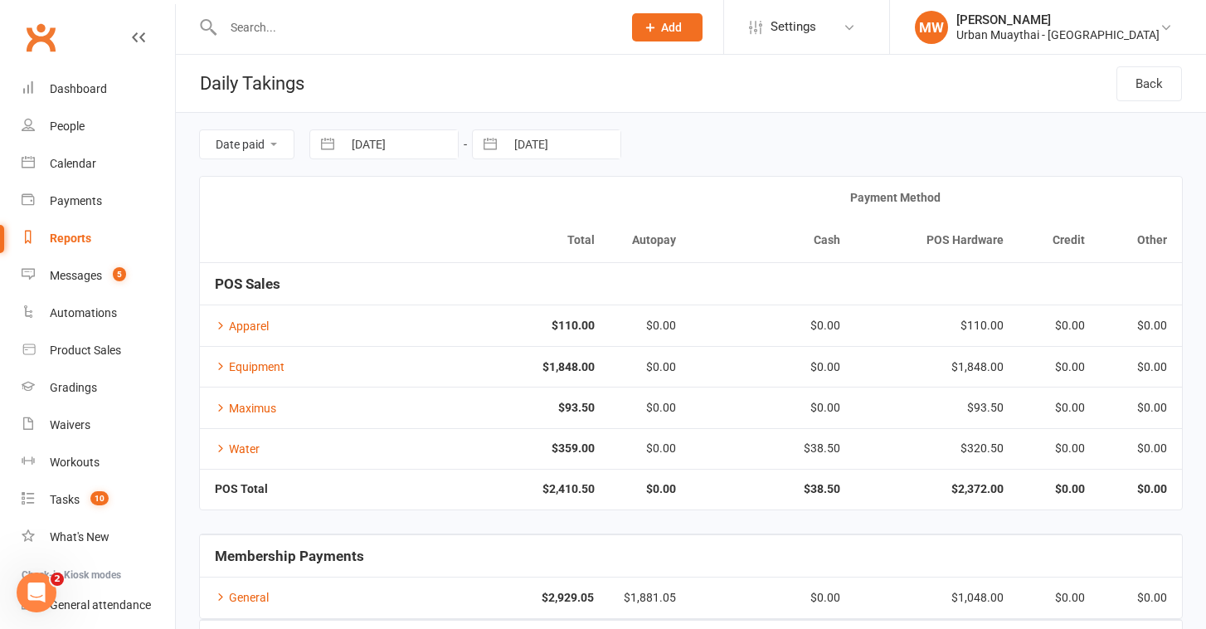
select select "8"
select select "2025"
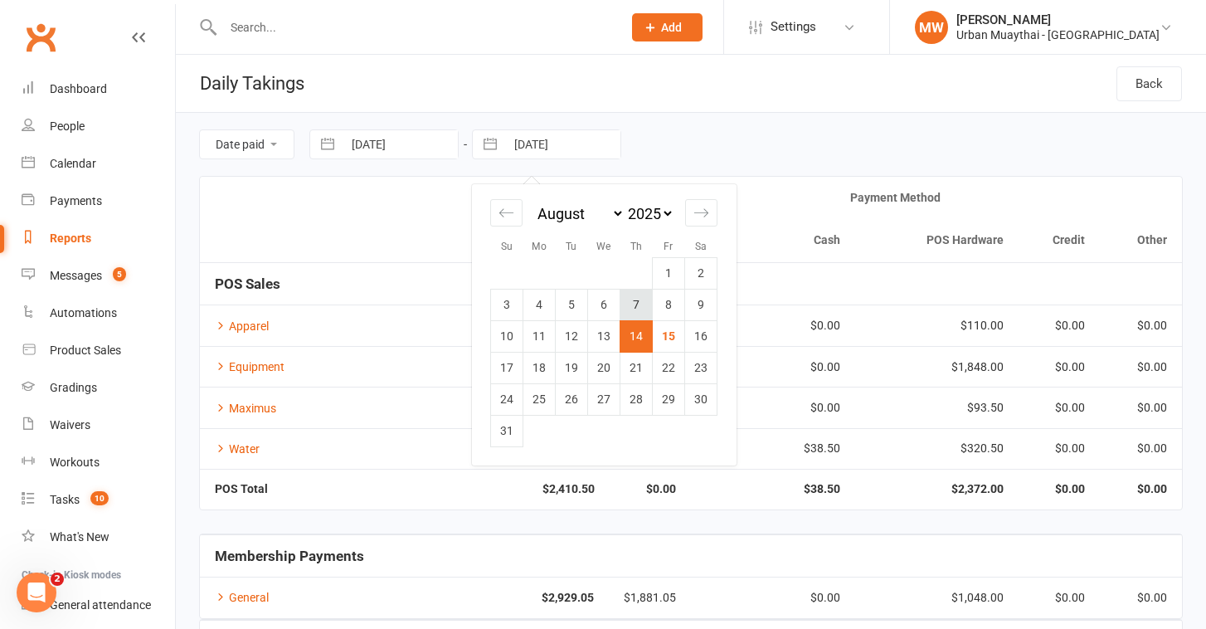
click at [631, 303] on td "7" at bounding box center [636, 305] width 32 height 32
type input "07 Aug 2025"
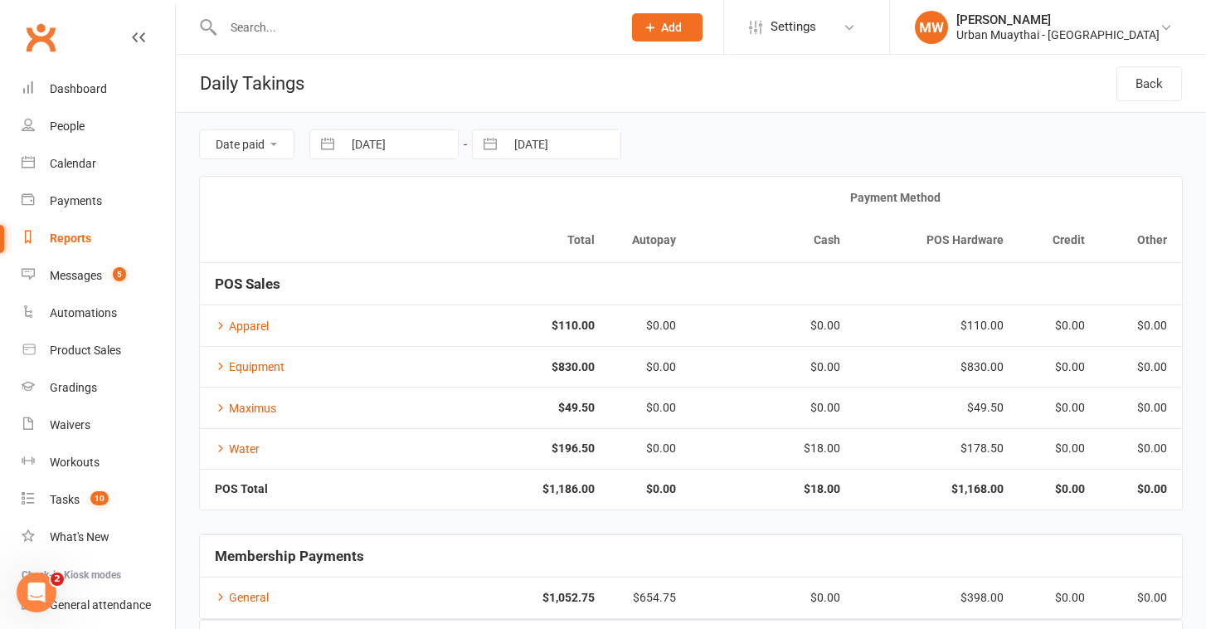
click at [327, 150] on button "button" at bounding box center [328, 144] width 30 height 28
select select "6"
select select "2025"
select select "7"
select select "2025"
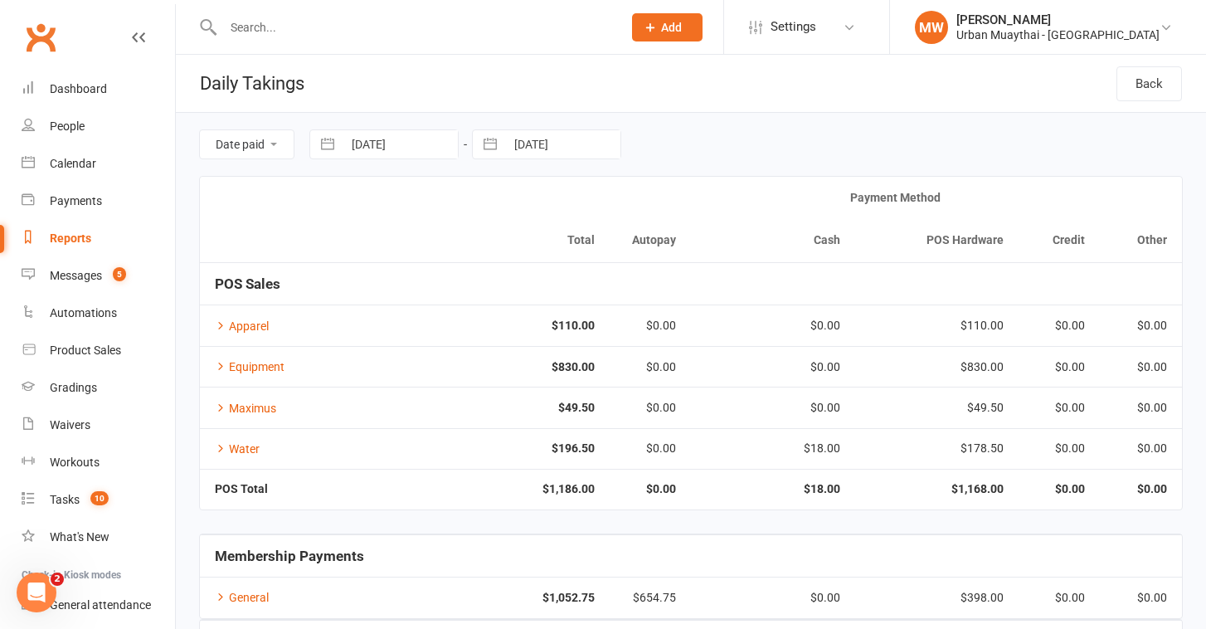
select select "8"
select select "2025"
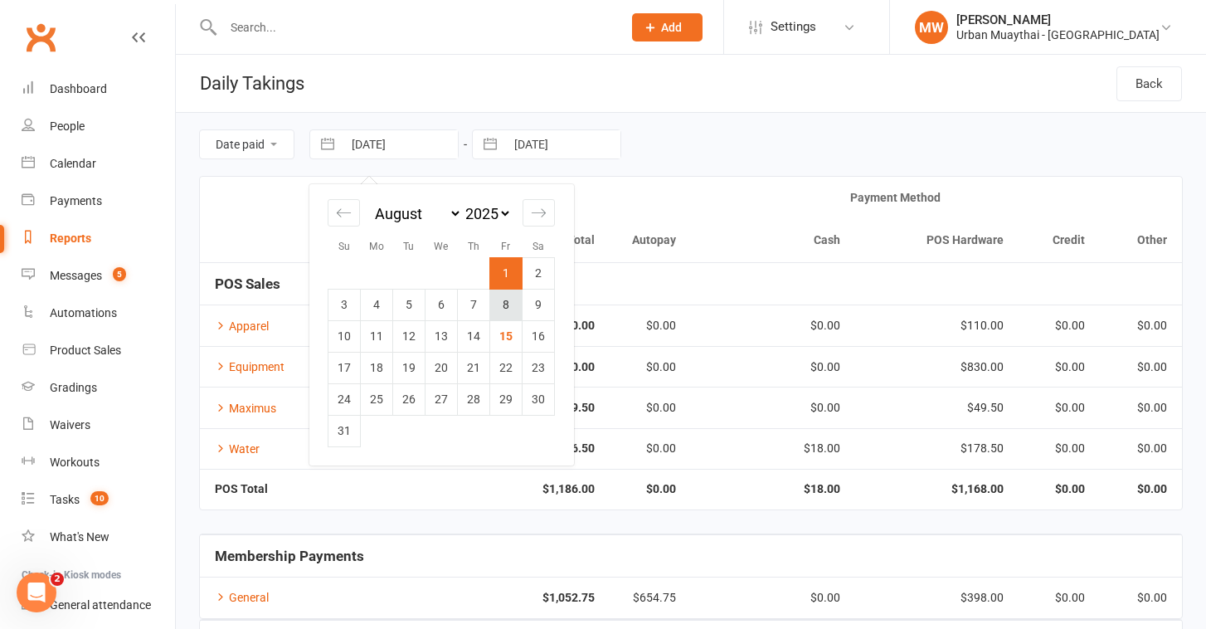
click at [507, 301] on td "8" at bounding box center [506, 305] width 32 height 32
type input "08 Aug 2025"
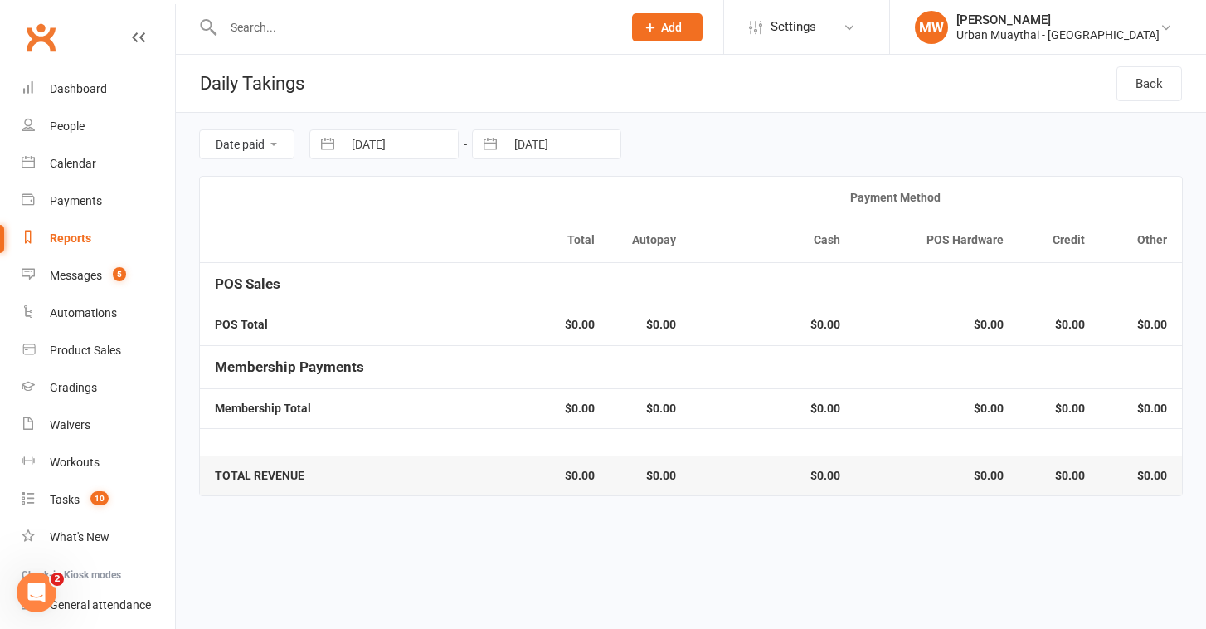
click at [492, 140] on button "button" at bounding box center [490, 144] width 30 height 28
select select "6"
select select "2025"
select select "7"
select select "2025"
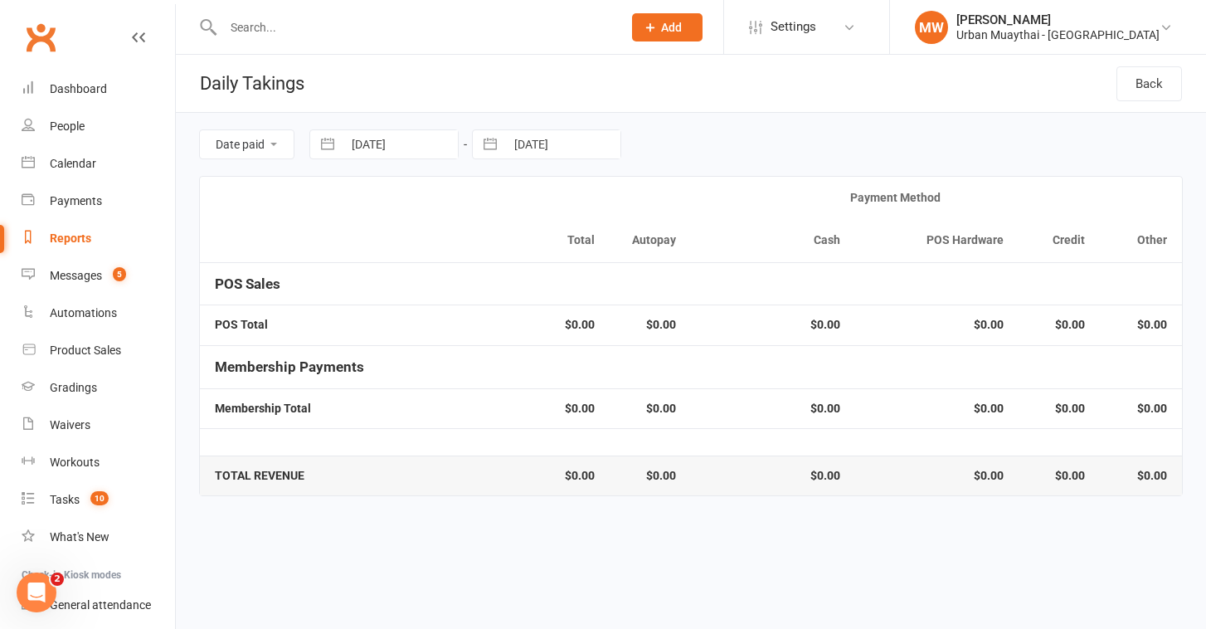
select select "8"
select select "2025"
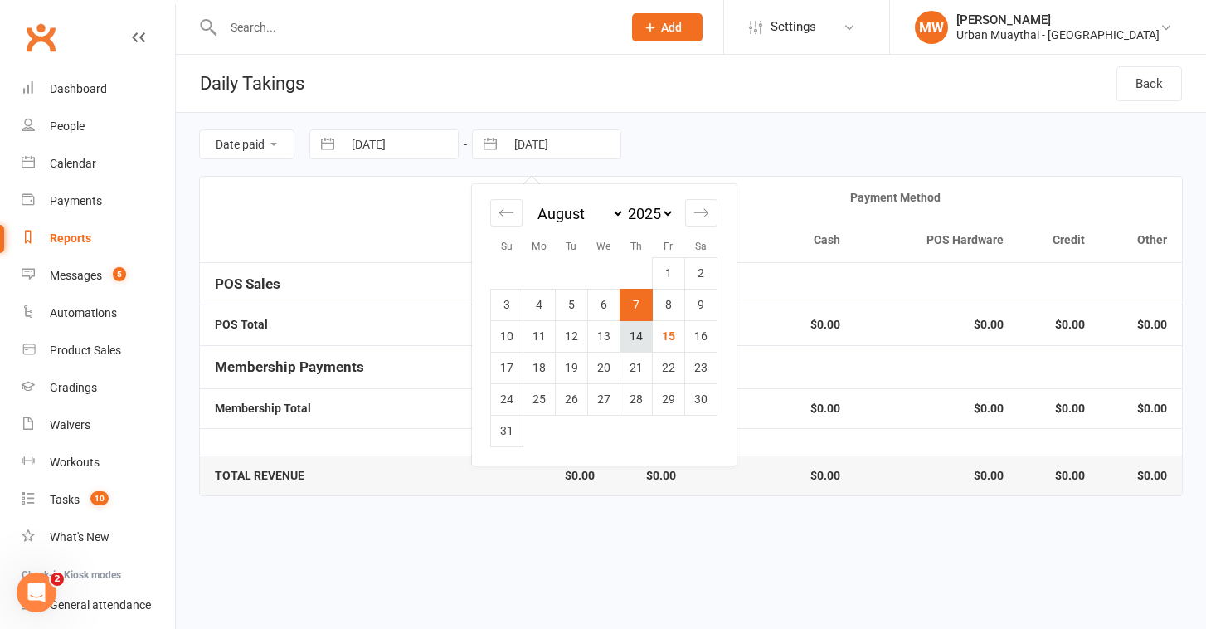
click at [632, 339] on td "14" at bounding box center [636, 336] width 32 height 32
type input "[DATE]"
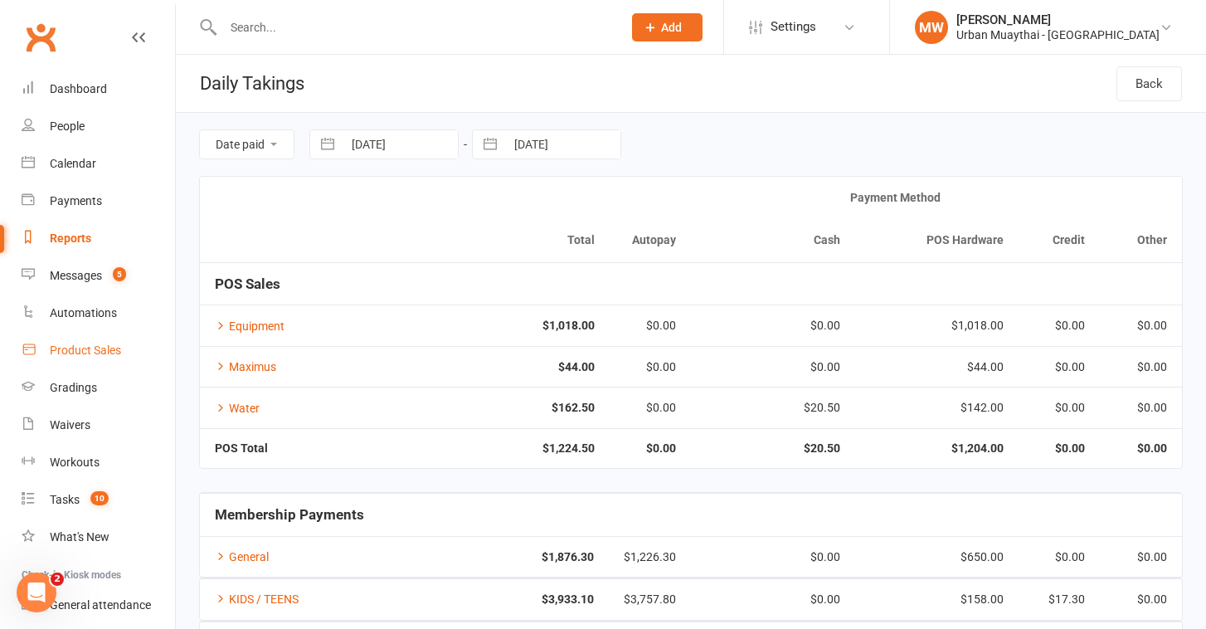
click at [71, 348] on div "Product Sales" at bounding box center [85, 349] width 71 height 13
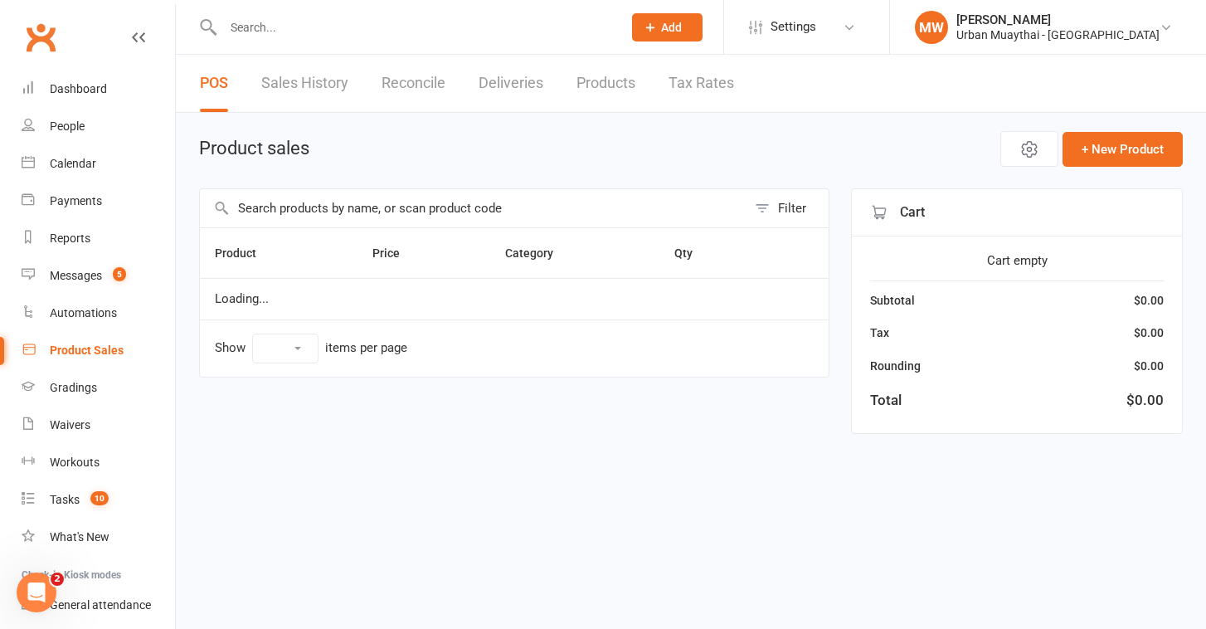
select select "50"
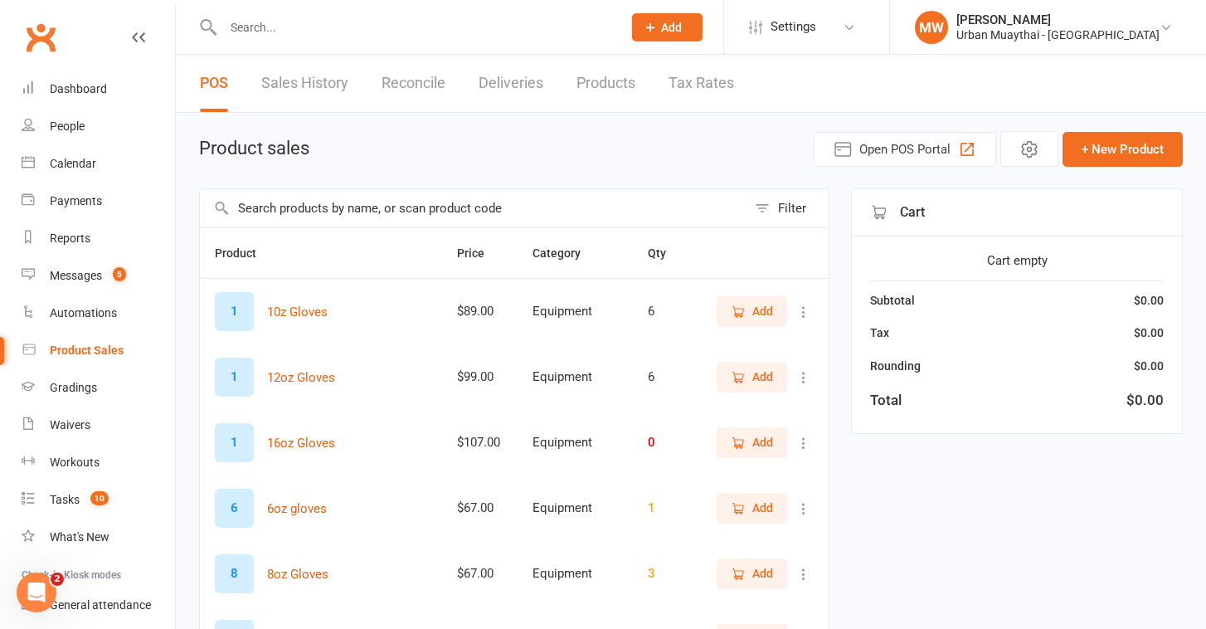
click at [598, 89] on link "Products" at bounding box center [605, 83] width 59 height 57
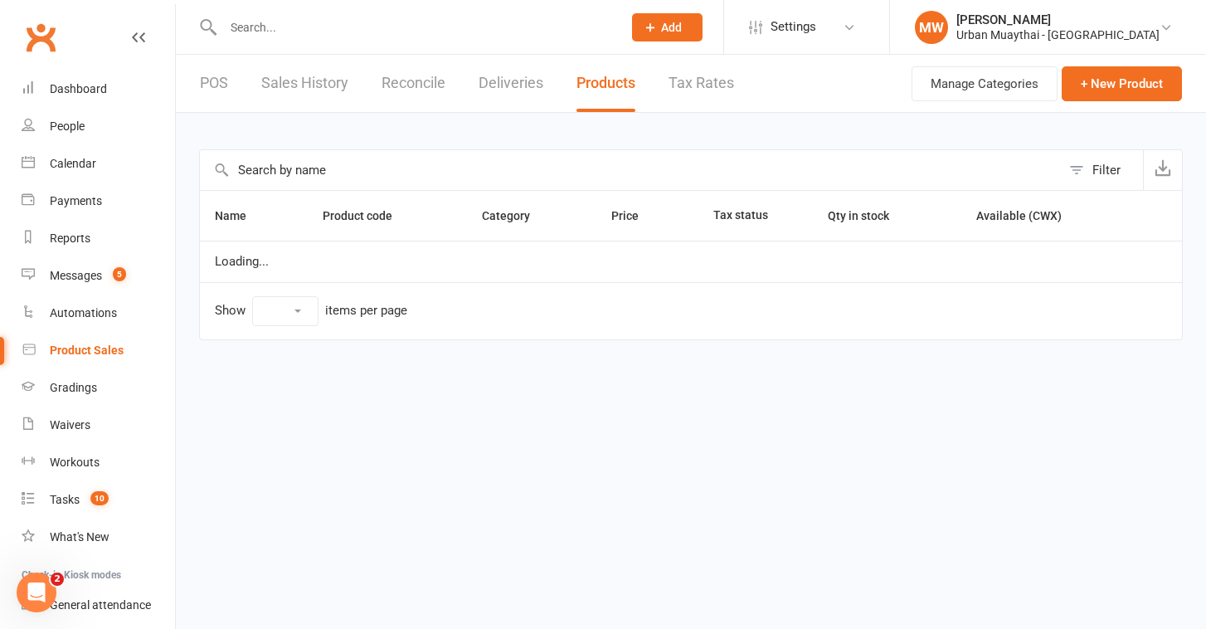
select select "100"
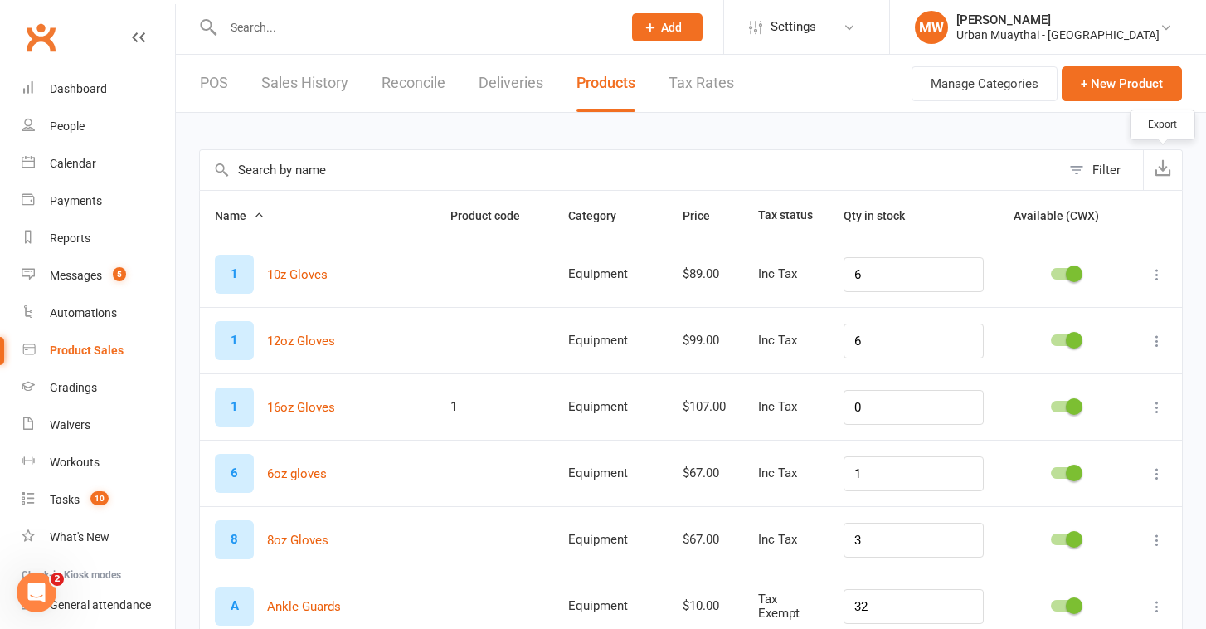
click at [1168, 172] on icon "button" at bounding box center [1162, 167] width 17 height 17
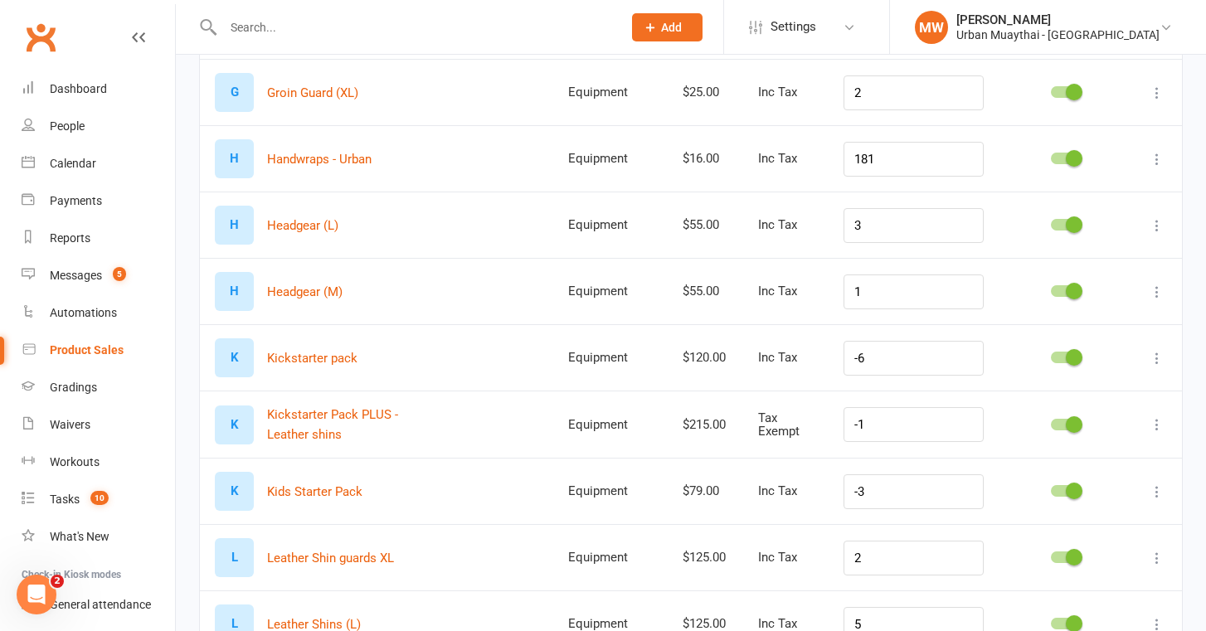
scroll to position [1051, 0]
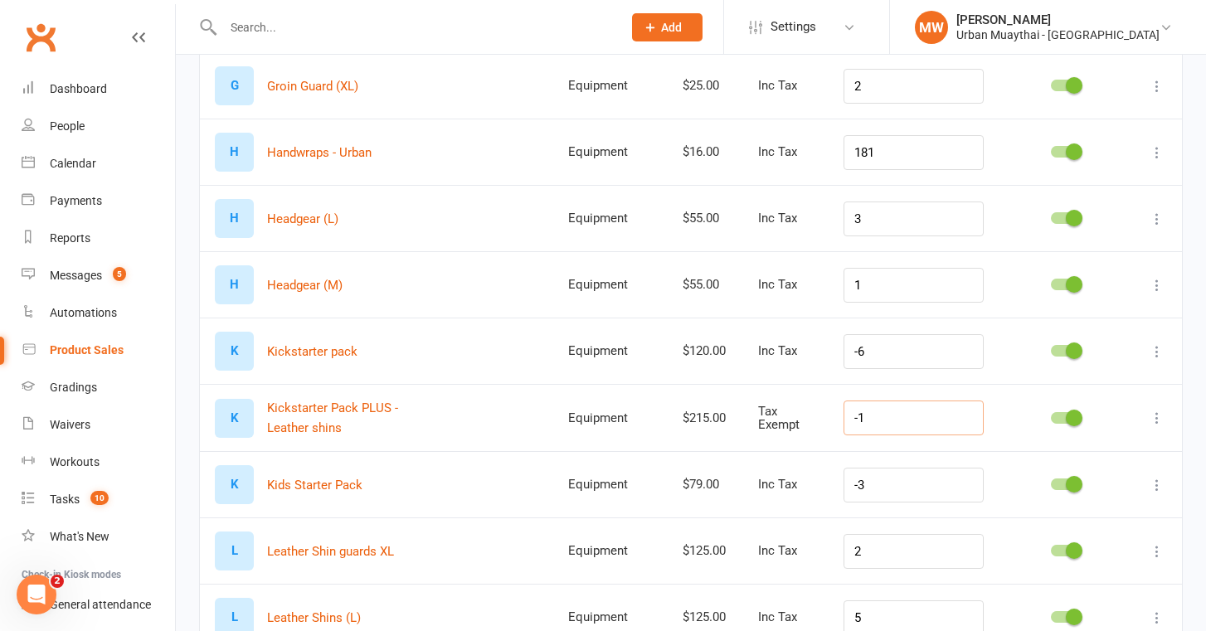
click at [910, 420] on input "-1" at bounding box center [913, 418] width 140 height 35
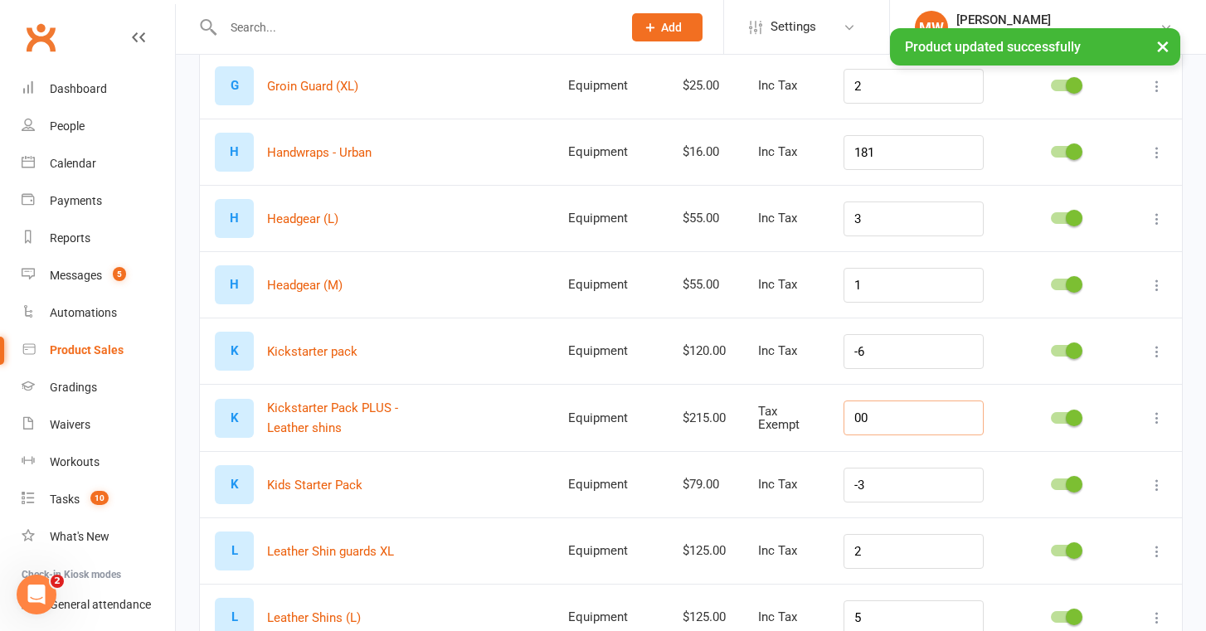
type input "00"
click at [930, 488] on input "-3" at bounding box center [913, 485] width 140 height 35
type input "00"
click at [956, 527] on td "2" at bounding box center [913, 550] width 170 height 66
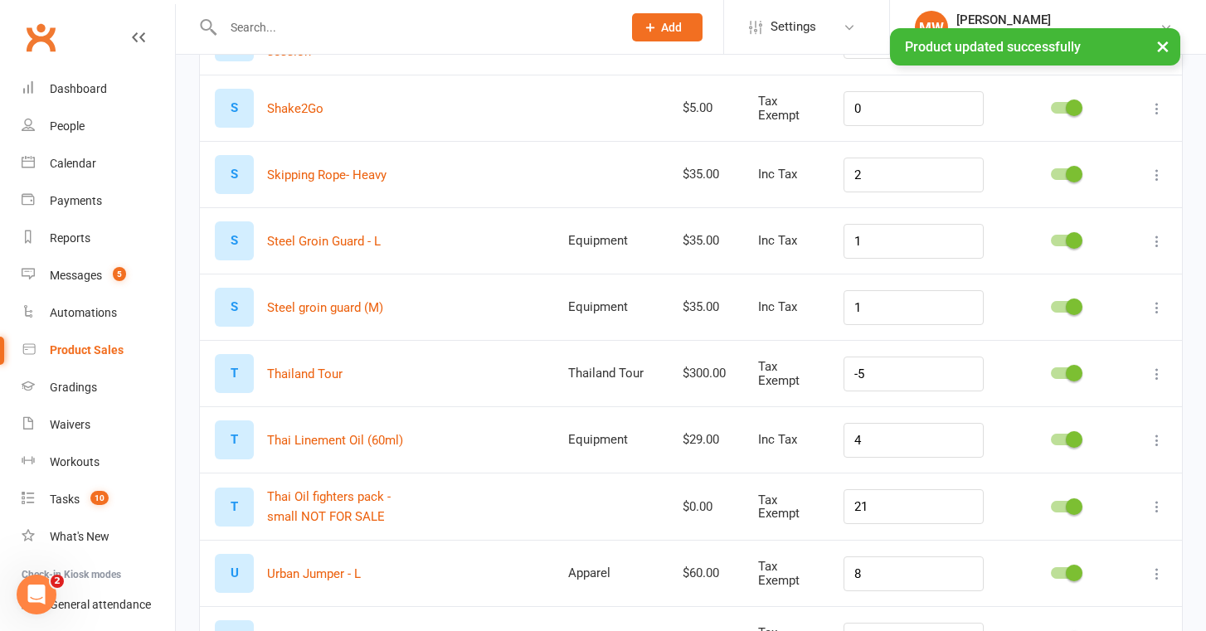
scroll to position [1964, 0]
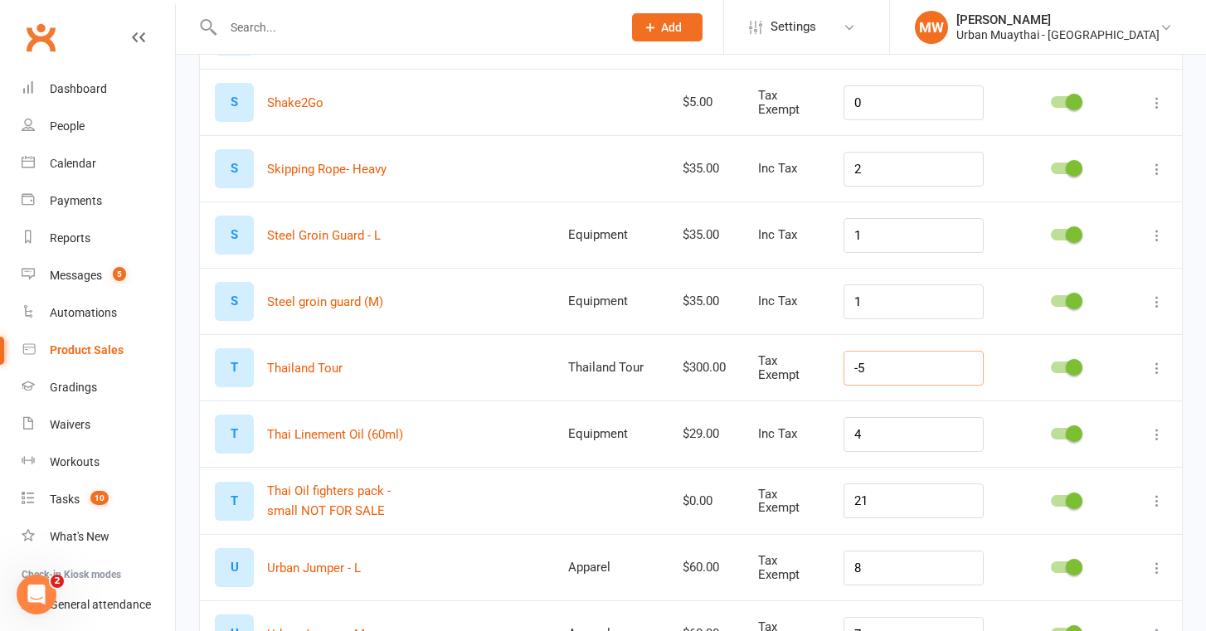
click at [893, 376] on input "-5" at bounding box center [913, 368] width 140 height 35
type input "0"
click at [83, 357] on link "Product Sales" at bounding box center [98, 350] width 153 height 37
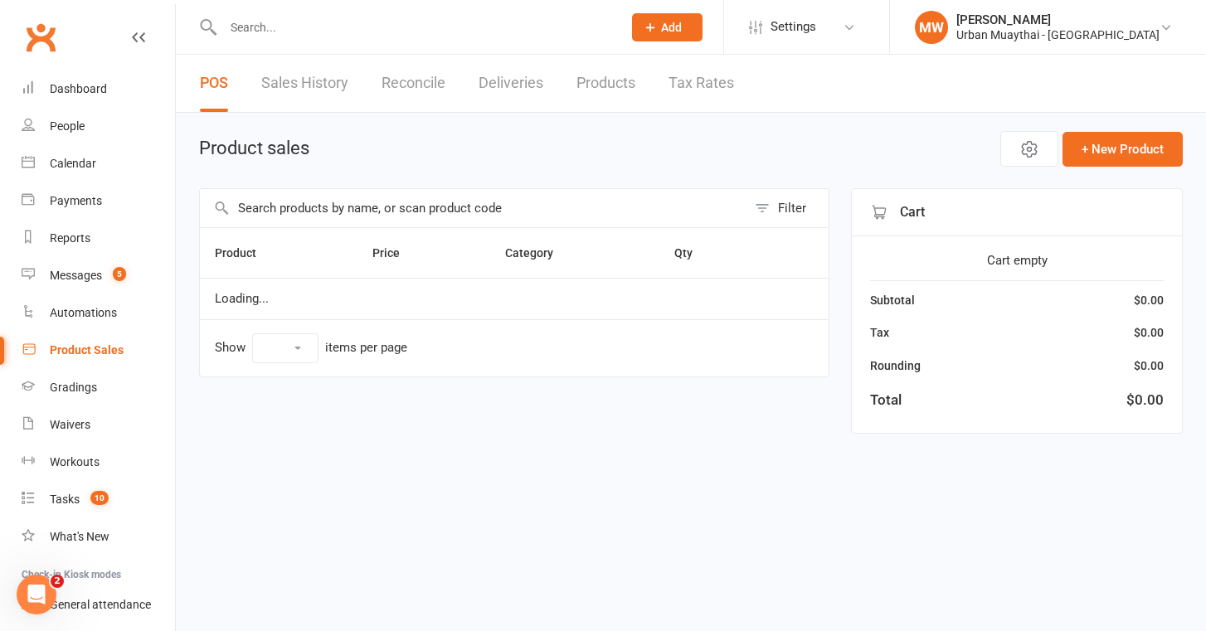
select select "50"
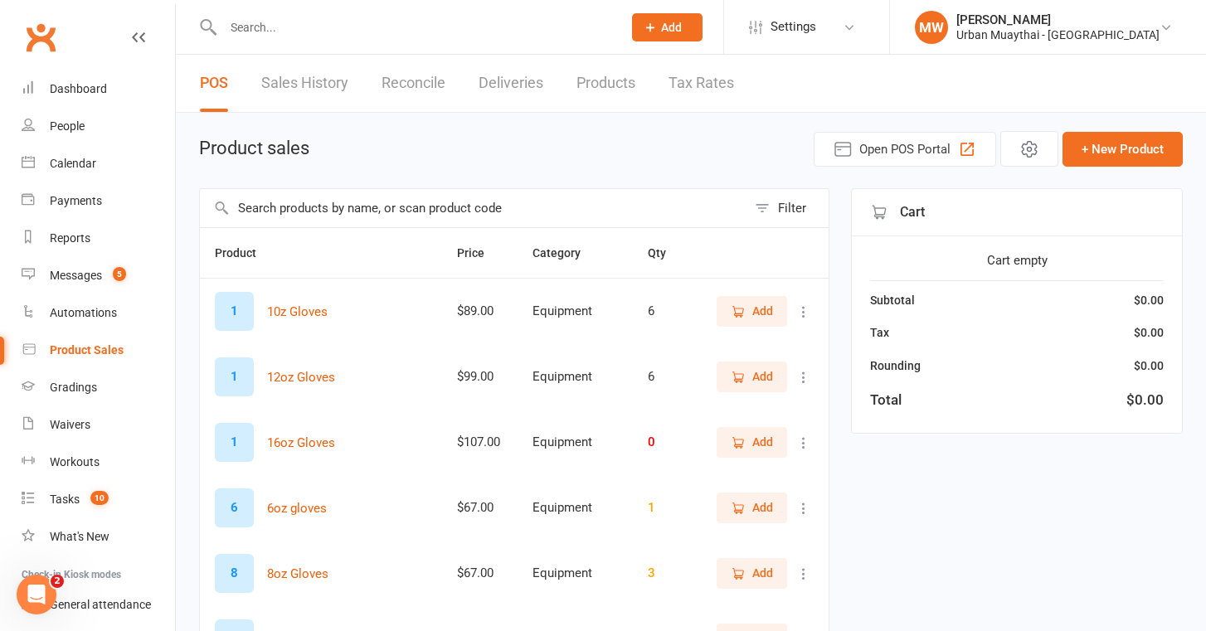
click at [747, 326] on button "Add" at bounding box center [751, 311] width 70 height 30
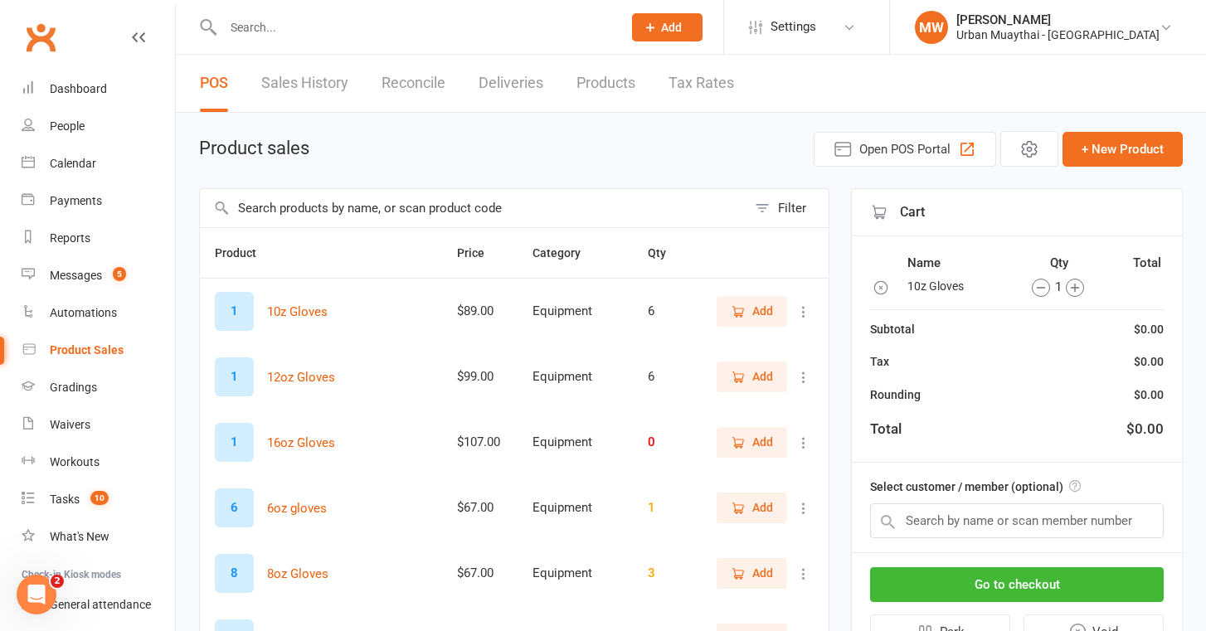
click at [746, 326] on button "Add" at bounding box center [751, 311] width 70 height 30
click at [879, 284] on icon "button" at bounding box center [880, 287] width 17 height 17
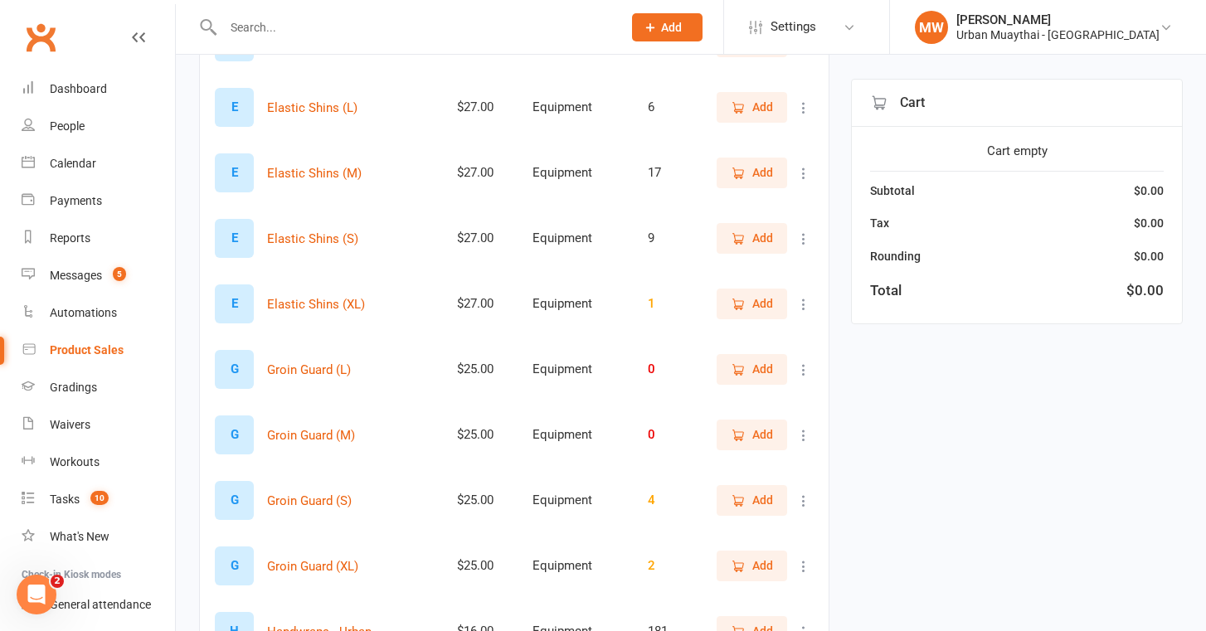
scroll to position [590, 0]
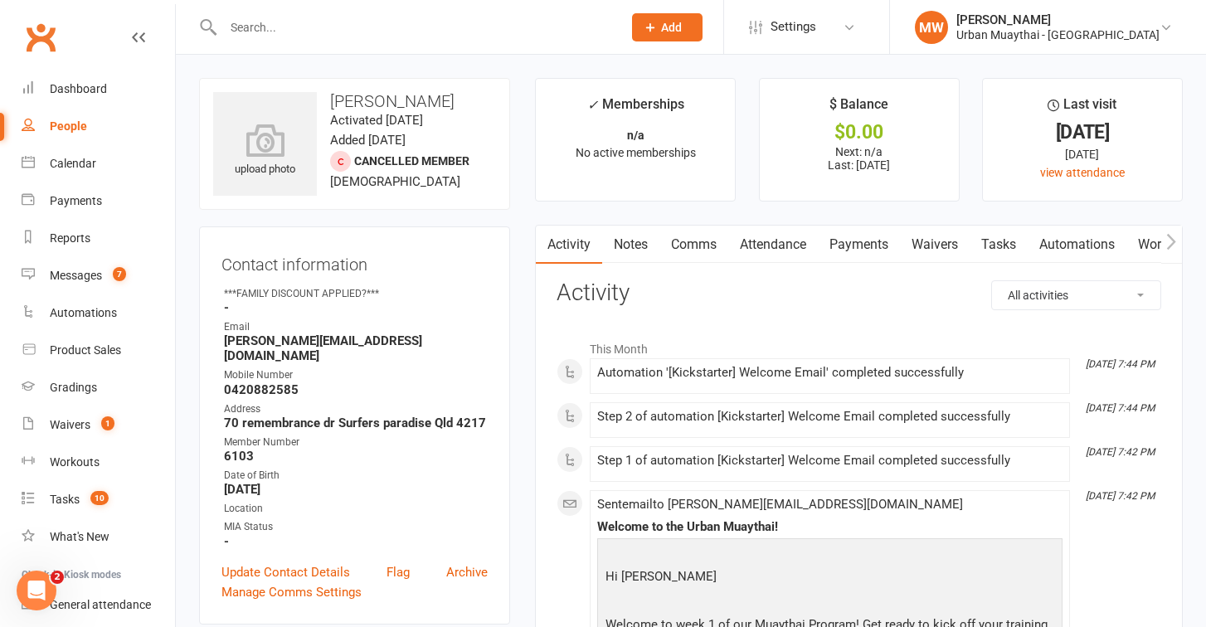
click at [622, 244] on link "Notes" at bounding box center [630, 245] width 57 height 38
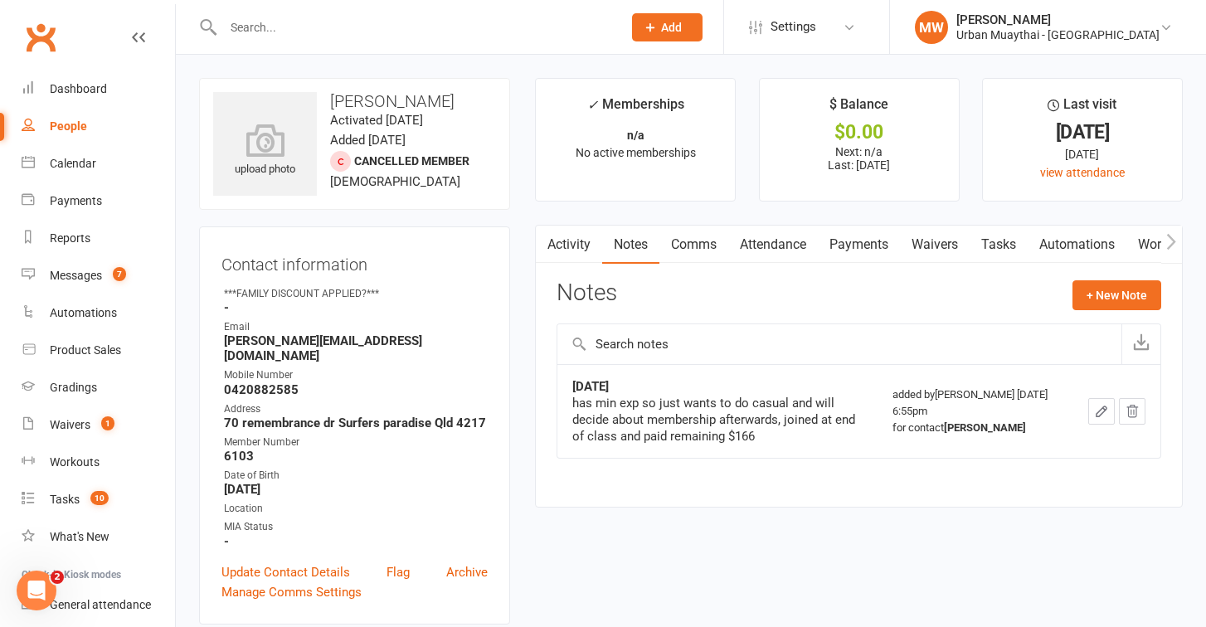
click at [869, 240] on link "Payments" at bounding box center [859, 245] width 82 height 38
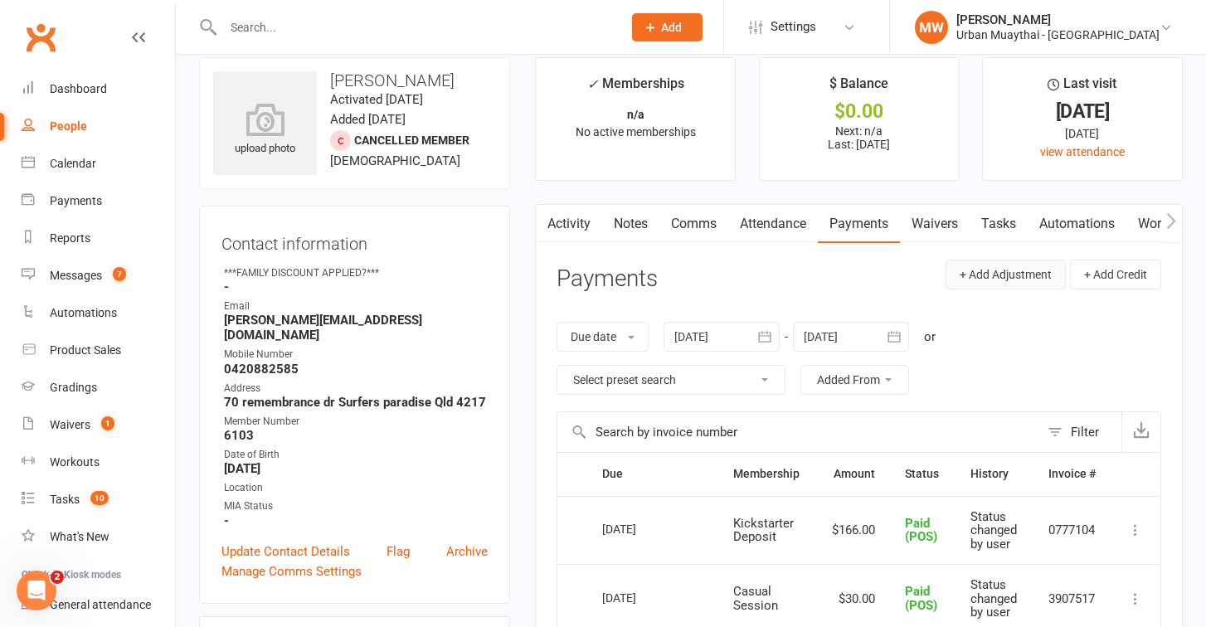
scroll to position [21, 0]
click at [941, 225] on link "Waivers" at bounding box center [935, 224] width 70 height 38
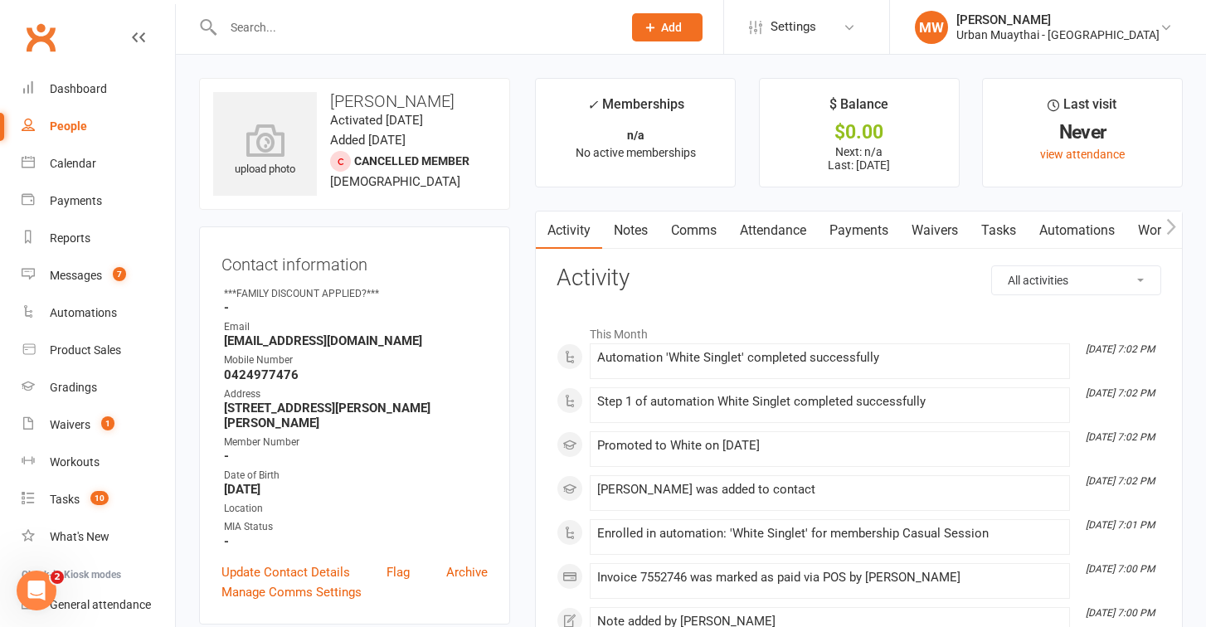
click at [939, 238] on link "Waivers" at bounding box center [935, 230] width 70 height 38
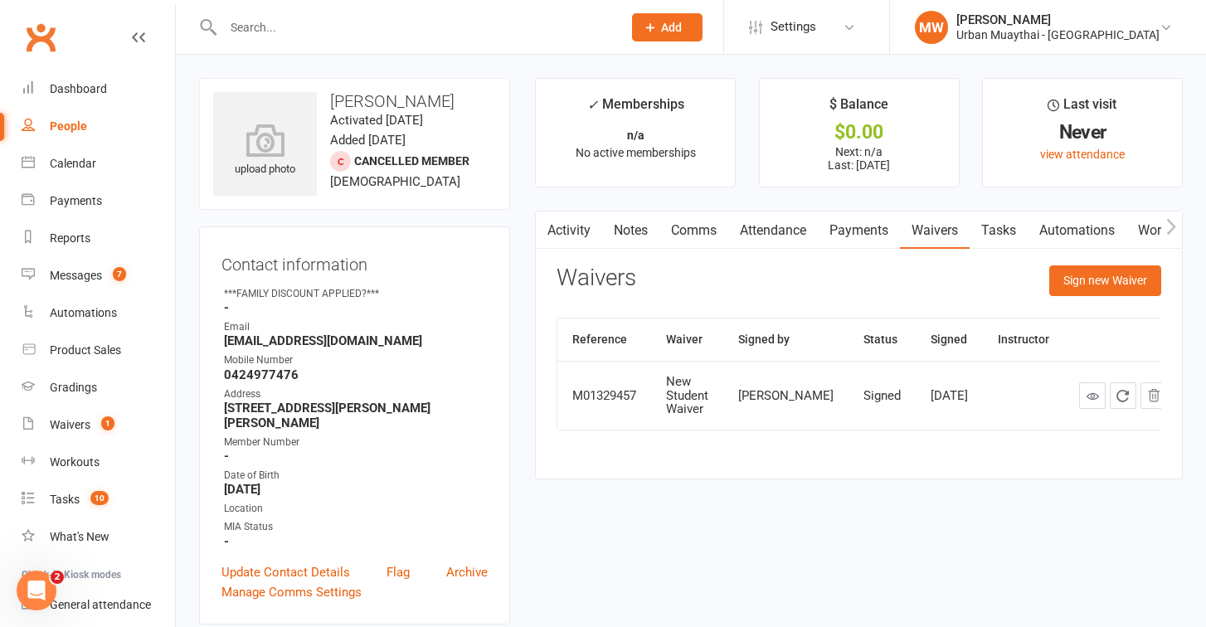
click at [621, 227] on link "Notes" at bounding box center [630, 230] width 57 height 38
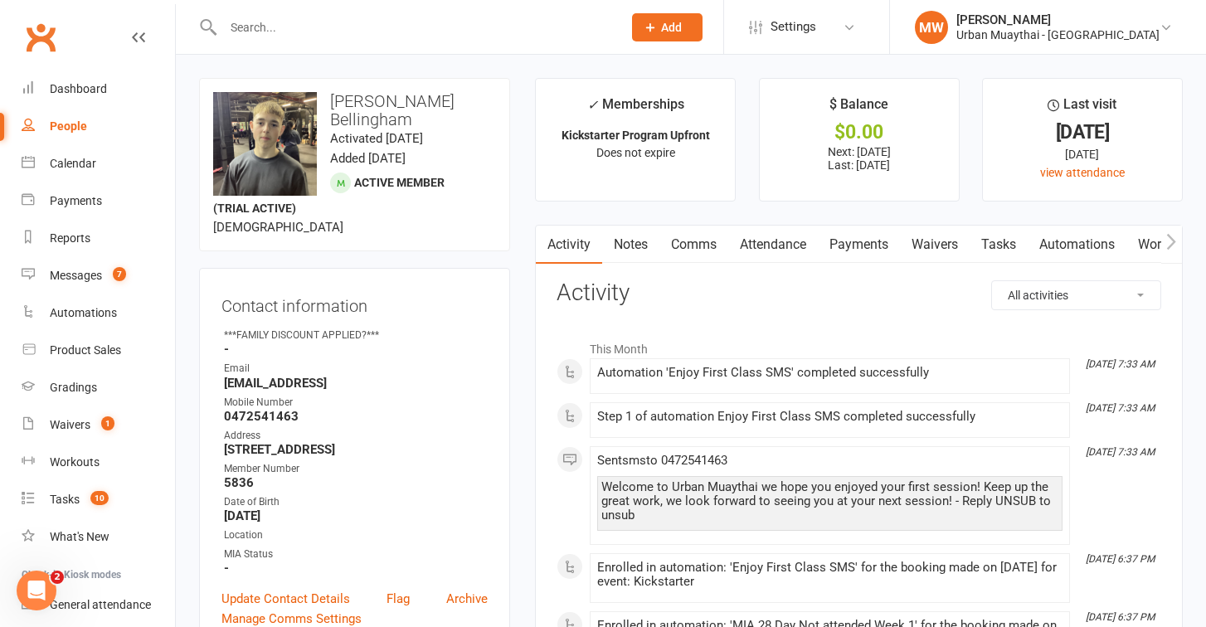
click at [794, 237] on link "Attendance" at bounding box center [773, 245] width 90 height 38
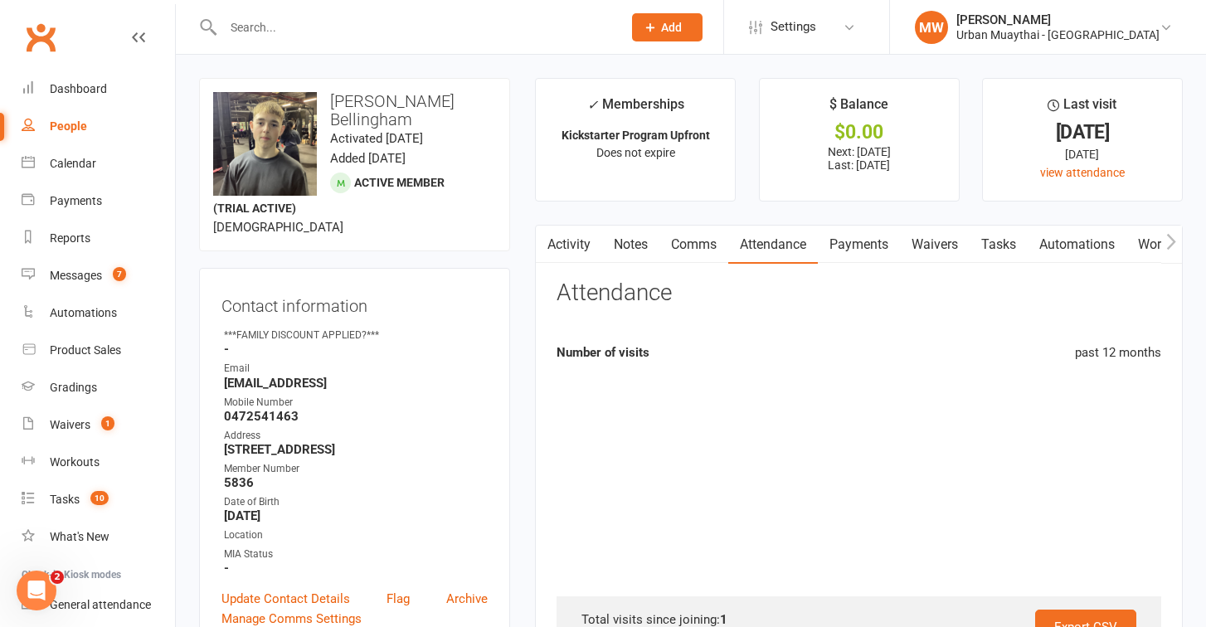
click at [847, 249] on link "Payments" at bounding box center [859, 245] width 82 height 38
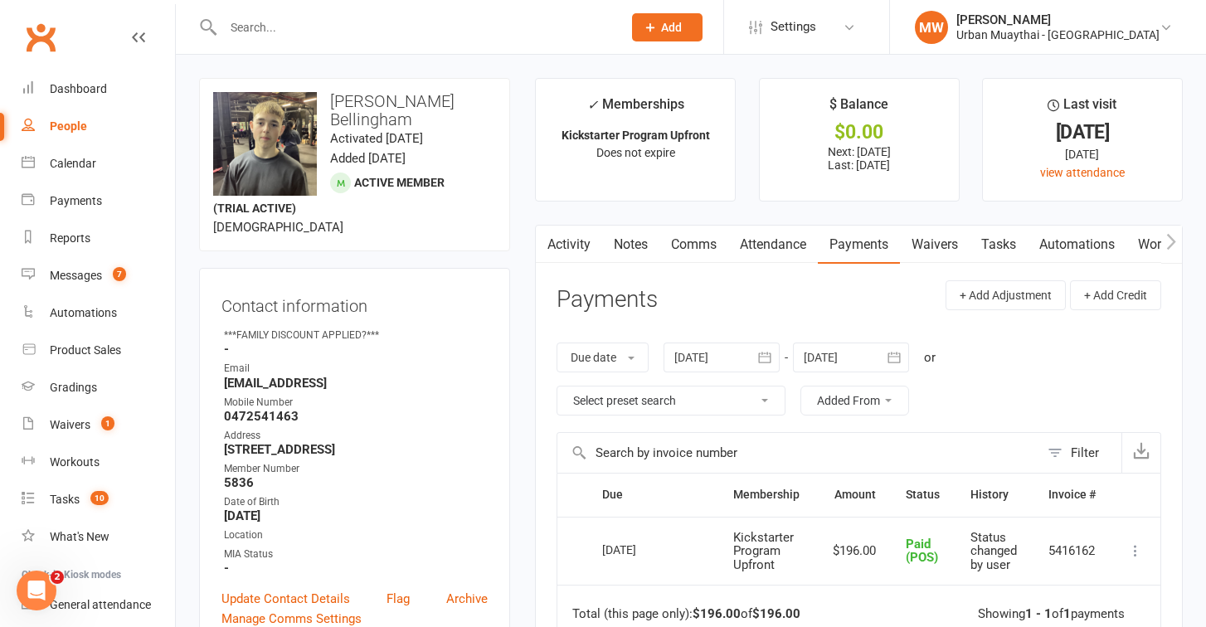
click at [841, 240] on link "Payments" at bounding box center [859, 245] width 82 height 38
click at [870, 358] on div at bounding box center [851, 357] width 116 height 30
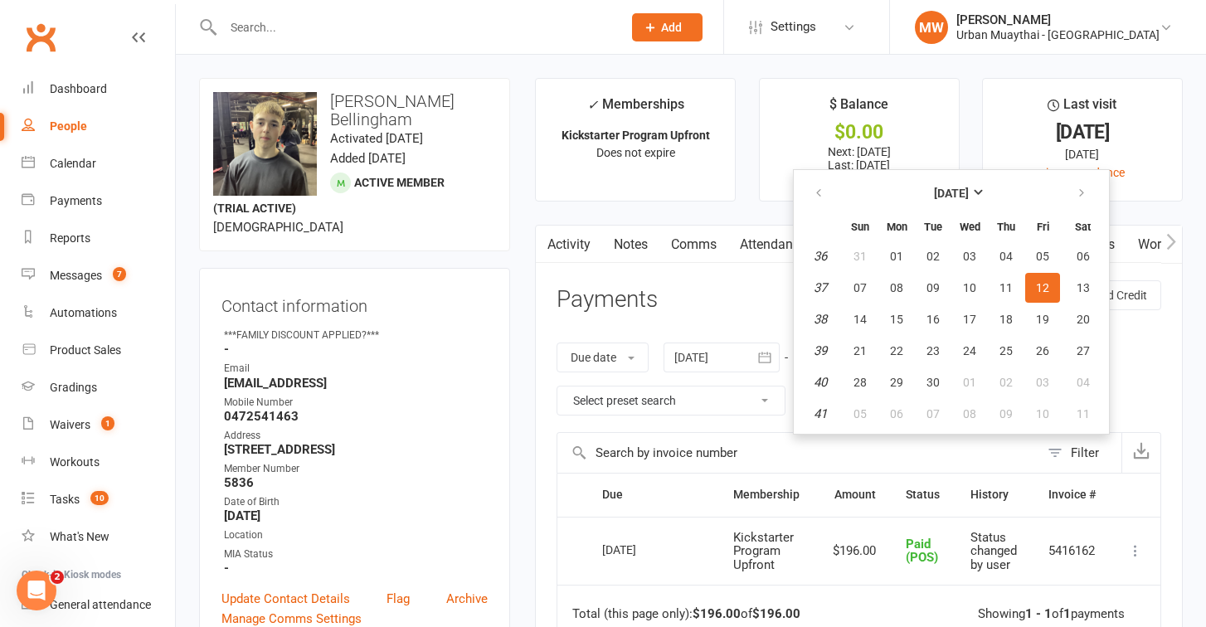
click at [989, 429] on ul "September 2025 Sun Mon Tue Wed Thu Fri Sat 36 31 01 02 03 04 05 06 37 07 08 09 …" at bounding box center [951, 301] width 317 height 265
click at [1003, 410] on span "09" at bounding box center [1005, 413] width 13 height 13
type input "09 Oct 2025"
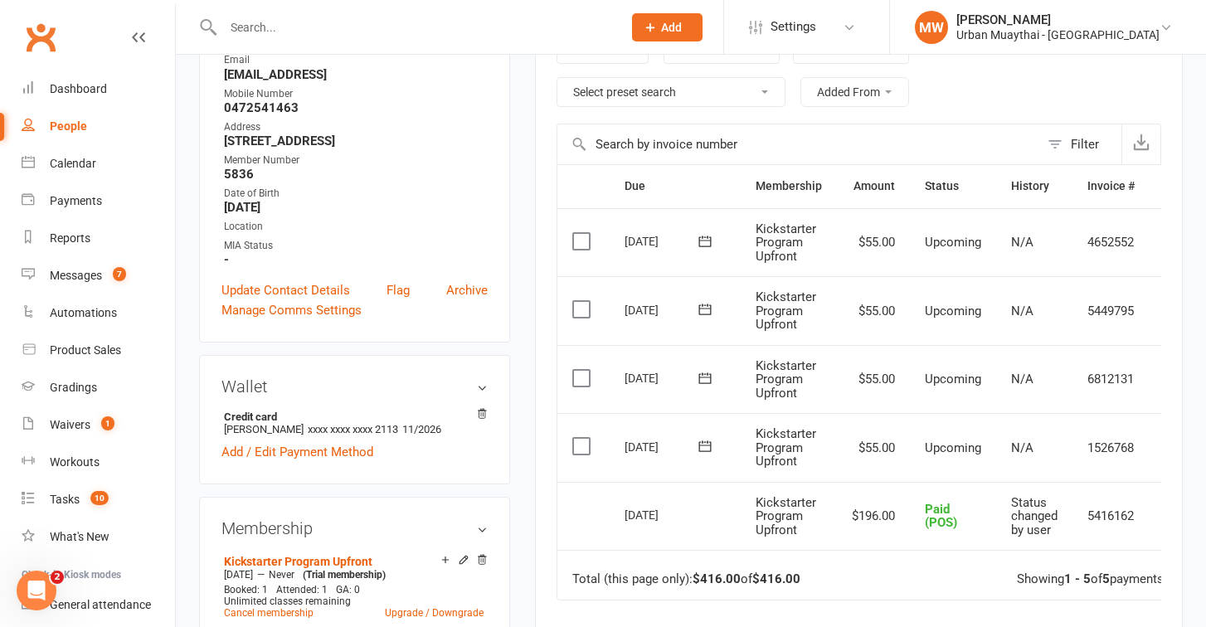
scroll to position [348, 0]
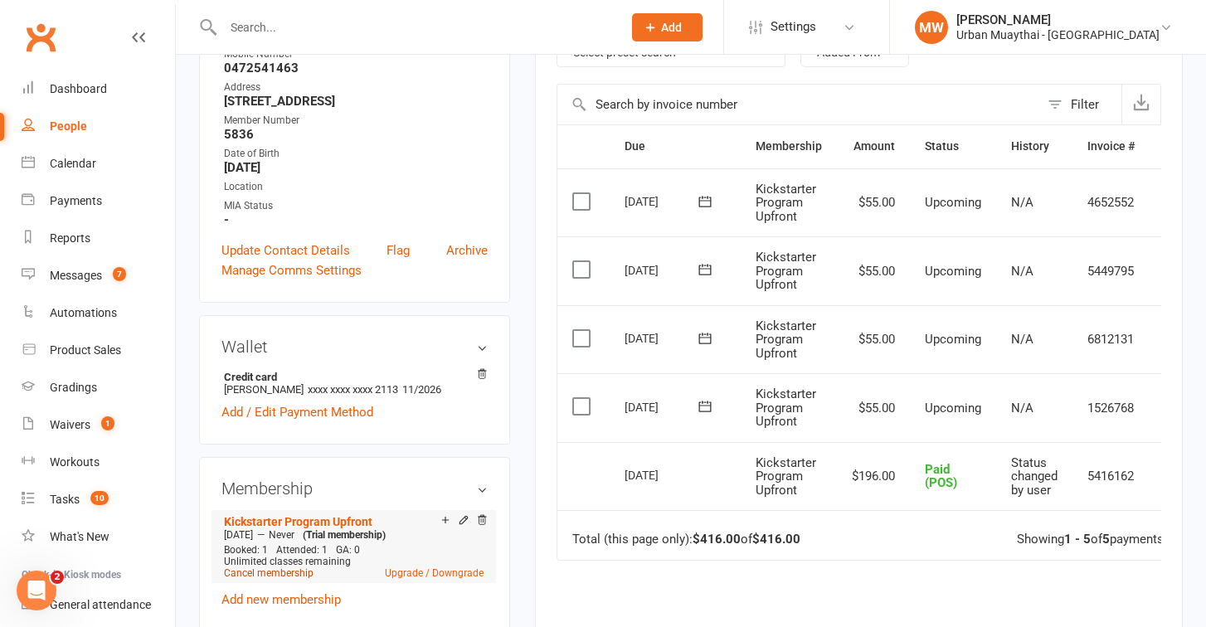
click at [293, 567] on link "Cancel membership" at bounding box center [269, 573] width 90 height 12
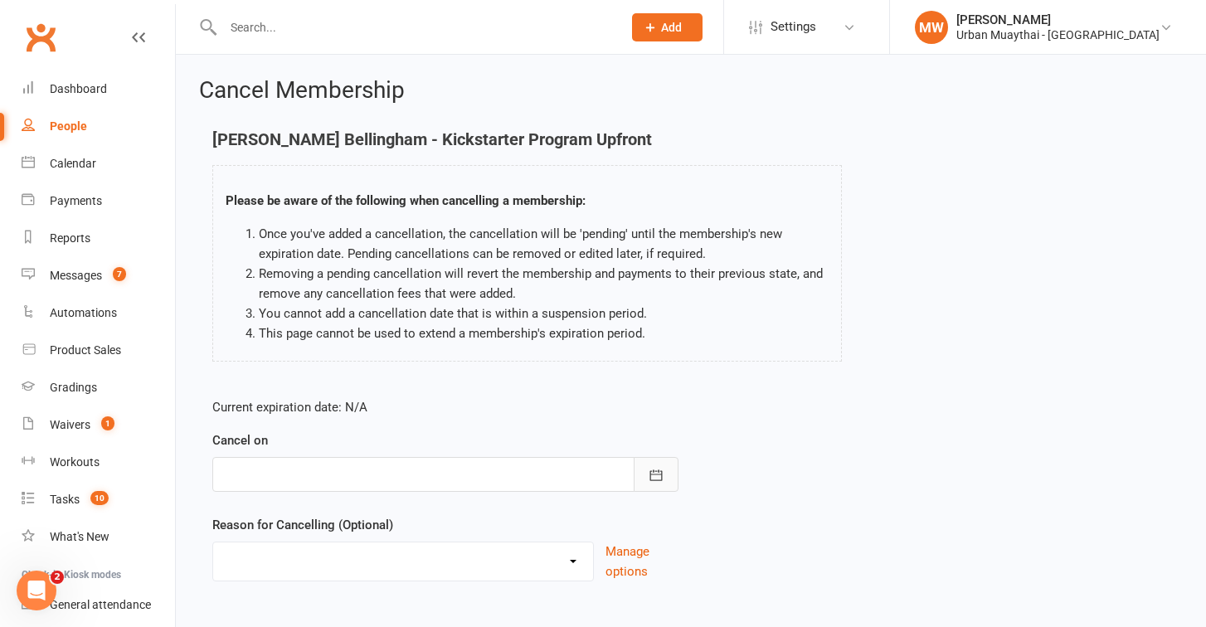
click at [658, 478] on icon "button" at bounding box center [656, 475] width 17 height 17
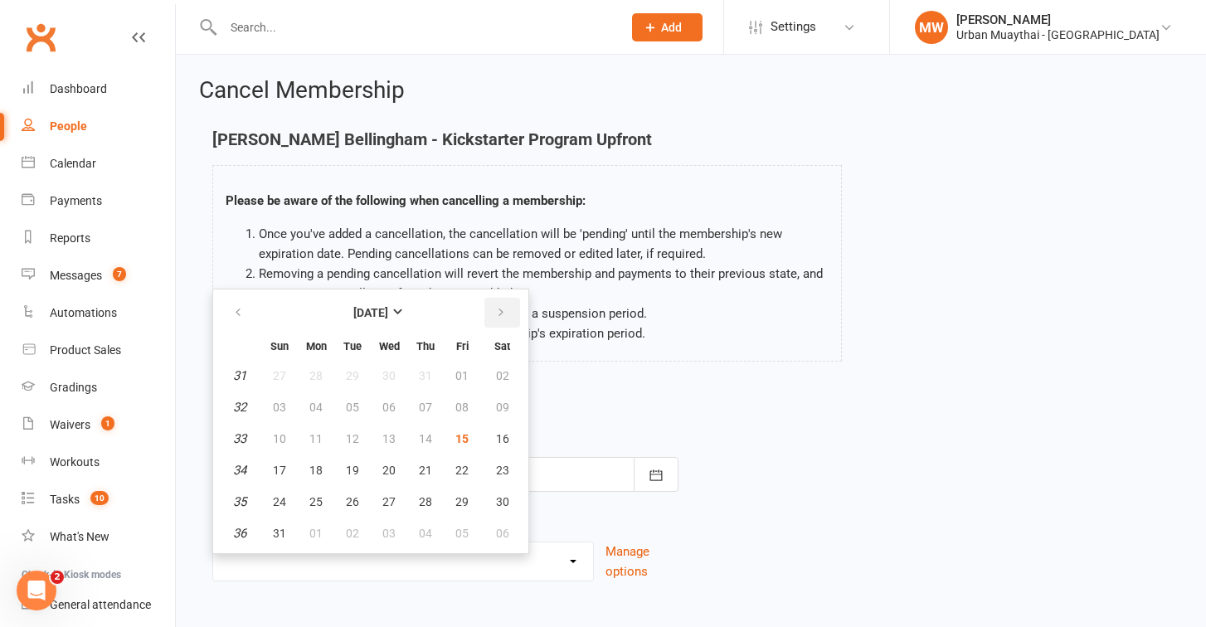
click at [498, 316] on icon "button" at bounding box center [501, 312] width 12 height 13
click at [430, 409] on span "11" at bounding box center [425, 407] width 13 height 13
type input "11 Sep 2025"
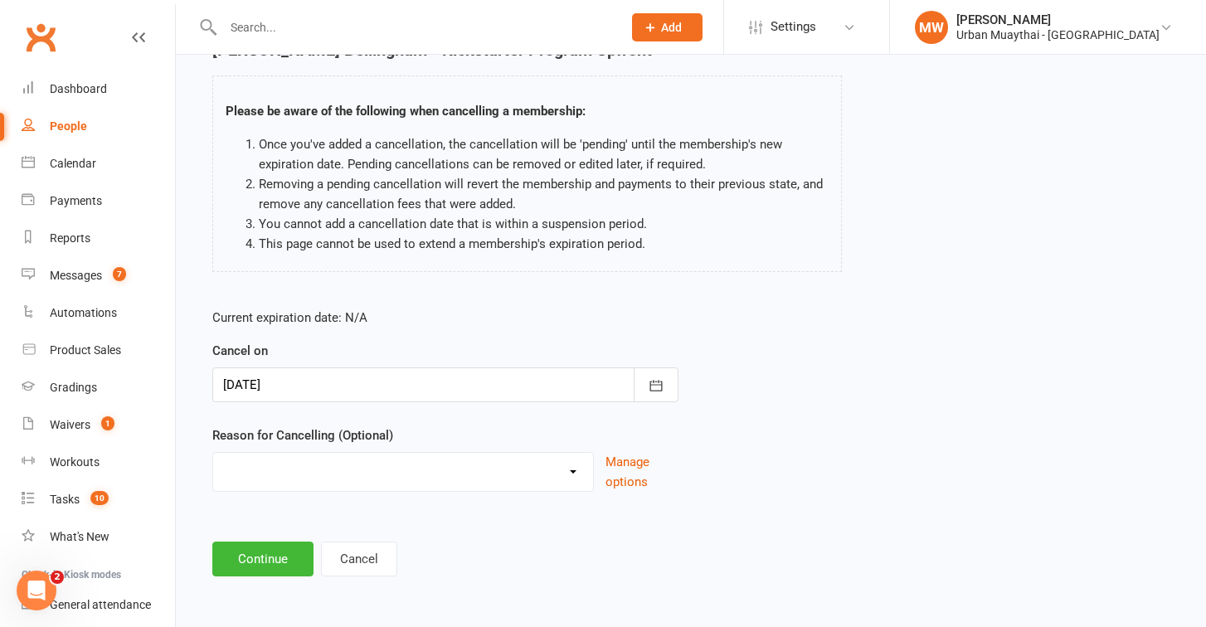
scroll to position [103, 0]
click at [274, 542] on button "Continue" at bounding box center [262, 558] width 101 height 35
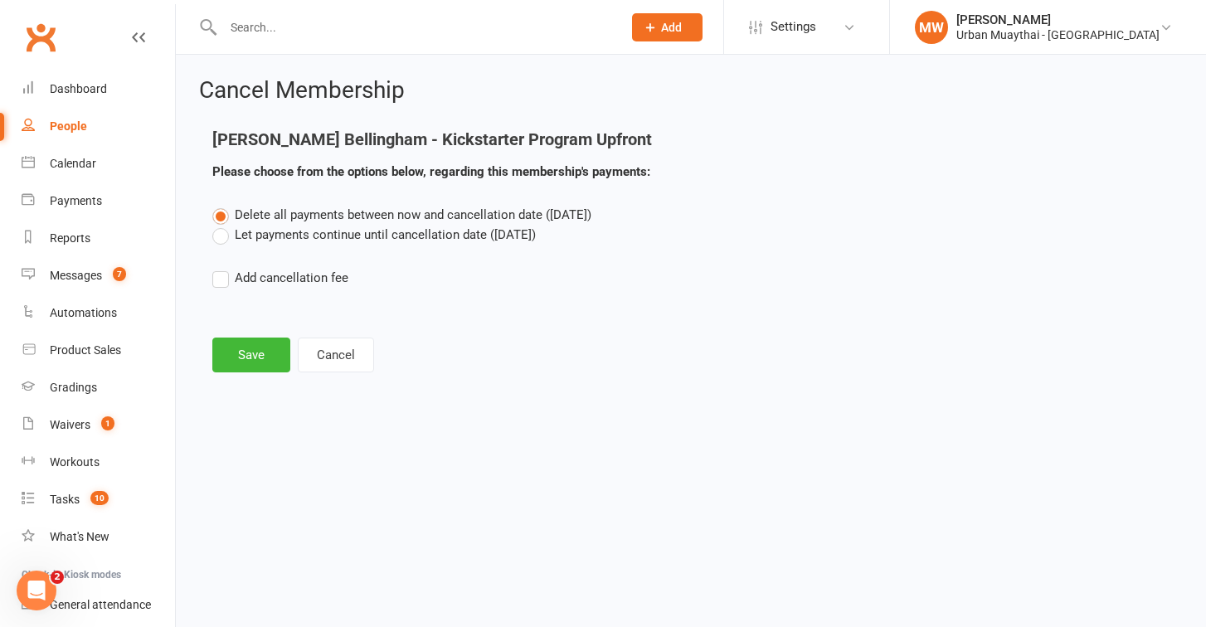
click at [224, 232] on label "Let payments continue until cancellation date (Sep 11, 2025)" at bounding box center [373, 235] width 323 height 20
click at [223, 225] on input "Let payments continue until cancellation date (Sep 11, 2025)" at bounding box center [217, 225] width 11 height 0
click at [241, 346] on button "Save" at bounding box center [251, 354] width 78 height 35
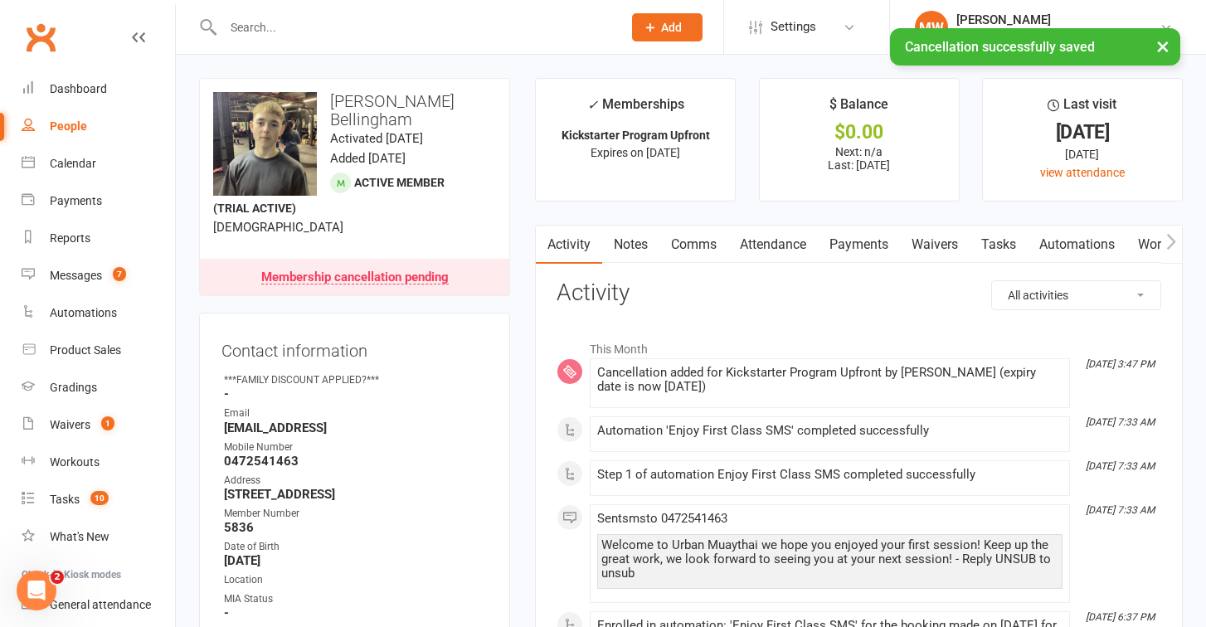
click at [878, 242] on link "Payments" at bounding box center [859, 245] width 82 height 38
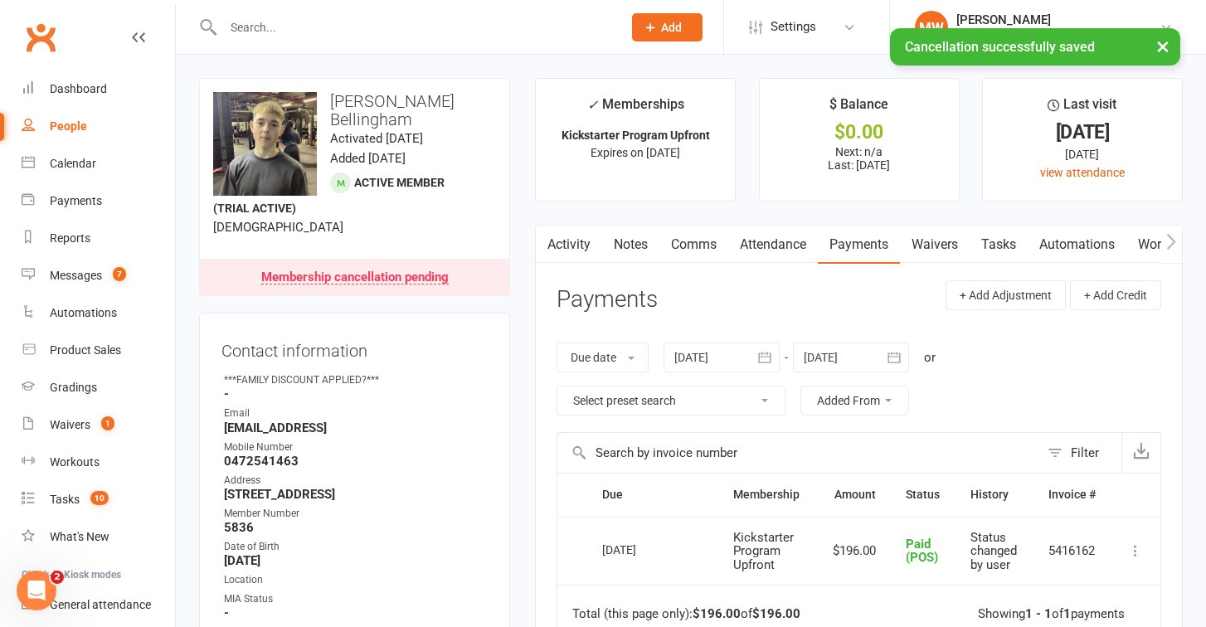
click at [885, 343] on button "button" at bounding box center [894, 357] width 30 height 30
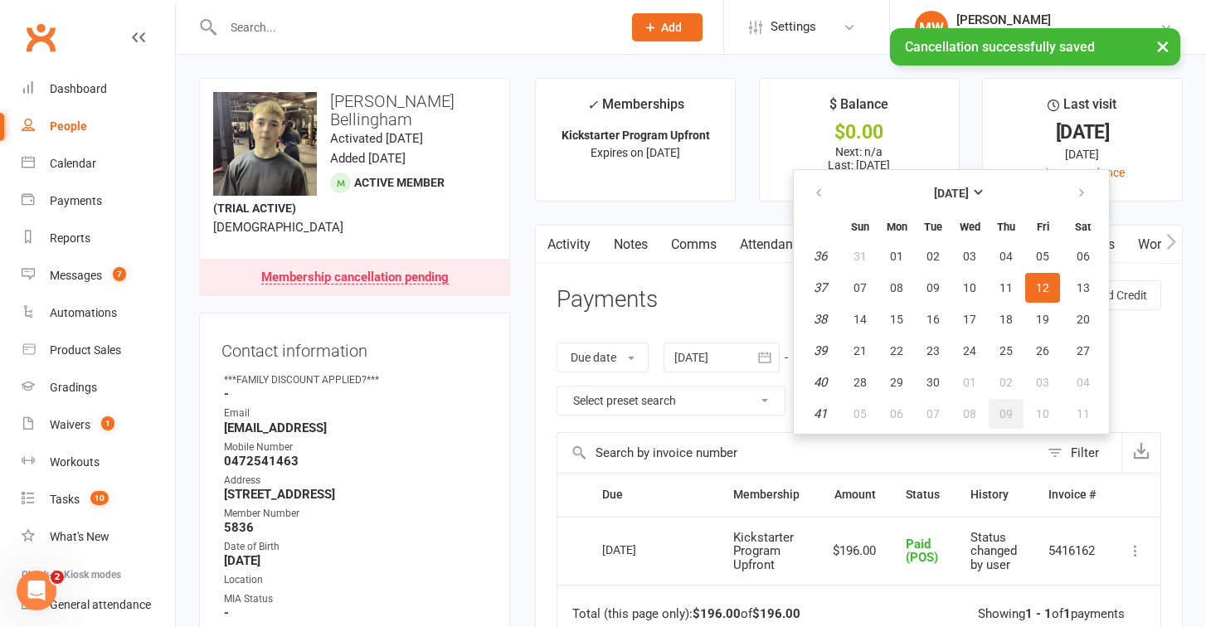
click at [1003, 407] on span "09" at bounding box center [1005, 413] width 13 height 13
type input "09 Oct 2025"
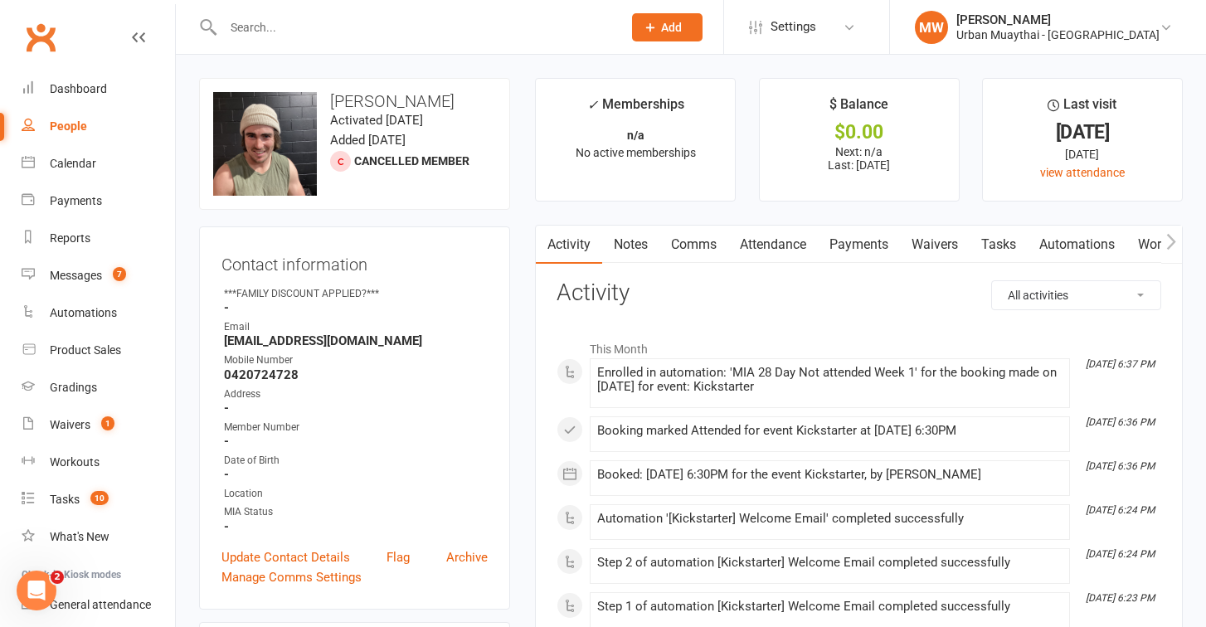
click at [925, 232] on link "Waivers" at bounding box center [935, 245] width 70 height 38
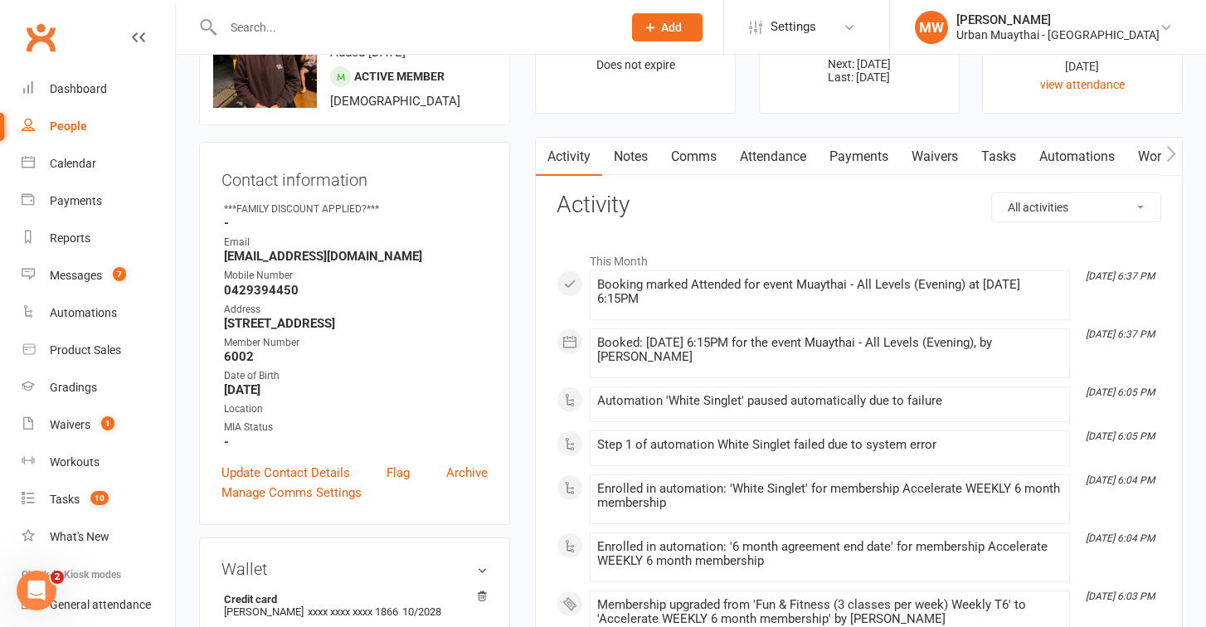
scroll to position [50, 0]
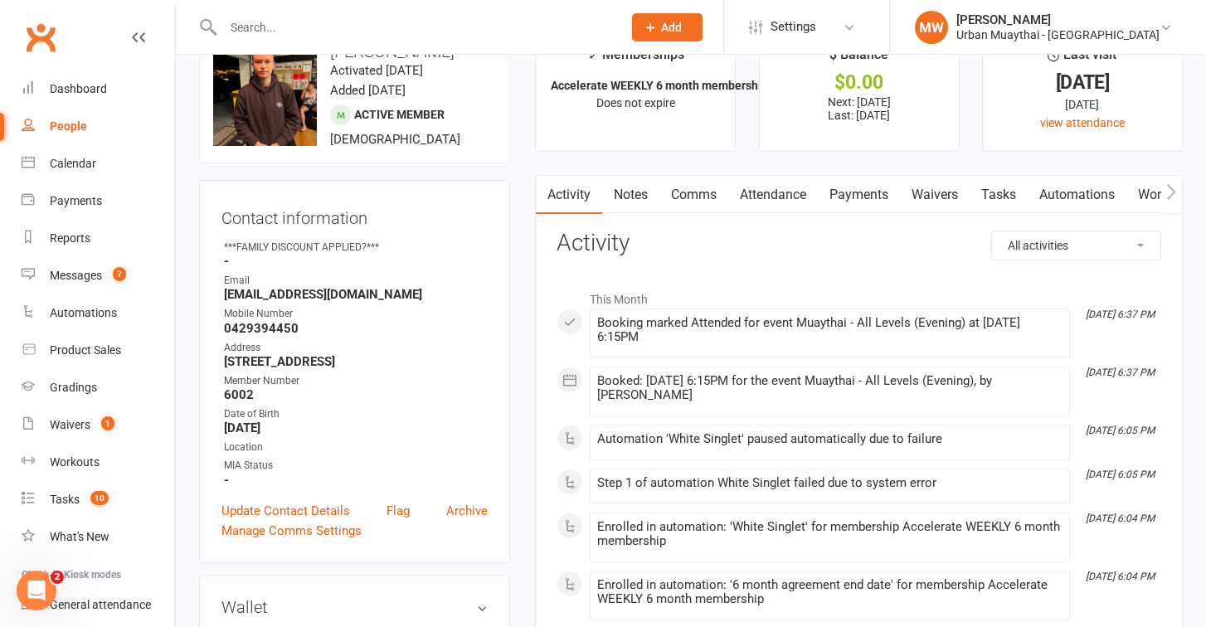
click at [851, 181] on link "Payments" at bounding box center [859, 195] width 82 height 38
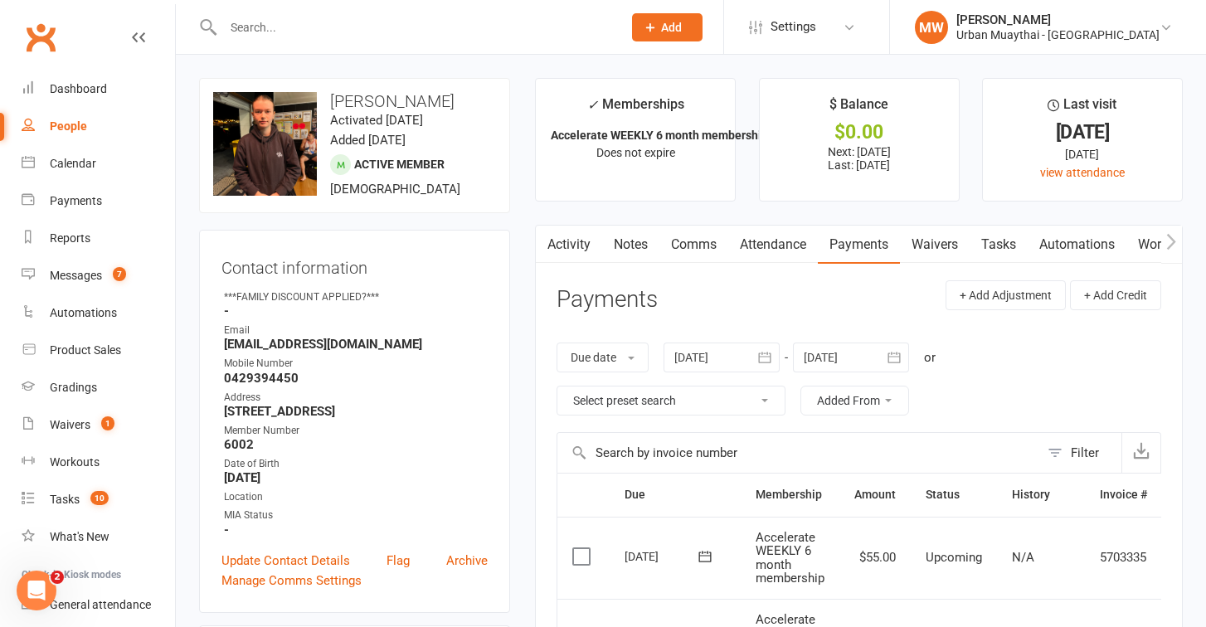
click at [954, 243] on link "Waivers" at bounding box center [935, 245] width 70 height 38
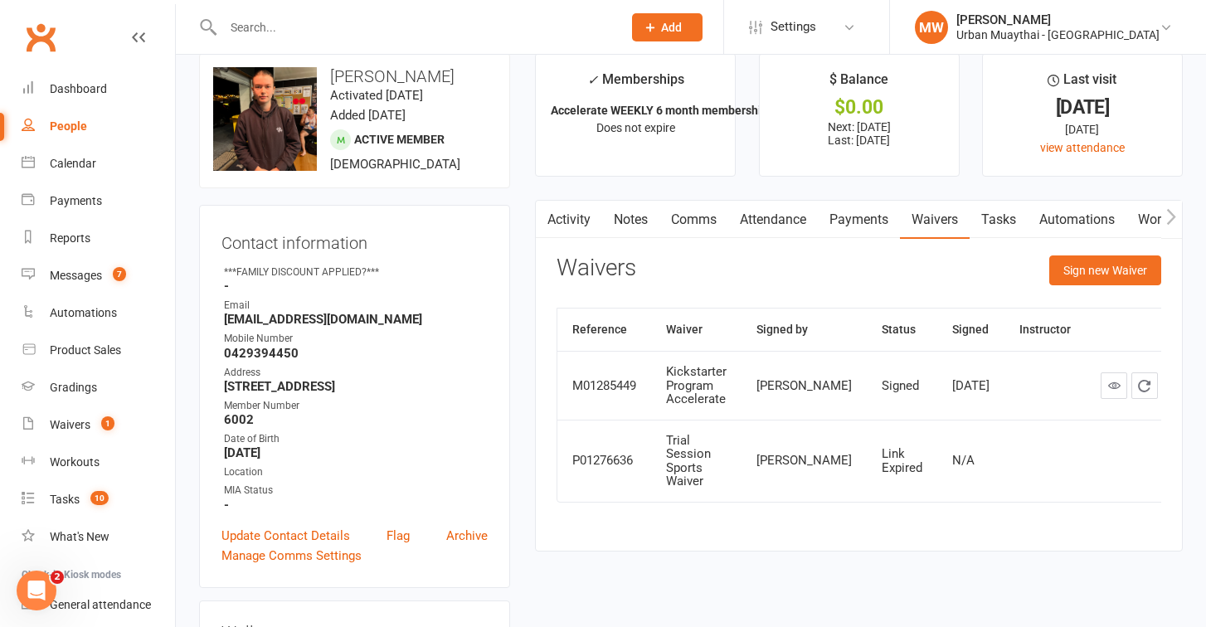
scroll to position [27, 0]
click at [1108, 390] on icon at bounding box center [1114, 383] width 12 height 12
click at [878, 223] on link "Payments" at bounding box center [859, 218] width 82 height 38
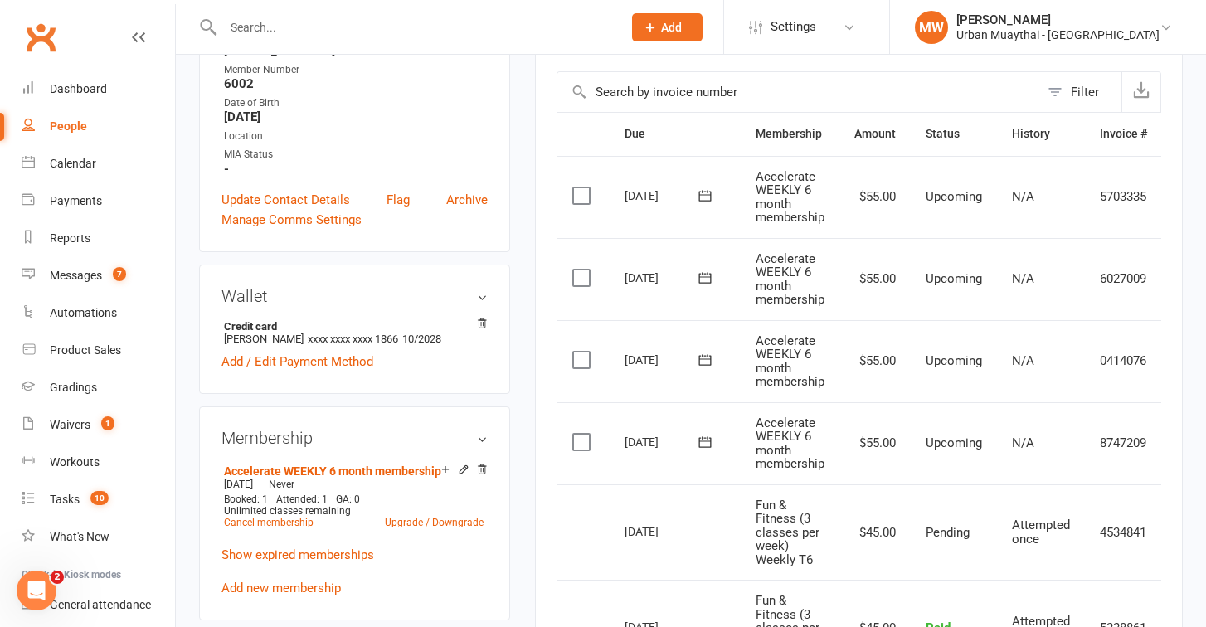
scroll to position [362, 0]
click at [709, 433] on icon at bounding box center [705, 440] width 17 height 17
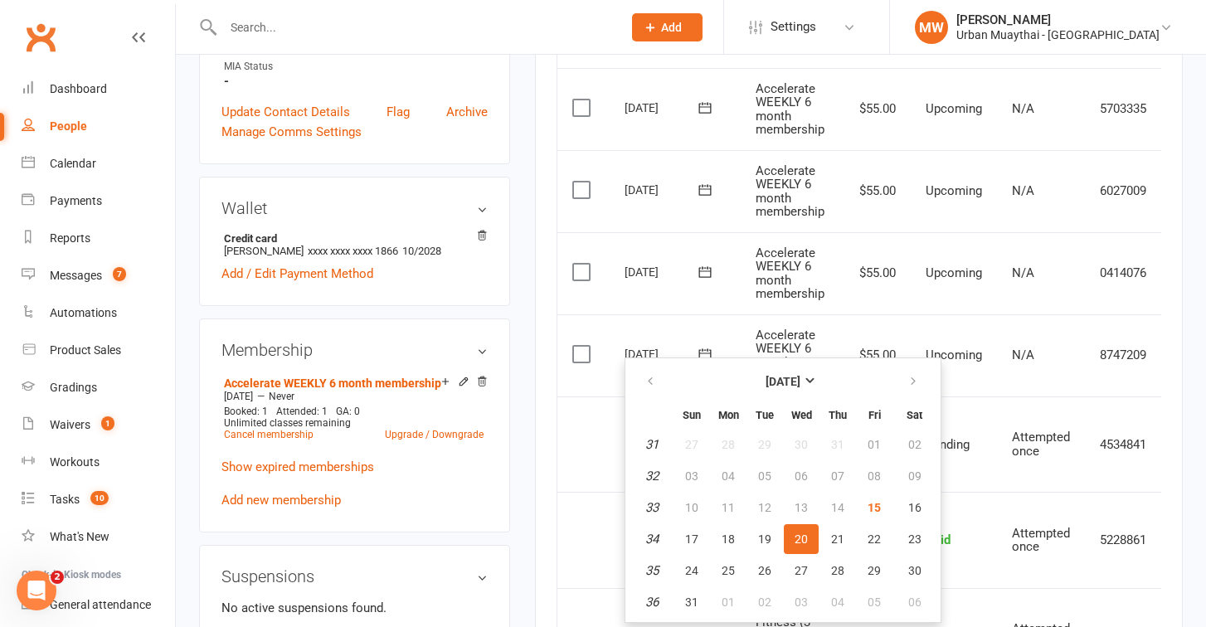
scroll to position [458, 0]
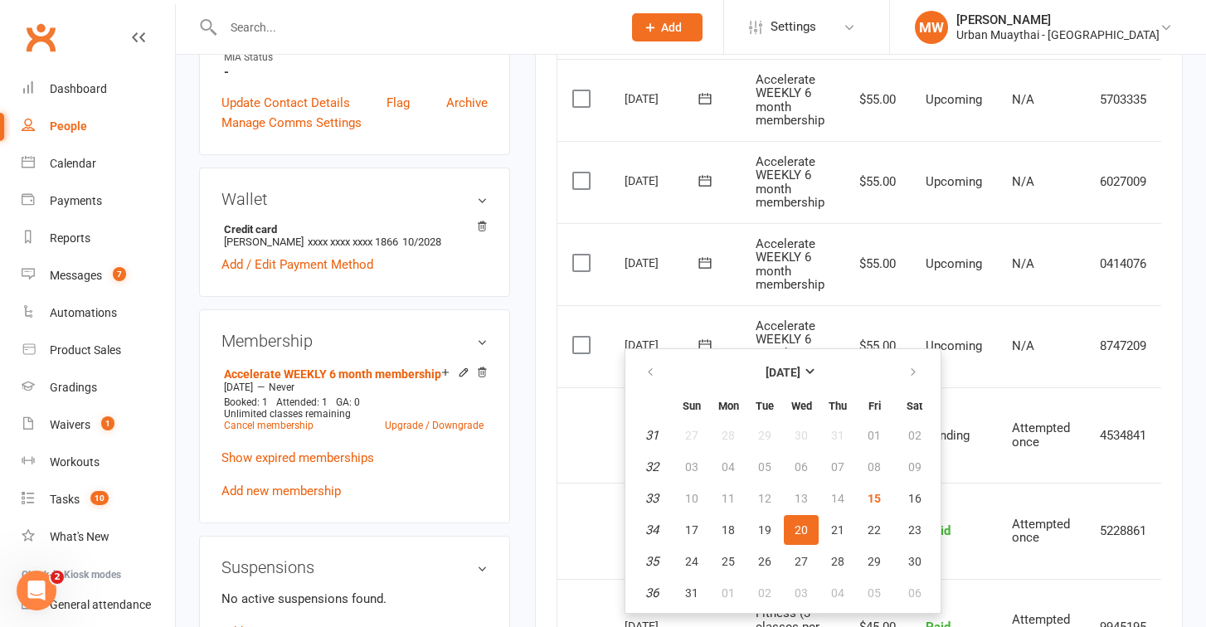
click at [1169, 406] on div "Activity Notes Comms Attendance Payments Waivers Tasks Automations Workouts Gra…" at bounding box center [859, 461] width 648 height 1388
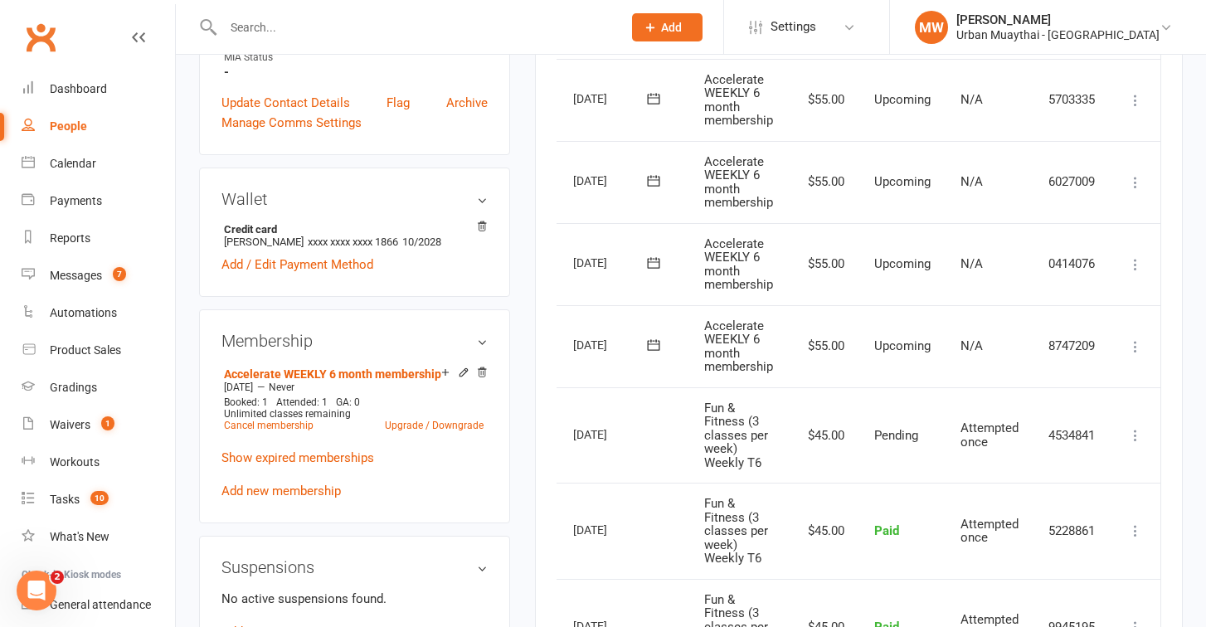
scroll to position [0, 54]
click at [1136, 338] on icon at bounding box center [1135, 346] width 17 height 17
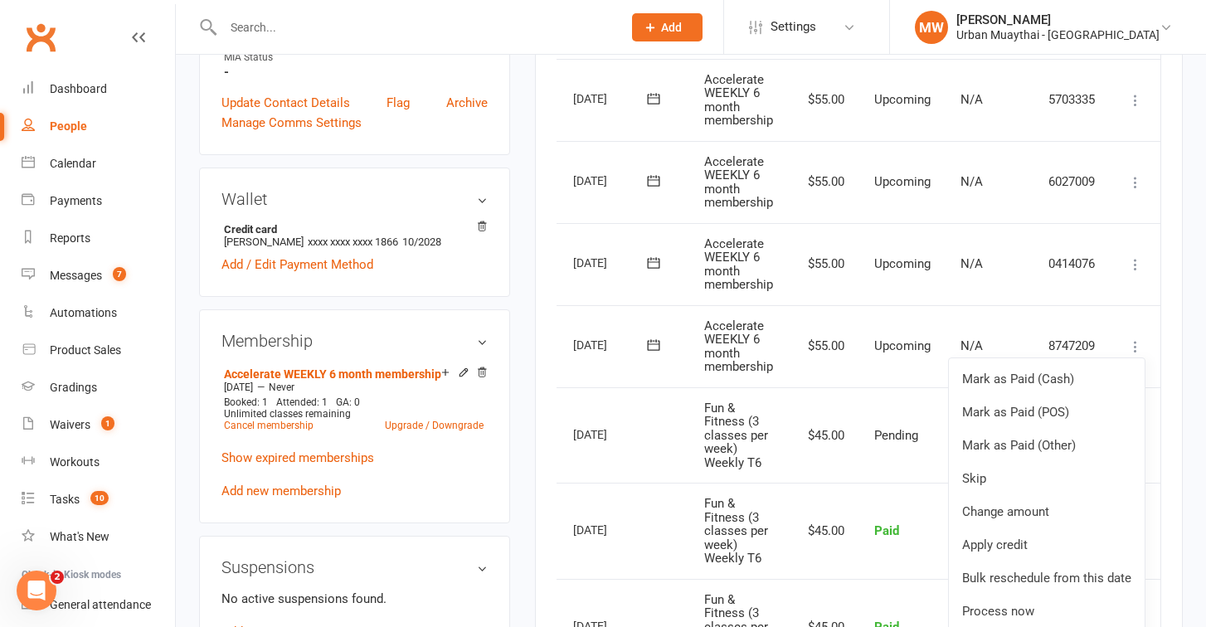
click at [661, 336] on button at bounding box center [653, 344] width 33 height 17
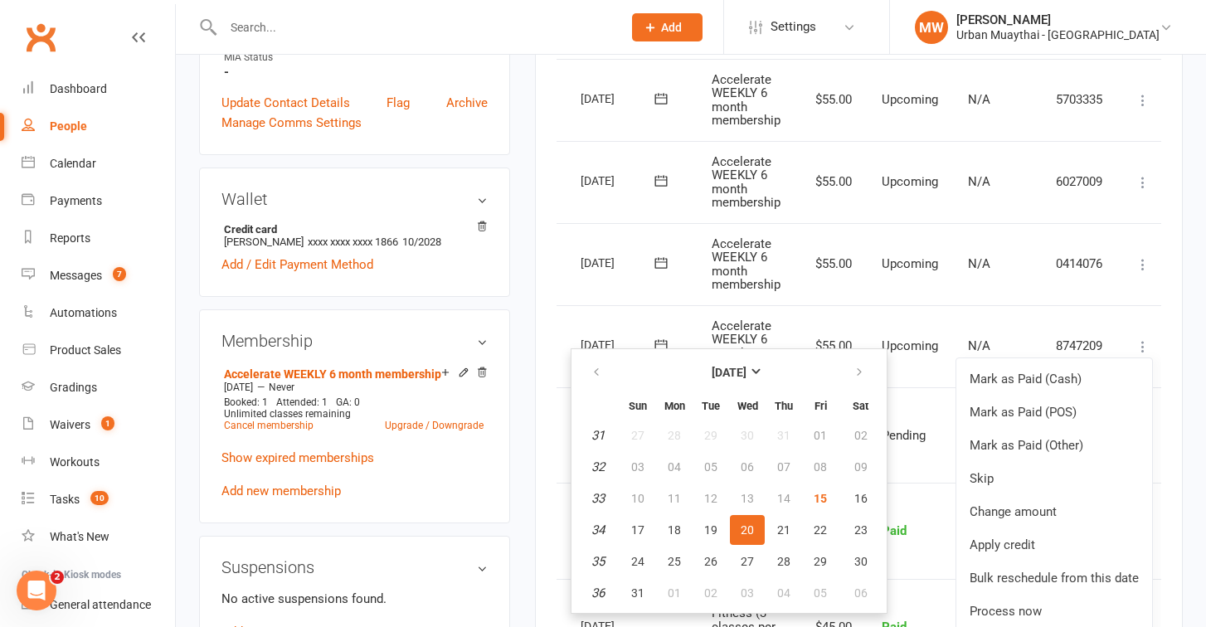
scroll to position [0, 42]
click at [793, 526] on button "21" at bounding box center [783, 530] width 35 height 30
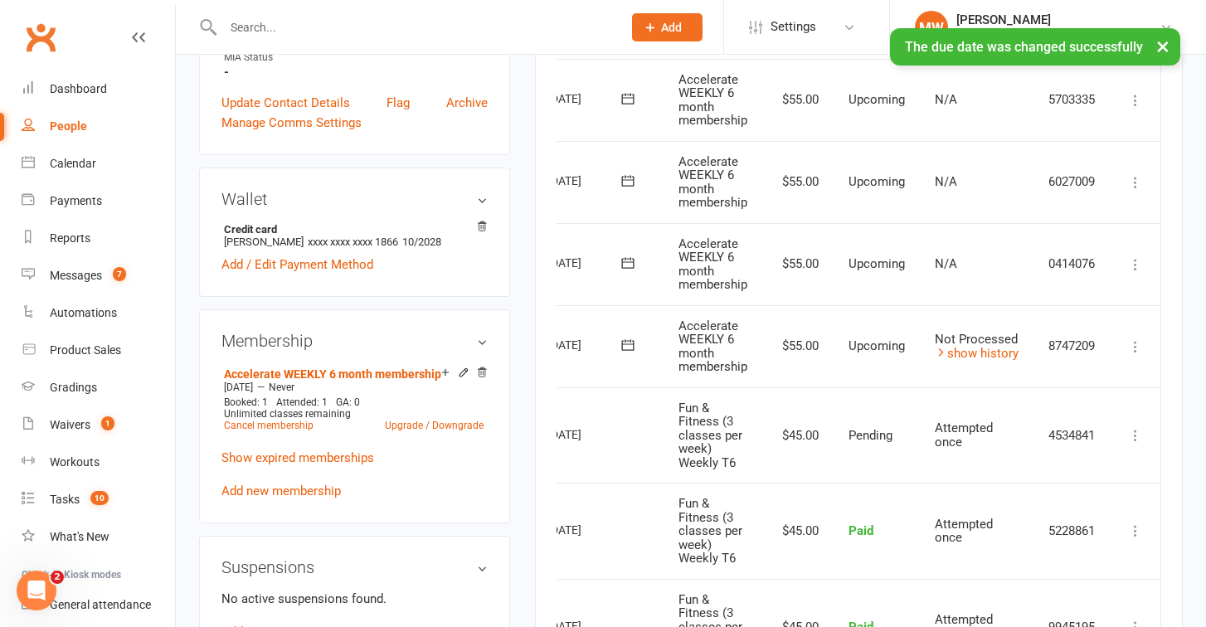
scroll to position [0, 81]
click at [1122, 340] on td "Mark as Paid (Cash) [PERSON_NAME] as Paid (POS) Mark as Paid (Other) Skip Chang…" at bounding box center [1135, 346] width 50 height 82
click at [1138, 338] on icon at bounding box center [1135, 346] width 17 height 17
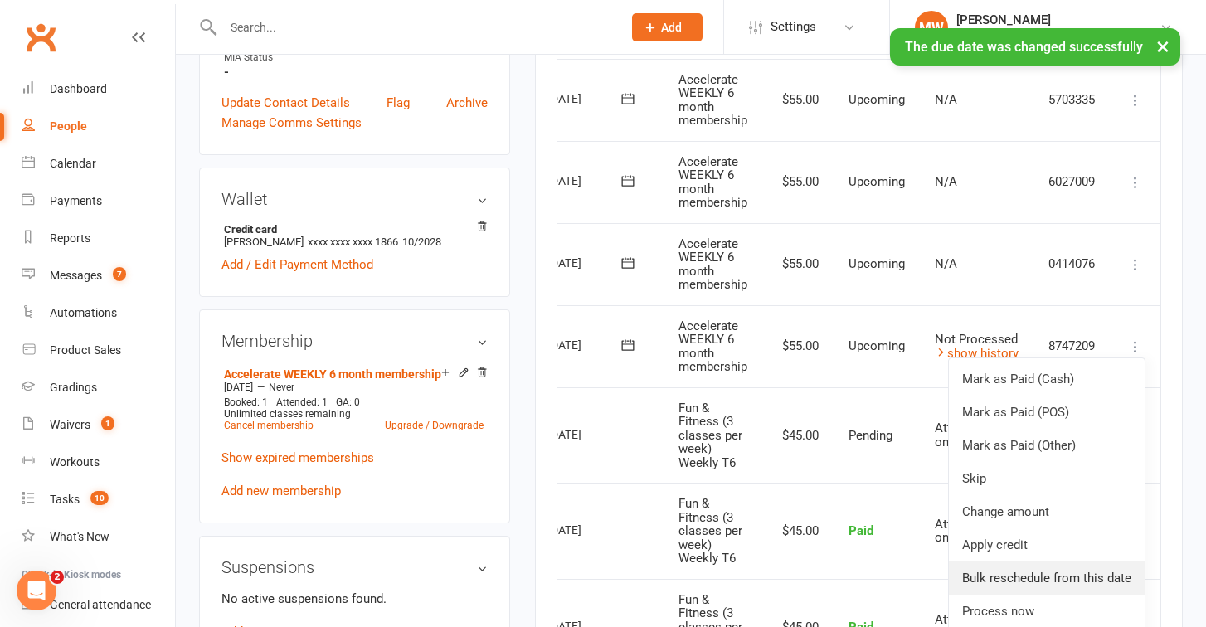
click at [1064, 561] on link "Bulk reschedule from this date" at bounding box center [1047, 577] width 196 height 33
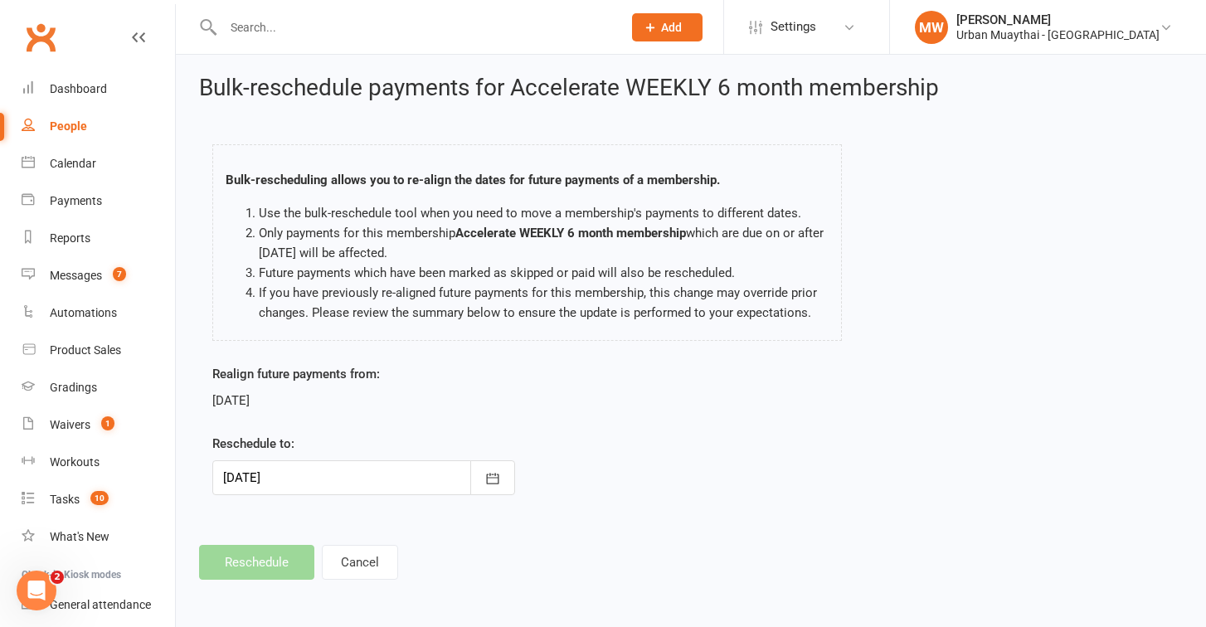
scroll to position [16, 0]
click at [401, 478] on div at bounding box center [363, 477] width 303 height 35
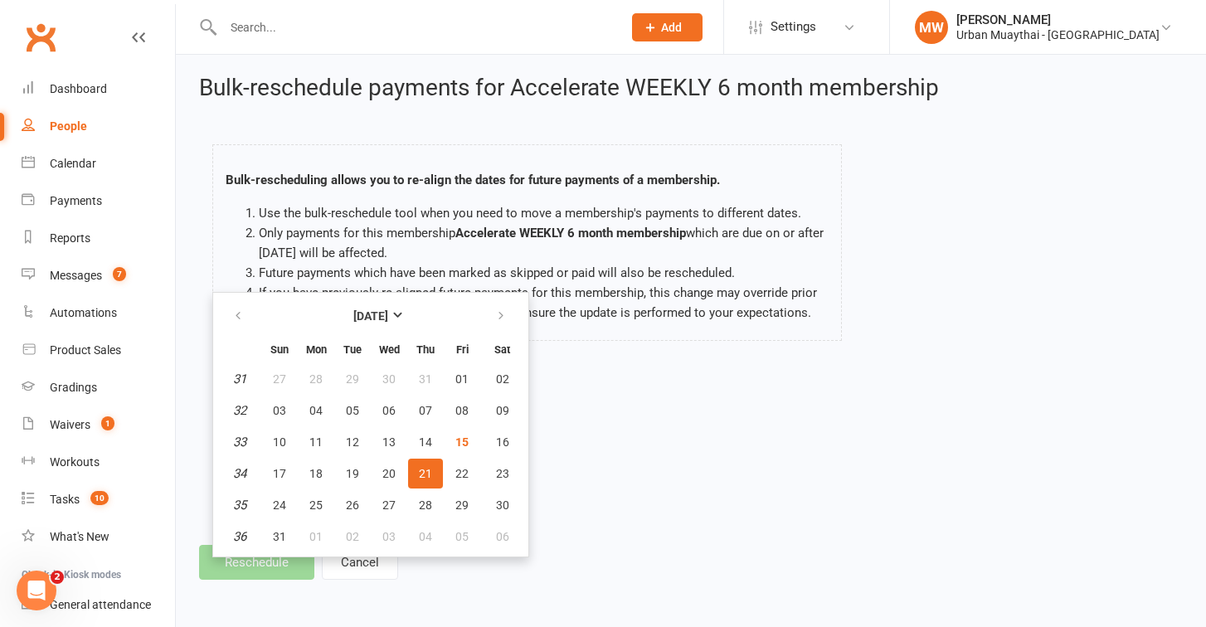
click at [425, 467] on span "21" at bounding box center [425, 473] width 13 height 13
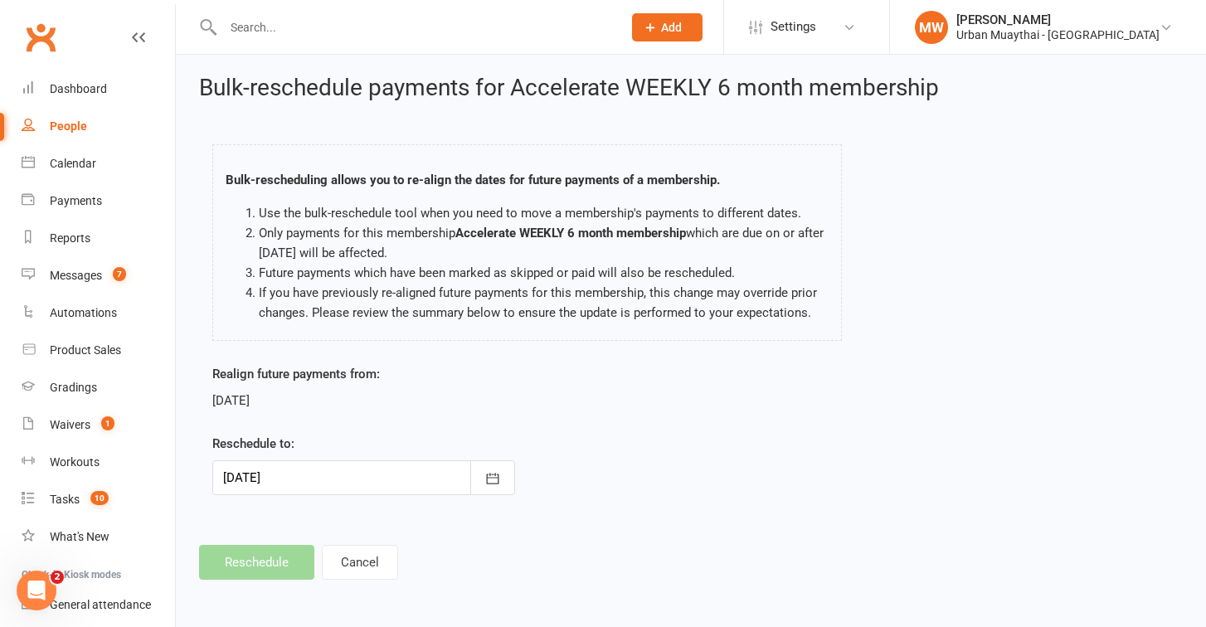
click at [449, 527] on div "Bulk-reschedule payments for Accelerate WEEKLY 6 month membership Bulk-reschedu…" at bounding box center [691, 327] width 1030 height 551
click at [281, 545] on footer "Reschedule Cancel" at bounding box center [690, 562] width 983 height 35
click at [352, 545] on button "Cancel" at bounding box center [360, 562] width 76 height 35
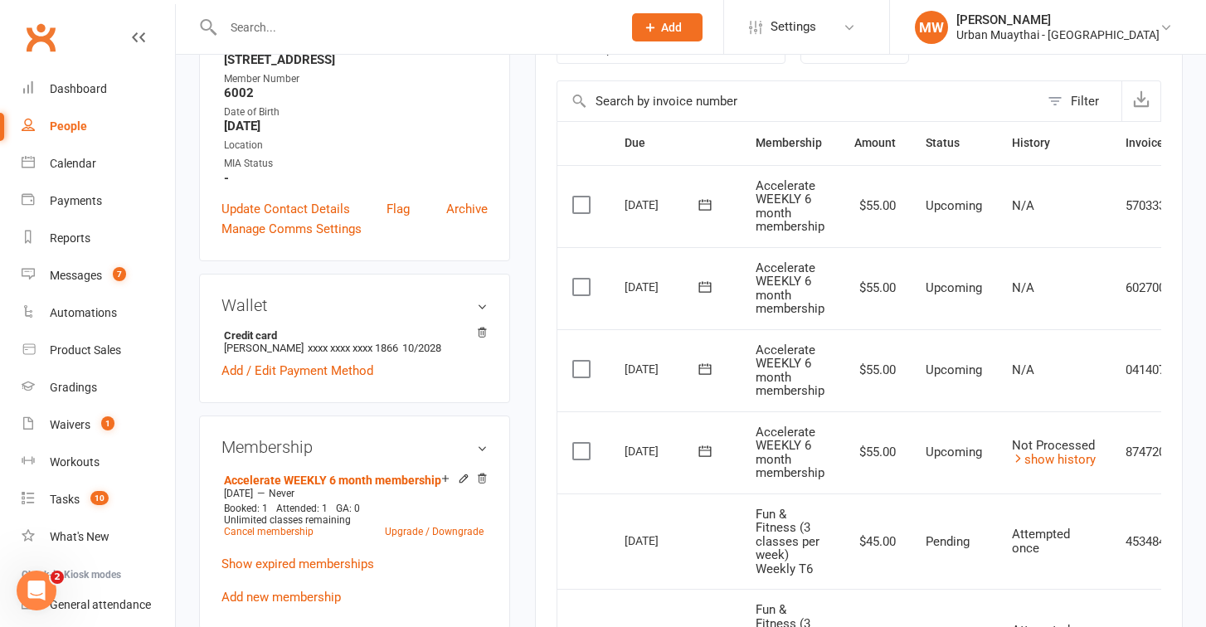
scroll to position [368, 0]
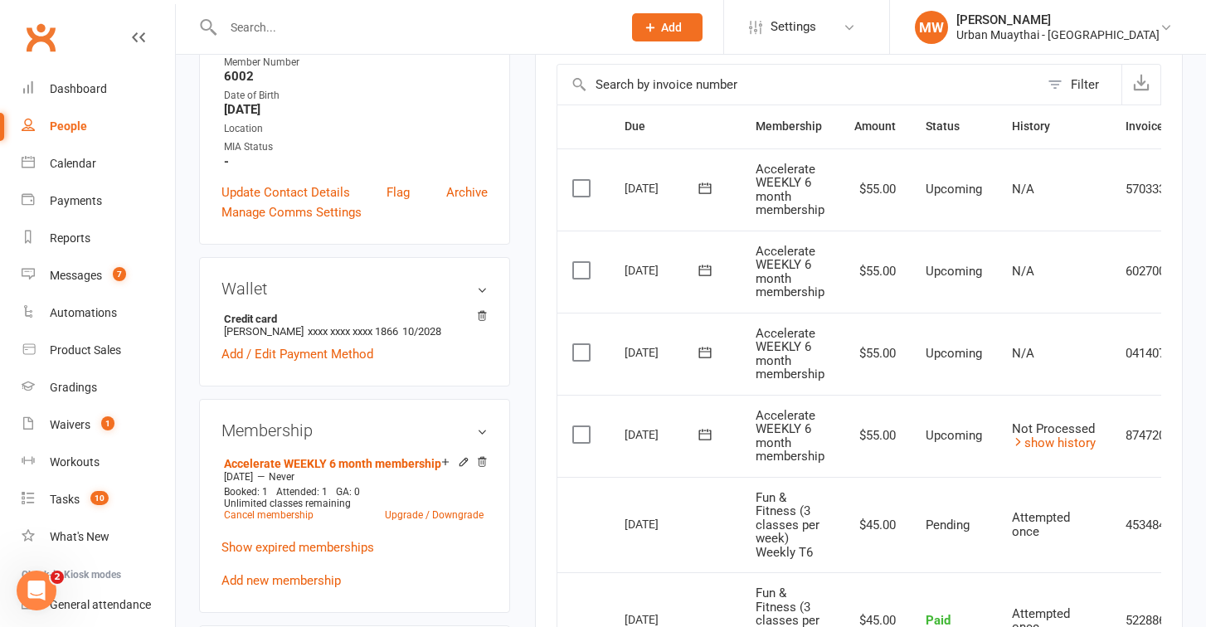
click at [702, 430] on icon at bounding box center [705, 434] width 17 height 17
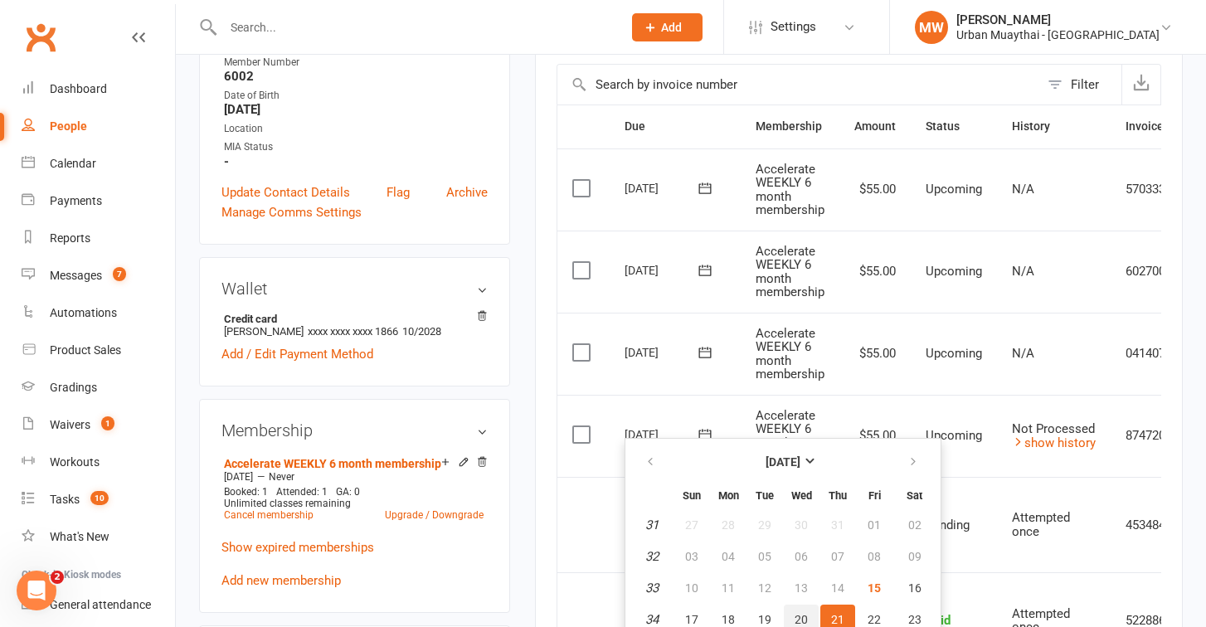
click at [796, 611] on button "20" at bounding box center [801, 620] width 35 height 30
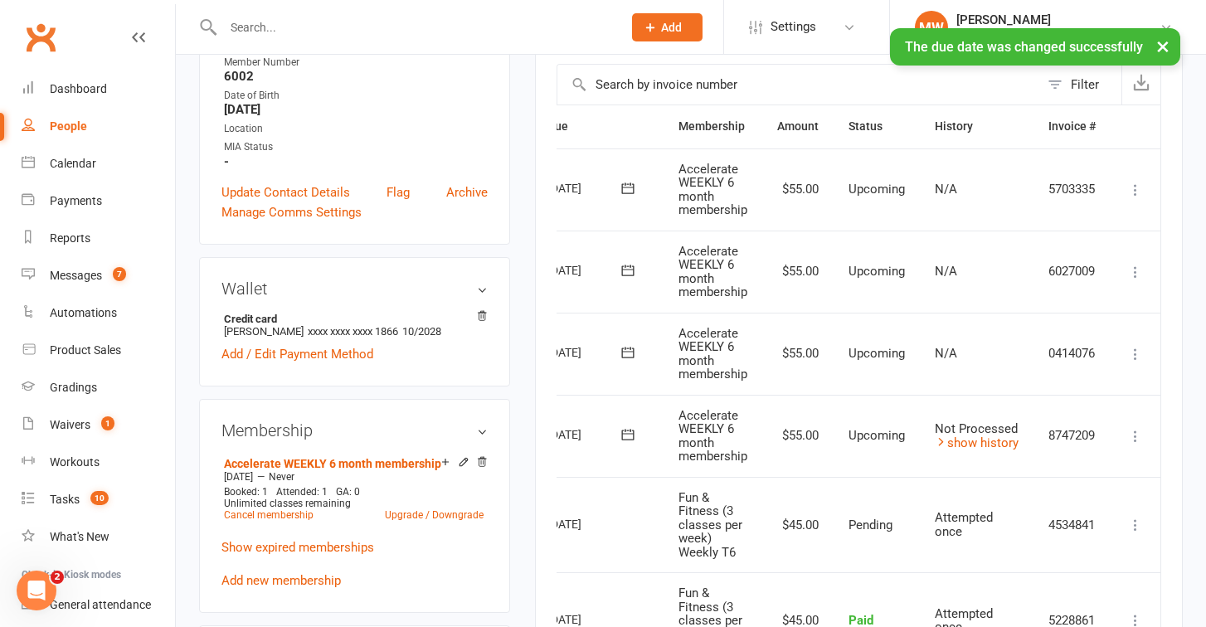
scroll to position [0, 81]
click at [1127, 428] on button at bounding box center [1135, 436] width 20 height 20
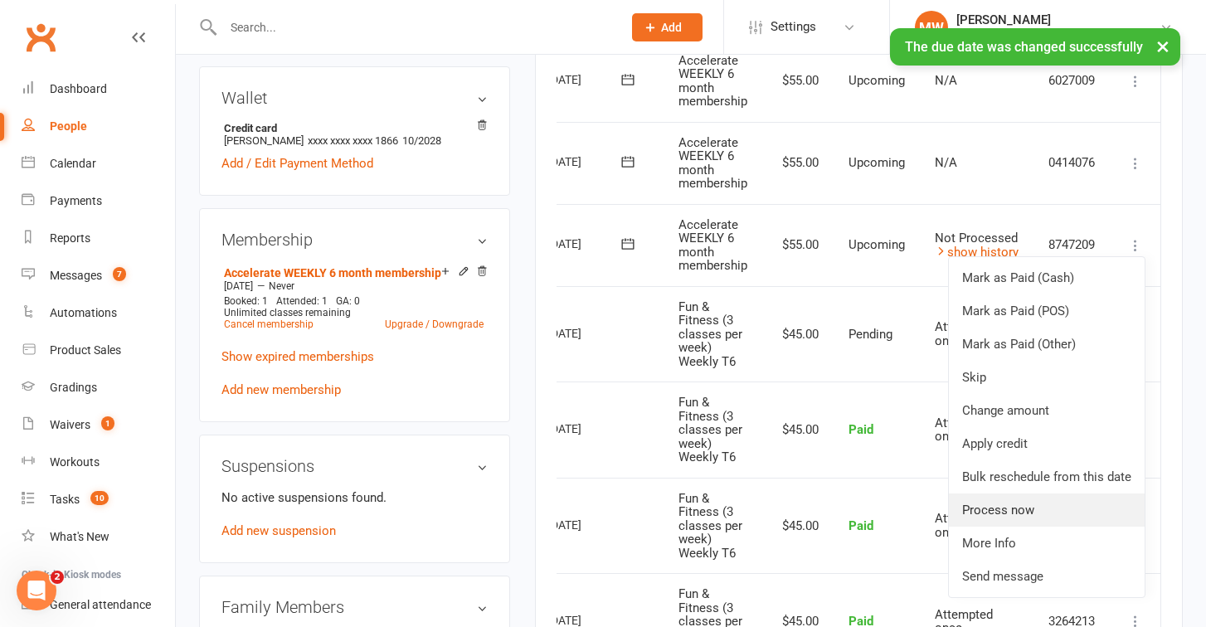
scroll to position [566, 0]
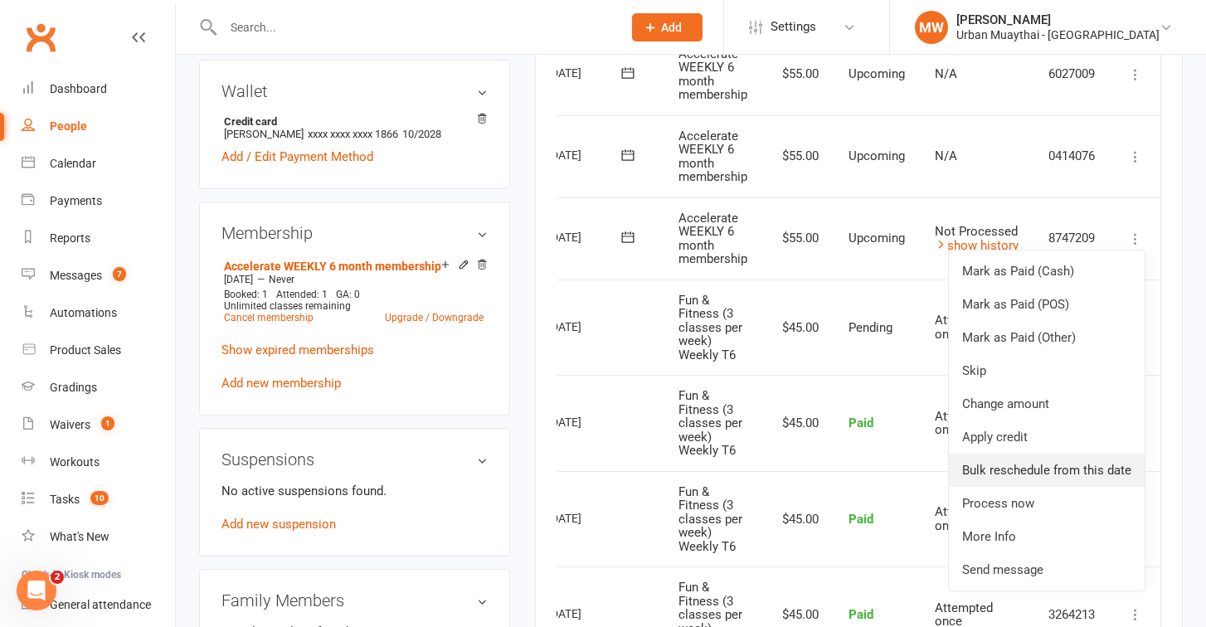
click at [1069, 459] on link "Bulk reschedule from this date" at bounding box center [1047, 470] width 196 height 33
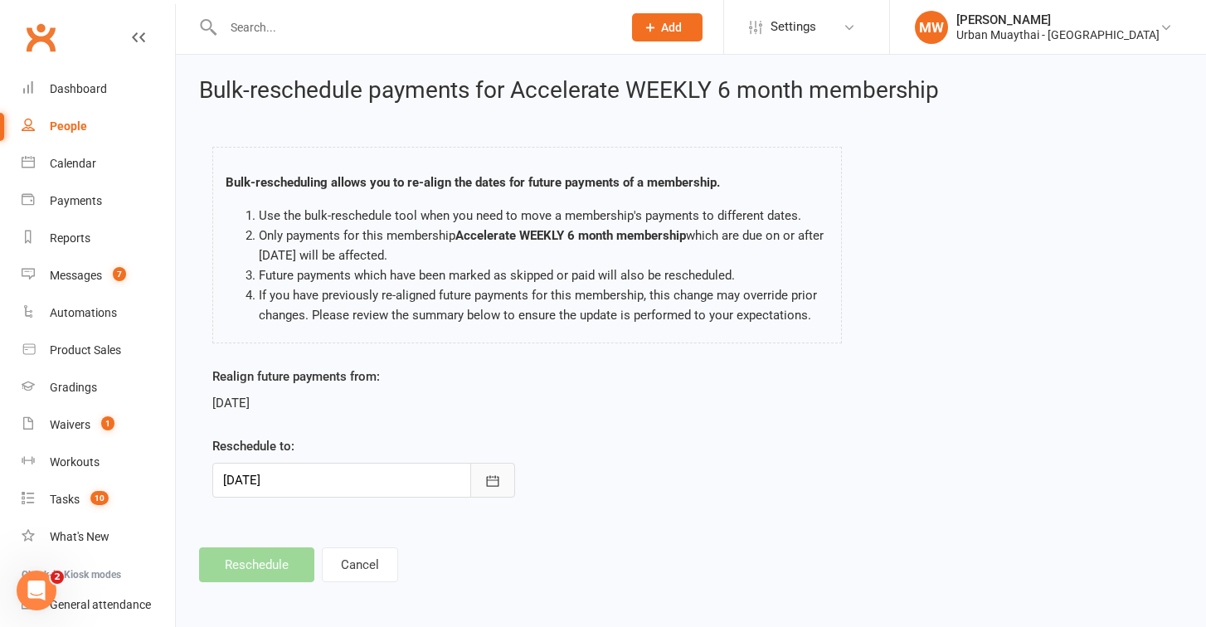
click at [491, 469] on button "button" at bounding box center [492, 480] width 45 height 35
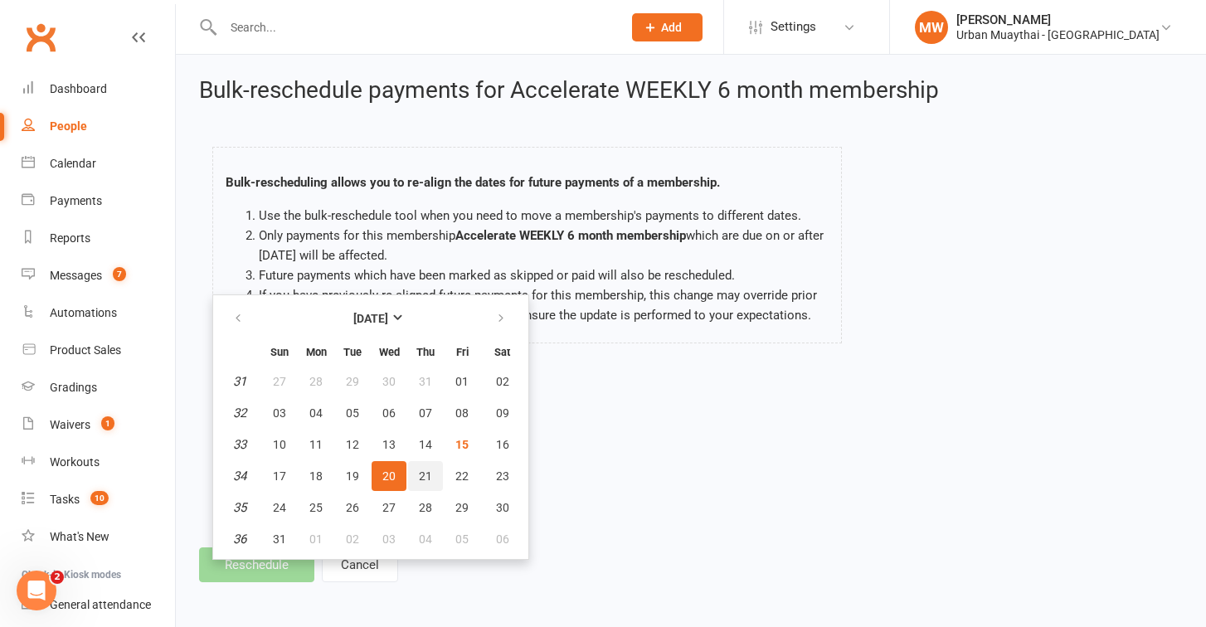
click at [426, 478] on span "21" at bounding box center [425, 475] width 13 height 13
type input "[DATE]"
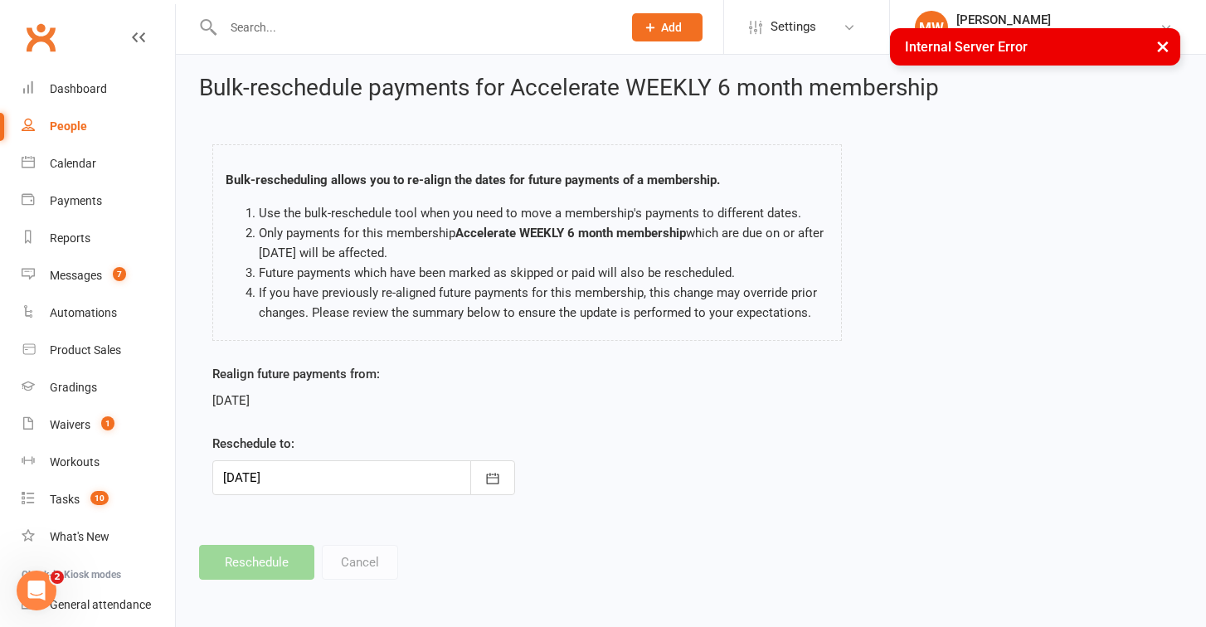
scroll to position [16, 0]
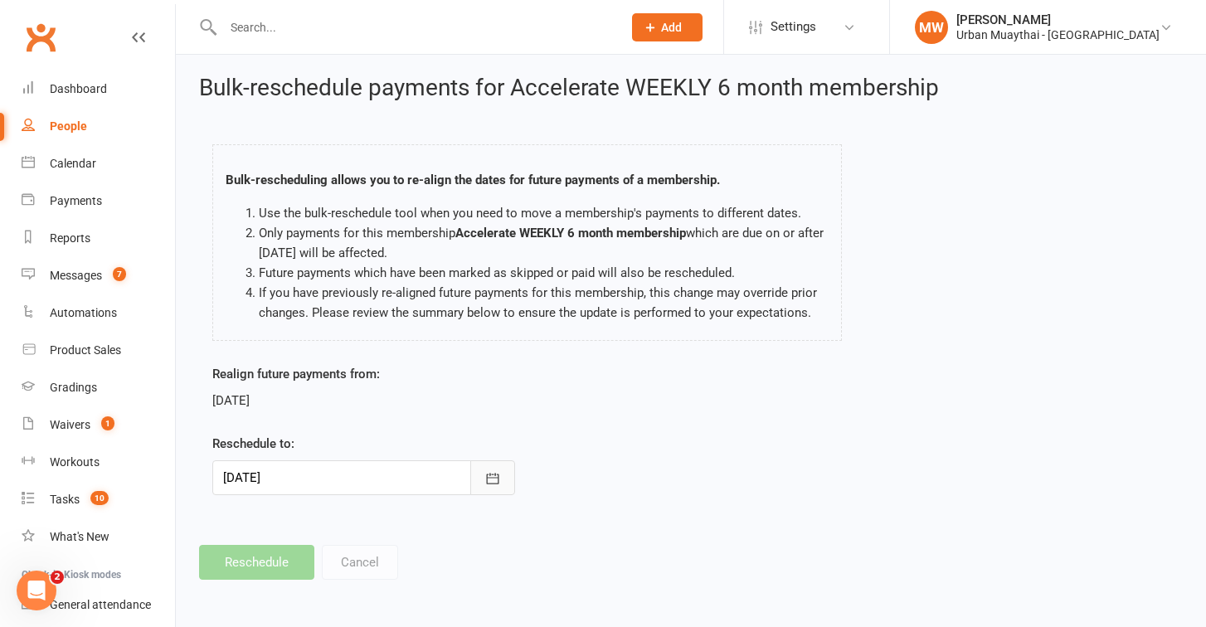
click at [480, 461] on button "button" at bounding box center [492, 477] width 45 height 35
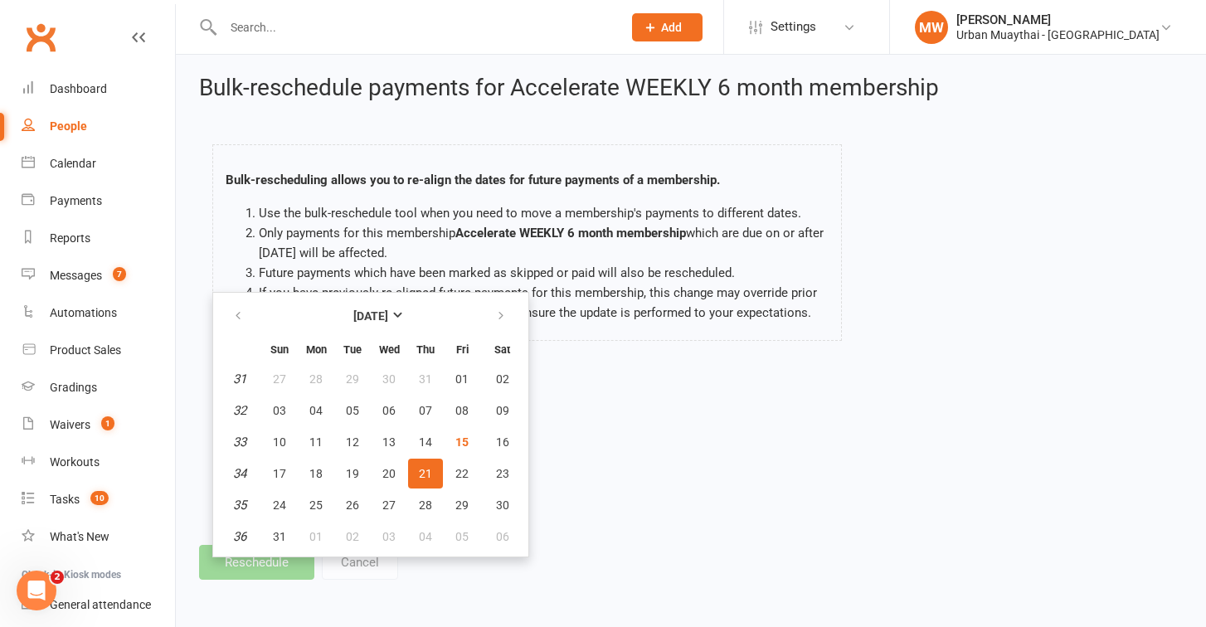
click at [429, 467] on span "21" at bounding box center [425, 473] width 13 height 13
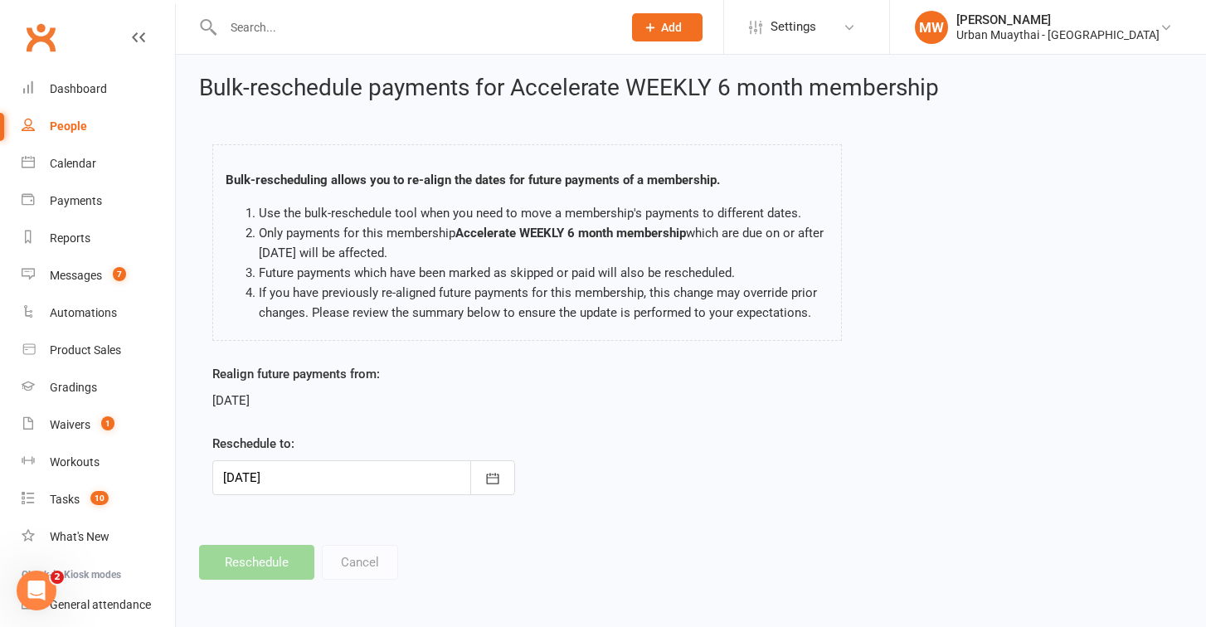
click at [500, 505] on div "Bulk-reschedule payments for Accelerate WEEKLY 6 month membership Bulk-reschedu…" at bounding box center [691, 327] width 1030 height 551
click at [373, 545] on footer "Reschedule Cancel" at bounding box center [690, 562] width 983 height 35
click at [420, 497] on div "Realign future payments from: 20 Aug 2025 Reschedule to: 21 Aug 2025 August 202…" at bounding box center [364, 441] width 328 height 154
click at [373, 545] on footer "Reschedule Cancel" at bounding box center [690, 562] width 983 height 35
click at [352, 545] on button "Cancel" at bounding box center [360, 562] width 76 height 35
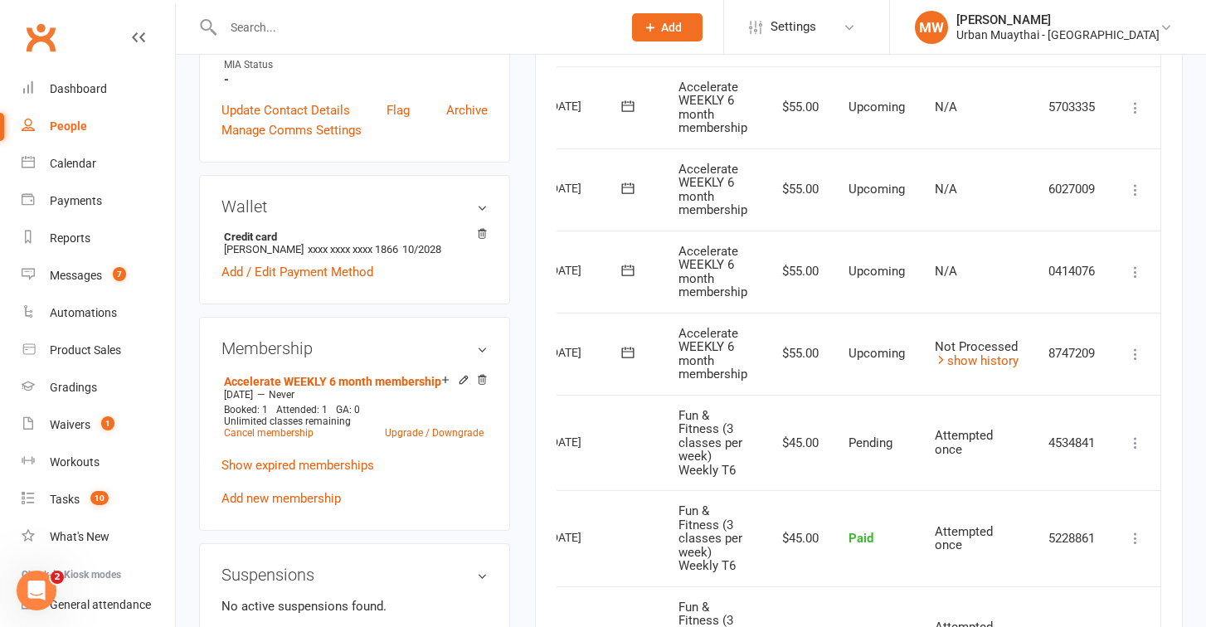
scroll to position [0, 81]
click at [1136, 264] on icon at bounding box center [1135, 272] width 17 height 17
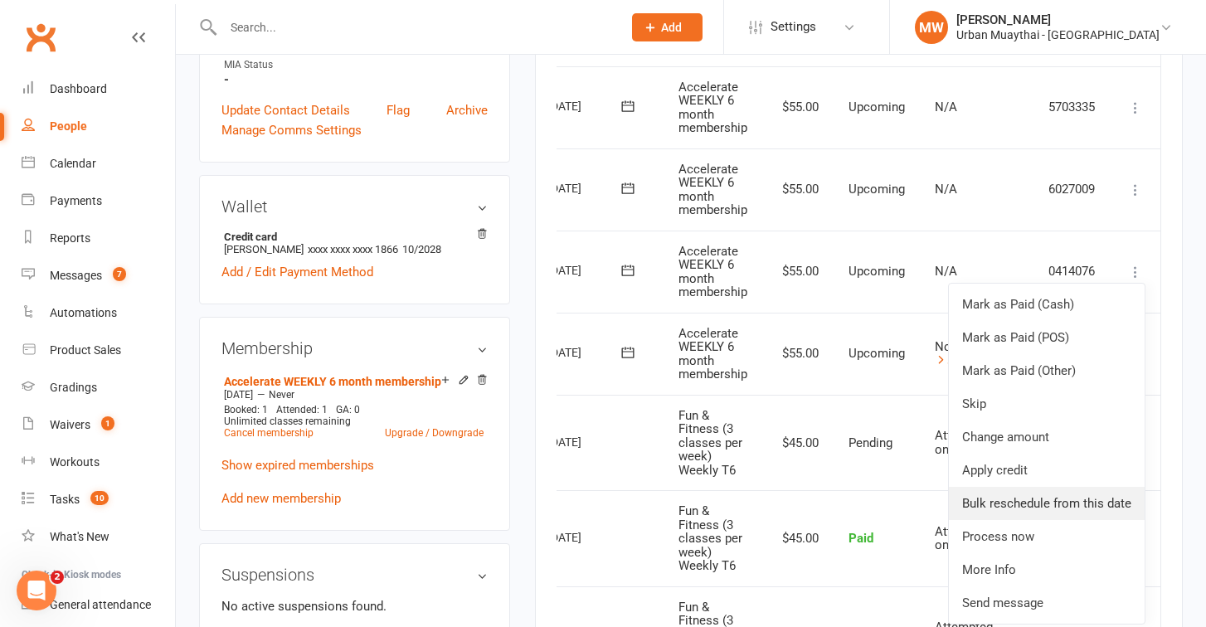
click at [1109, 493] on link "Bulk reschedule from this date" at bounding box center [1047, 503] width 196 height 33
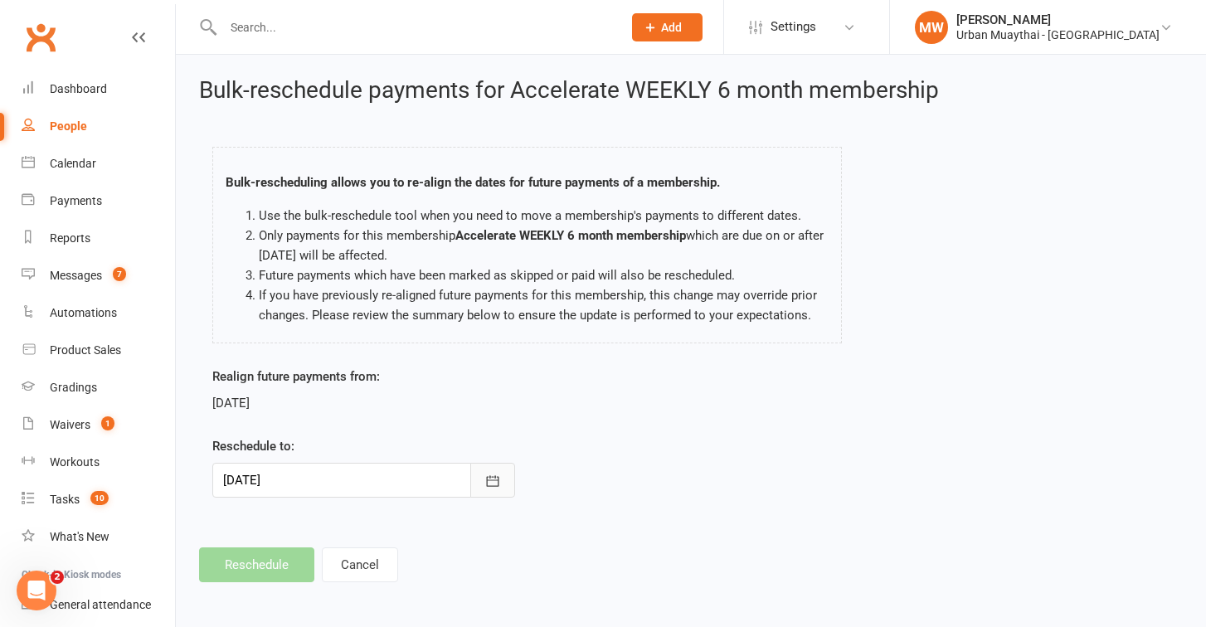
click at [481, 485] on button "button" at bounding box center [492, 480] width 45 height 35
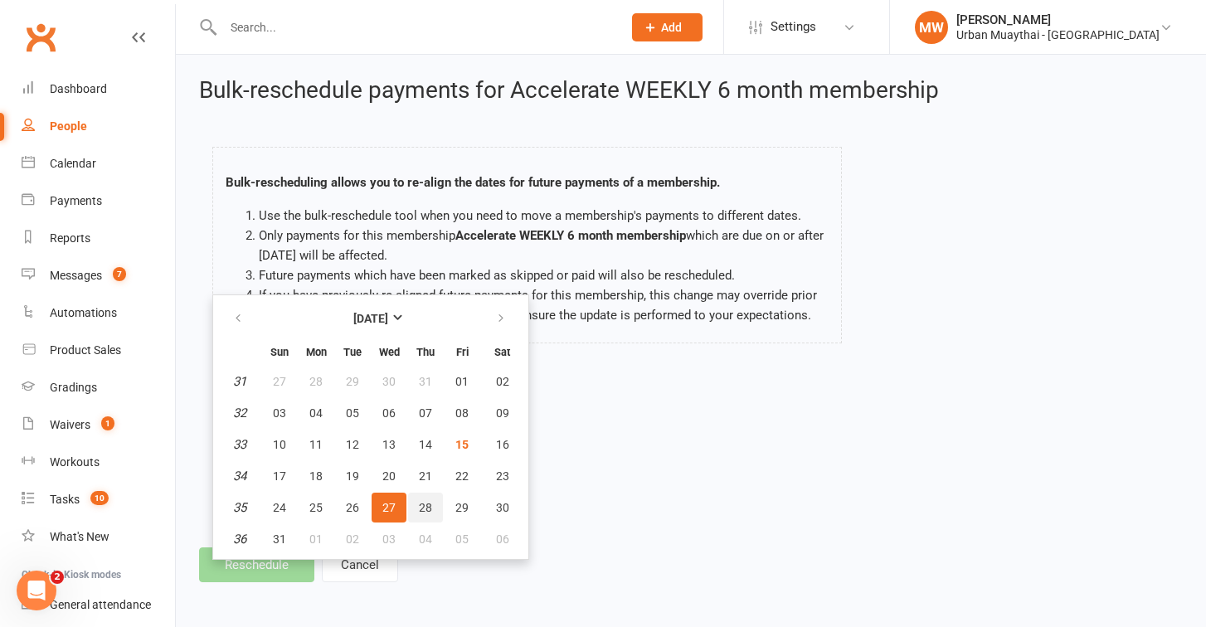
click at [417, 504] on button "28" at bounding box center [425, 508] width 35 height 30
type input "[DATE]"
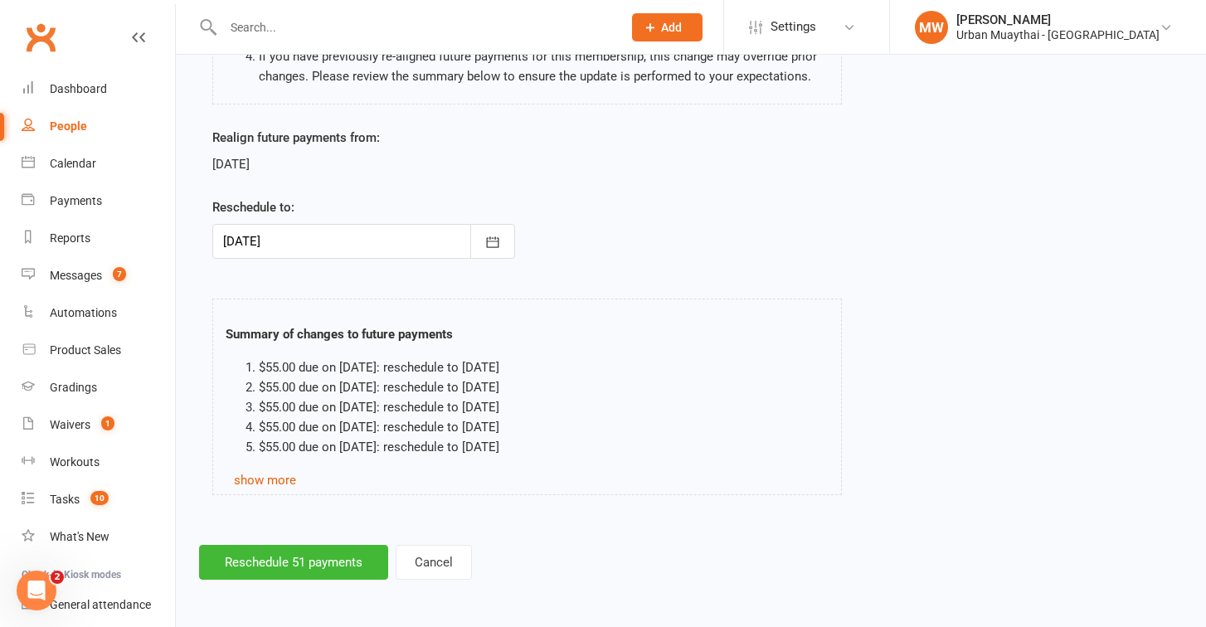
scroll to position [252, 0]
click at [287, 545] on button "Reschedule 51 payments" at bounding box center [293, 562] width 189 height 35
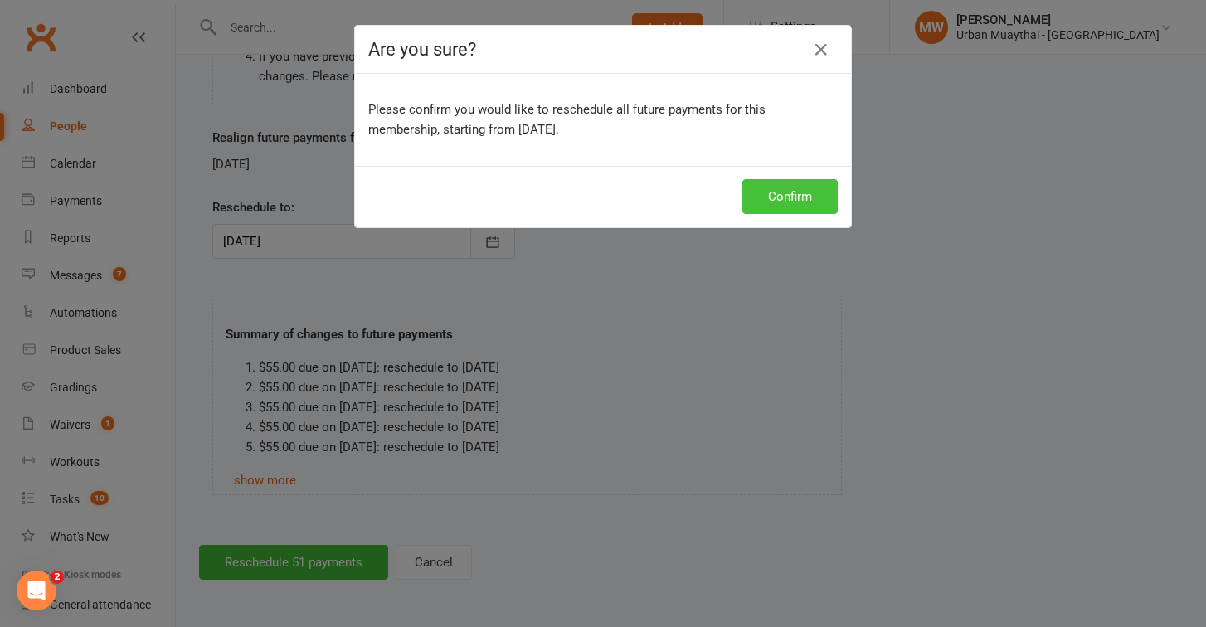
click at [767, 197] on button "Confirm" at bounding box center [789, 196] width 95 height 35
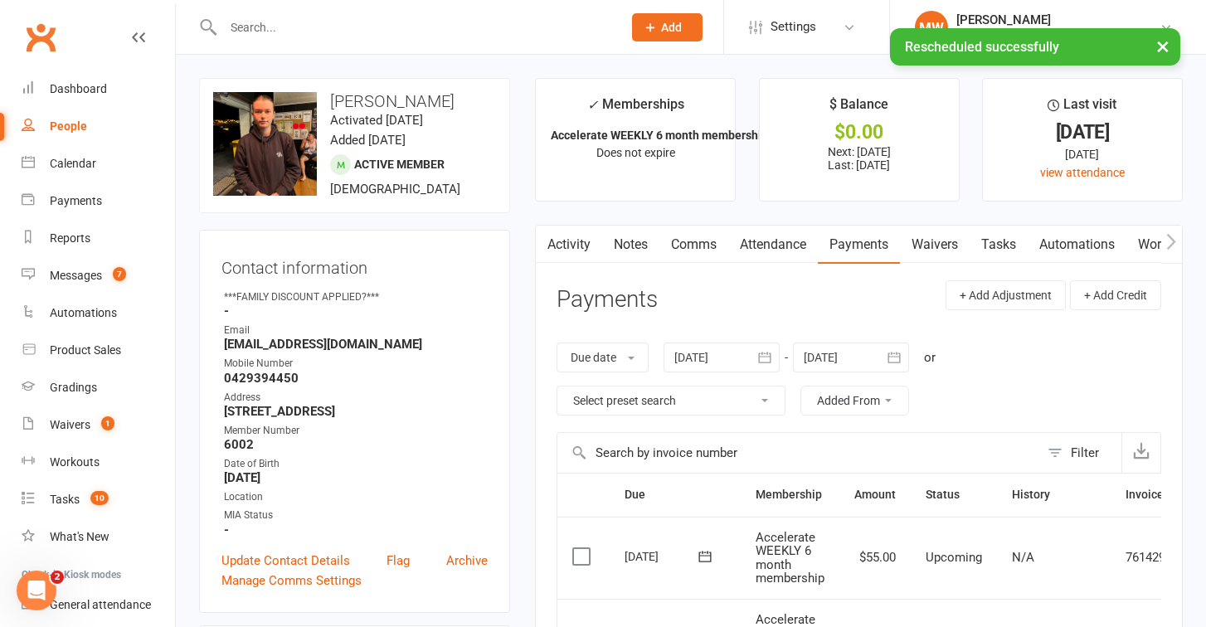
click at [842, 240] on link "Payments" at bounding box center [859, 245] width 82 height 38
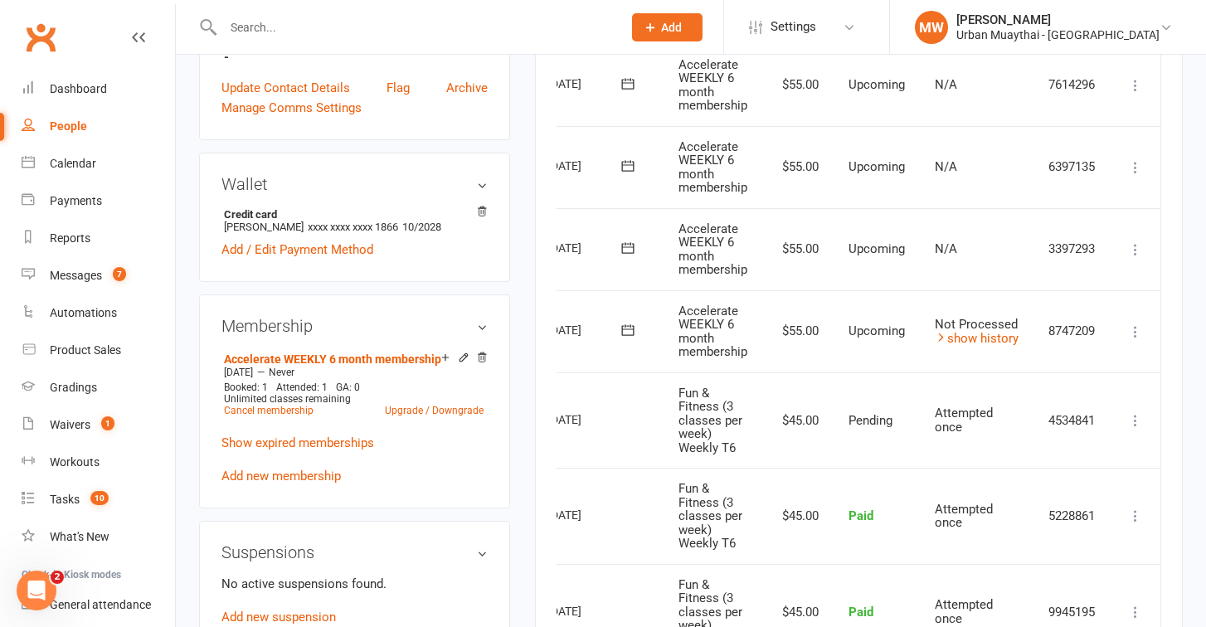
scroll to position [0, 81]
click at [1134, 323] on icon at bounding box center [1135, 331] width 17 height 17
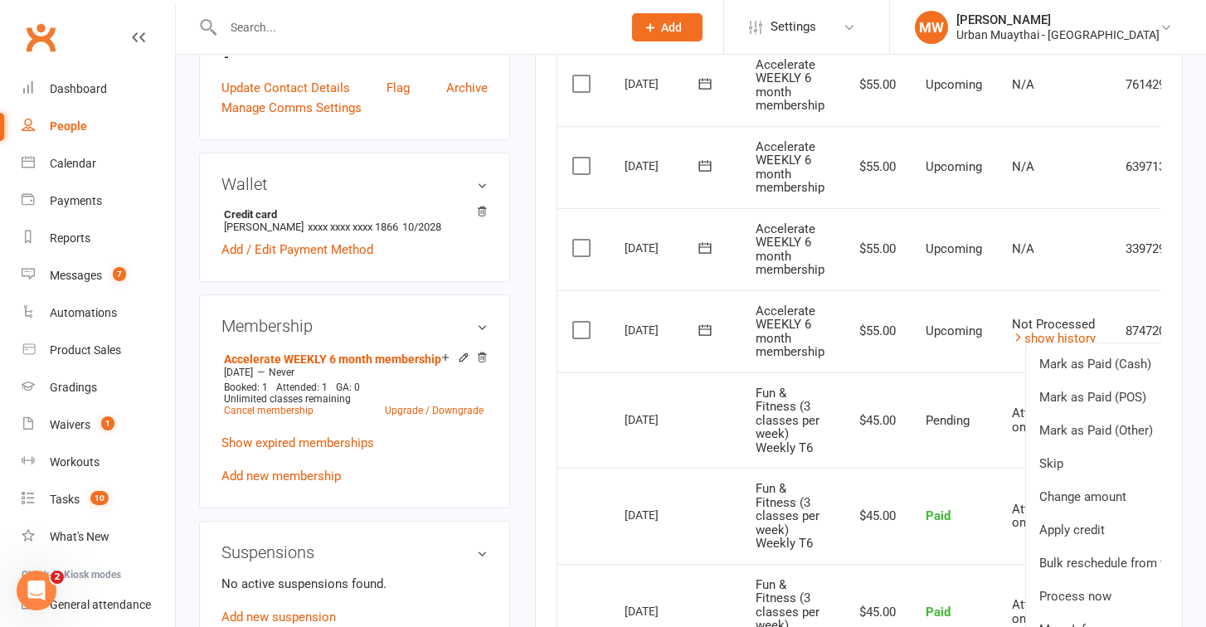
scroll to position [0, 0]
click at [709, 324] on icon at bounding box center [705, 330] width 17 height 17
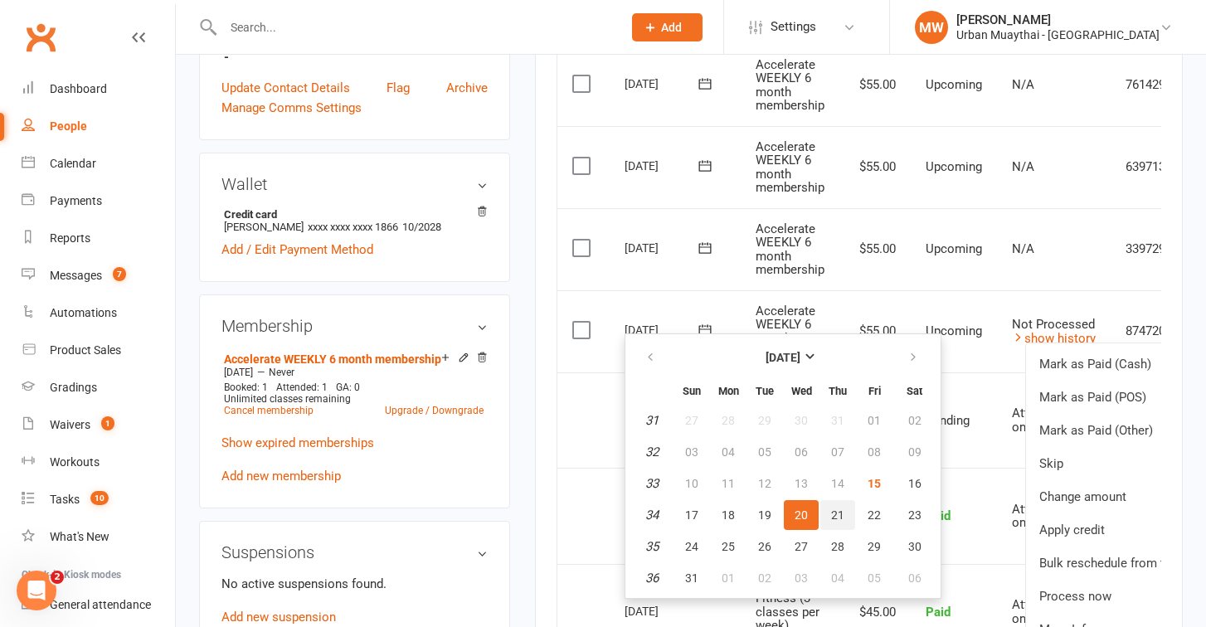
click at [834, 507] on button "21" at bounding box center [837, 515] width 35 height 30
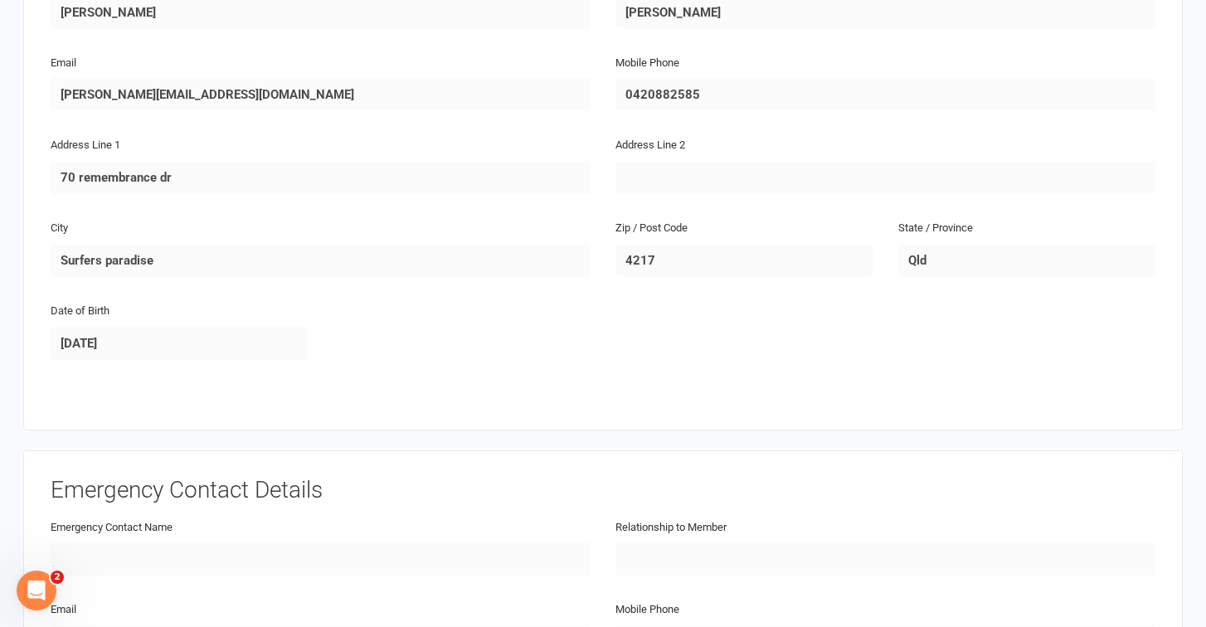
scroll to position [247, 0]
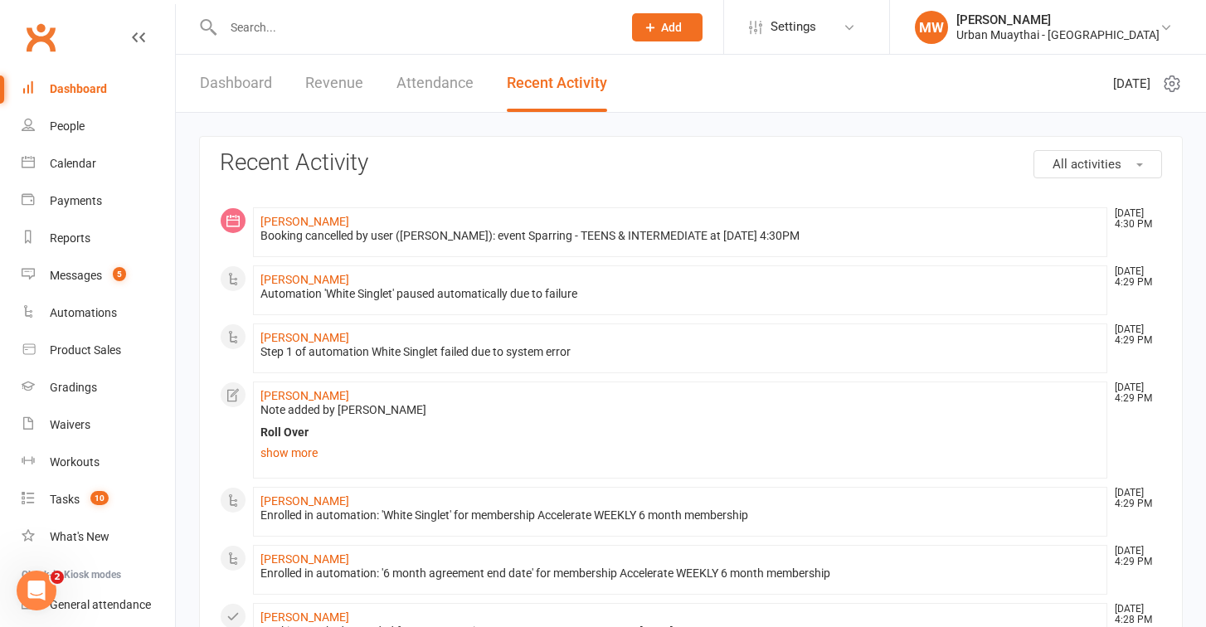
click at [294, 22] on input "text" at bounding box center [414, 27] width 392 height 23
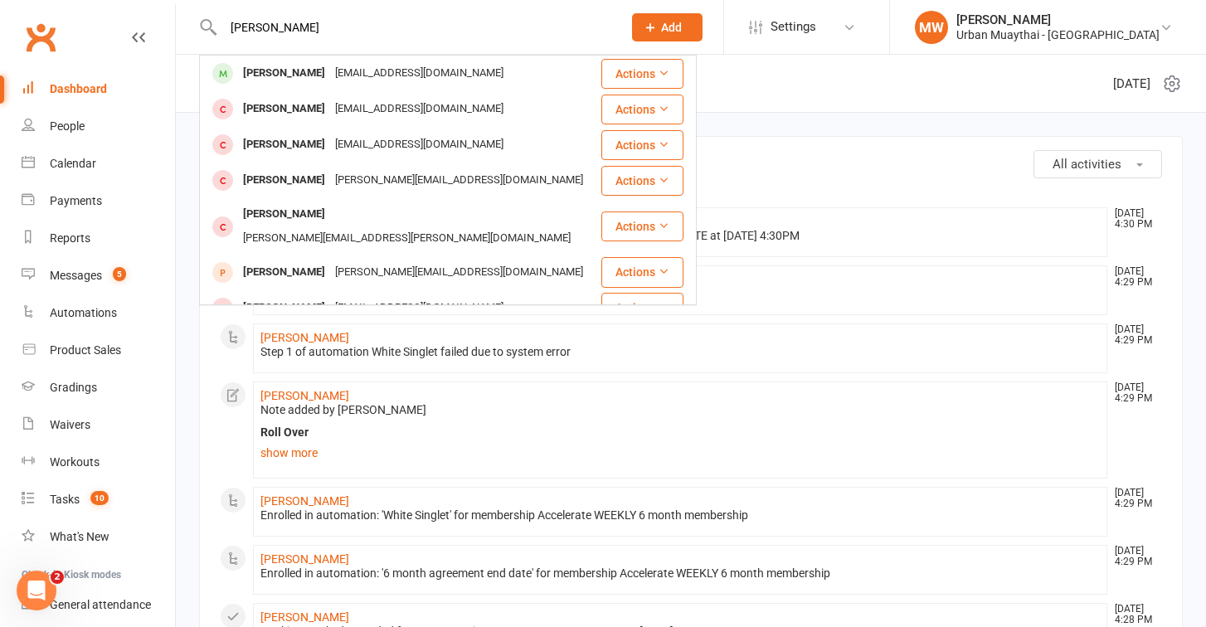
type input "baily Wilson"
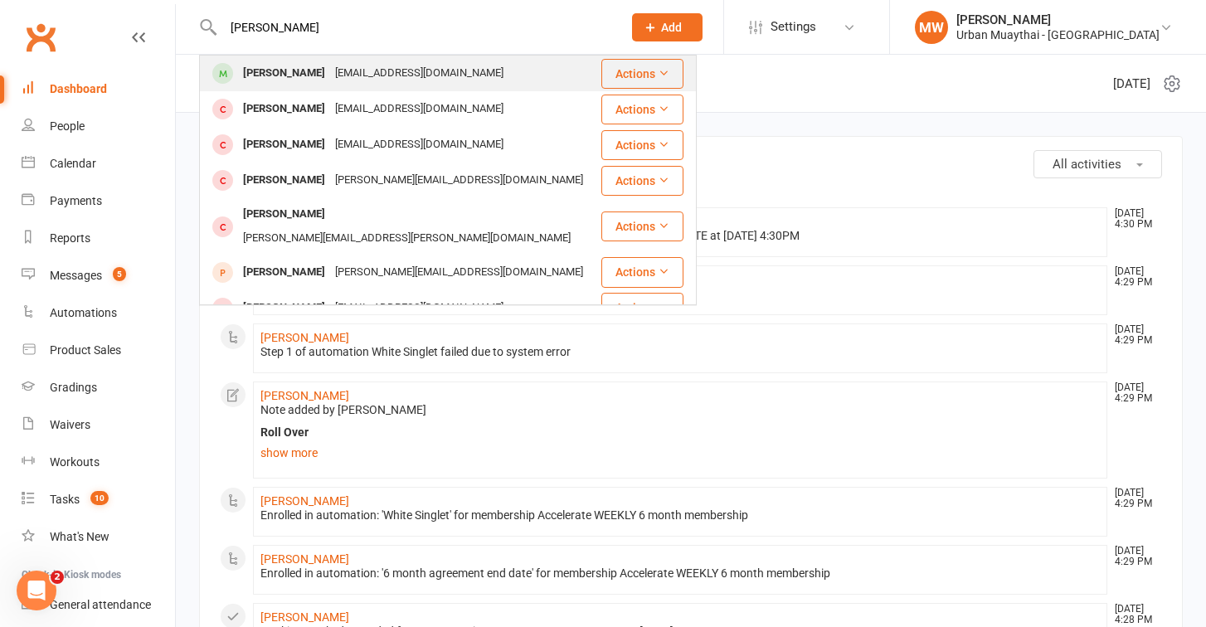
drag, startPoint x: 303, startPoint y: 129, endPoint x: 309, endPoint y: 79, distance: 50.9
click at [309, 79] on div "Bailey Wilson" at bounding box center [284, 73] width 92 height 24
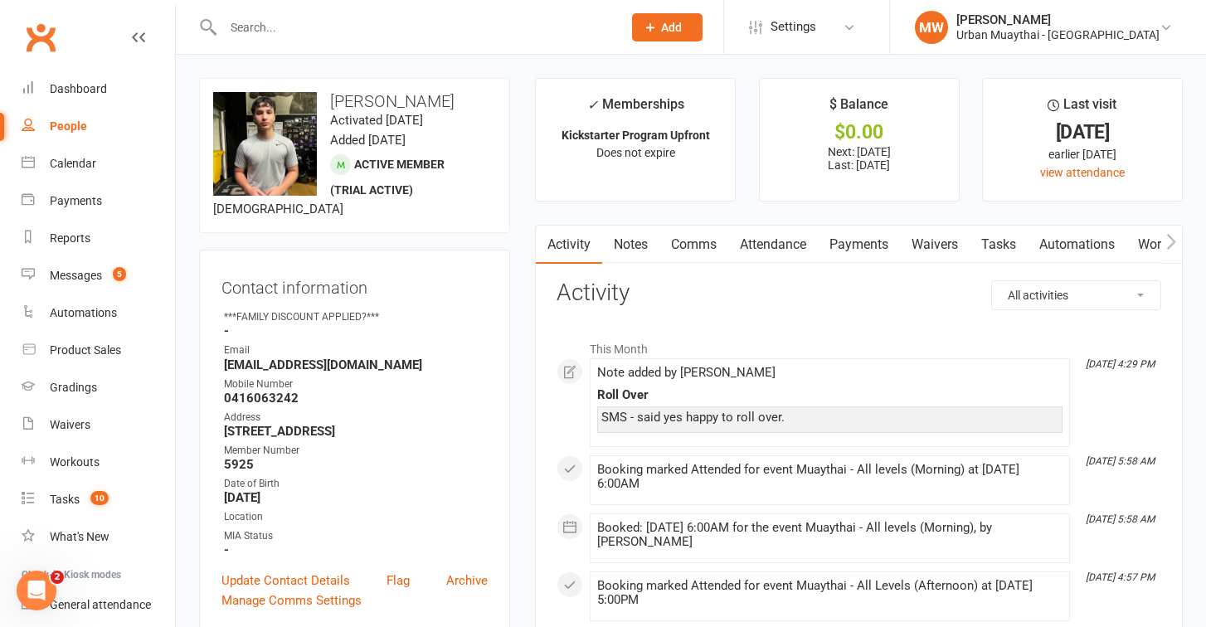
click at [852, 234] on link "Payments" at bounding box center [859, 245] width 82 height 38
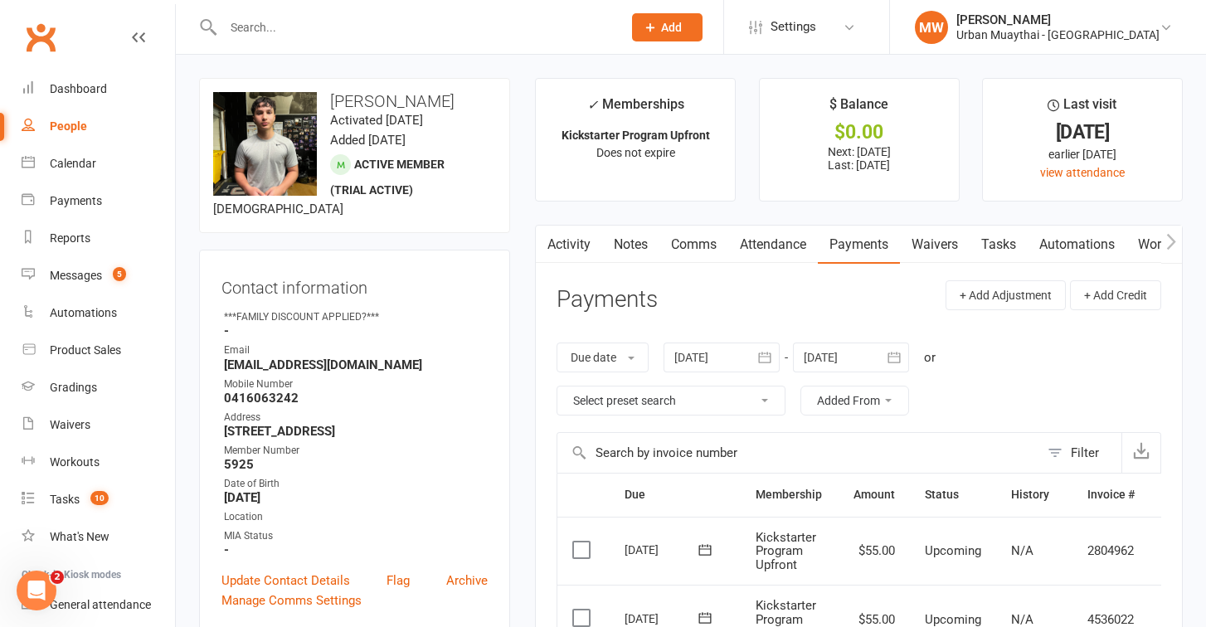
click at [467, 24] on input "text" at bounding box center [414, 27] width 392 height 23
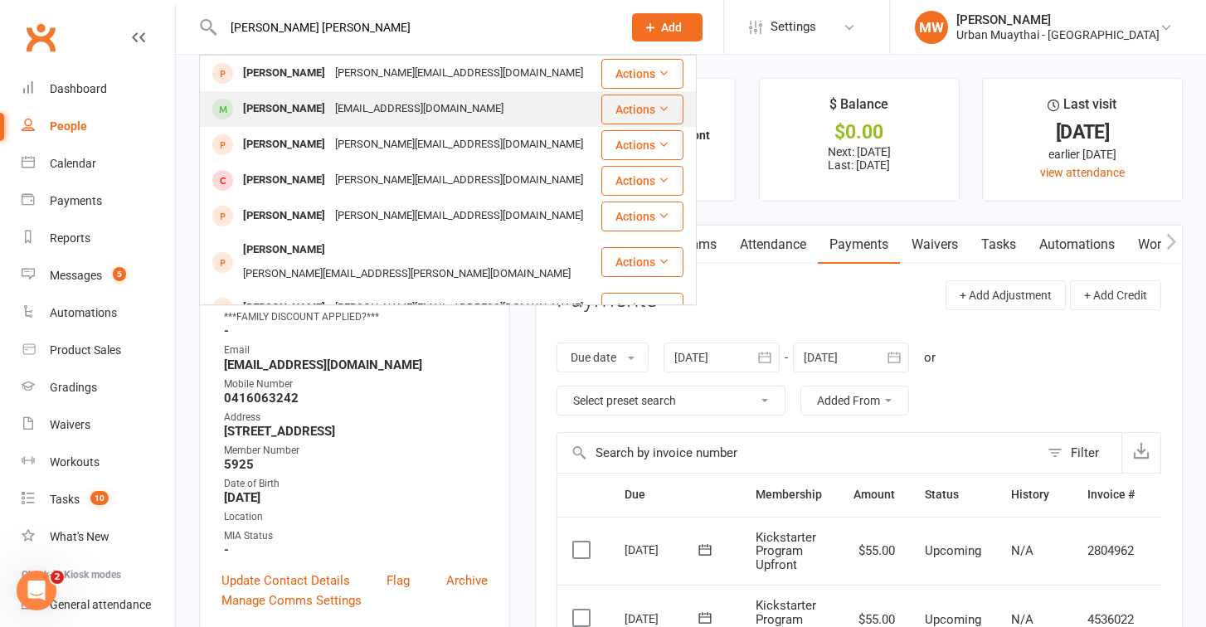
type input "Laura wh"
click at [440, 109] on div "Laura__98@outlook.com" at bounding box center [419, 109] width 178 height 24
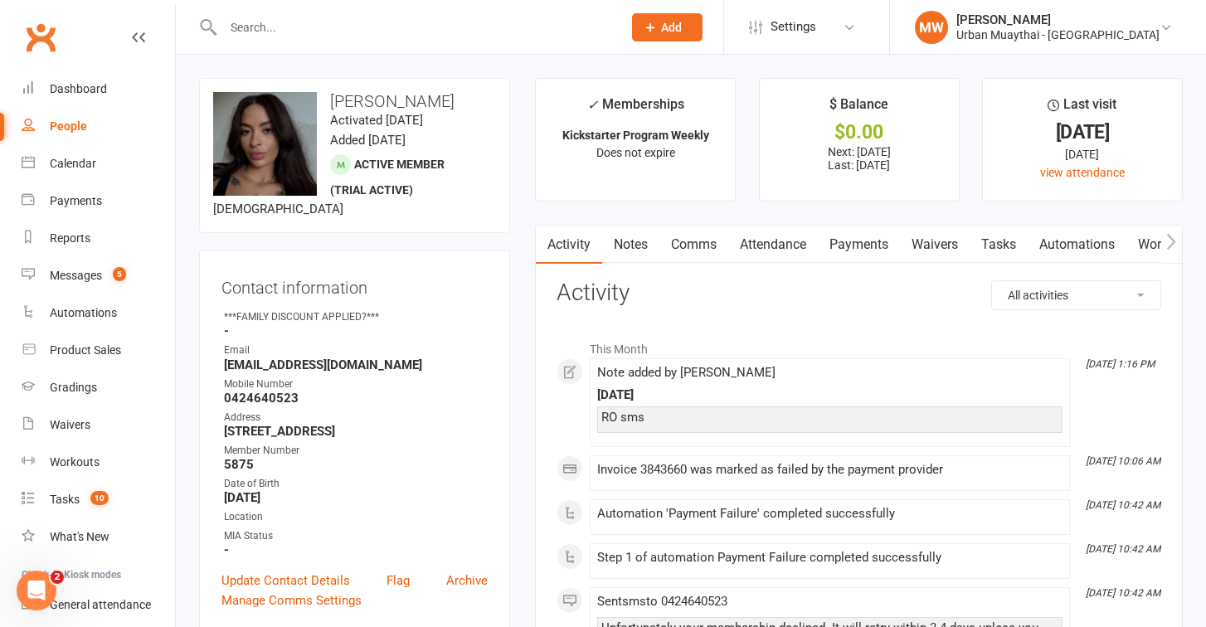
click at [843, 250] on link "Payments" at bounding box center [859, 245] width 82 height 38
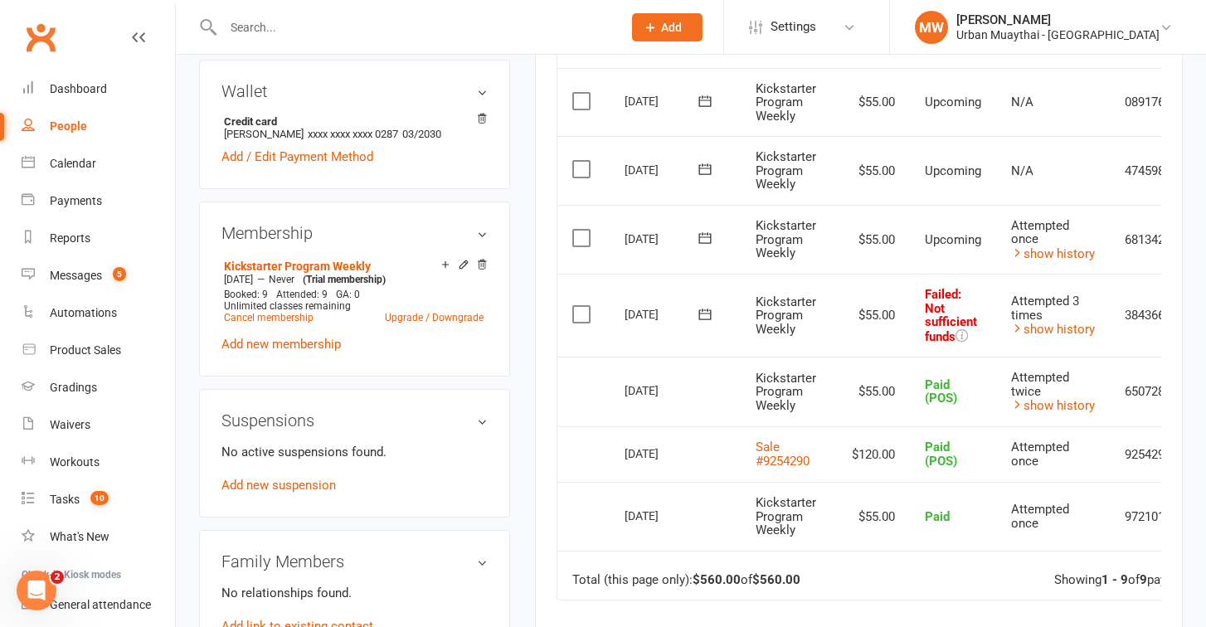
scroll to position [590, 0]
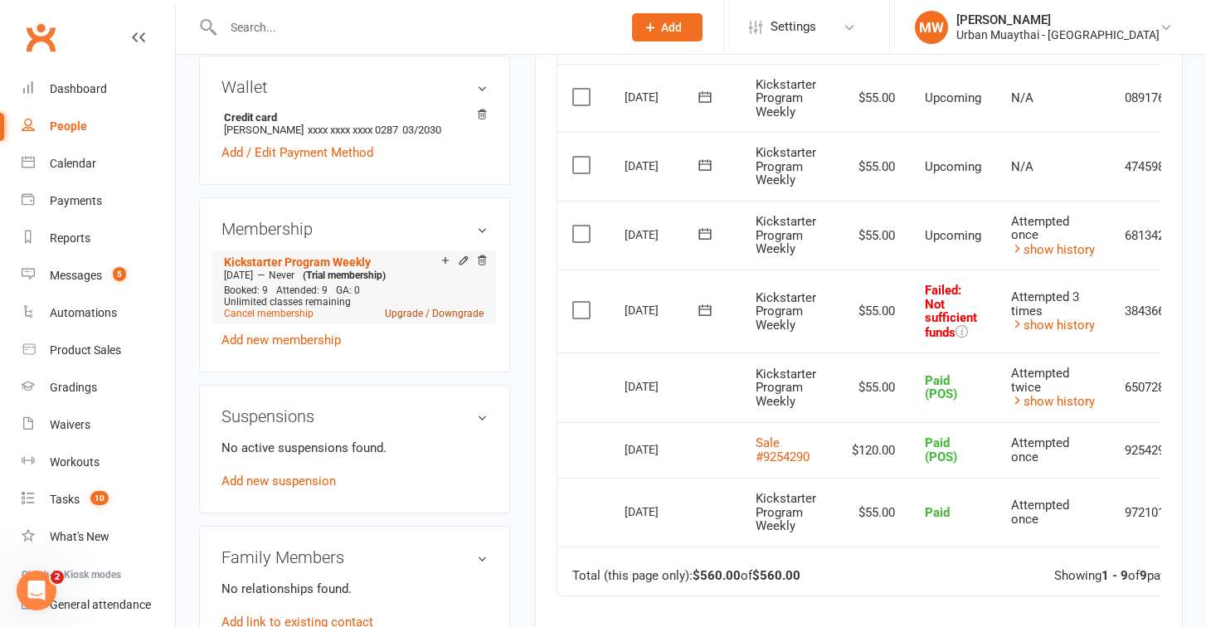
click at [409, 313] on link "Upgrade / Downgrade" at bounding box center [434, 314] width 99 height 12
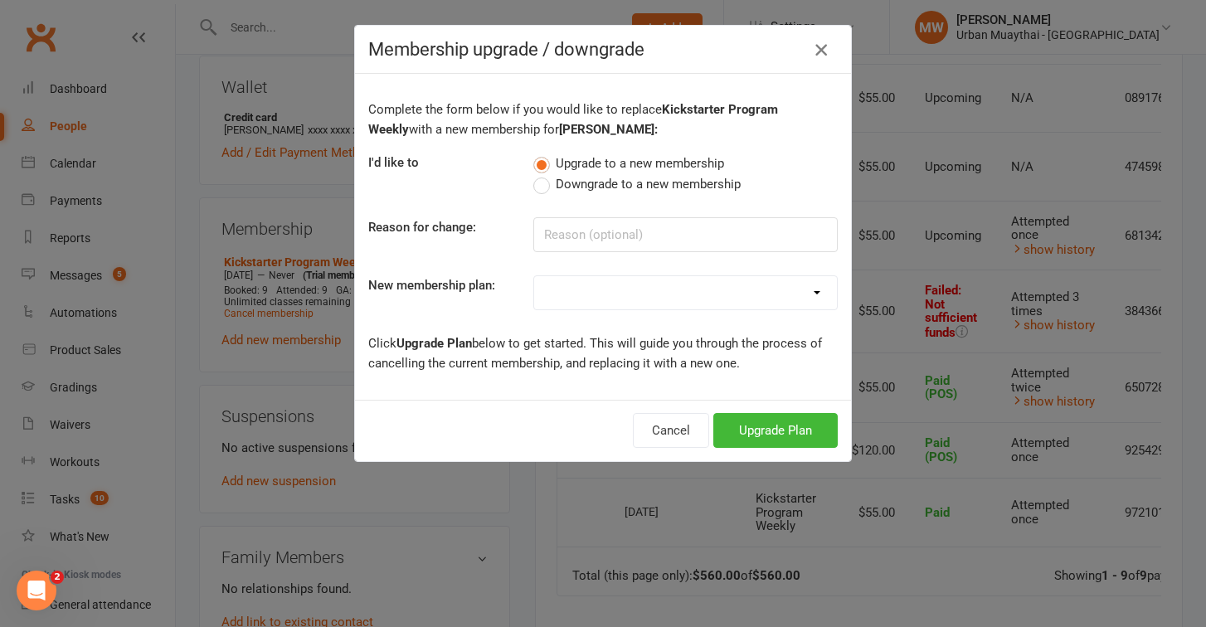
click at [814, 48] on icon "button" at bounding box center [821, 50] width 20 height 20
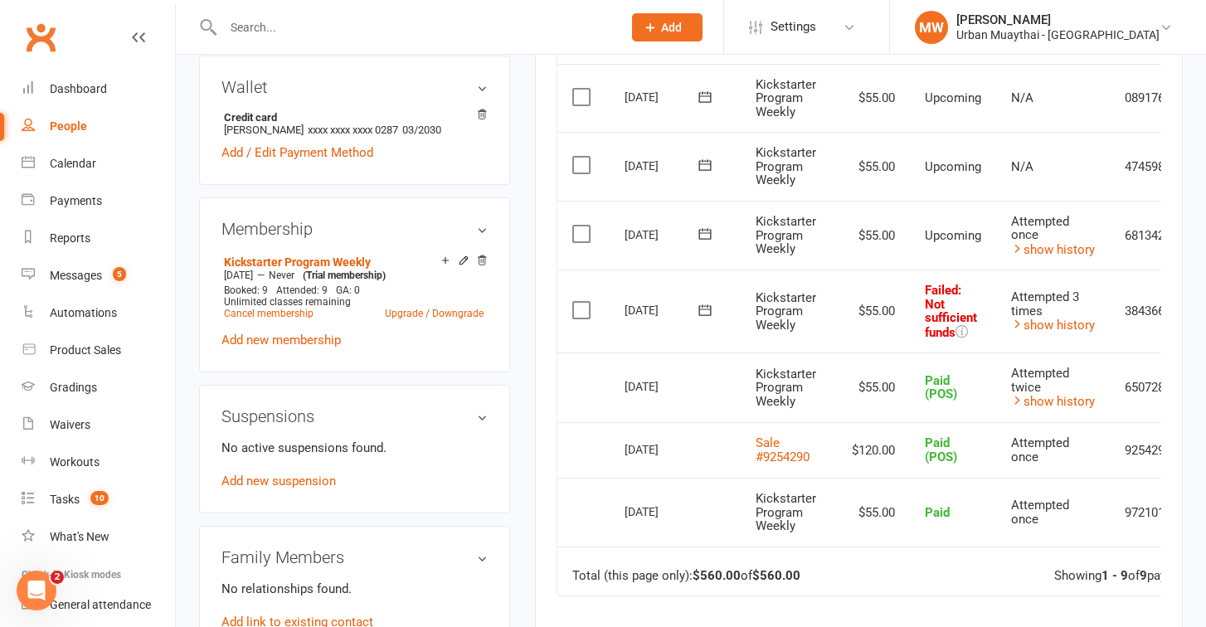
drag, startPoint x: 828, startPoint y: 205, endPoint x: 775, endPoint y: 202, distance: 52.3
click at [800, 203] on td "Kickstarter Program Weekly" at bounding box center [789, 236] width 96 height 70
click at [405, 316] on link "Upgrade / Downgrade" at bounding box center [434, 314] width 99 height 12
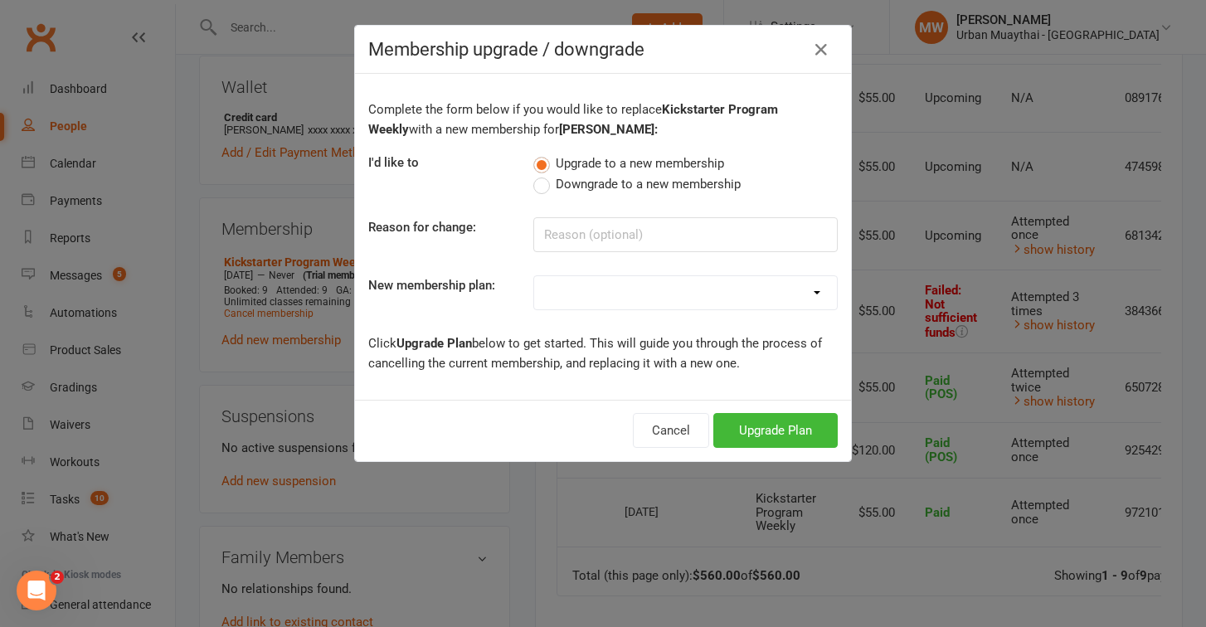
click at [544, 187] on label "Downgrade to a new membership" at bounding box center [636, 184] width 207 height 20
click at [544, 174] on input "Downgrade to a new membership" at bounding box center [538, 174] width 11 height 0
select select "5"
click at [739, 428] on button "Downgrade Plan" at bounding box center [767, 430] width 141 height 35
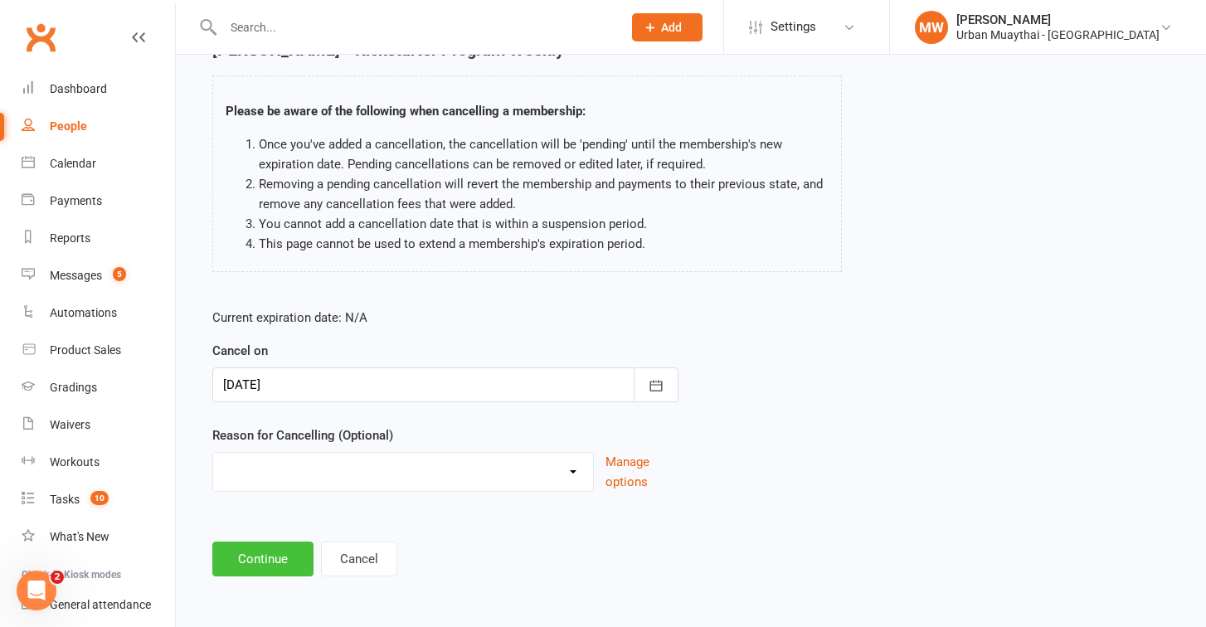
scroll to position [103, 0]
click at [278, 548] on button "Continue" at bounding box center [262, 558] width 101 height 35
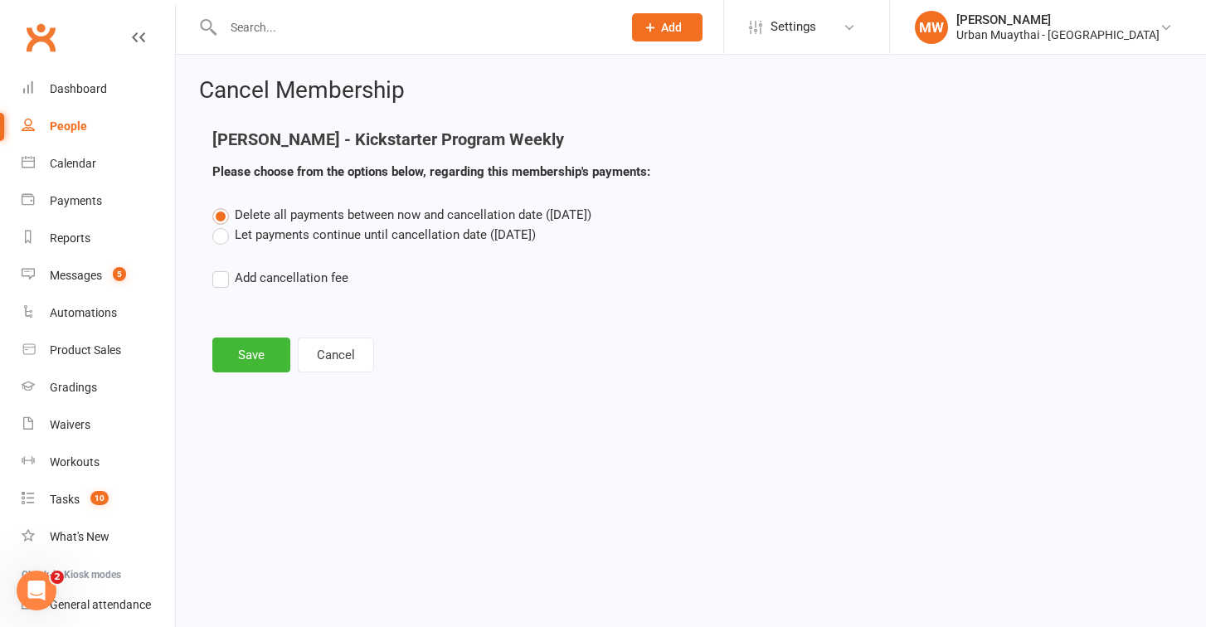
click at [222, 236] on label "Let payments continue until cancellation date (Aug 15, 2025)" at bounding box center [373, 235] width 323 height 20
click at [222, 225] on input "Let payments continue until cancellation date (Aug 15, 2025)" at bounding box center [217, 225] width 11 height 0
click at [228, 356] on button "Save" at bounding box center [251, 354] width 78 height 35
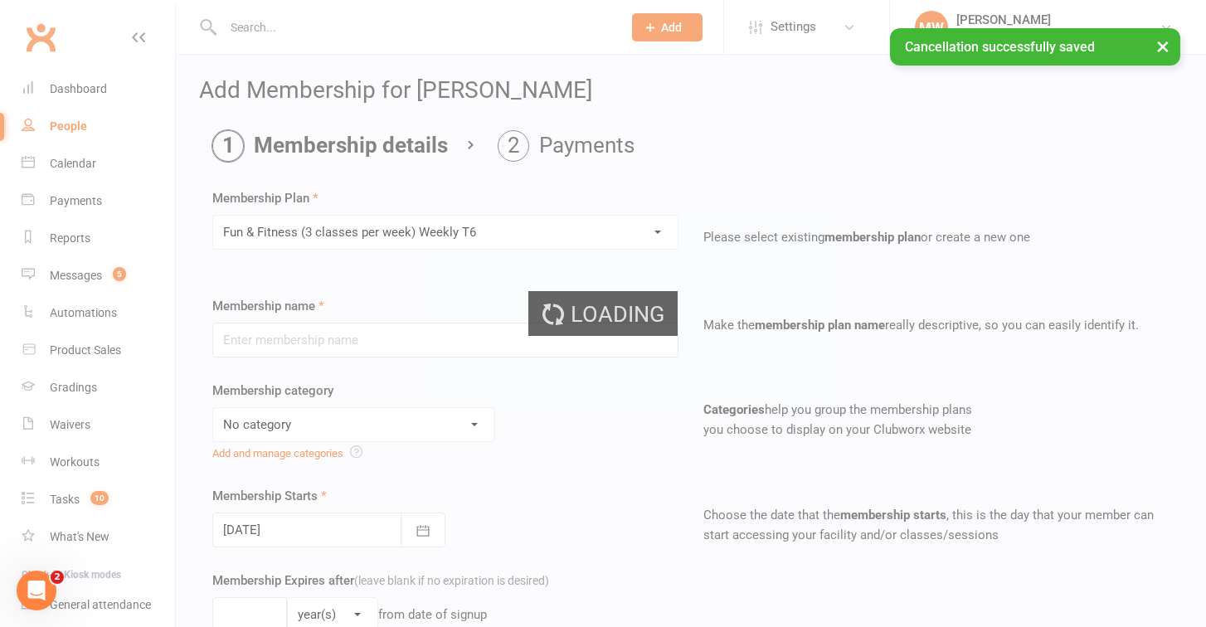
type input "Fun & Fitness (3 classes per week) Weekly T6"
select select "4"
select select "2"
type input "3"
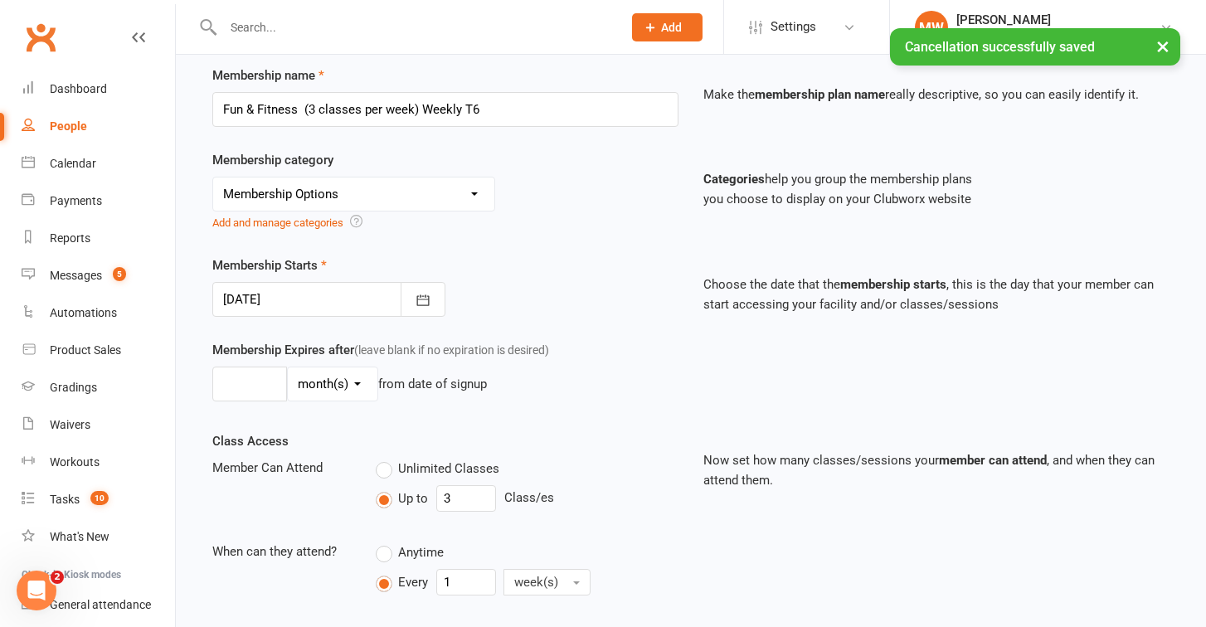
scroll to position [231, 0]
click at [418, 301] on icon "button" at bounding box center [423, 299] width 17 height 17
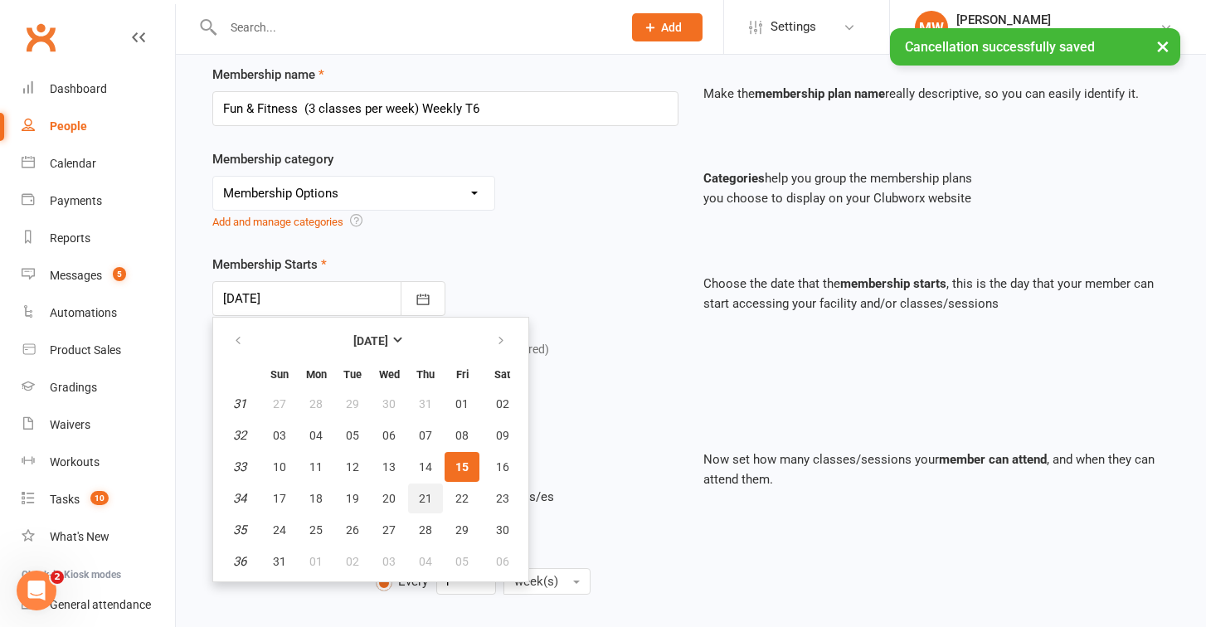
click at [435, 490] on button "21" at bounding box center [425, 498] width 35 height 30
type input "21 Aug 2025"
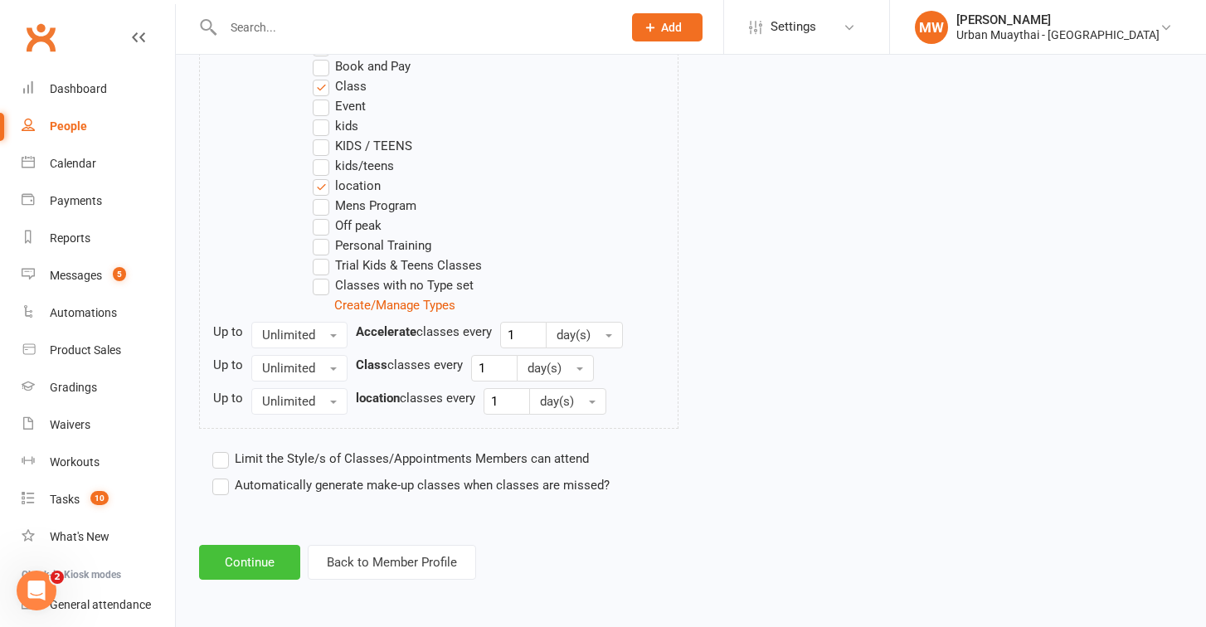
scroll to position [943, 0]
click at [259, 545] on button "Continue" at bounding box center [249, 562] width 101 height 35
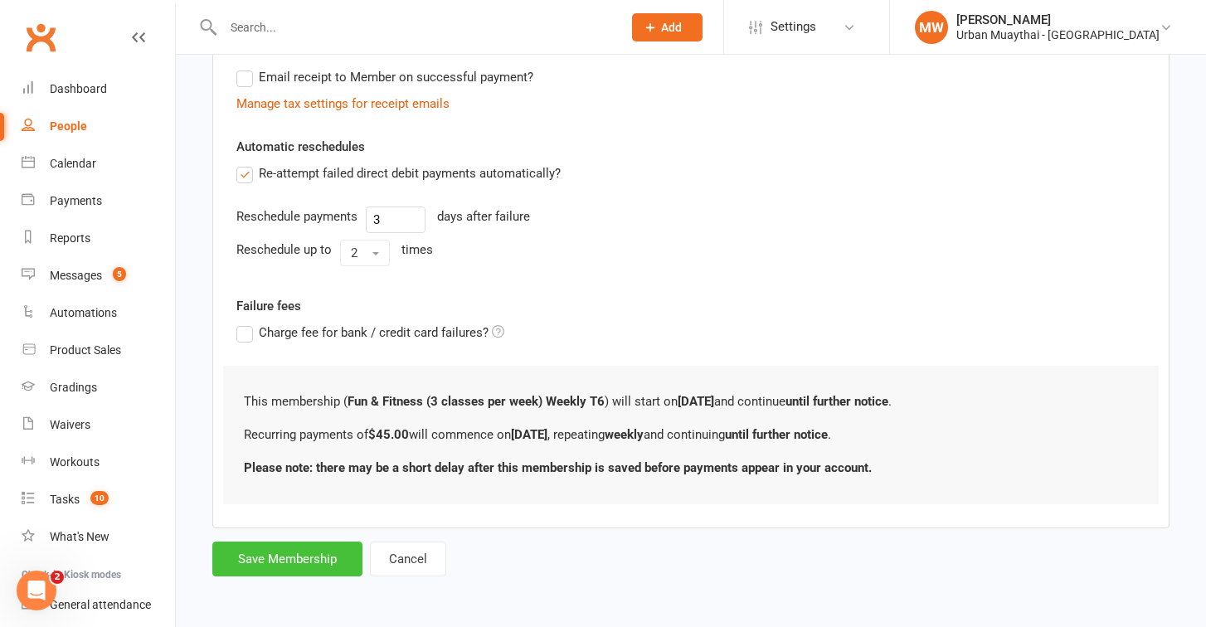
scroll to position [523, 0]
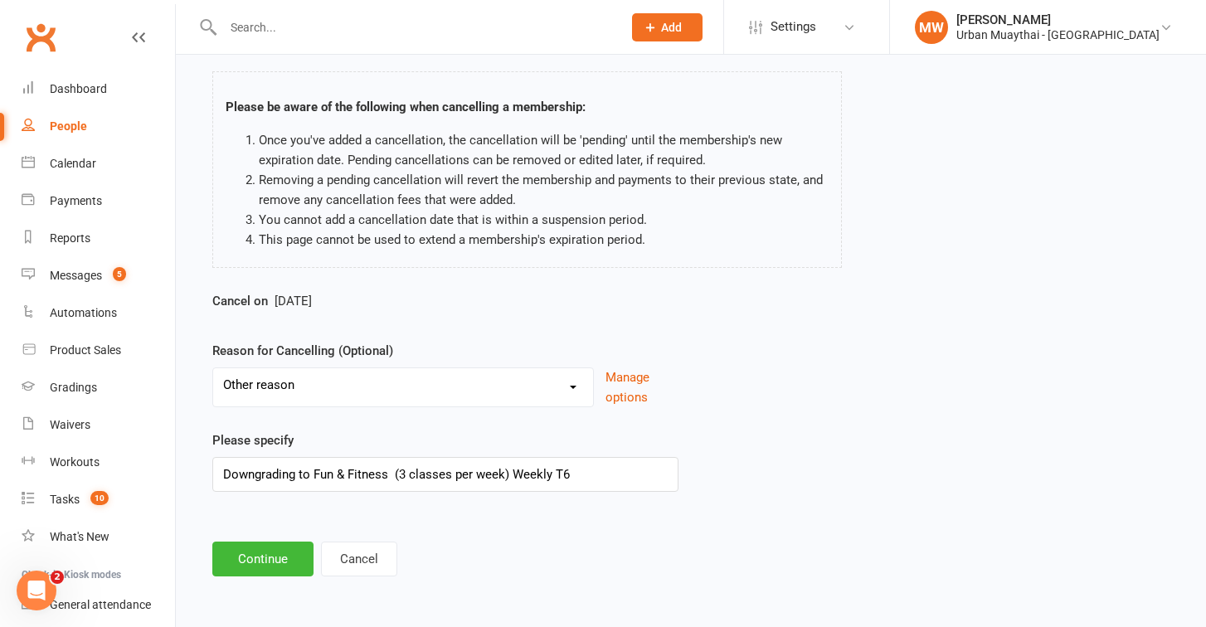
scroll to position [107, 0]
click at [281, 542] on button "Continue" at bounding box center [262, 558] width 101 height 35
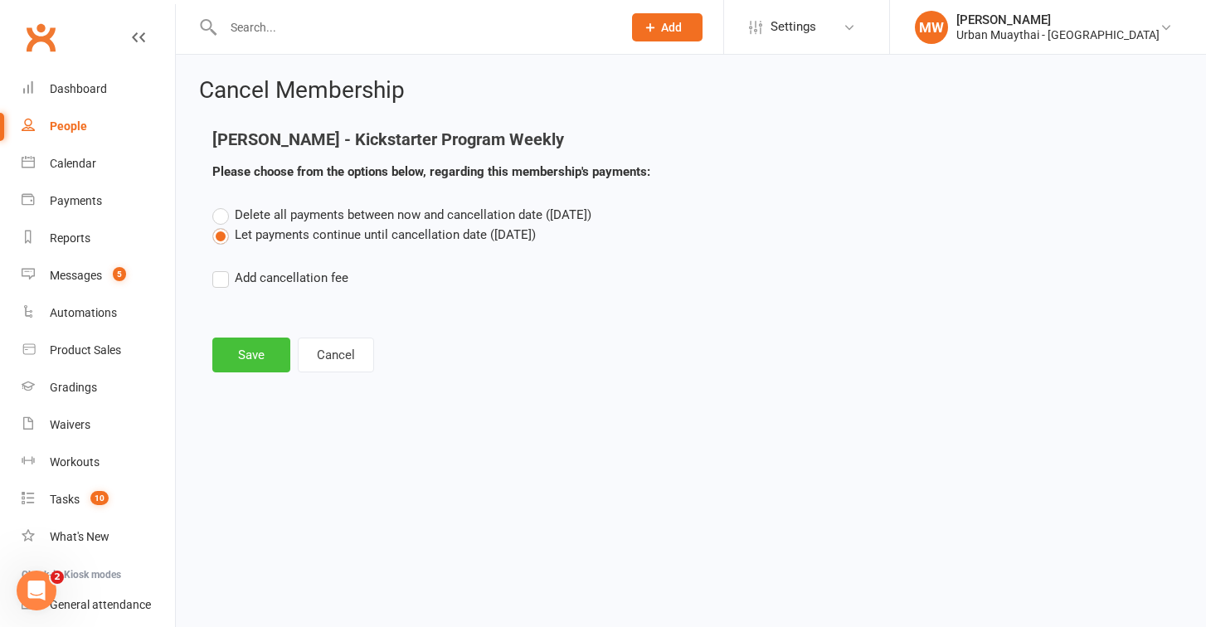
click at [244, 362] on button "Save" at bounding box center [251, 354] width 78 height 35
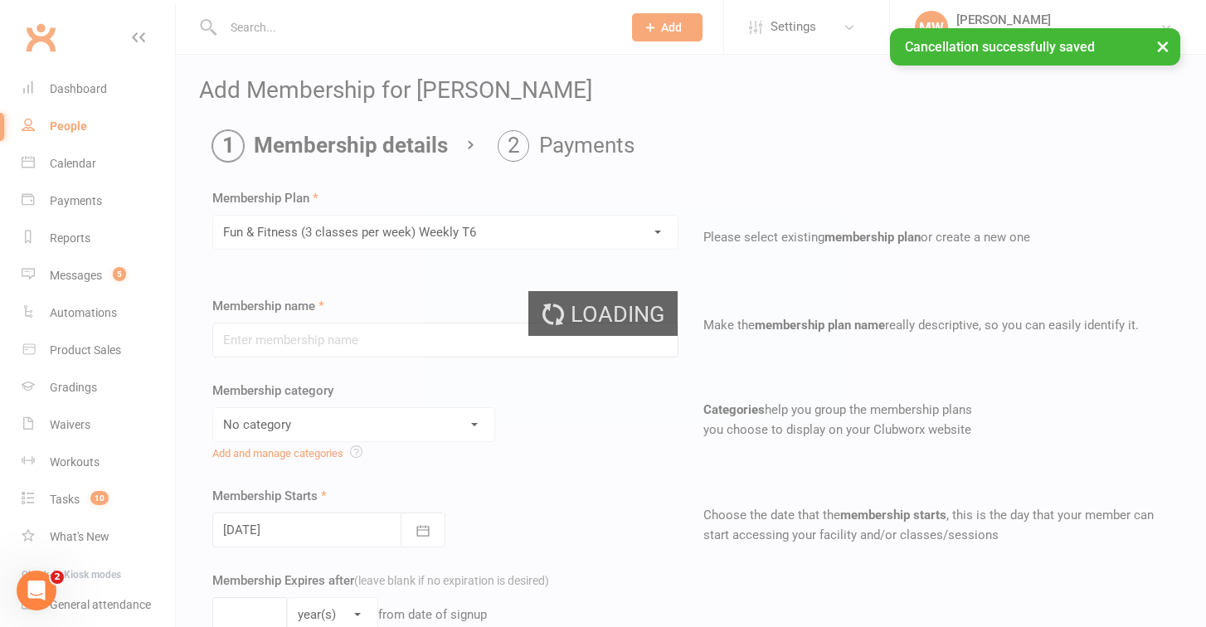
type input "Fun & Fitness (3 classes per week) Weekly T6"
select select "4"
select select "2"
type input "3"
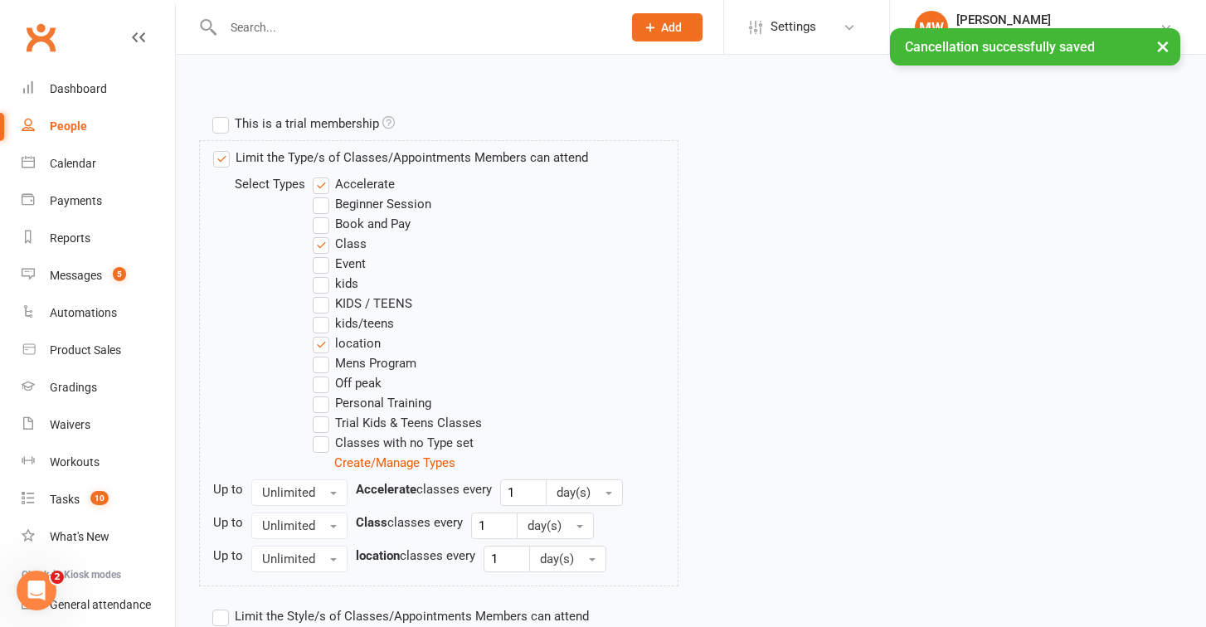
scroll to position [891, 0]
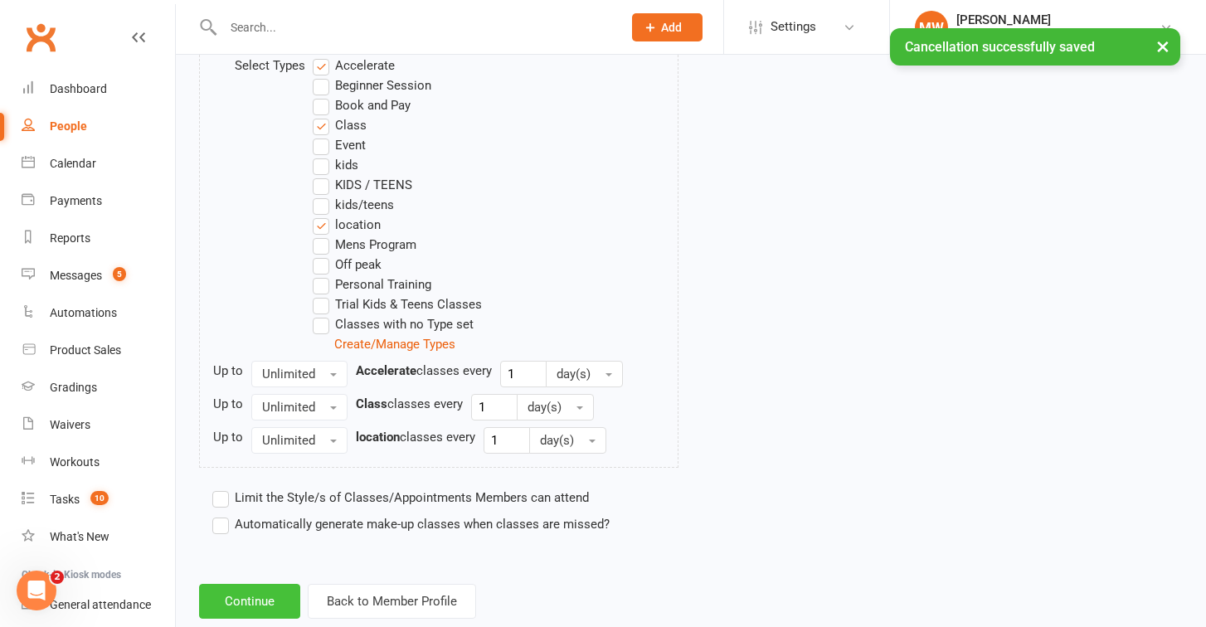
click at [248, 588] on button "Continue" at bounding box center [249, 601] width 101 height 35
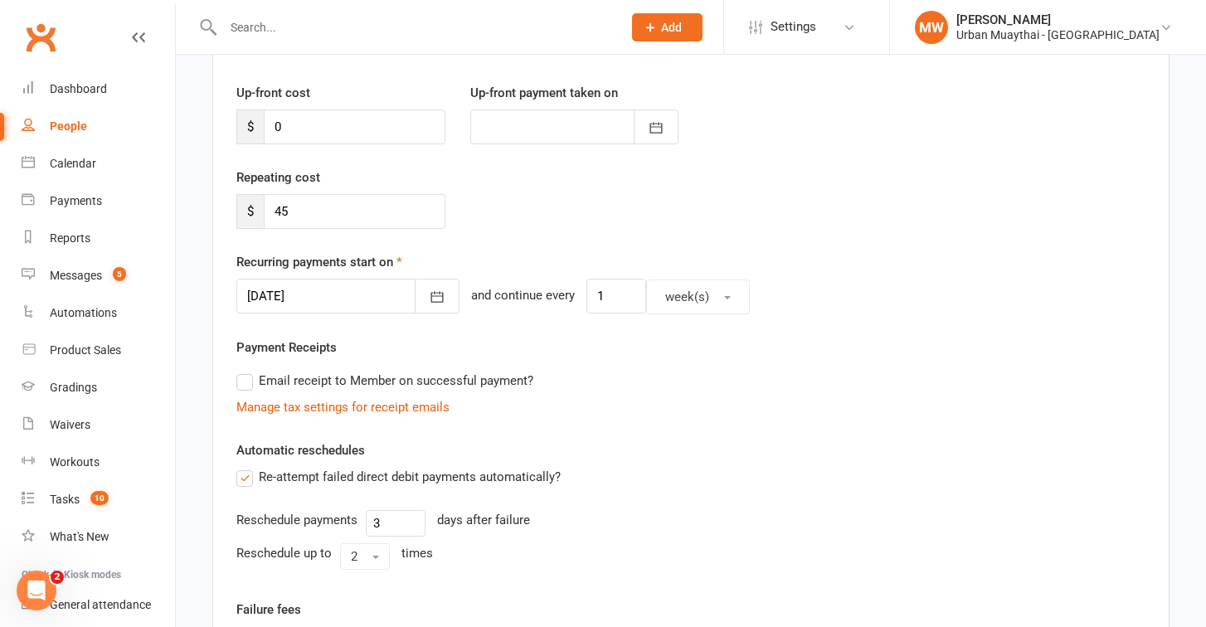
scroll to position [212, 0]
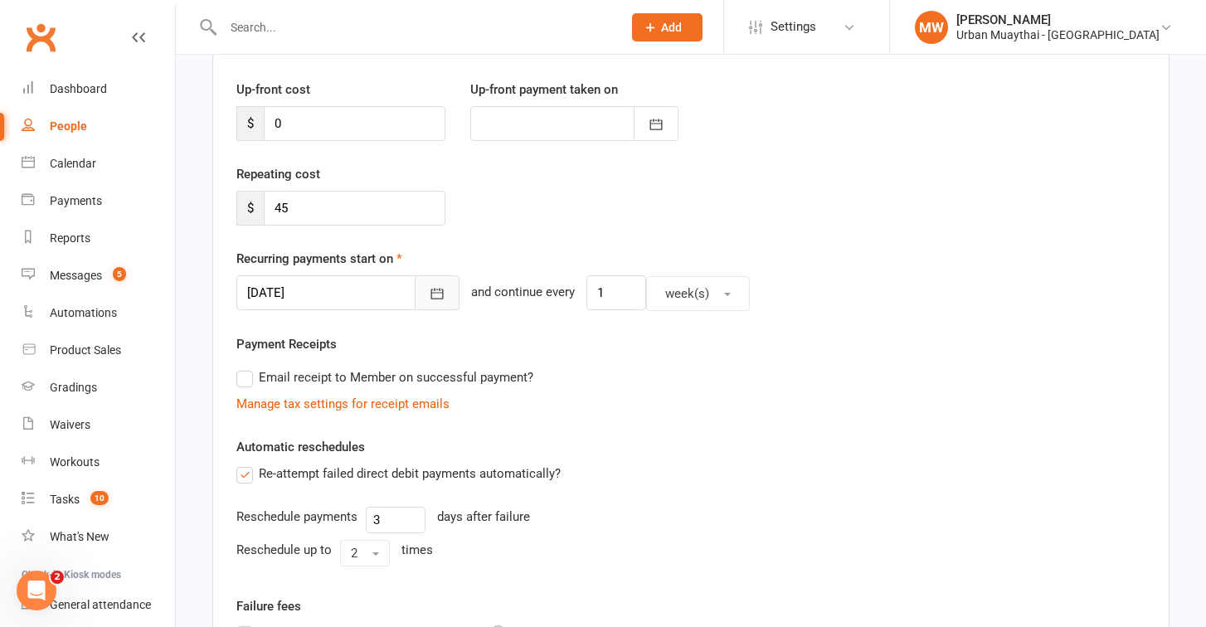
click at [429, 295] on icon "button" at bounding box center [437, 293] width 17 height 17
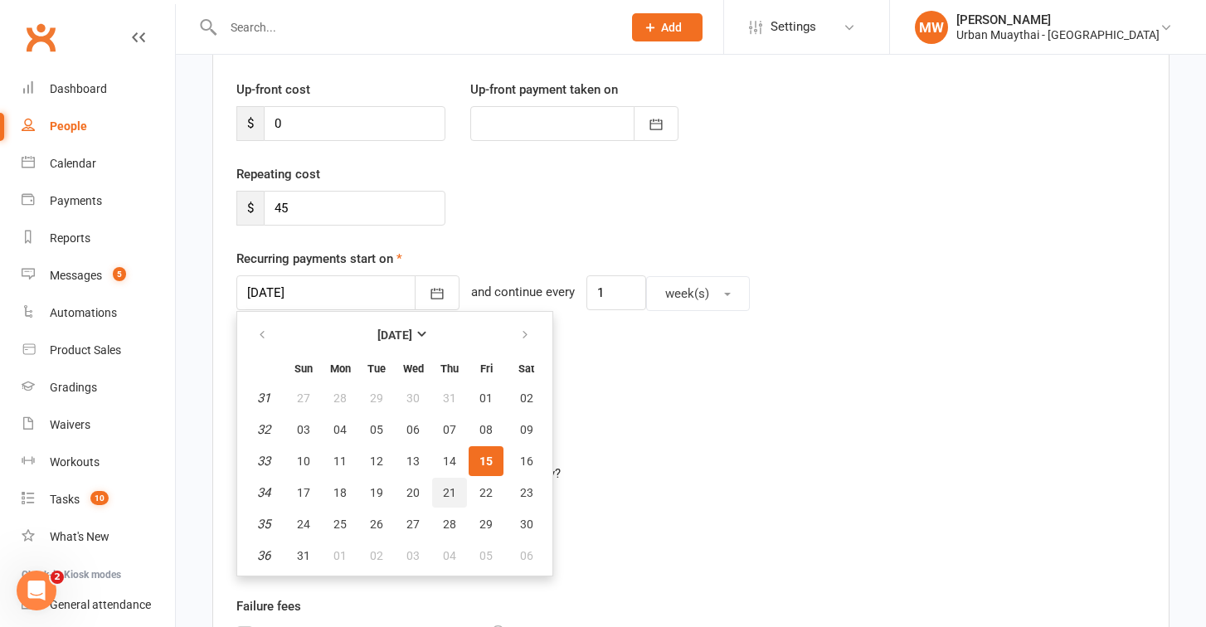
click at [437, 496] on button "21" at bounding box center [449, 493] width 35 height 30
type input "21 Aug 2025"
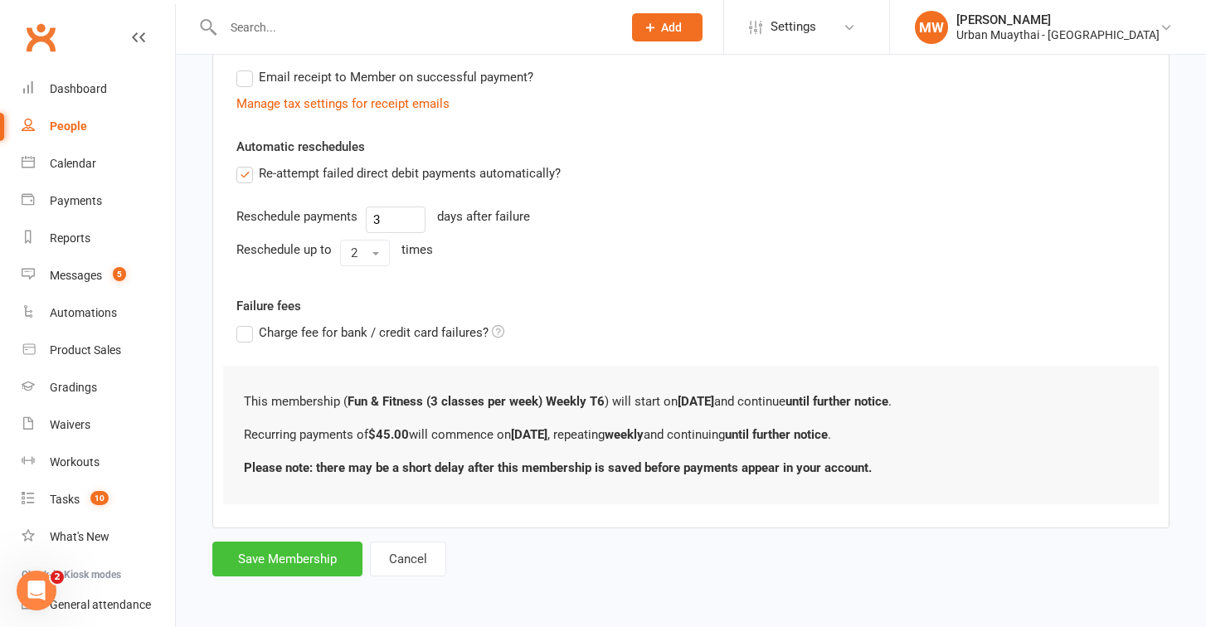
scroll to position [526, 0]
click at [299, 541] on button "Save Membership" at bounding box center [287, 558] width 150 height 35
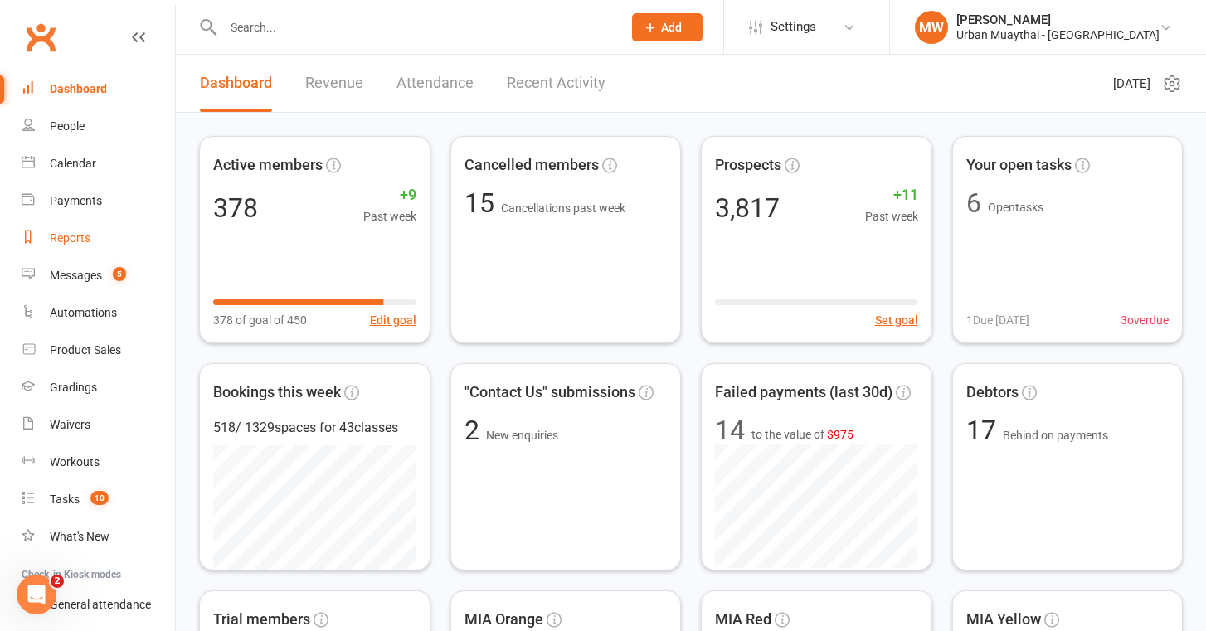
click at [77, 239] on div "Reports" at bounding box center [70, 237] width 41 height 13
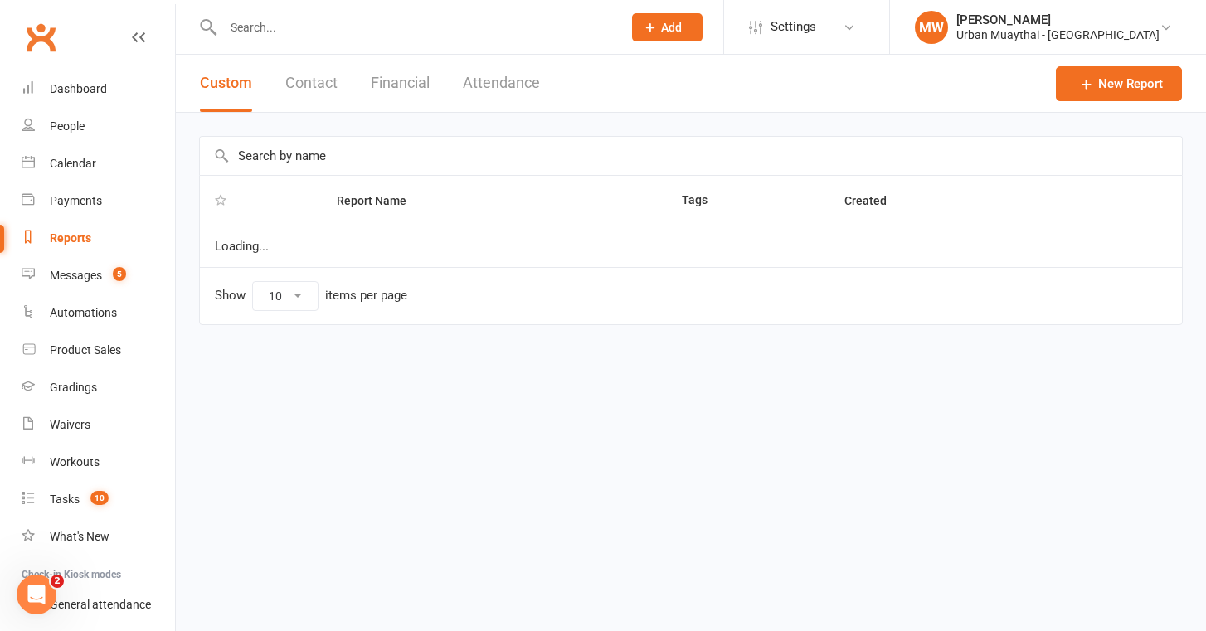
select select "100"
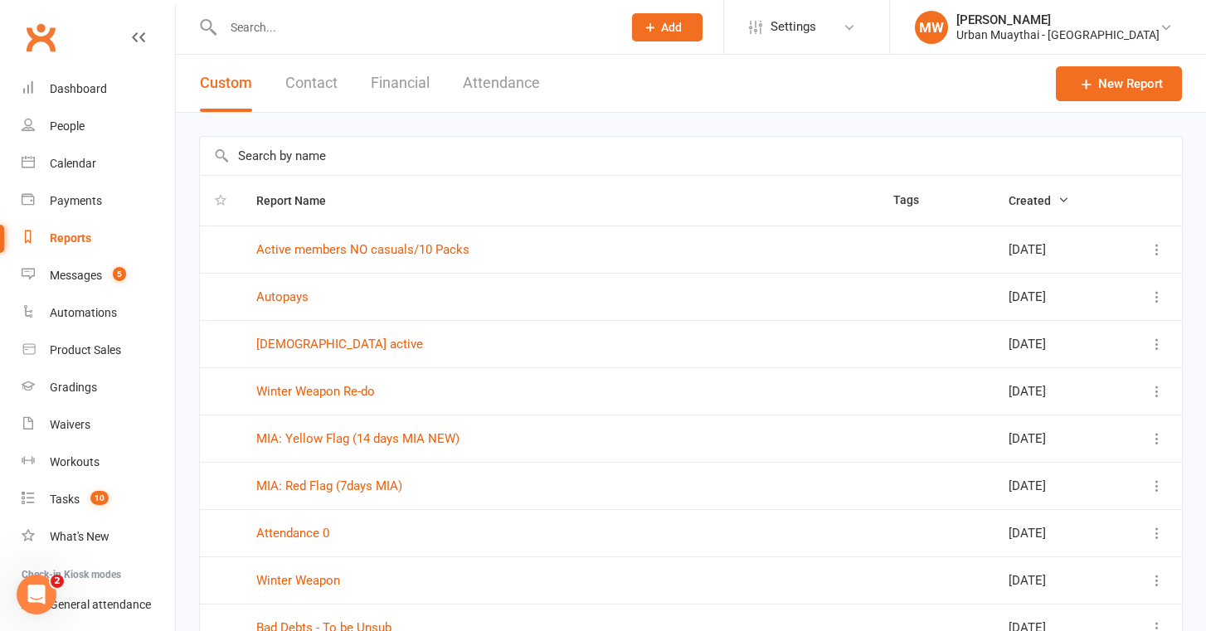
click at [258, 160] on input "text" at bounding box center [691, 156] width 982 height 38
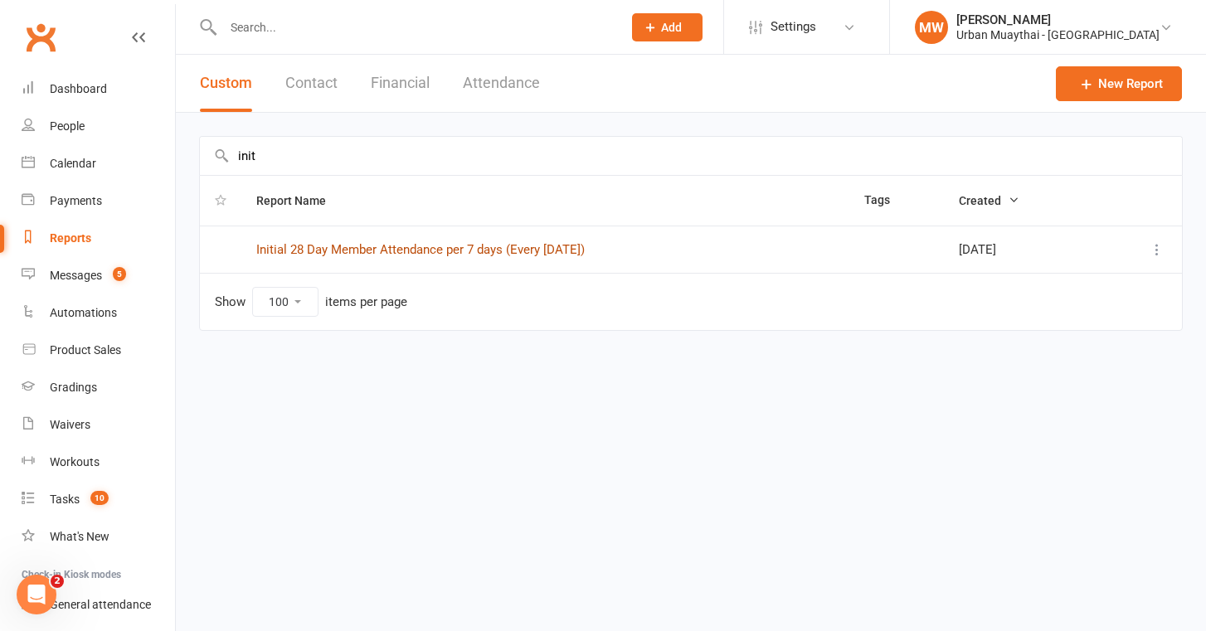
type input "init"
click at [317, 253] on link "Initial 28 Day Member Attendance per 7 days (Every [DATE])" at bounding box center [420, 249] width 328 height 15
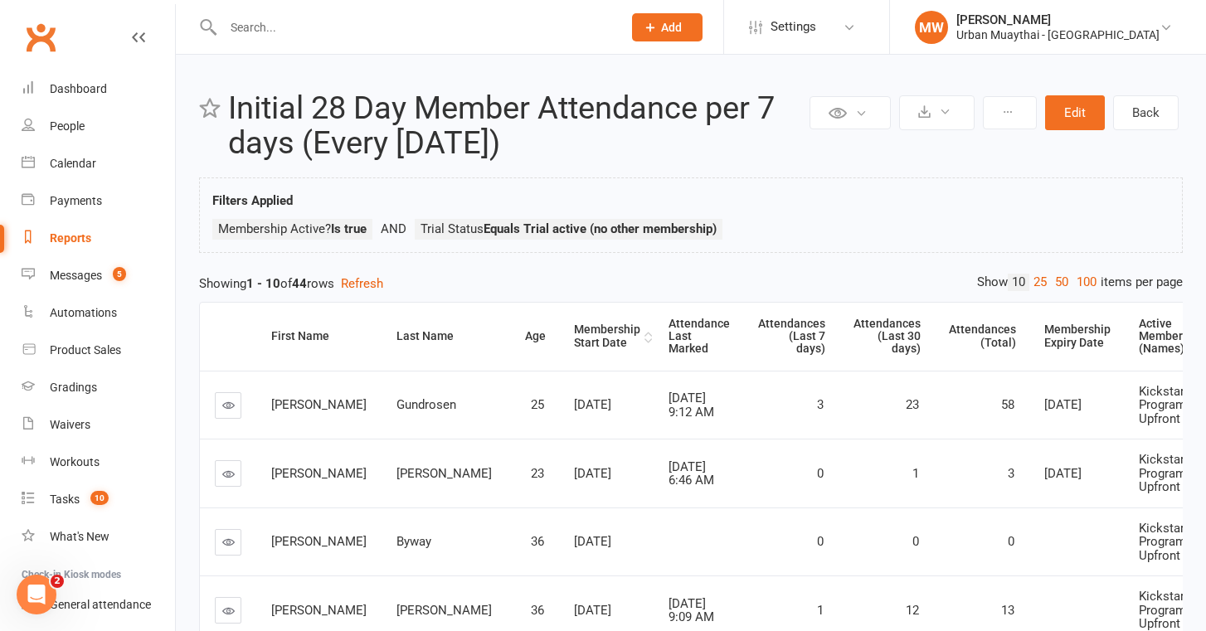
click at [574, 336] on div "Membership Start Date" at bounding box center [607, 336] width 66 height 26
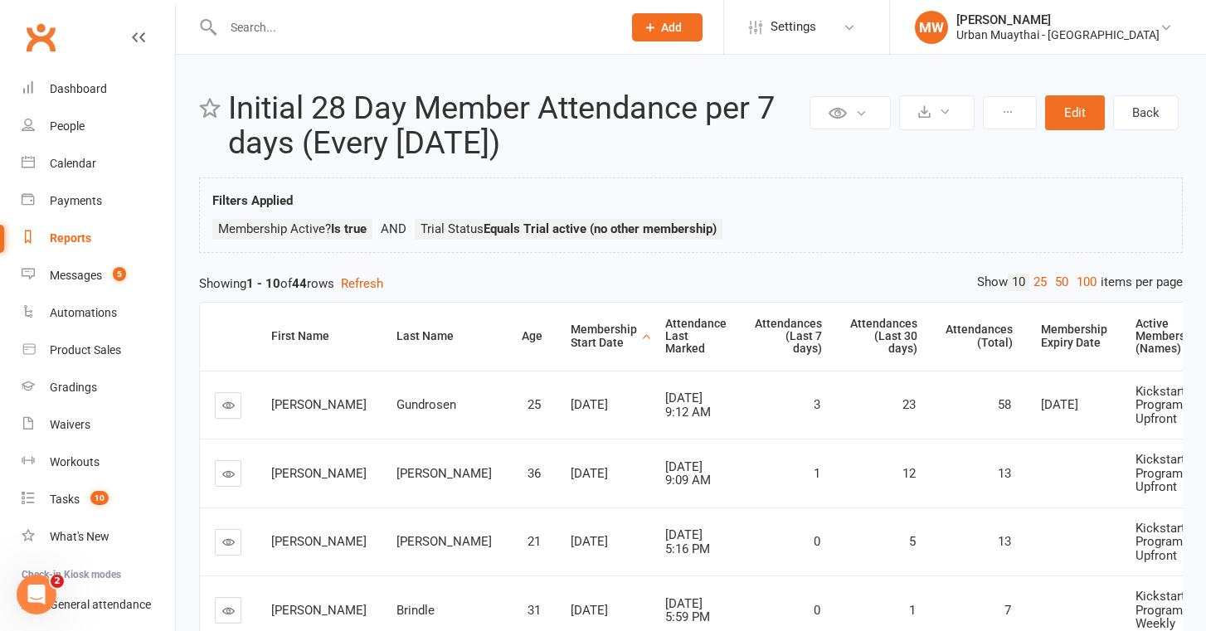
click at [571, 336] on div "Membership Start Date" at bounding box center [604, 336] width 66 height 26
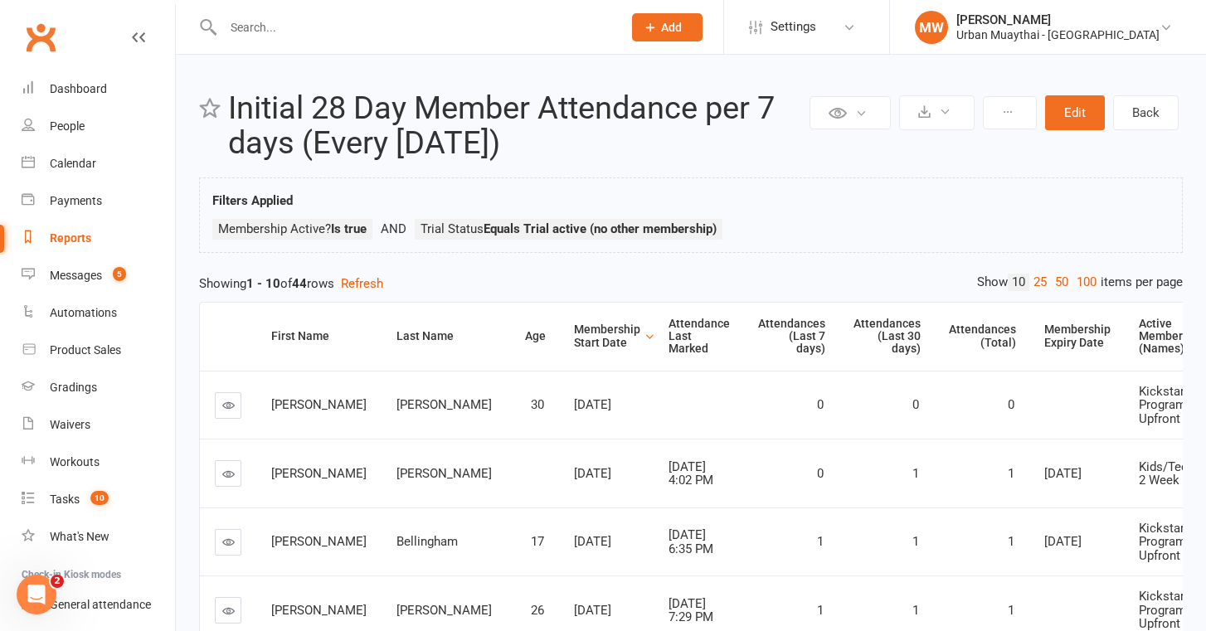
click at [574, 336] on div "Membership Start Date" at bounding box center [607, 336] width 66 height 26
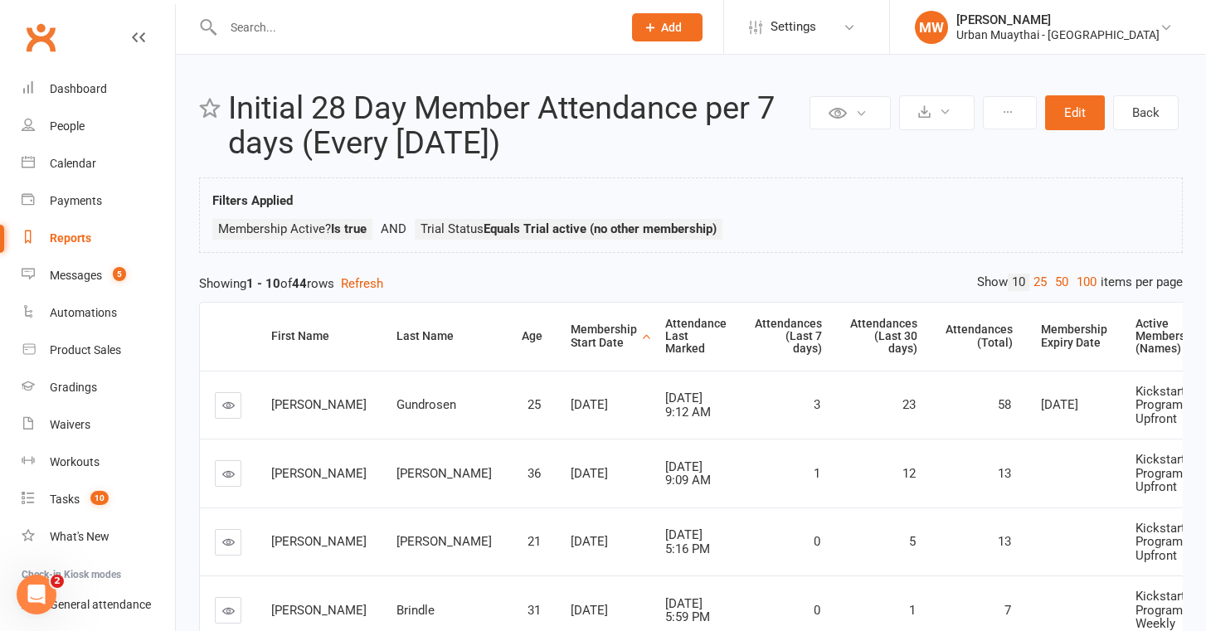
click at [227, 406] on icon at bounding box center [228, 405] width 12 height 12
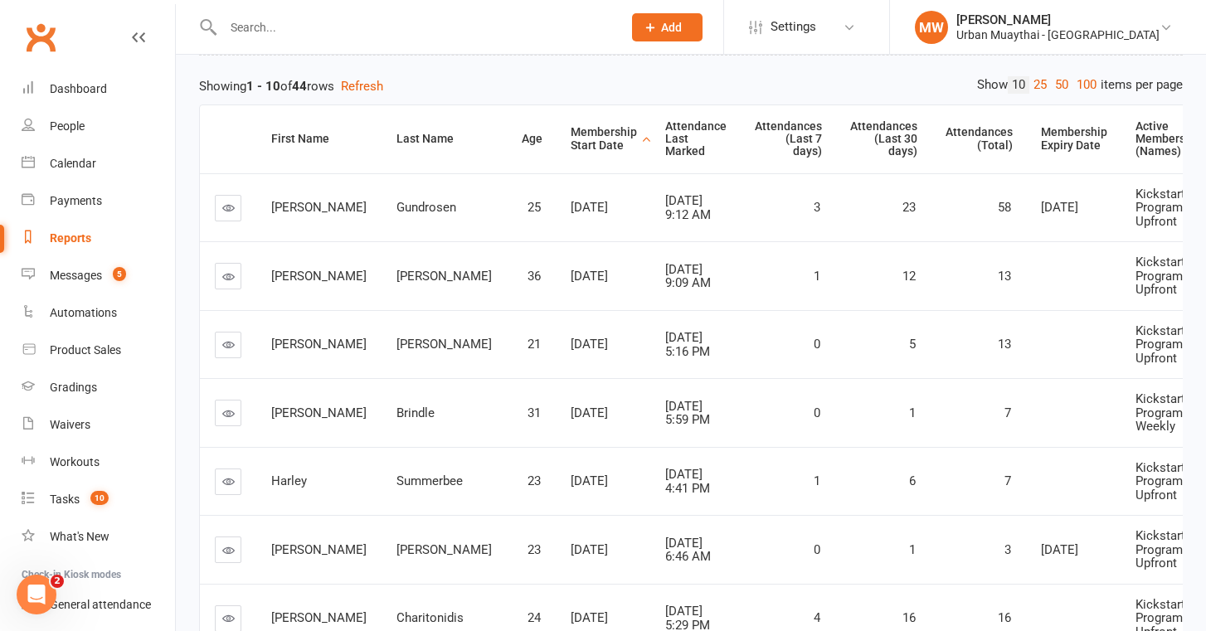
scroll to position [214, 0]
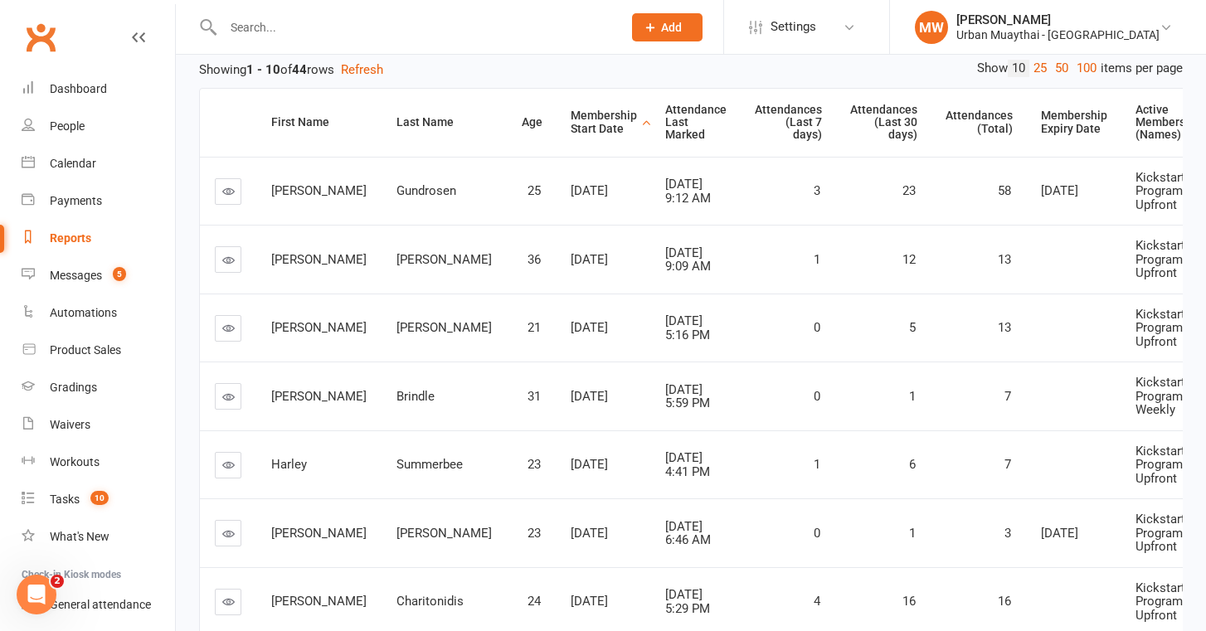
click at [229, 254] on icon at bounding box center [228, 260] width 12 height 12
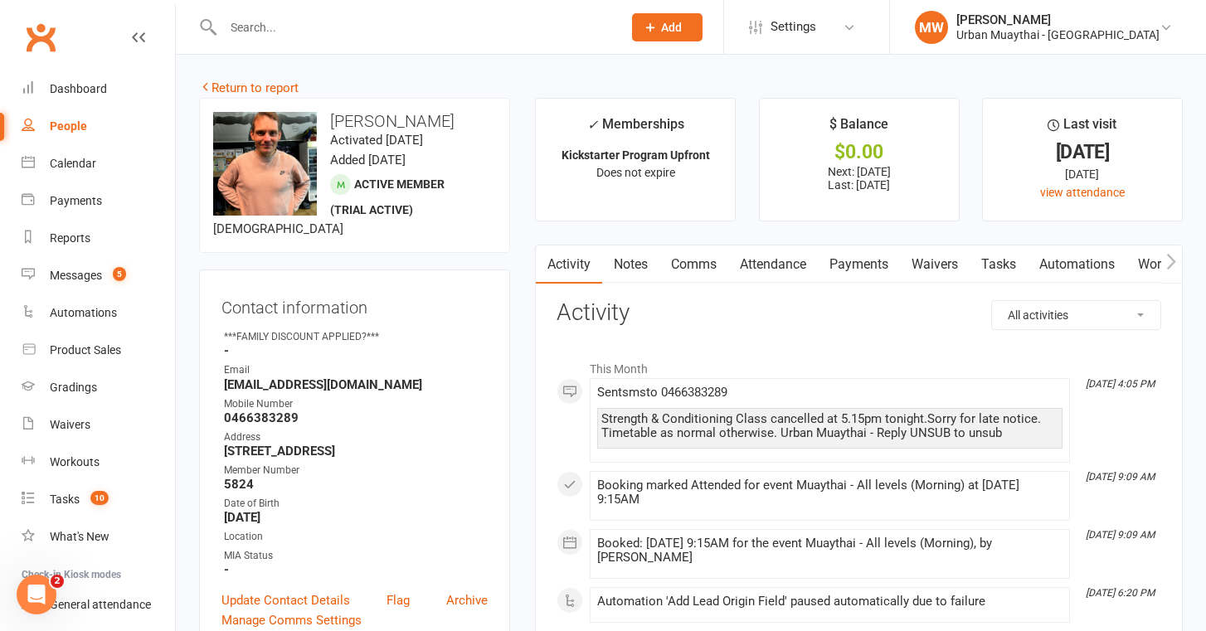
click at [639, 259] on link "Notes" at bounding box center [630, 264] width 57 height 38
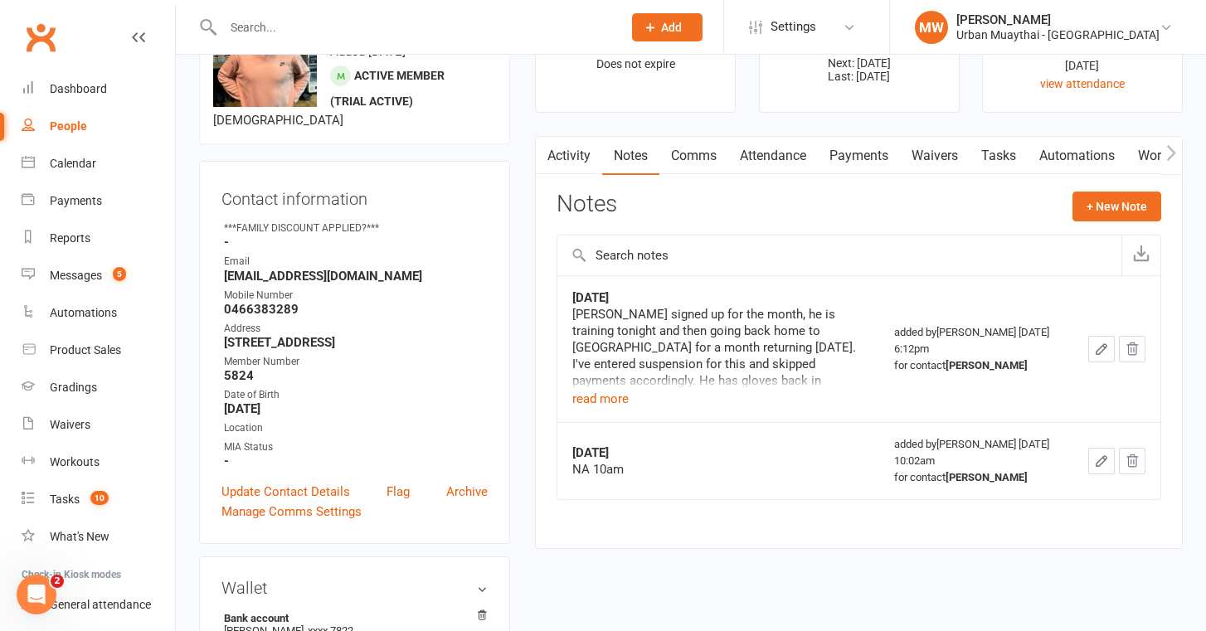
scroll to position [123, 0]
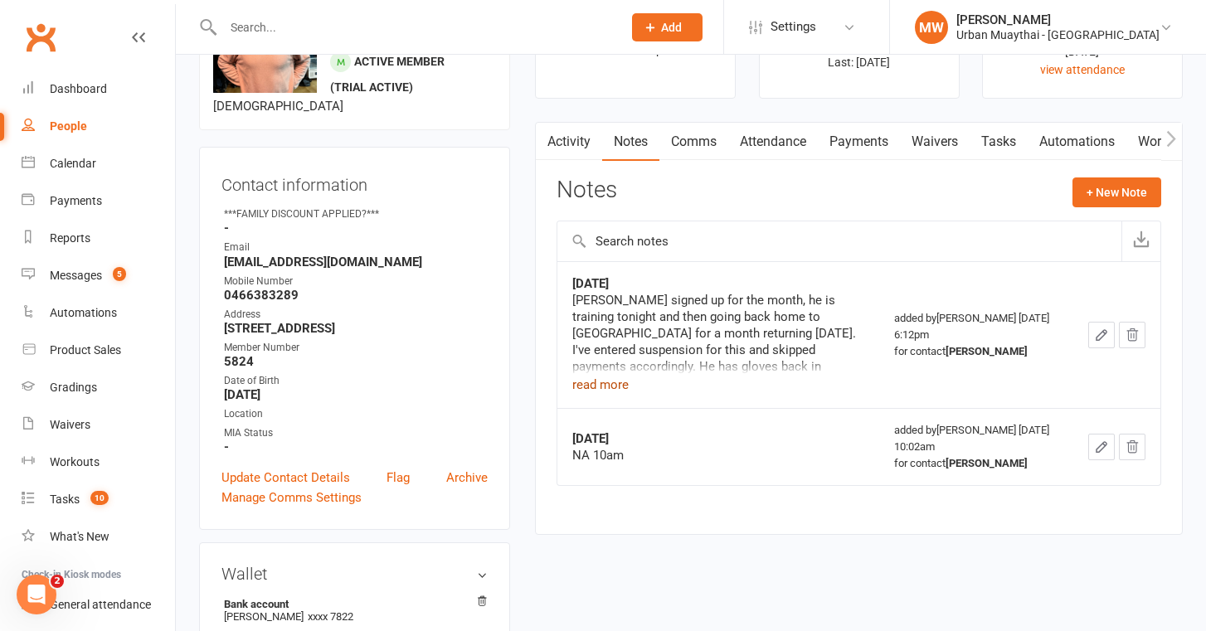
click at [613, 386] on button "read more" at bounding box center [600, 385] width 56 height 20
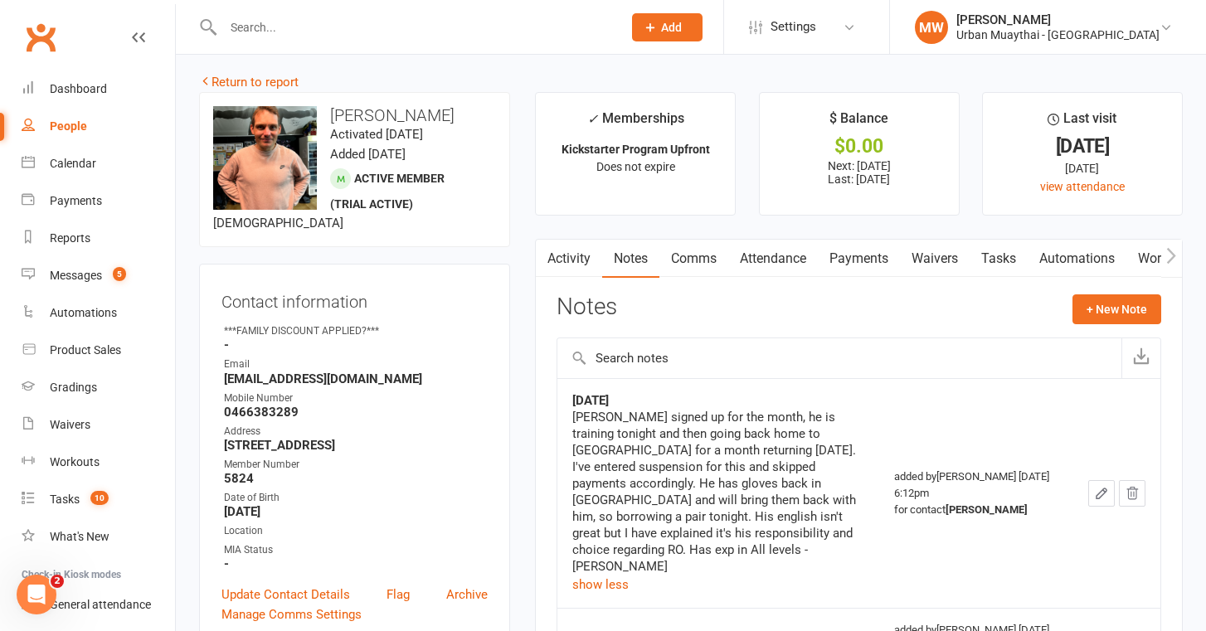
scroll to position [0, 0]
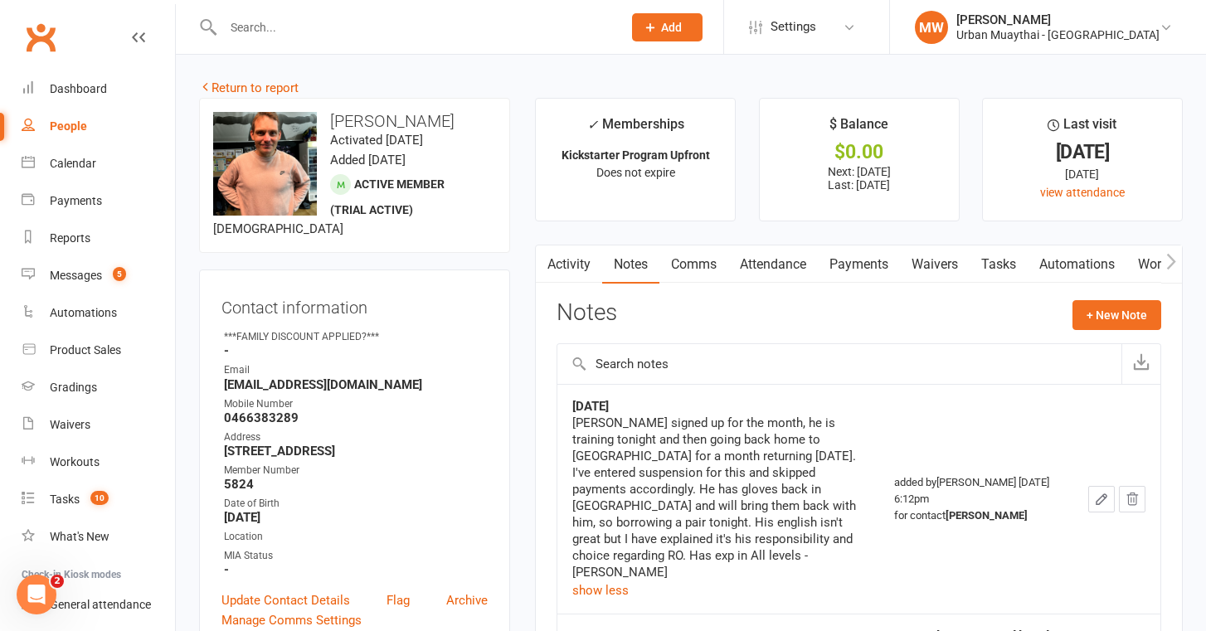
click at [921, 265] on link "Waivers" at bounding box center [935, 264] width 70 height 38
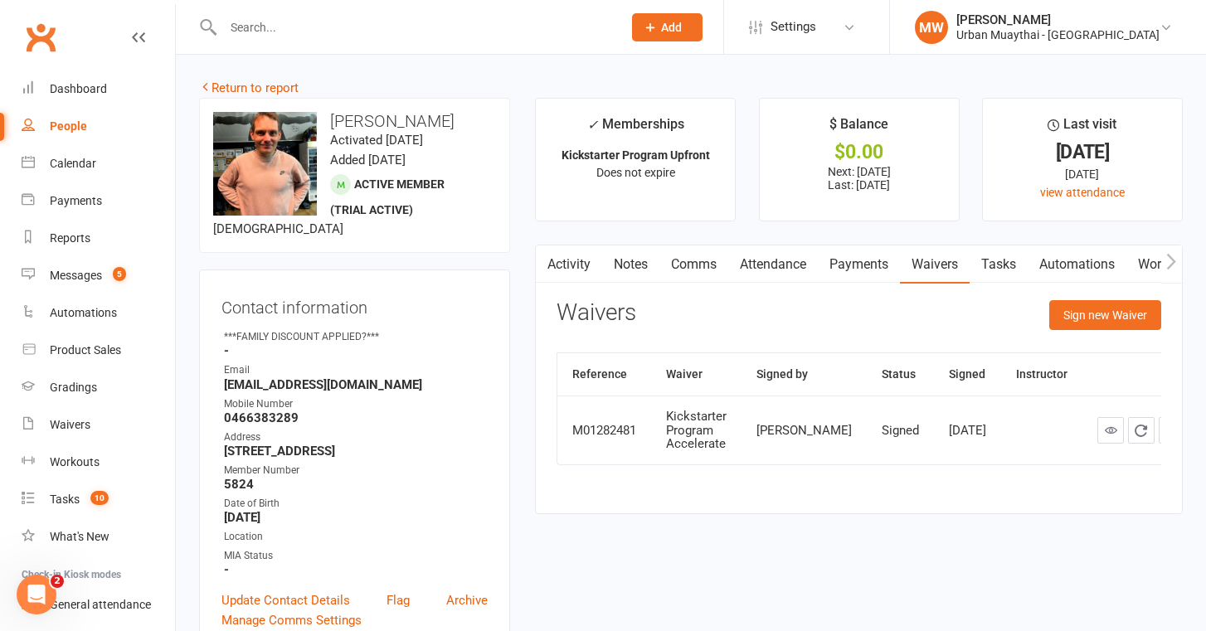
click at [848, 260] on link "Payments" at bounding box center [859, 264] width 82 height 38
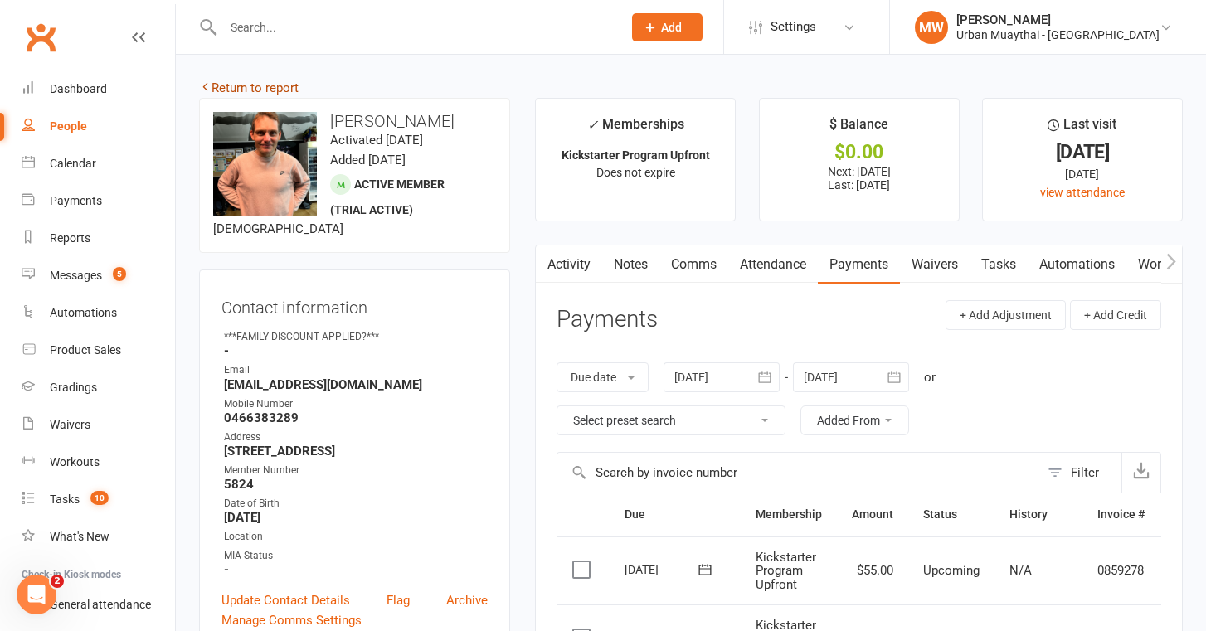
click at [285, 89] on link "Return to report" at bounding box center [249, 87] width 100 height 15
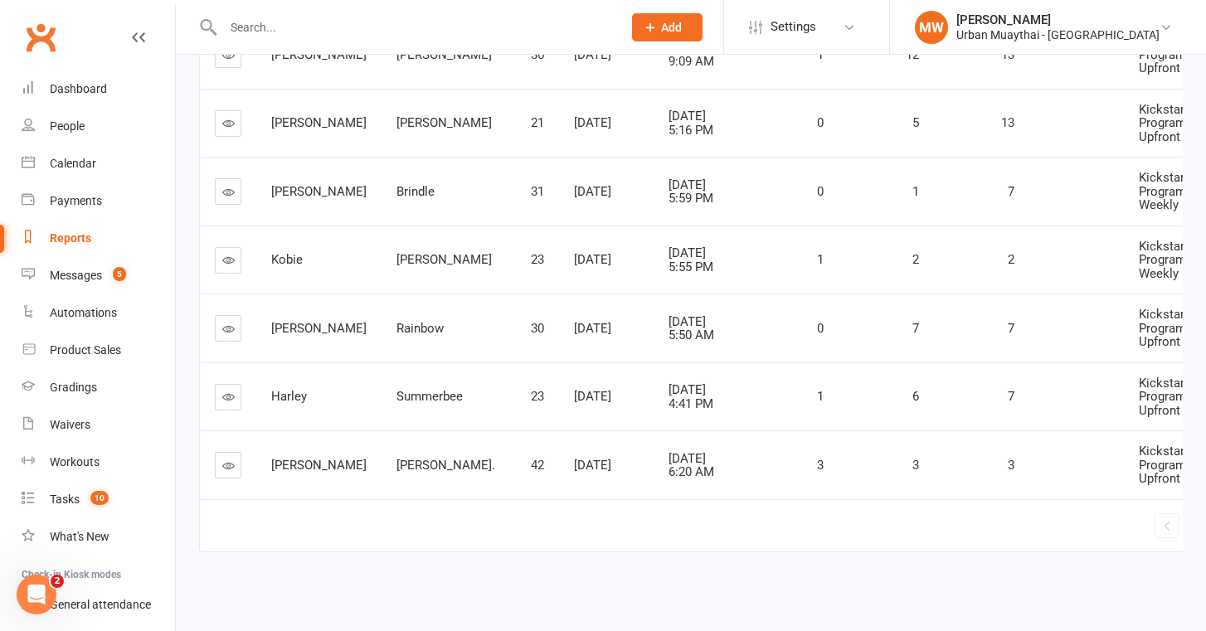
scroll to position [555, 0]
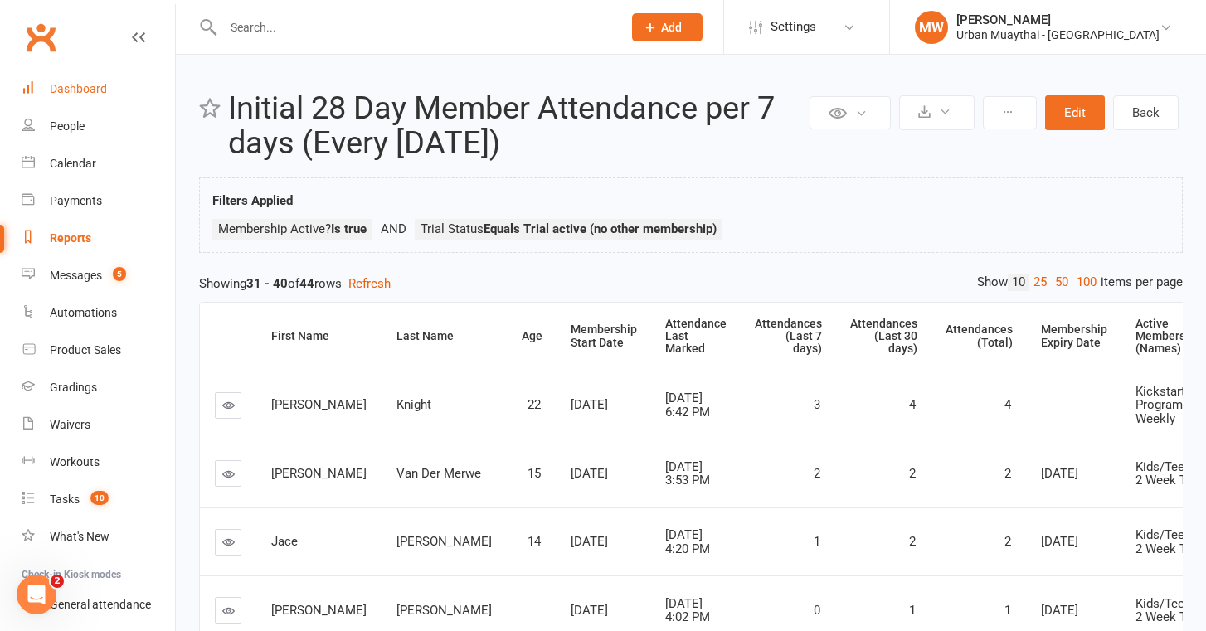
scroll to position [0, 0]
click at [85, 92] on div "Dashboard" at bounding box center [78, 88] width 57 height 13
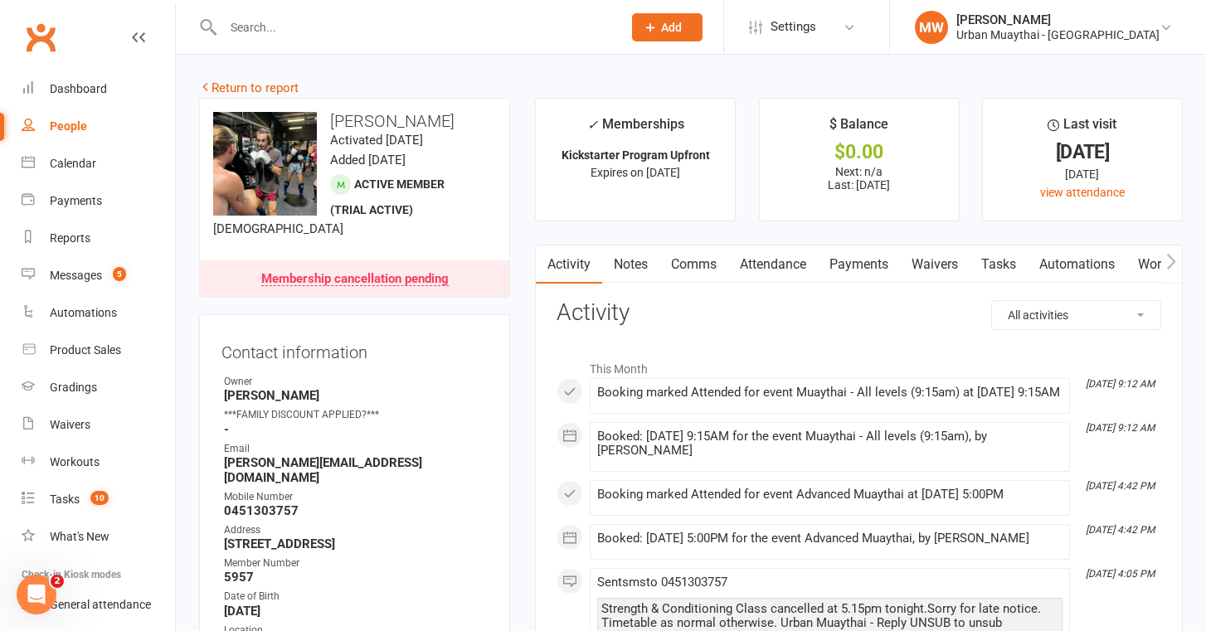
click at [639, 260] on link "Notes" at bounding box center [630, 264] width 57 height 38
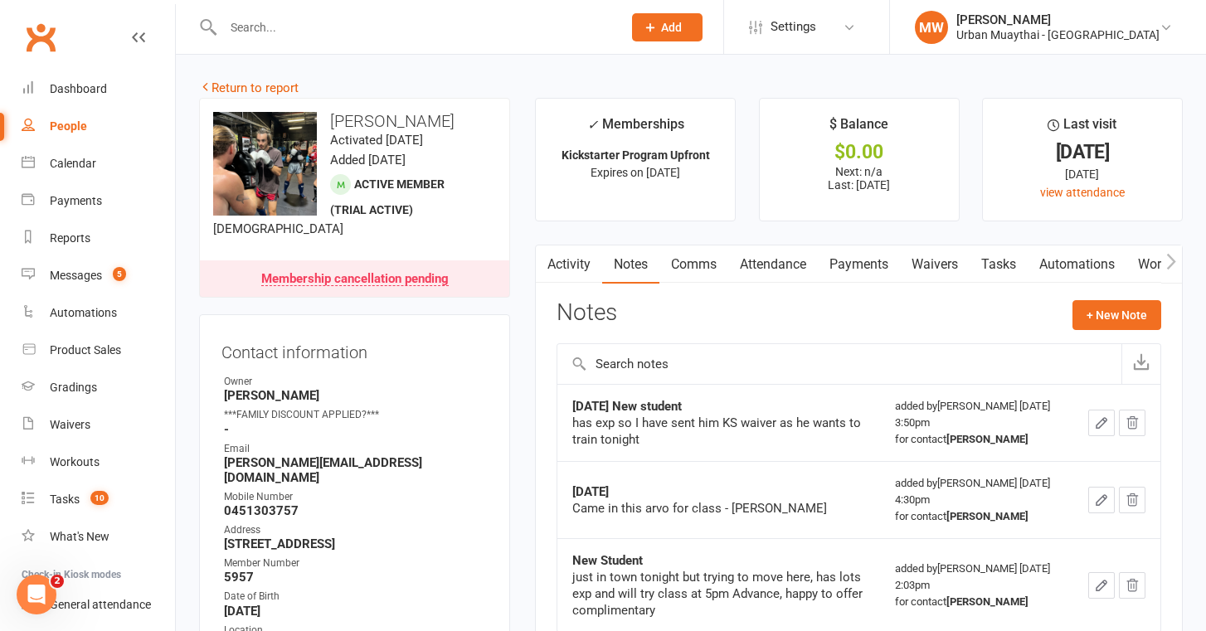
click at [571, 261] on link "Activity" at bounding box center [569, 264] width 66 height 38
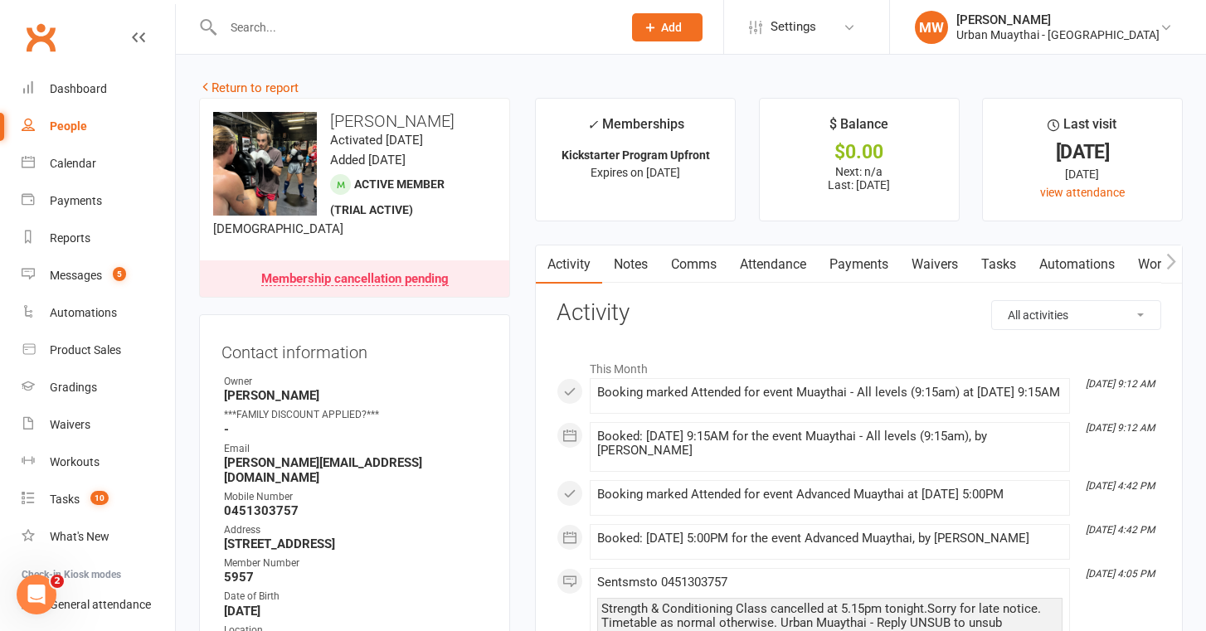
click at [637, 263] on link "Notes" at bounding box center [630, 264] width 57 height 38
